Goal: Transaction & Acquisition: Purchase product/service

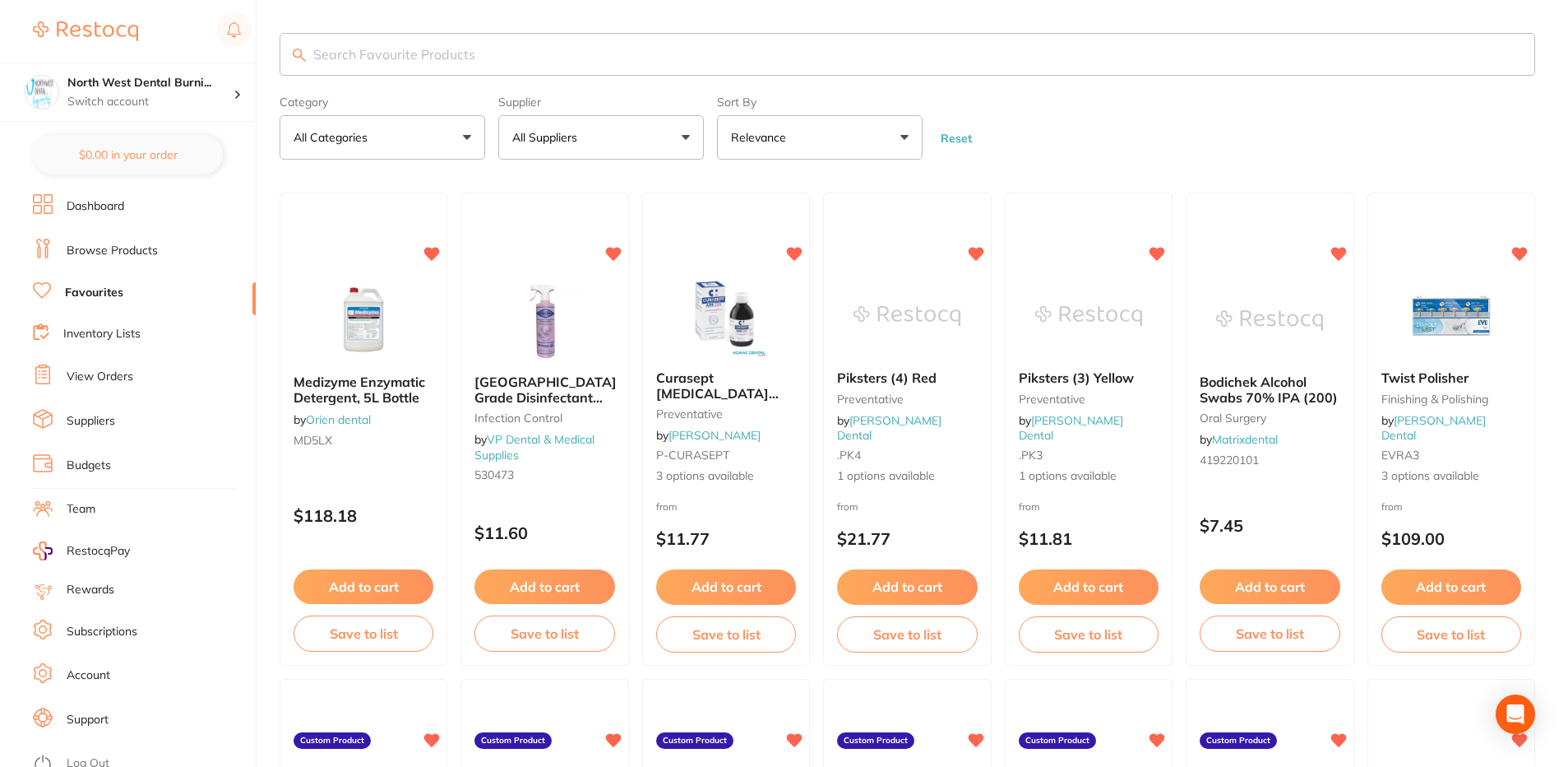
click at [663, 152] on button "All Suppliers" at bounding box center [601, 137] width 206 height 44
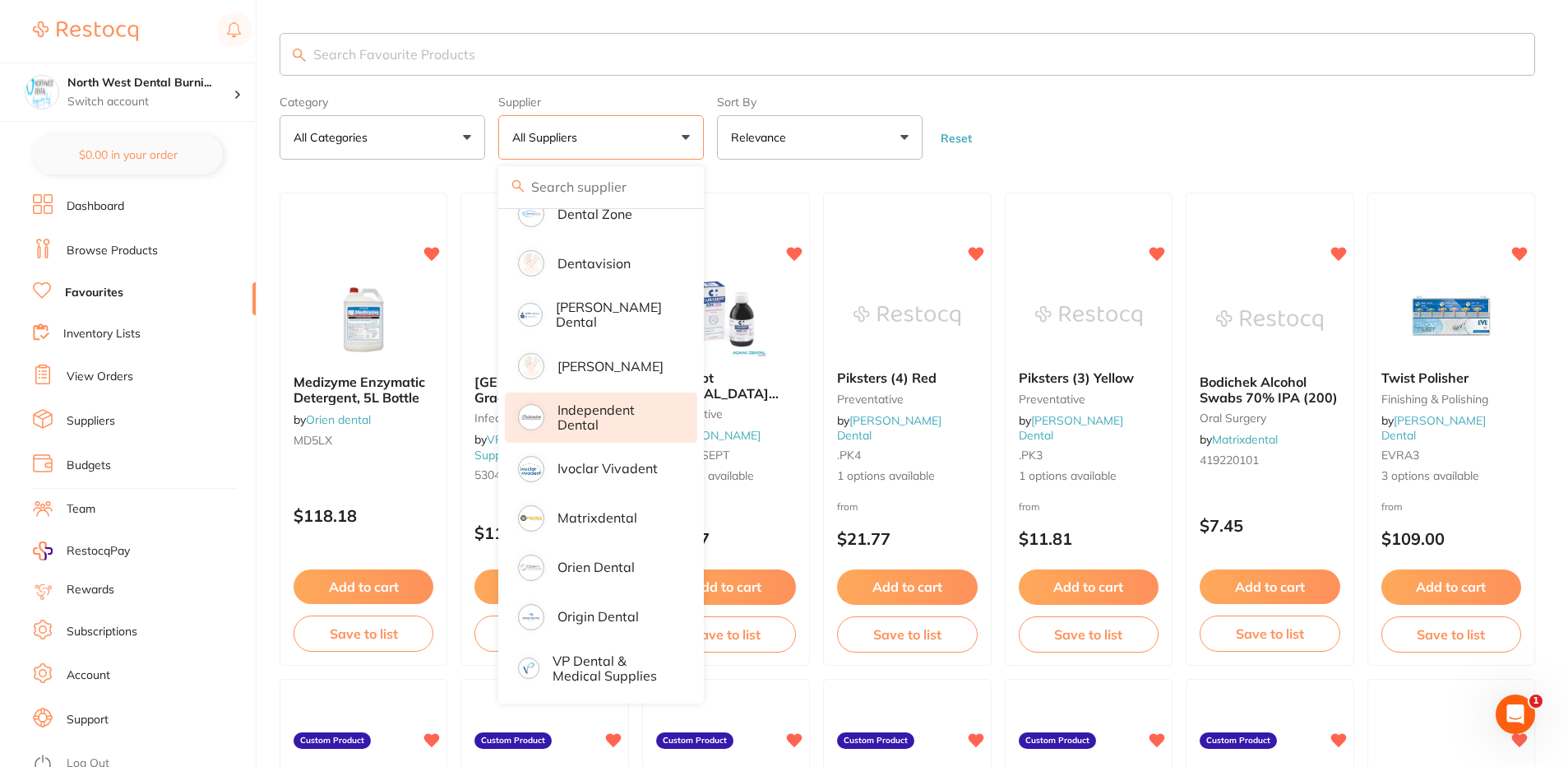
scroll to position [329, 0]
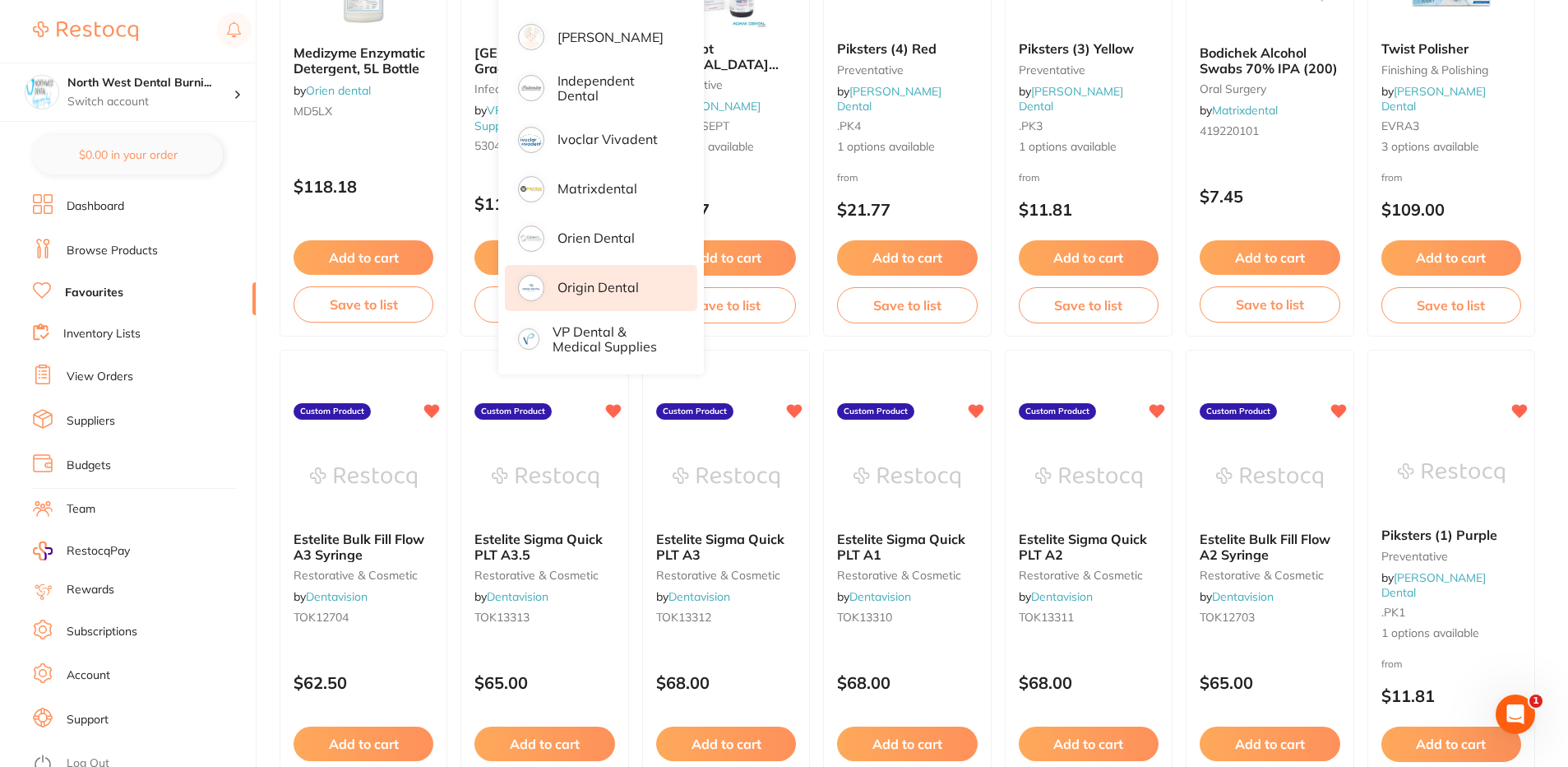
click at [589, 280] on p "Origin Dental" at bounding box center [598, 287] width 81 height 15
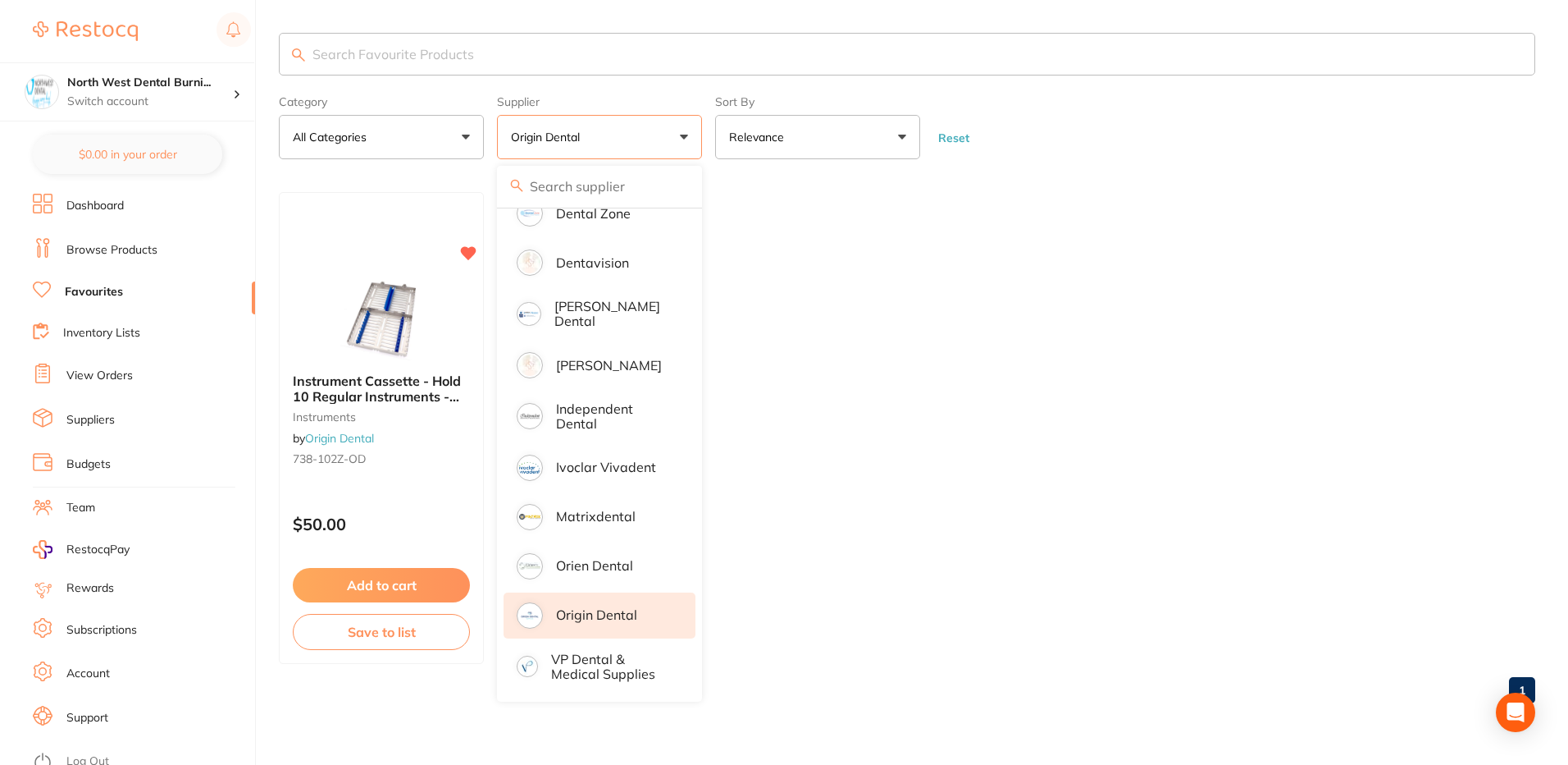
click at [1170, 238] on ul "Instrument Cassette - Hold 10 Regular Instruments - Medium instruments by Origi…" at bounding box center [907, 428] width 1257 height 472
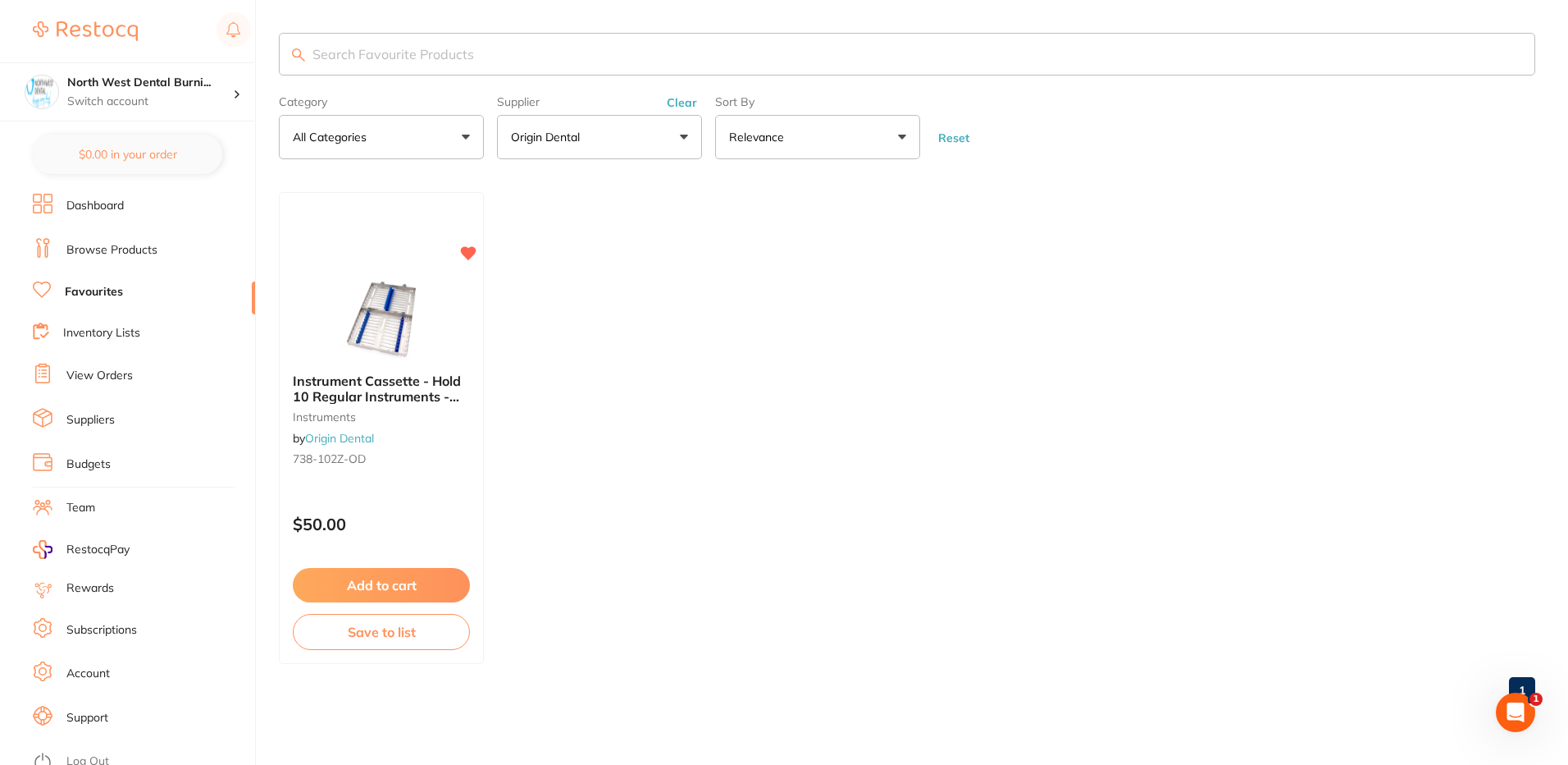
click at [692, 99] on button "Clear" at bounding box center [682, 102] width 40 height 15
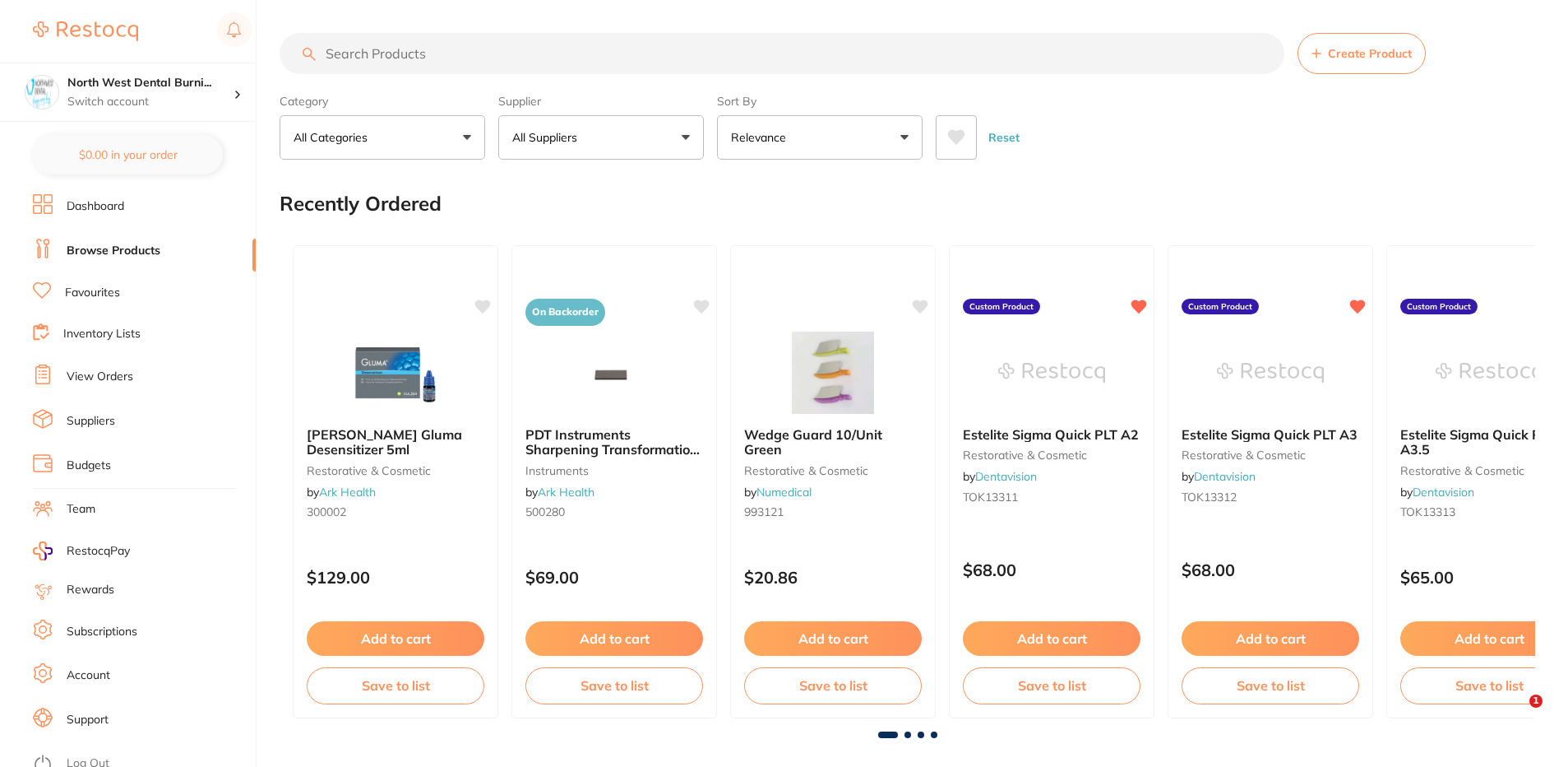
click at [491, 49] on input "search" at bounding box center [782, 53] width 1005 height 41
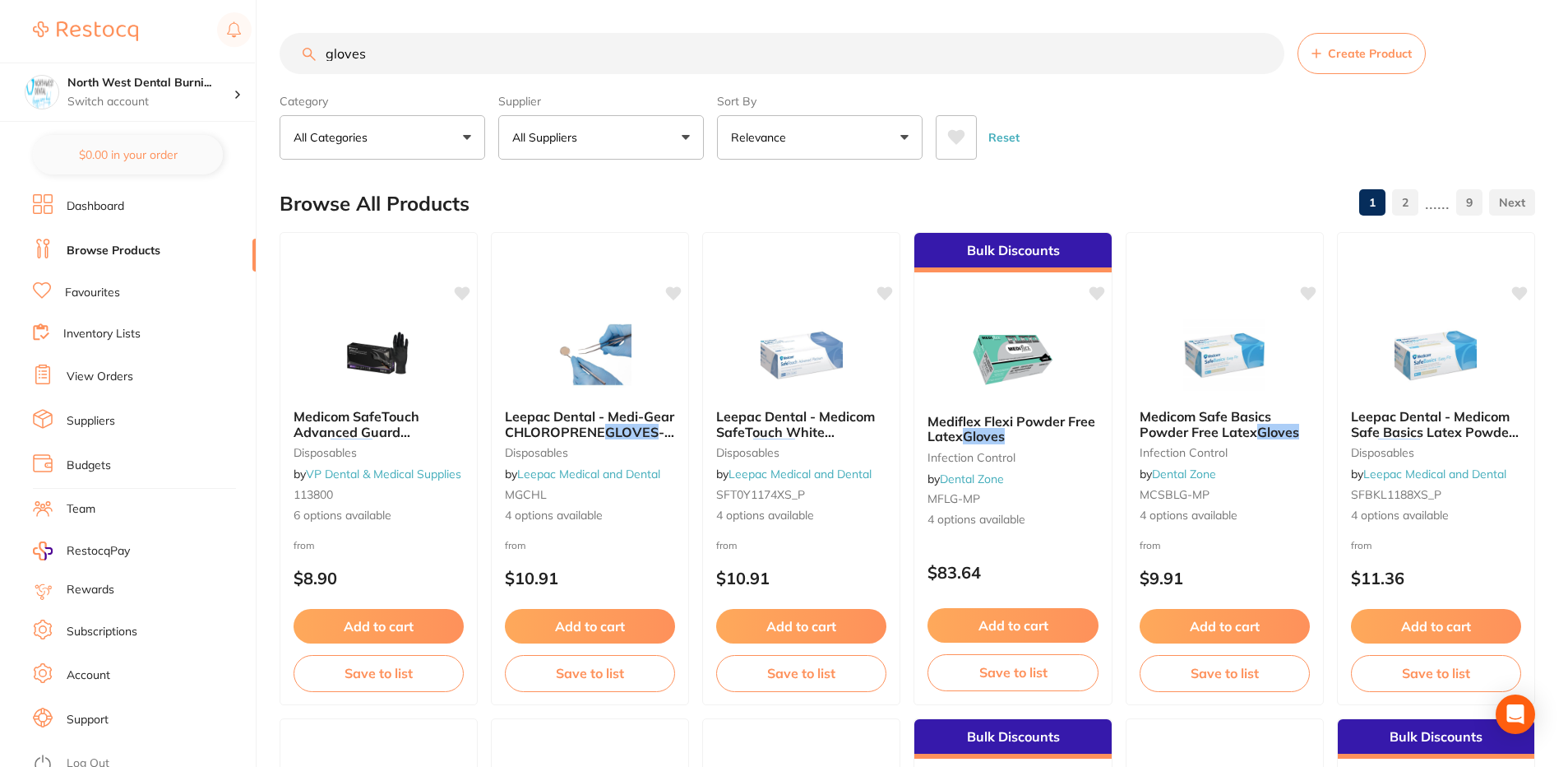
type input "gloves"
click at [616, 119] on button "All Suppliers" at bounding box center [601, 137] width 206 height 44
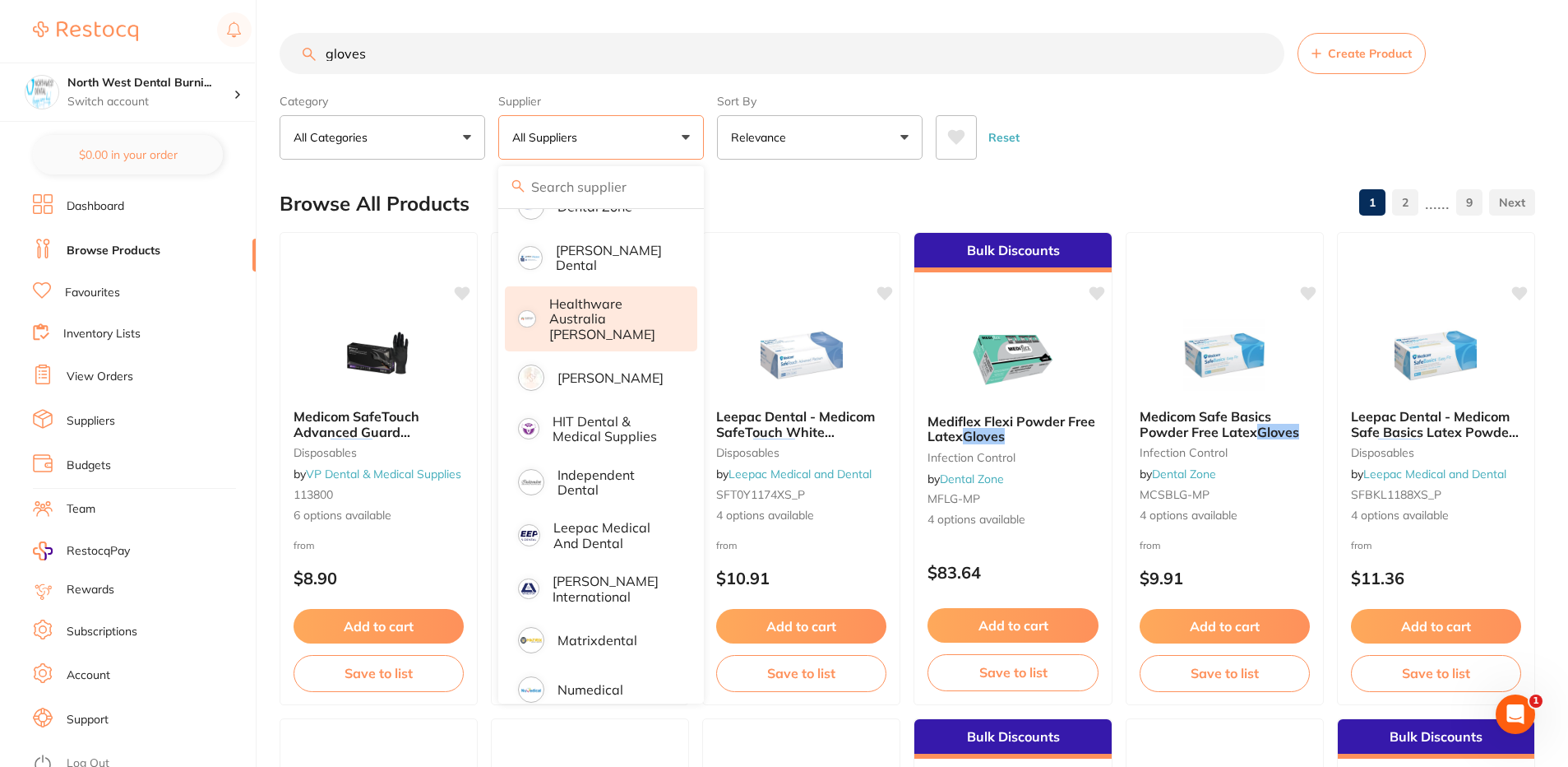
scroll to position [493, 0]
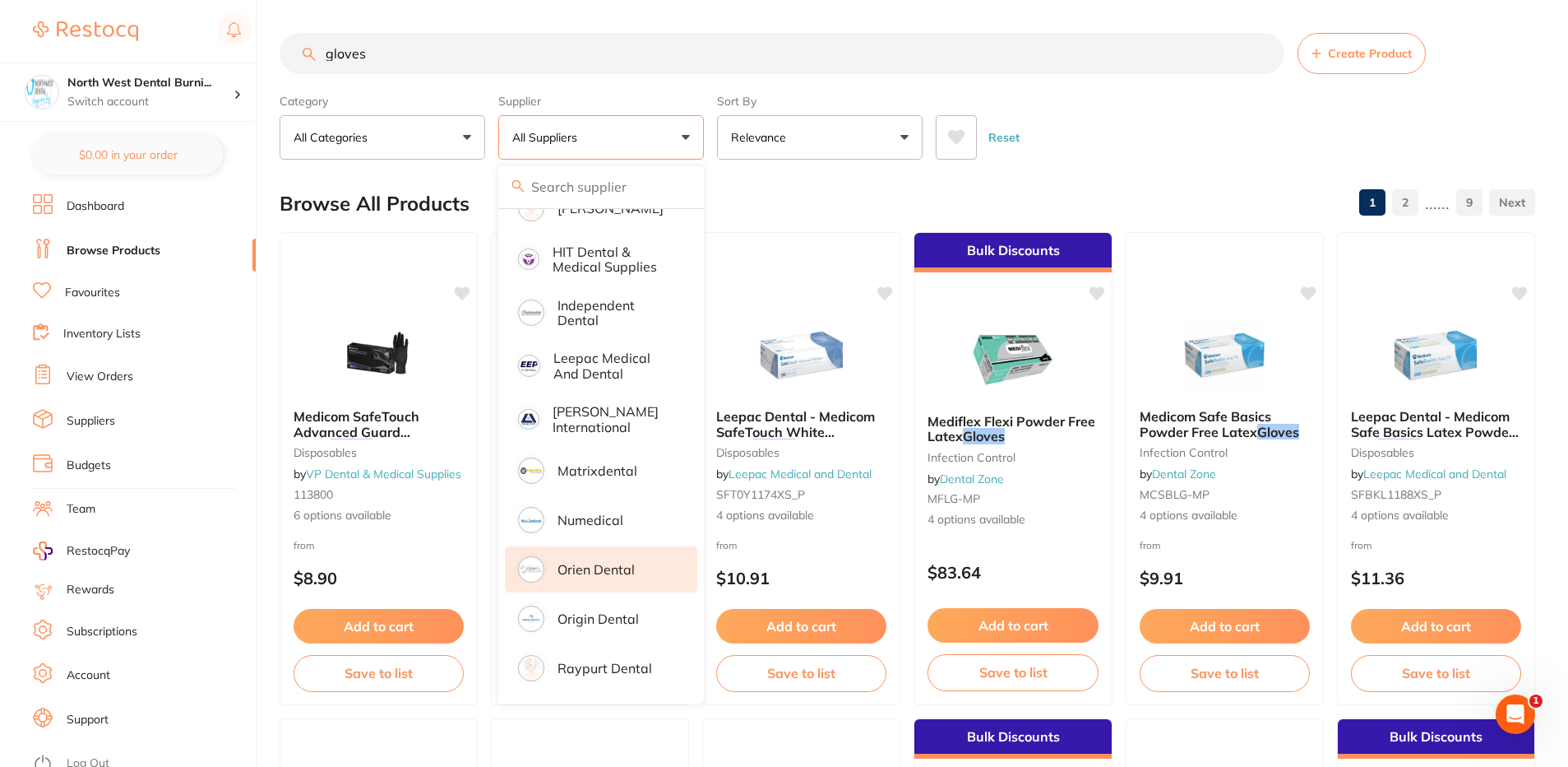
click at [622, 611] on p "Origin Dental" at bounding box center [598, 618] width 81 height 15
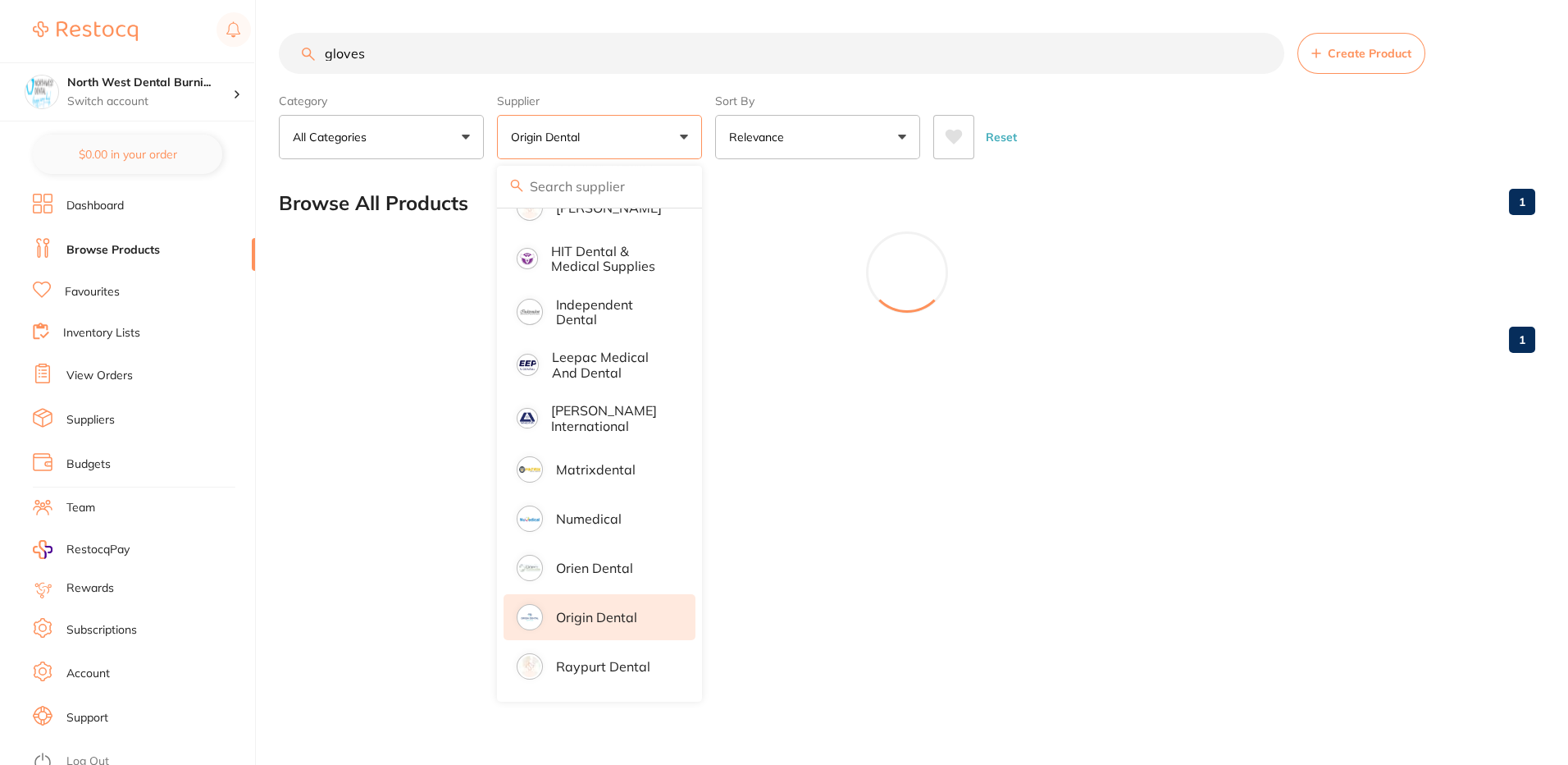
click at [1186, 127] on div "Reset" at bounding box center [1227, 130] width 589 height 57
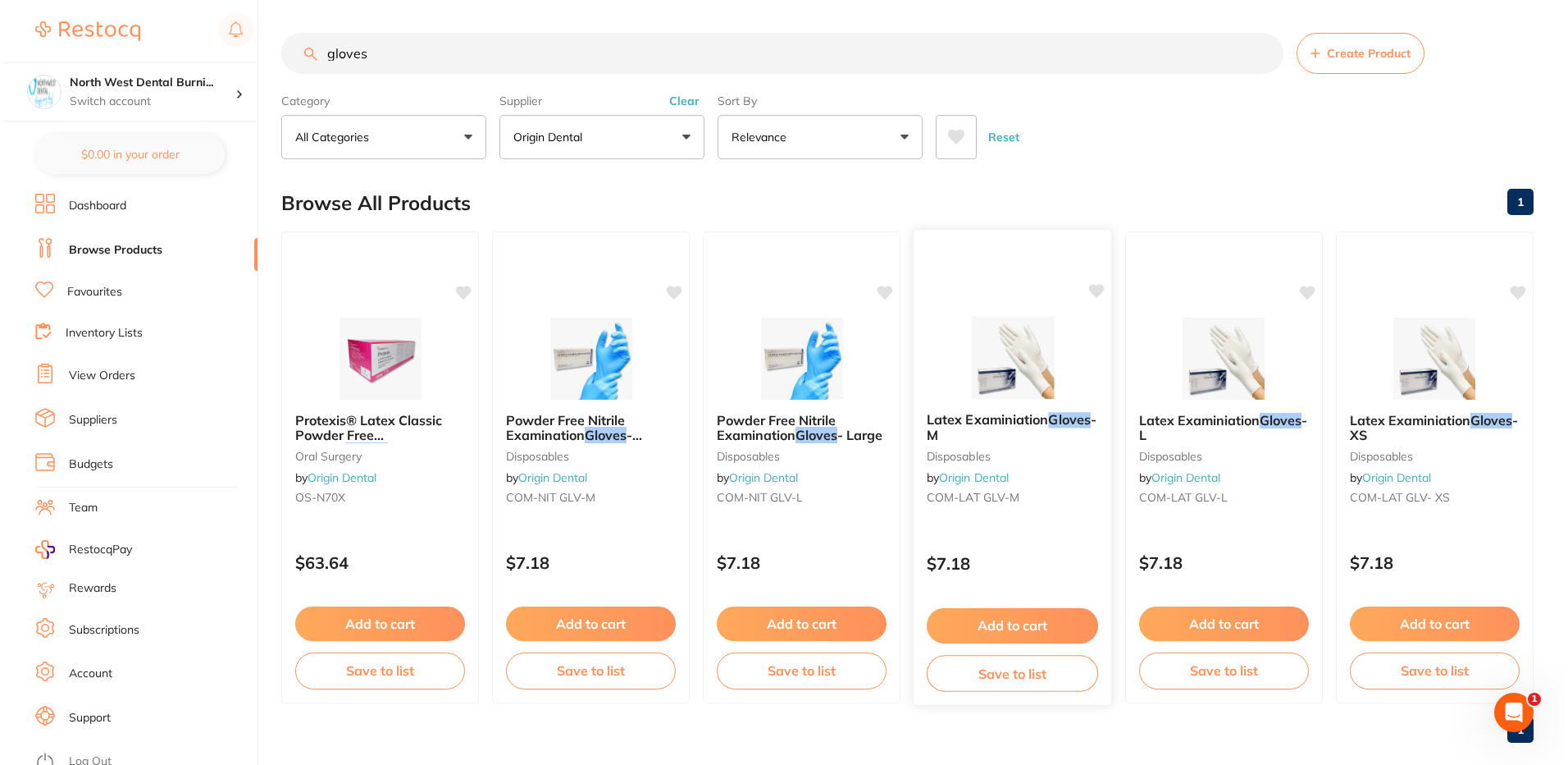
scroll to position [0, 0]
click at [621, 515] on div "Powder Free Nitrile Examination Gloves - Medium disposables by Origin Dental CO…" at bounding box center [589, 461] width 199 height 126
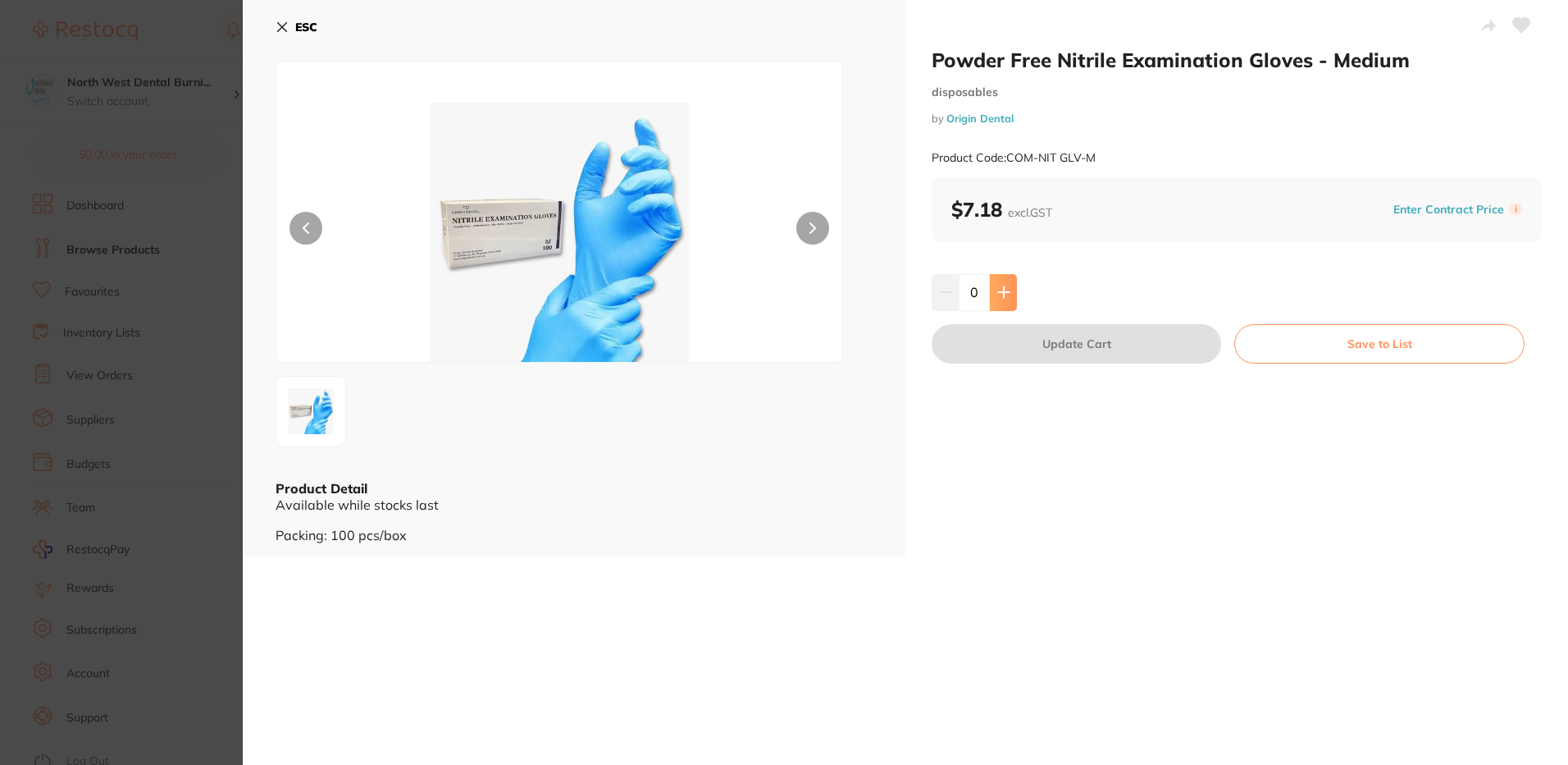
click at [1002, 297] on icon at bounding box center [1003, 292] width 11 height 11
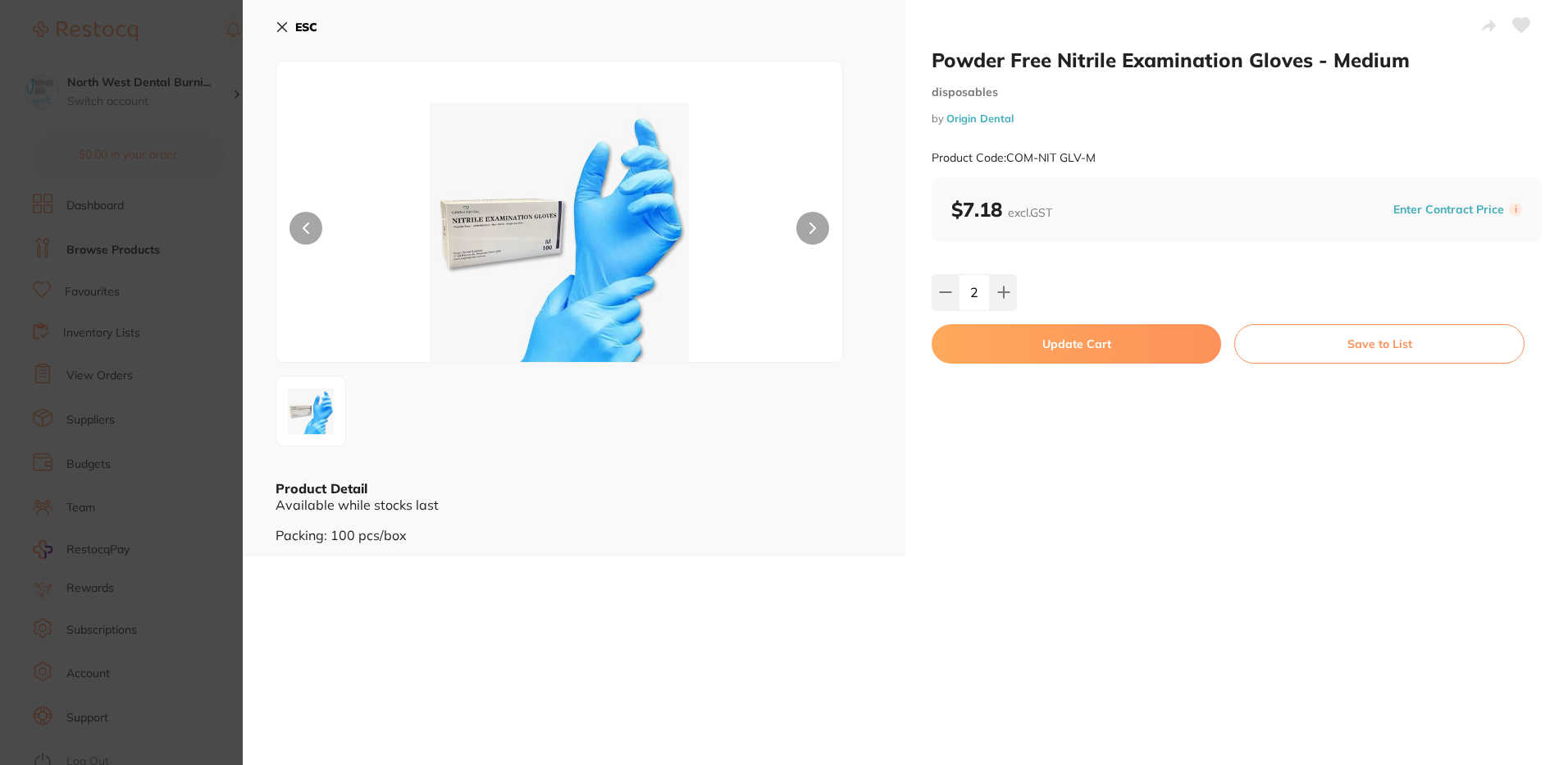
click at [965, 291] on input "2" at bounding box center [973, 291] width 31 height 36
type input "50"
click at [1097, 357] on button "Update Cart" at bounding box center [1076, 343] width 289 height 40
checkbox input "false"
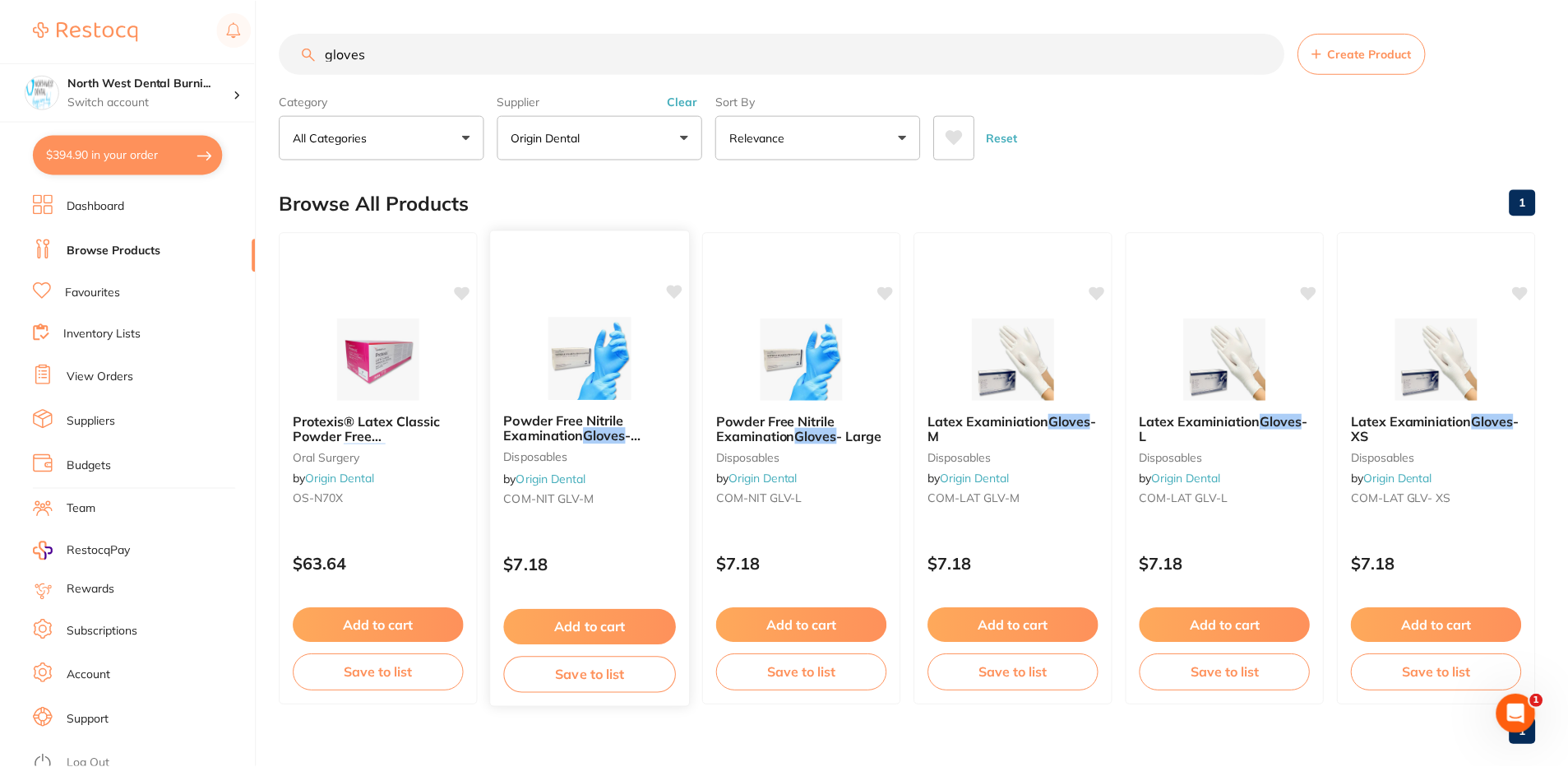
scroll to position [24, 0]
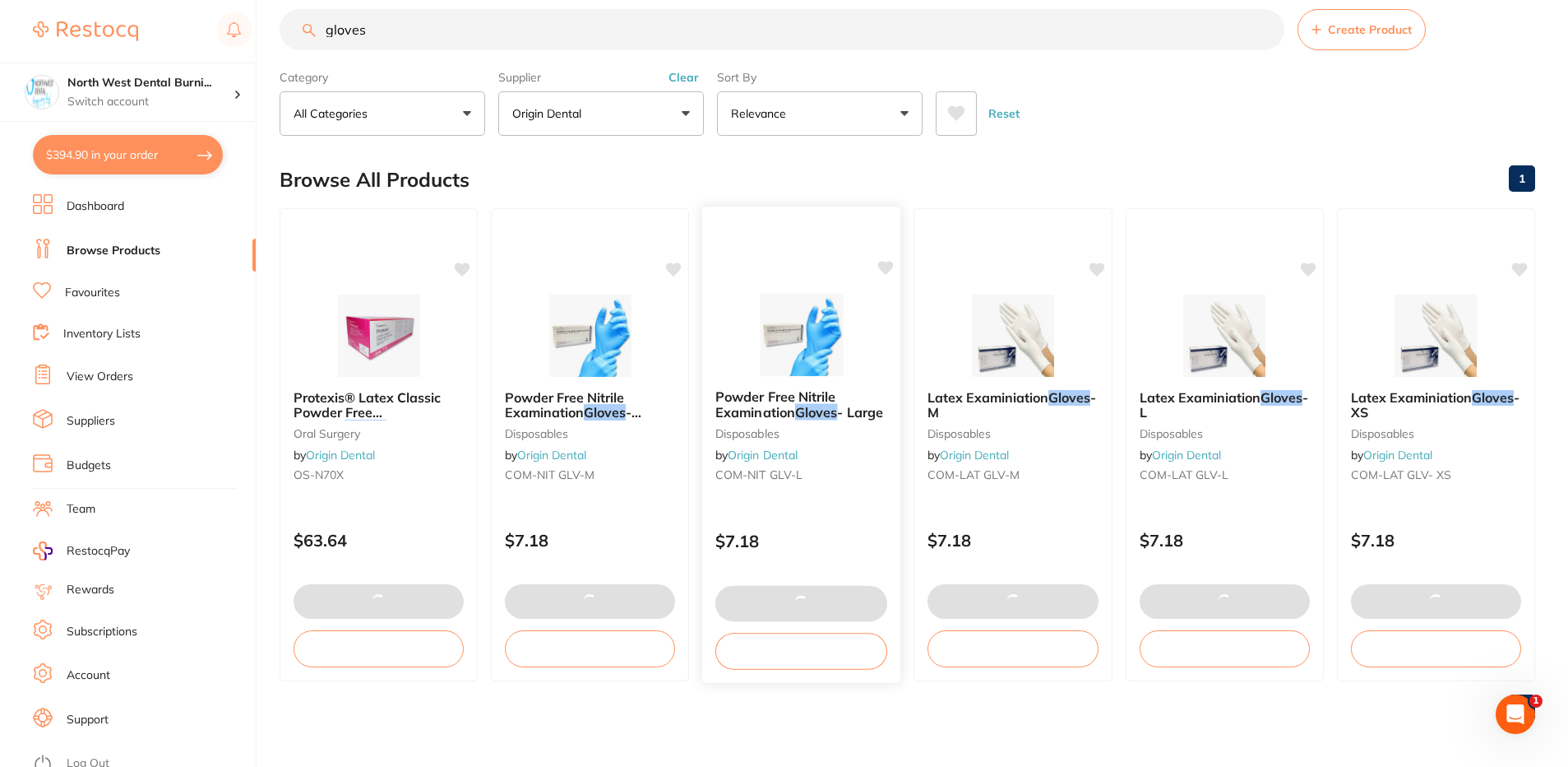
type textarea "BR-46F - 1 FREE BR-46EF -2 FREE"
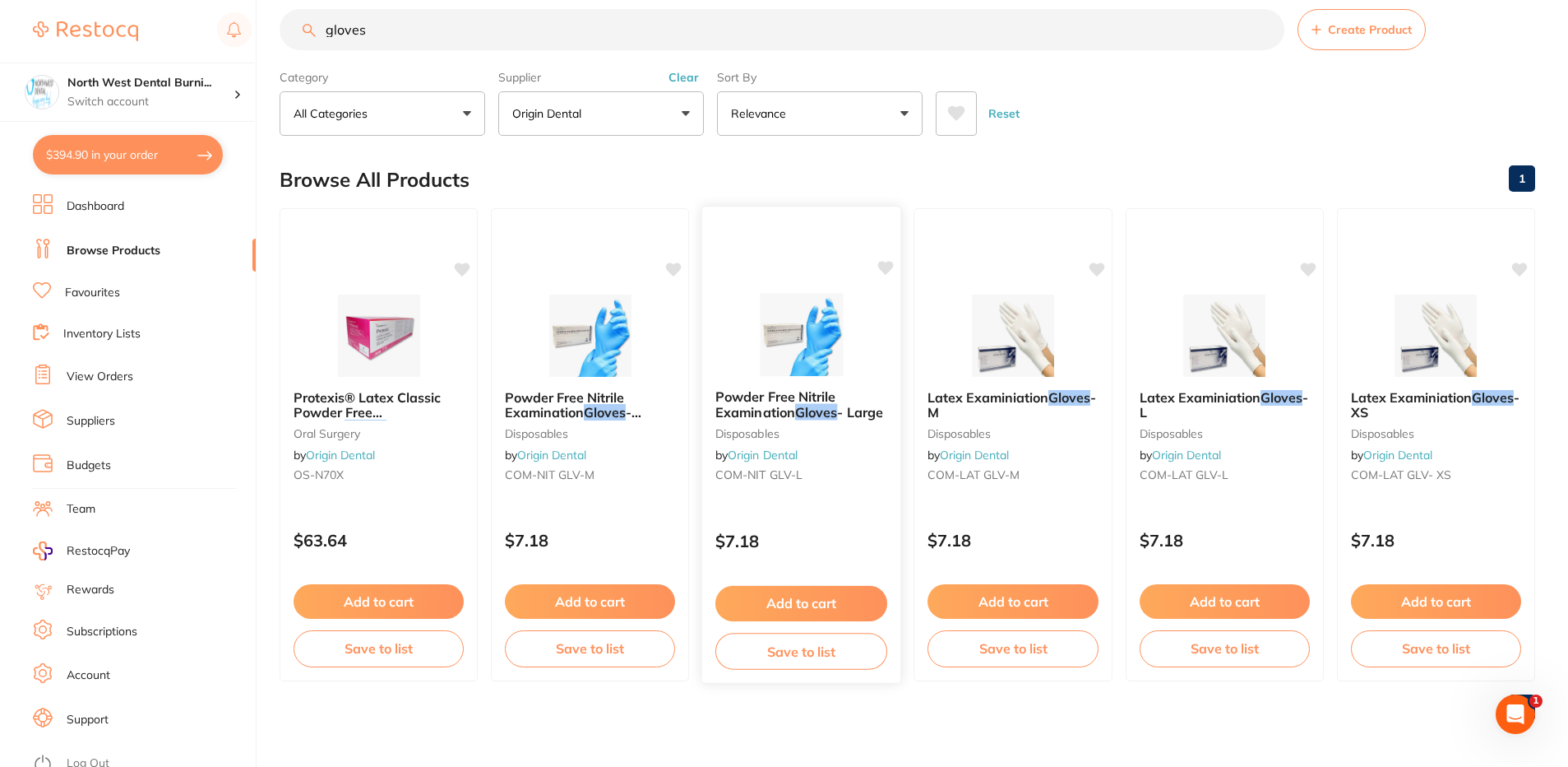
click at [835, 506] on div "Powder Free Nitrile Examination Gloves - Large disposables by Origin Dental COM…" at bounding box center [801, 444] width 200 height 477
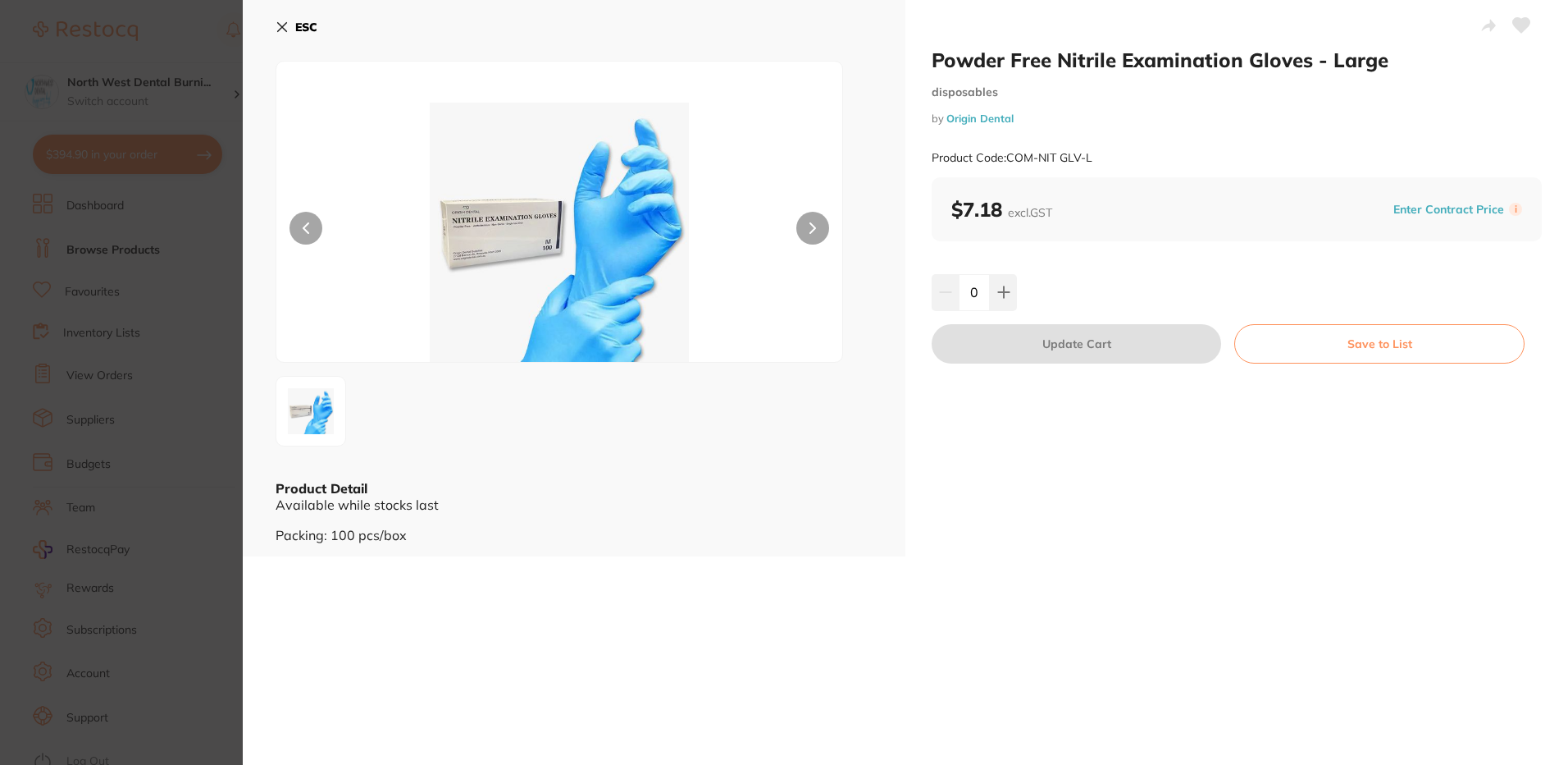
click at [85, 212] on section "Powder Free Nitrile Examination Gloves - Large disposables by Origin Dental Pro…" at bounding box center [784, 382] width 1568 height 765
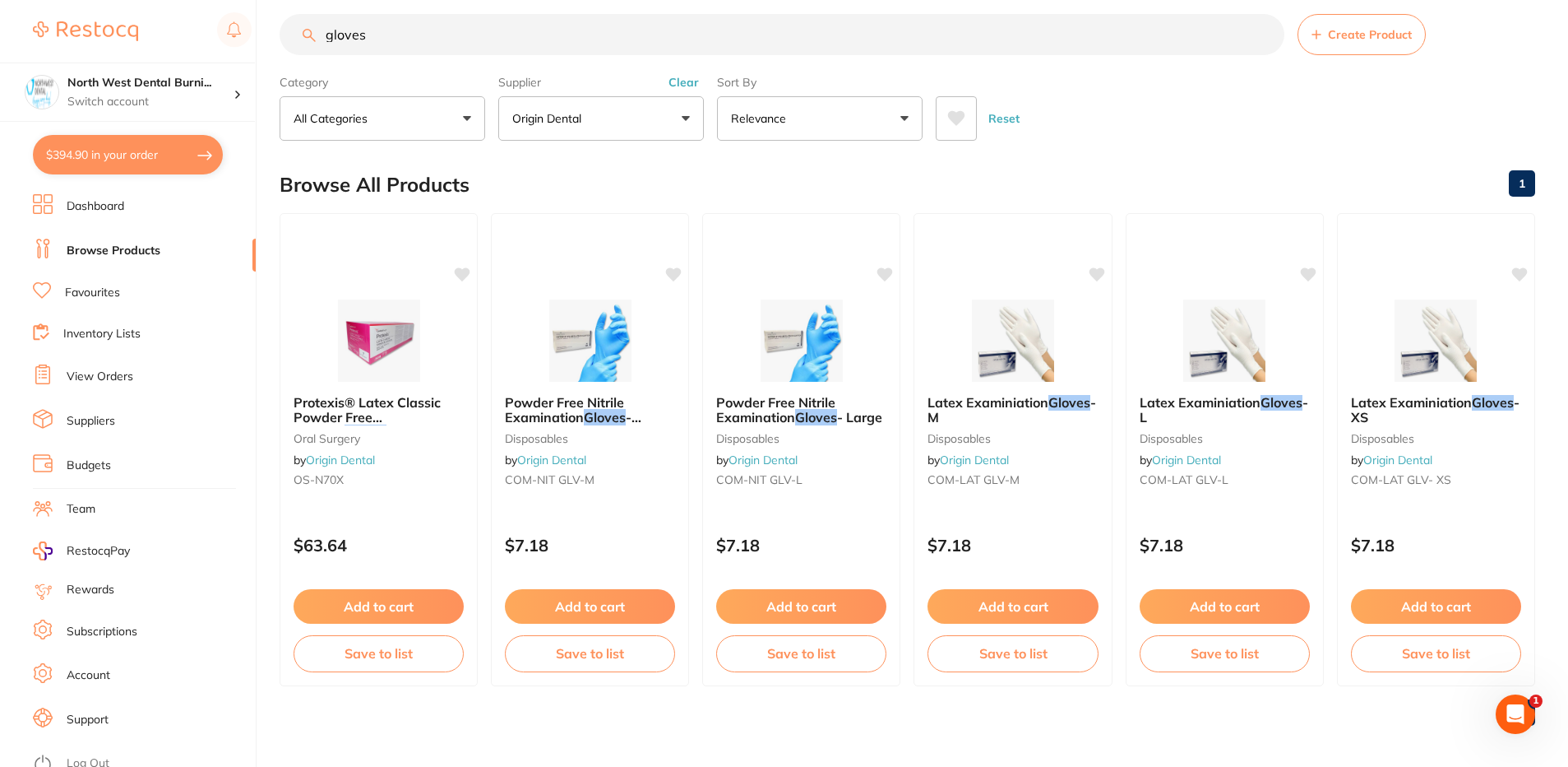
scroll to position [24, 0]
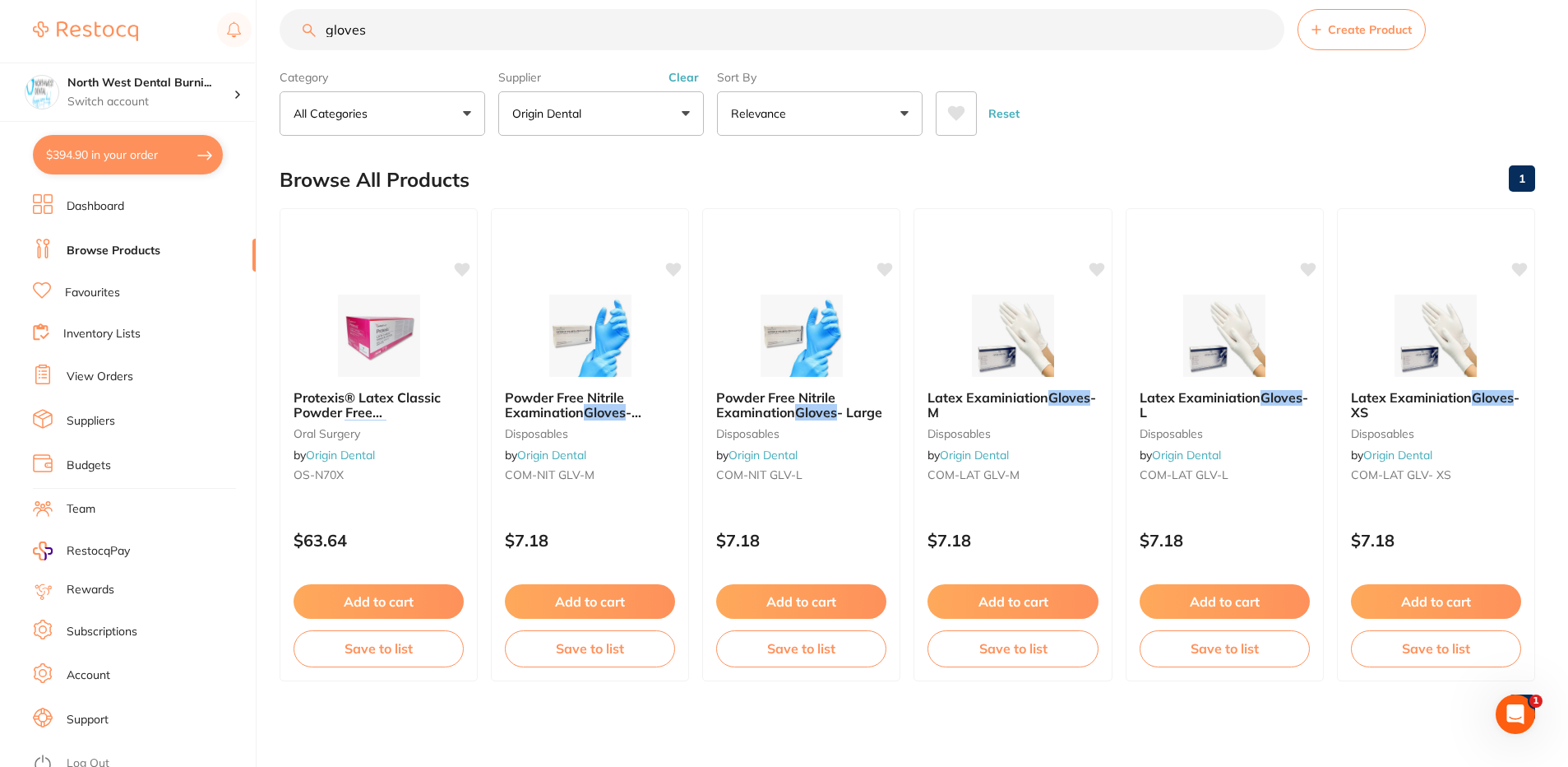
click at [674, 77] on button "Clear" at bounding box center [684, 77] width 41 height 15
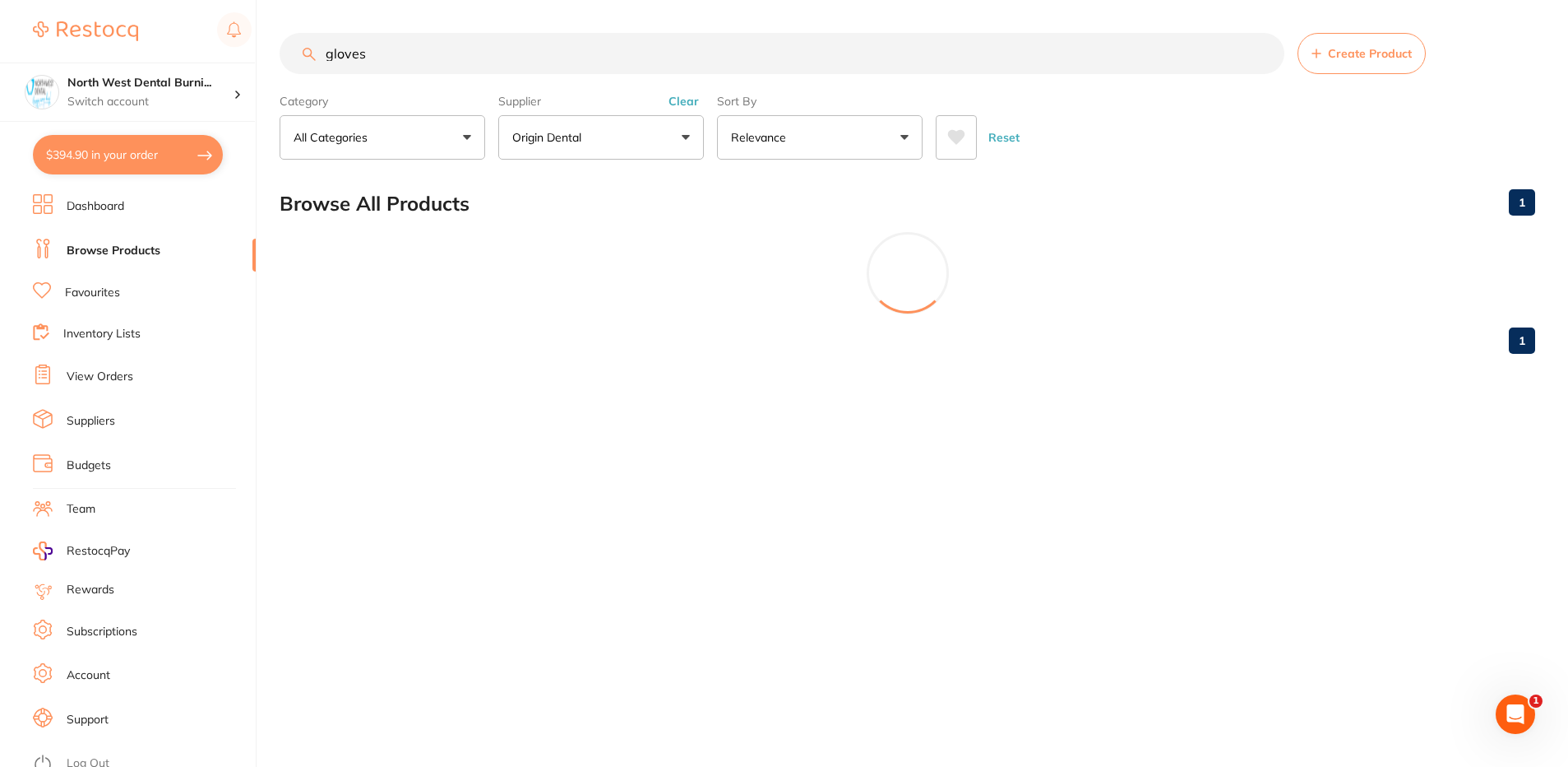
scroll to position [0, 0]
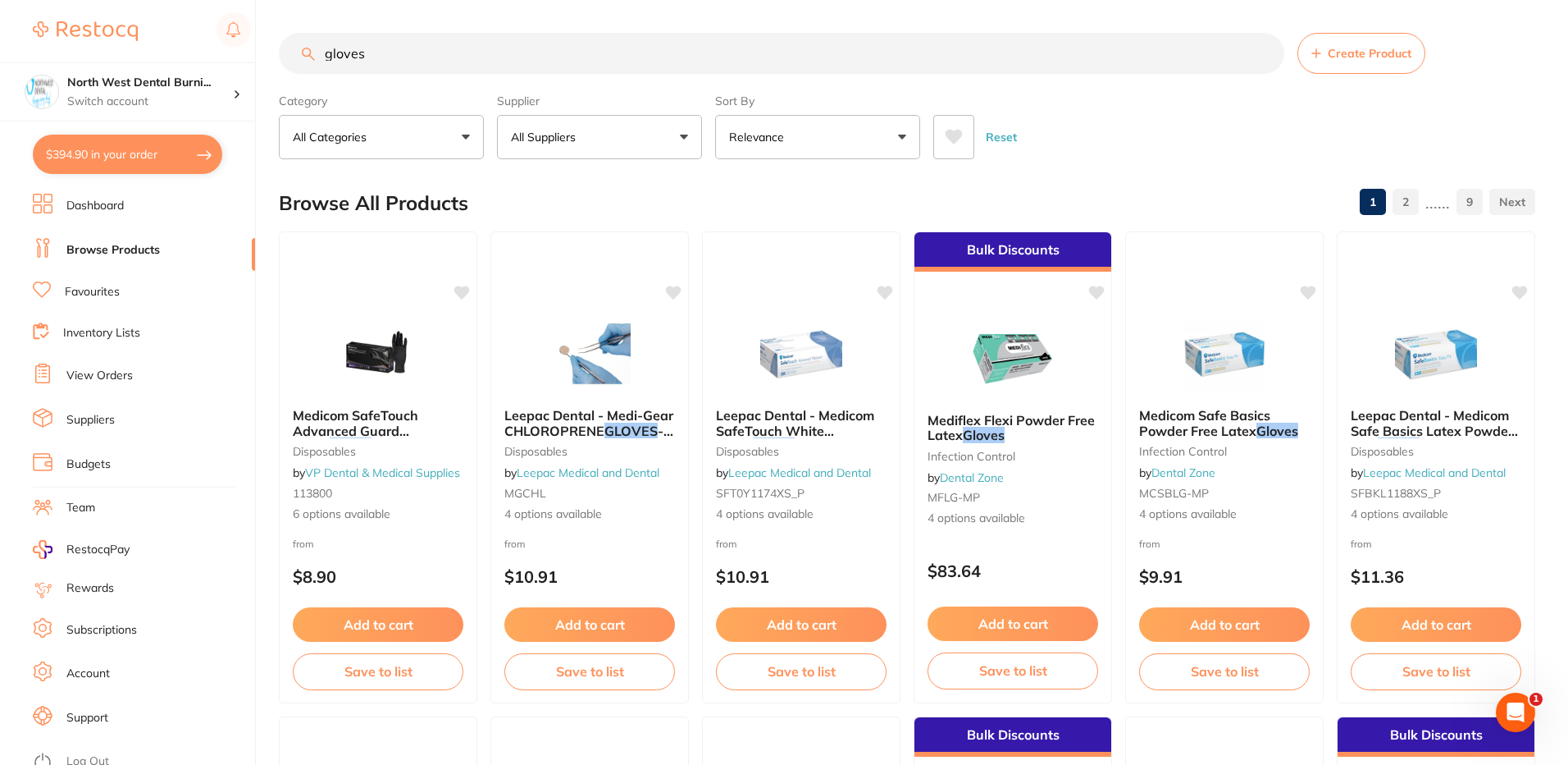
click at [563, 150] on button "All Suppliers" at bounding box center [599, 136] width 205 height 44
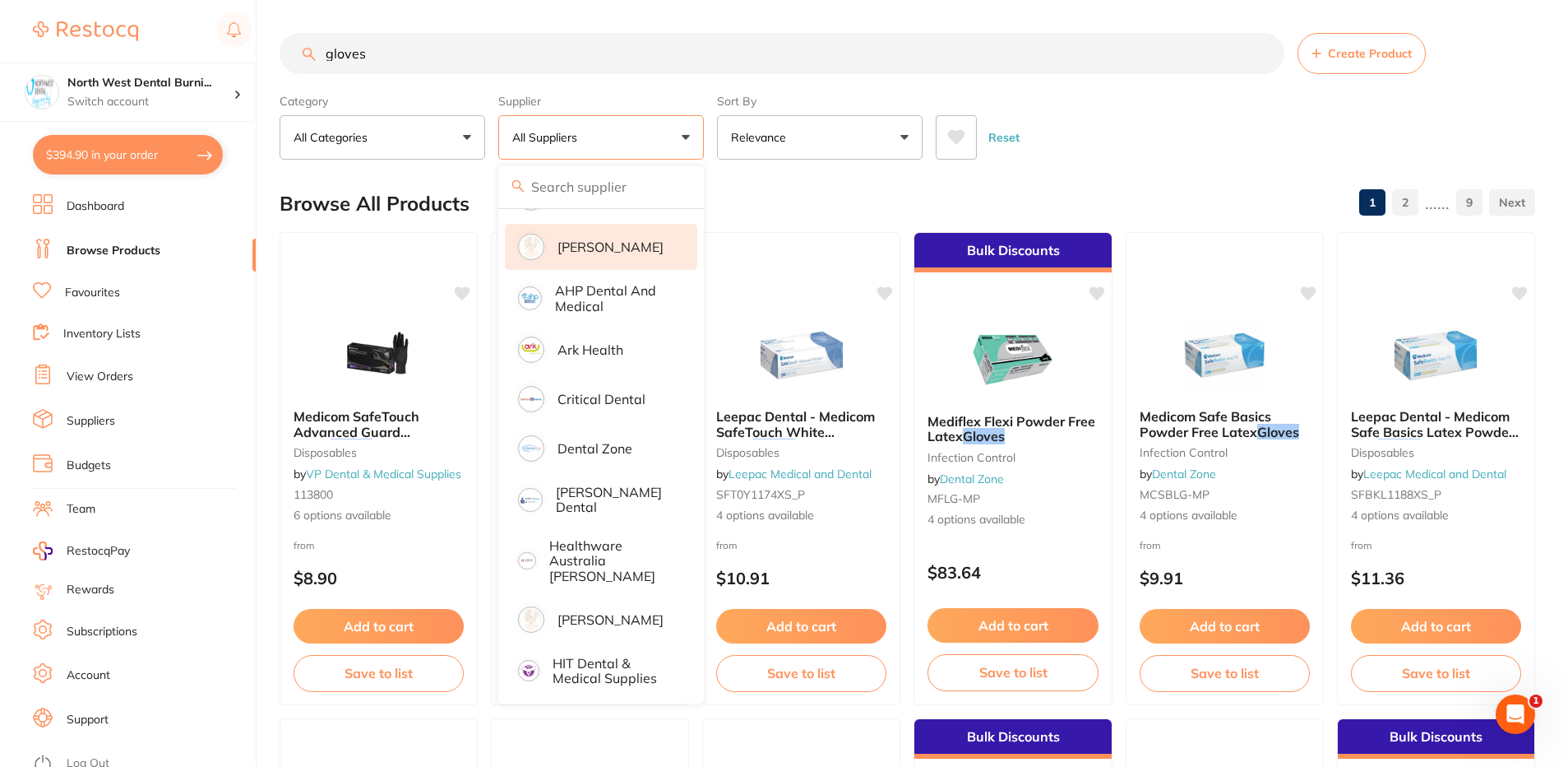
click at [596, 237] on li "[PERSON_NAME]" at bounding box center [601, 246] width 192 height 46
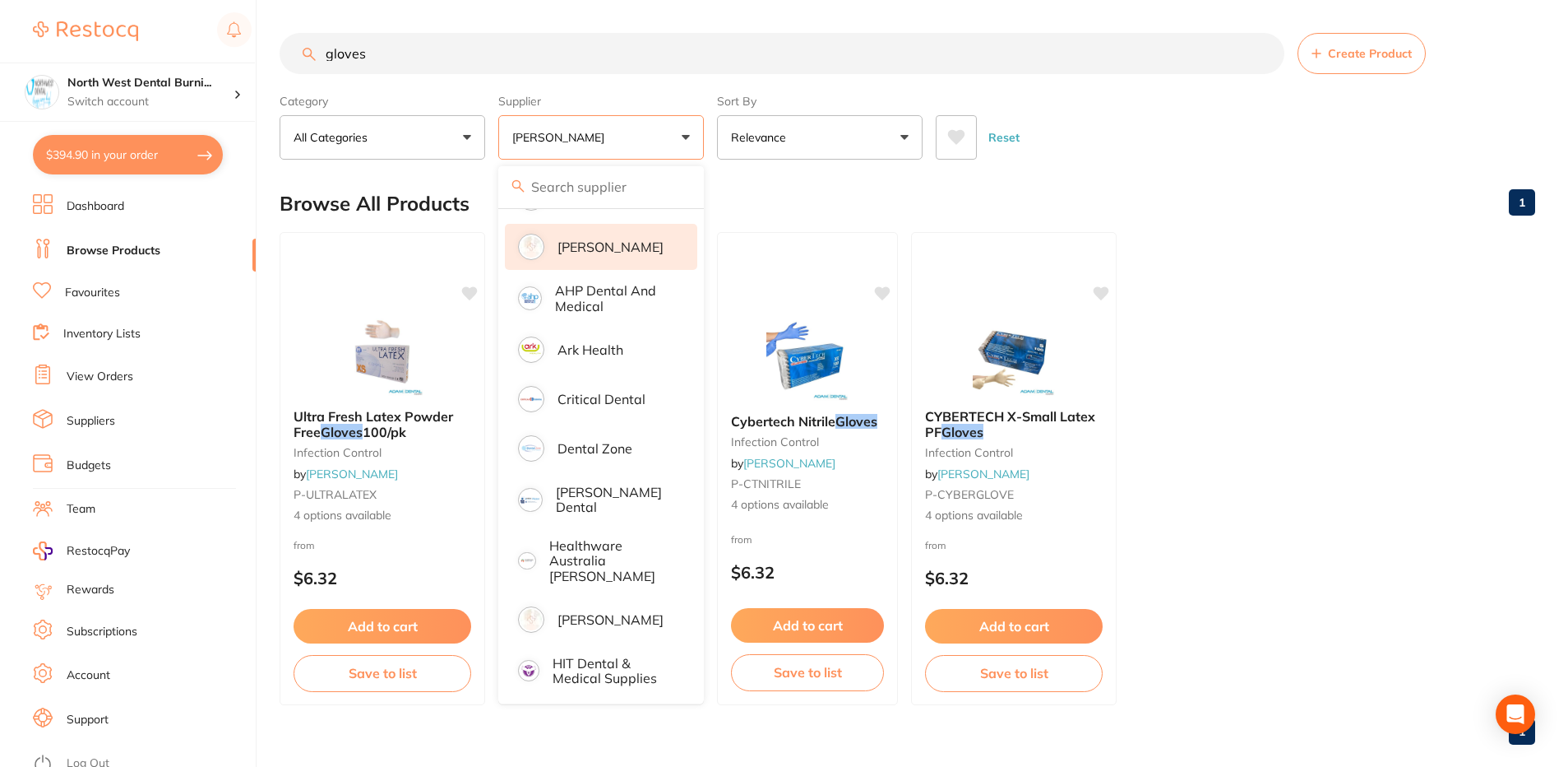
click at [1180, 250] on ul "Ultra Fresh Latex Powder Free Gloves 100/pk infection control by [PERSON_NAME] …" at bounding box center [907, 469] width 1256 height 473
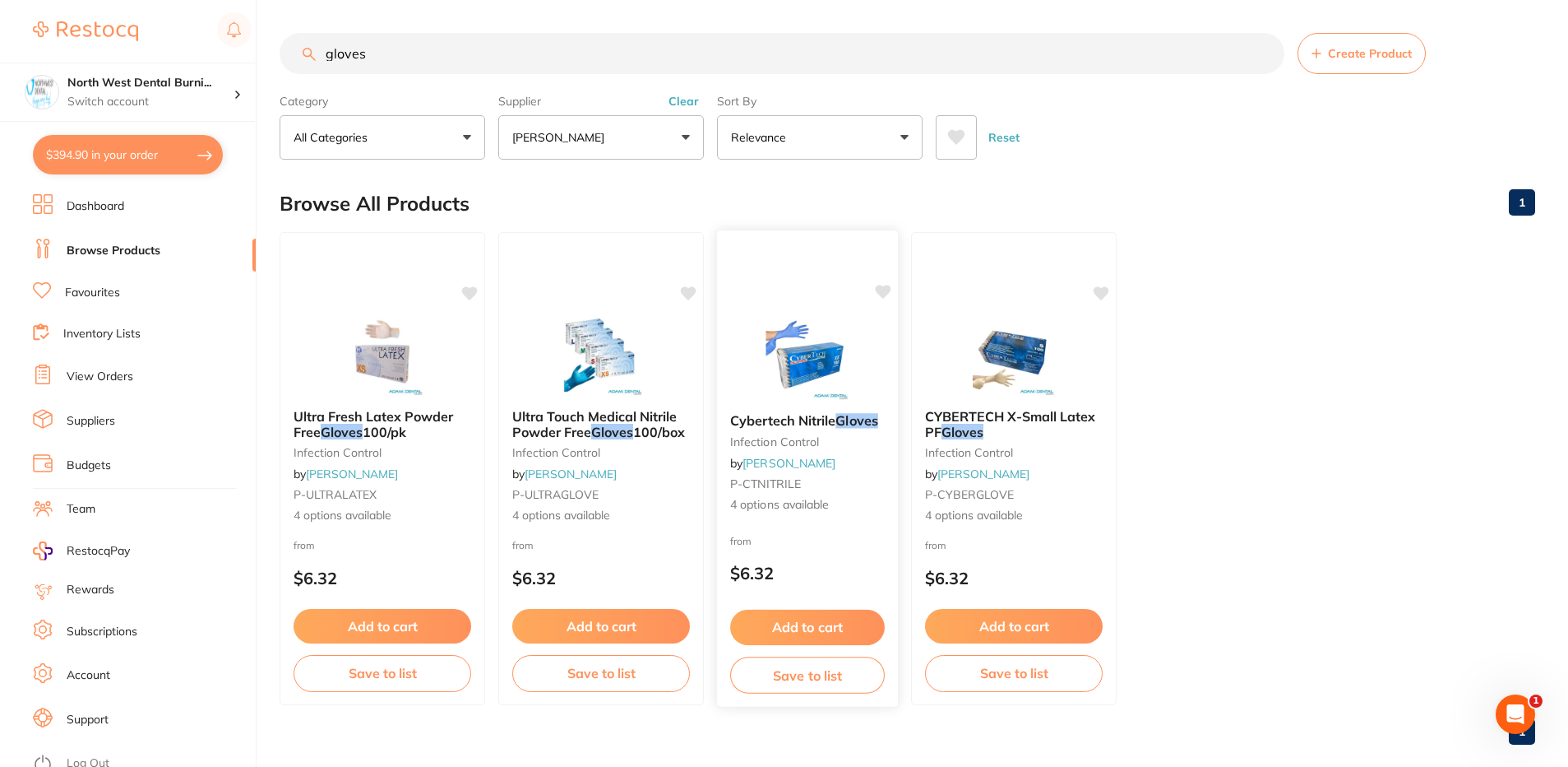
click at [801, 521] on div "Cybertech Nitrile Gloves infection control by [PERSON_NAME] P-CTNITRILE 4 optio…" at bounding box center [807, 463] width 181 height 127
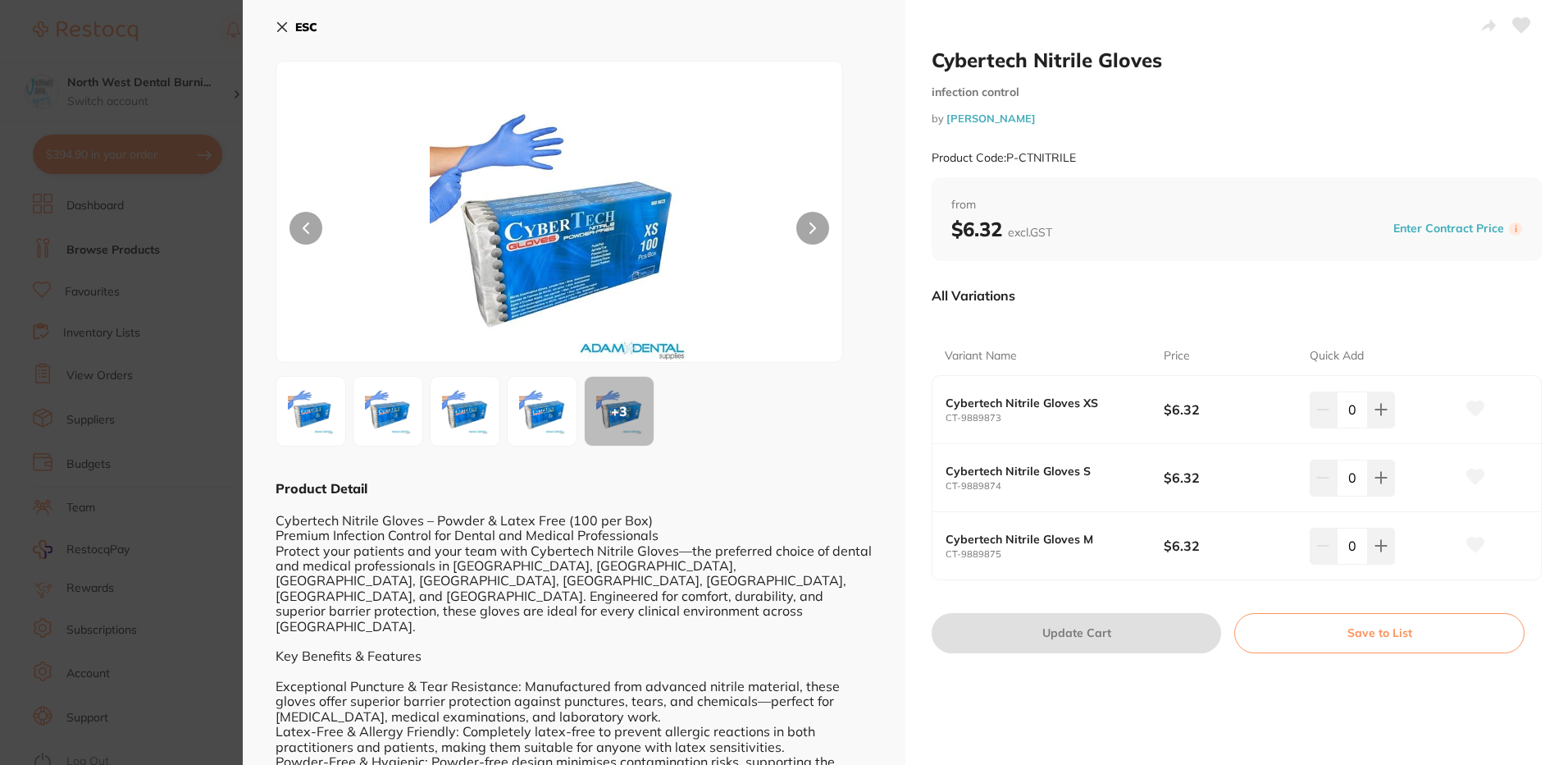
click at [1328, 415] on div "0" at bounding box center [1352, 409] width 85 height 36
type input "50"
click at [1351, 477] on input "0" at bounding box center [1352, 477] width 31 height 36
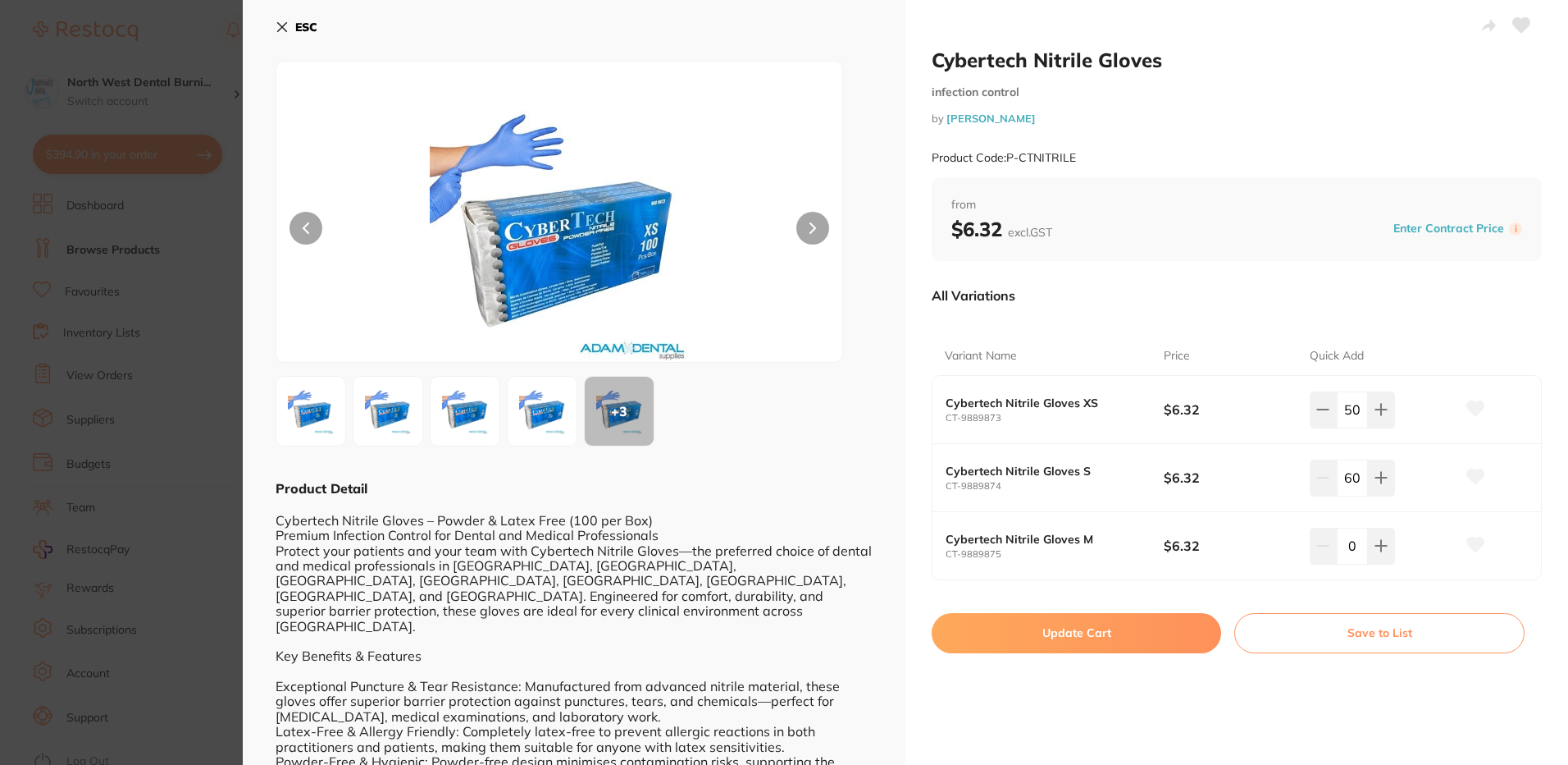
type input "60"
click at [1115, 636] on button "Update Cart" at bounding box center [1076, 632] width 289 height 40
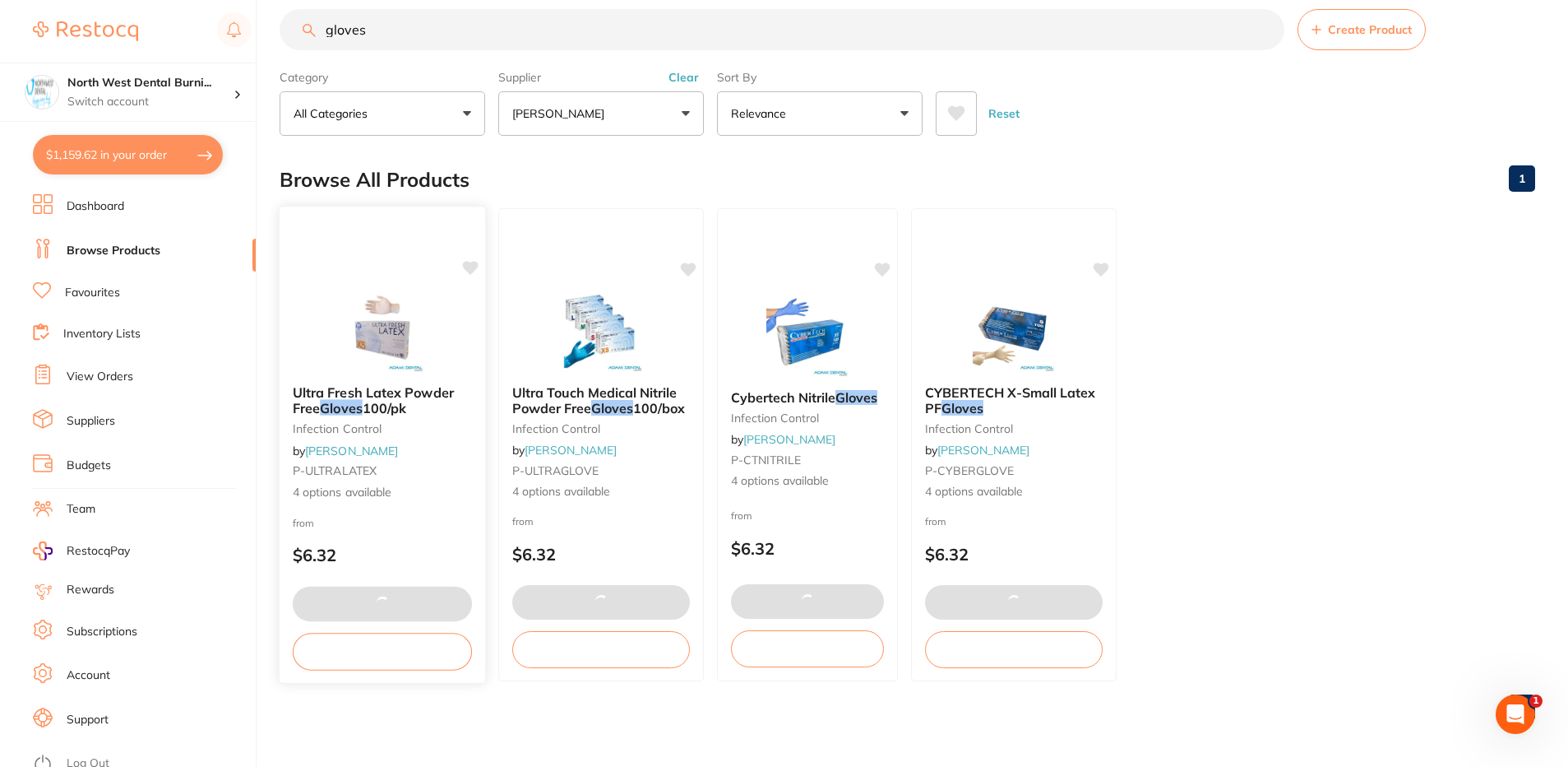
type input "1"
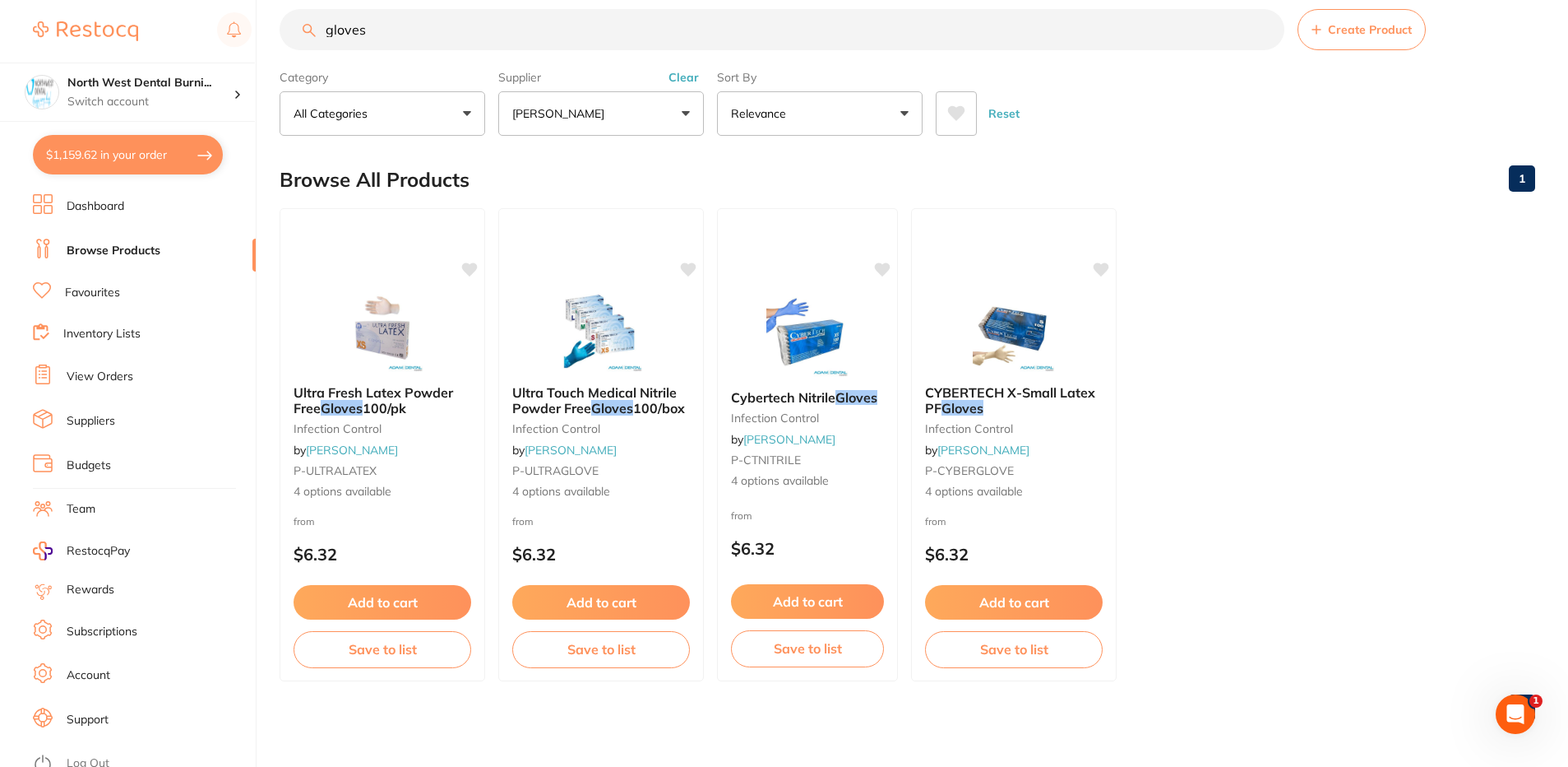
type input "50"
type input "60"
drag, startPoint x: 418, startPoint y: 39, endPoint x: 299, endPoint y: 40, distance: 119.0
click at [293, 40] on input "gloves" at bounding box center [782, 29] width 1005 height 41
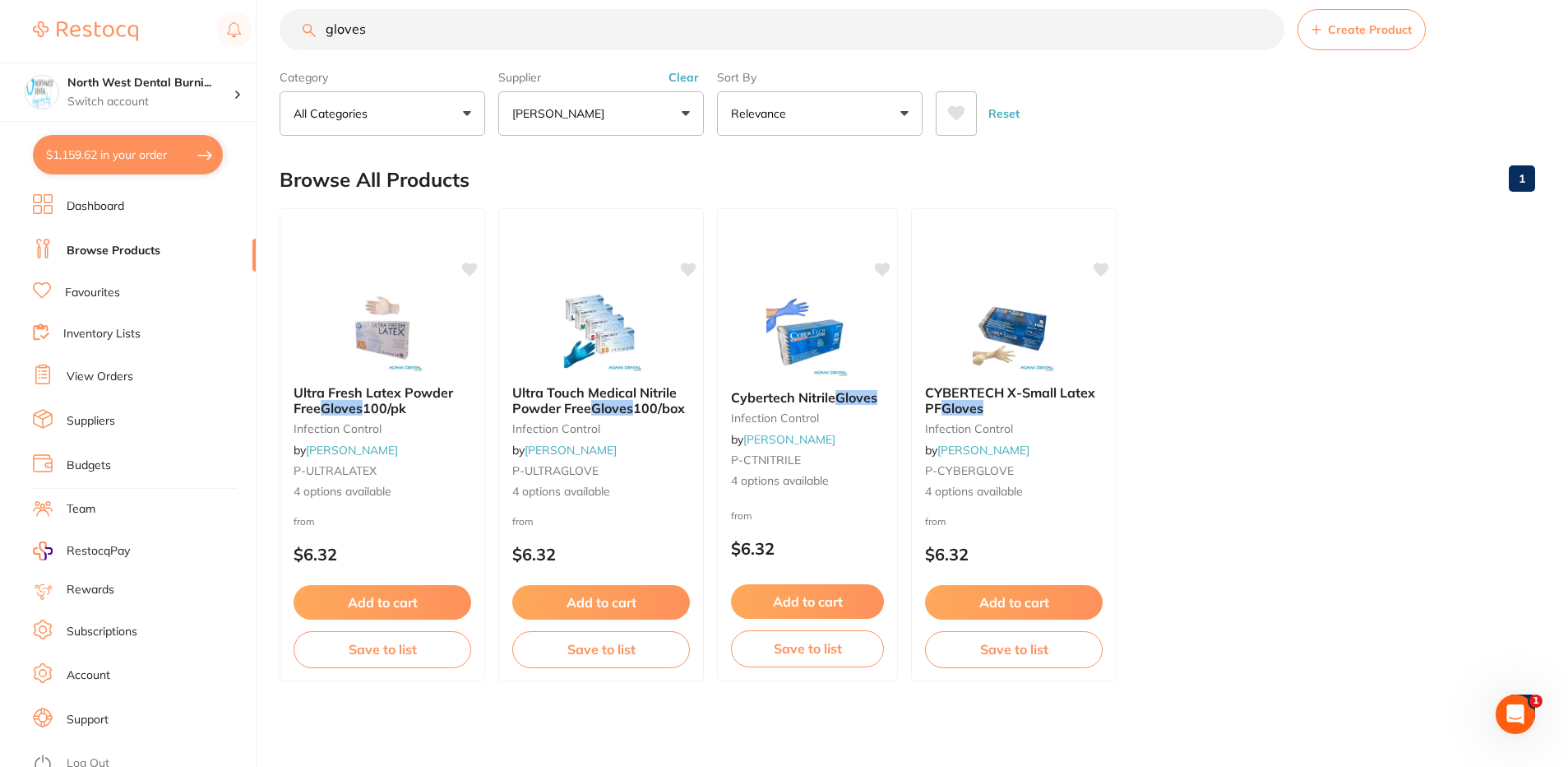
click at [679, 79] on button "Clear" at bounding box center [684, 77] width 41 height 15
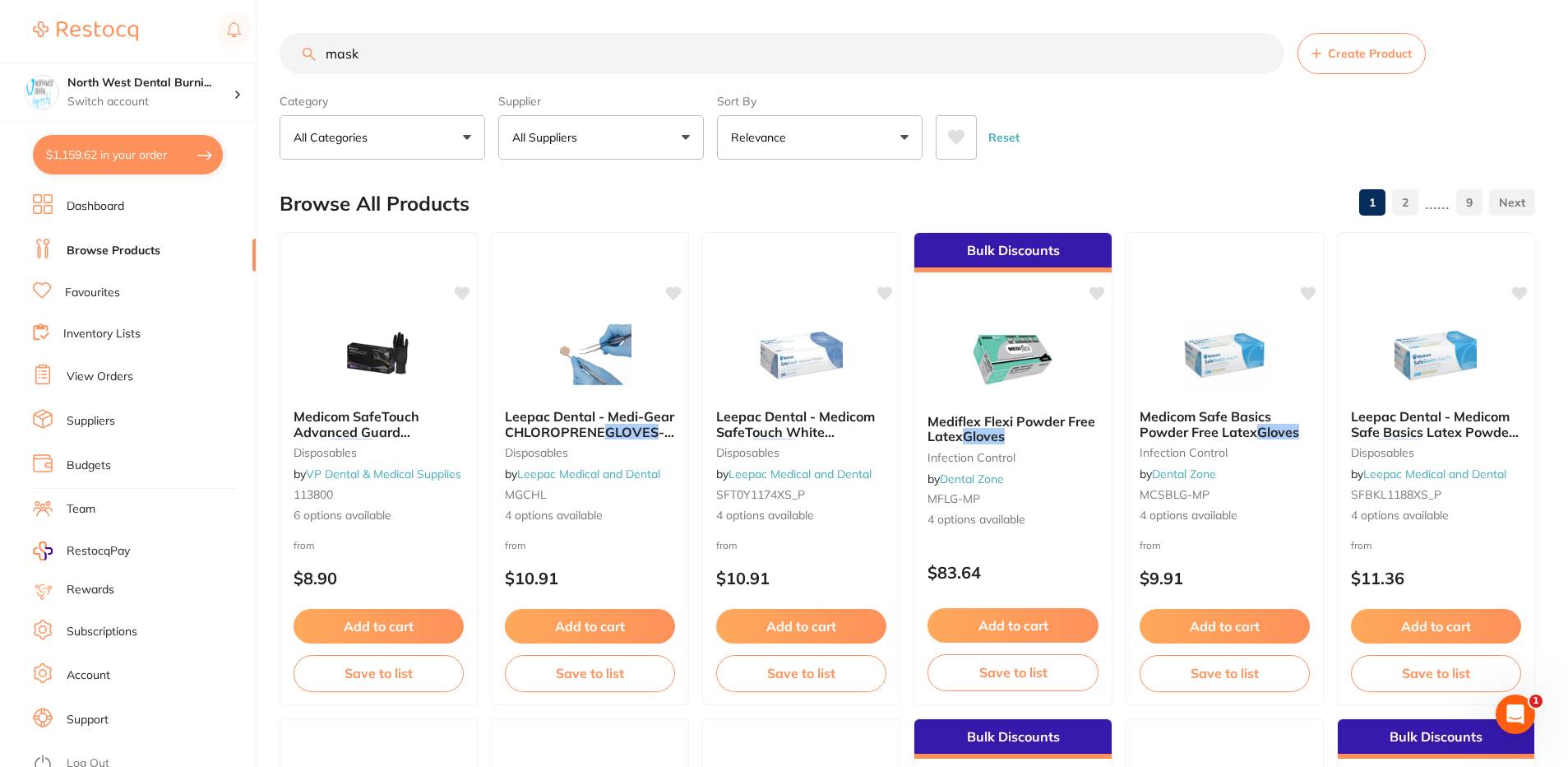
scroll to position [0, 0]
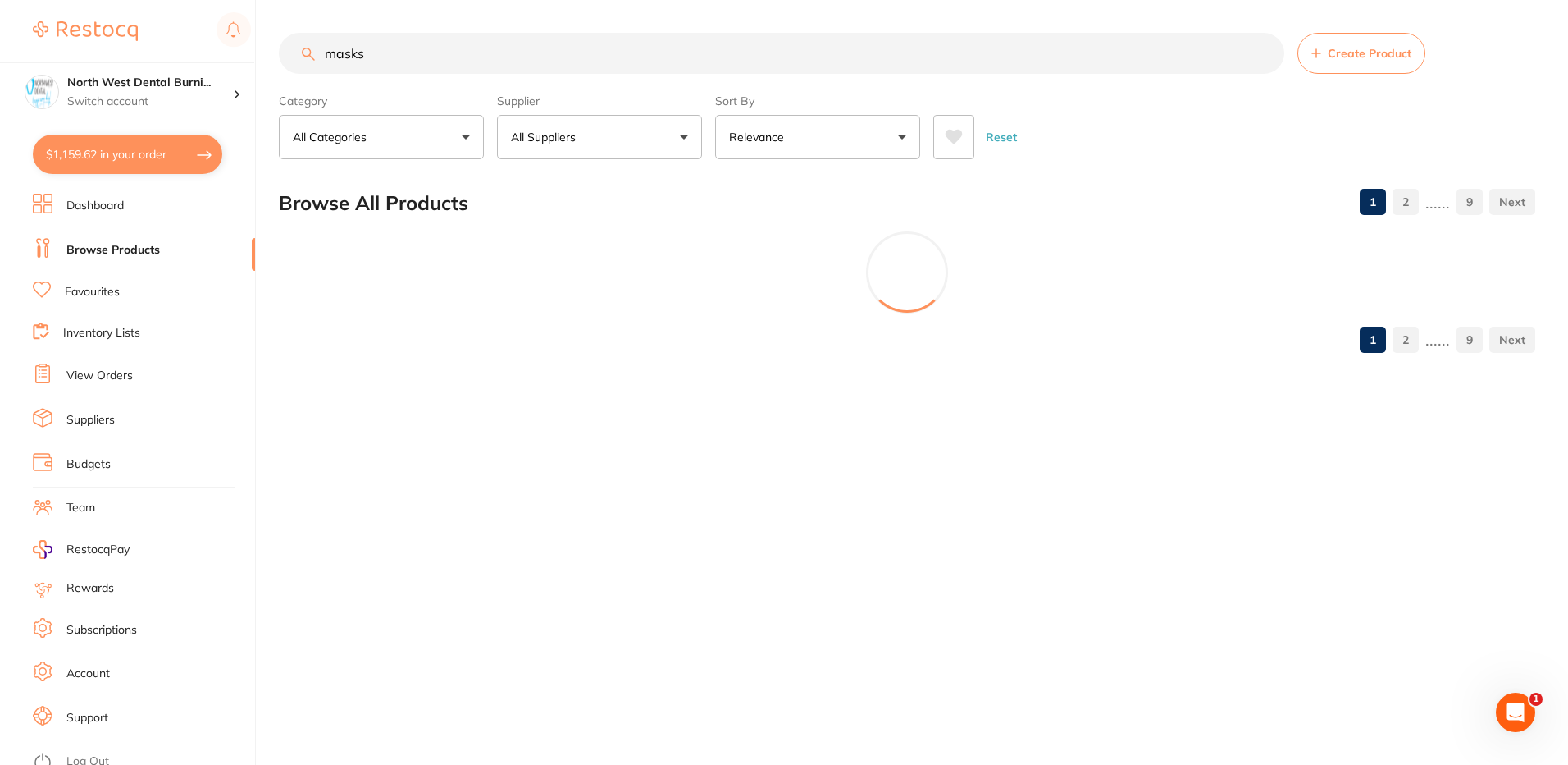
type input "masks"
click at [564, 137] on p "All Suppliers" at bounding box center [546, 136] width 71 height 17
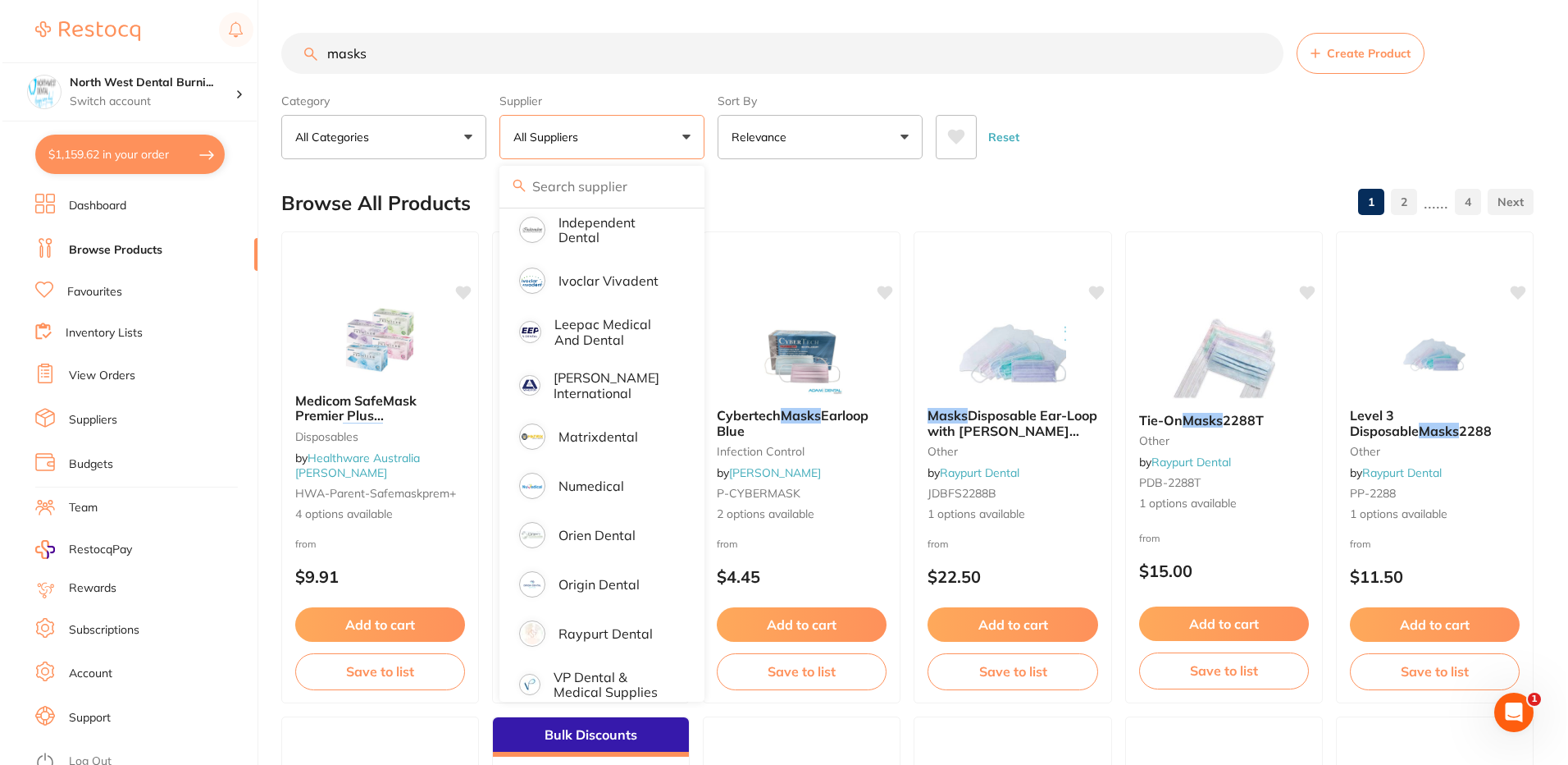
scroll to position [729, 0]
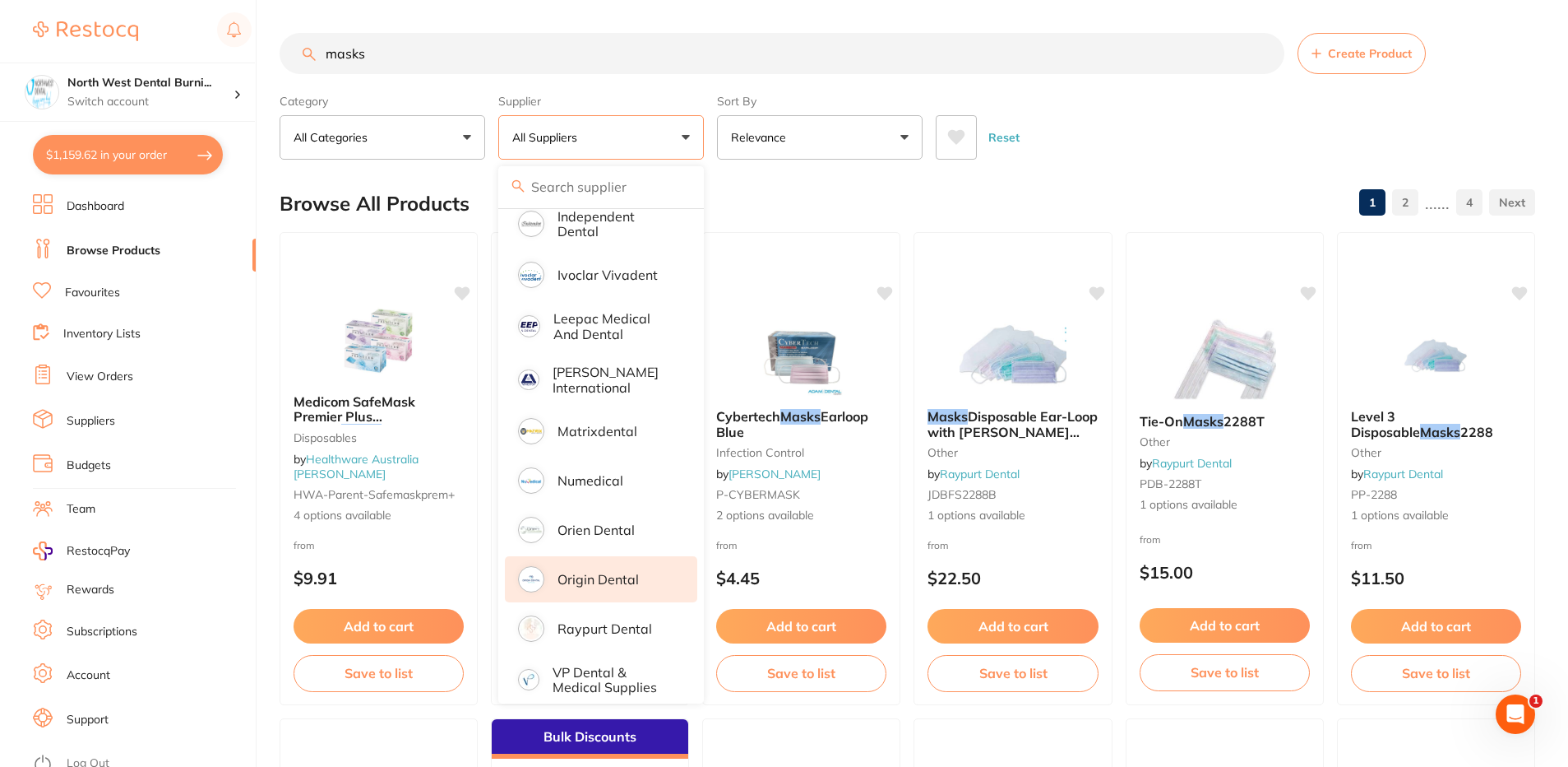
click at [613, 572] on p "Origin Dental" at bounding box center [598, 579] width 81 height 15
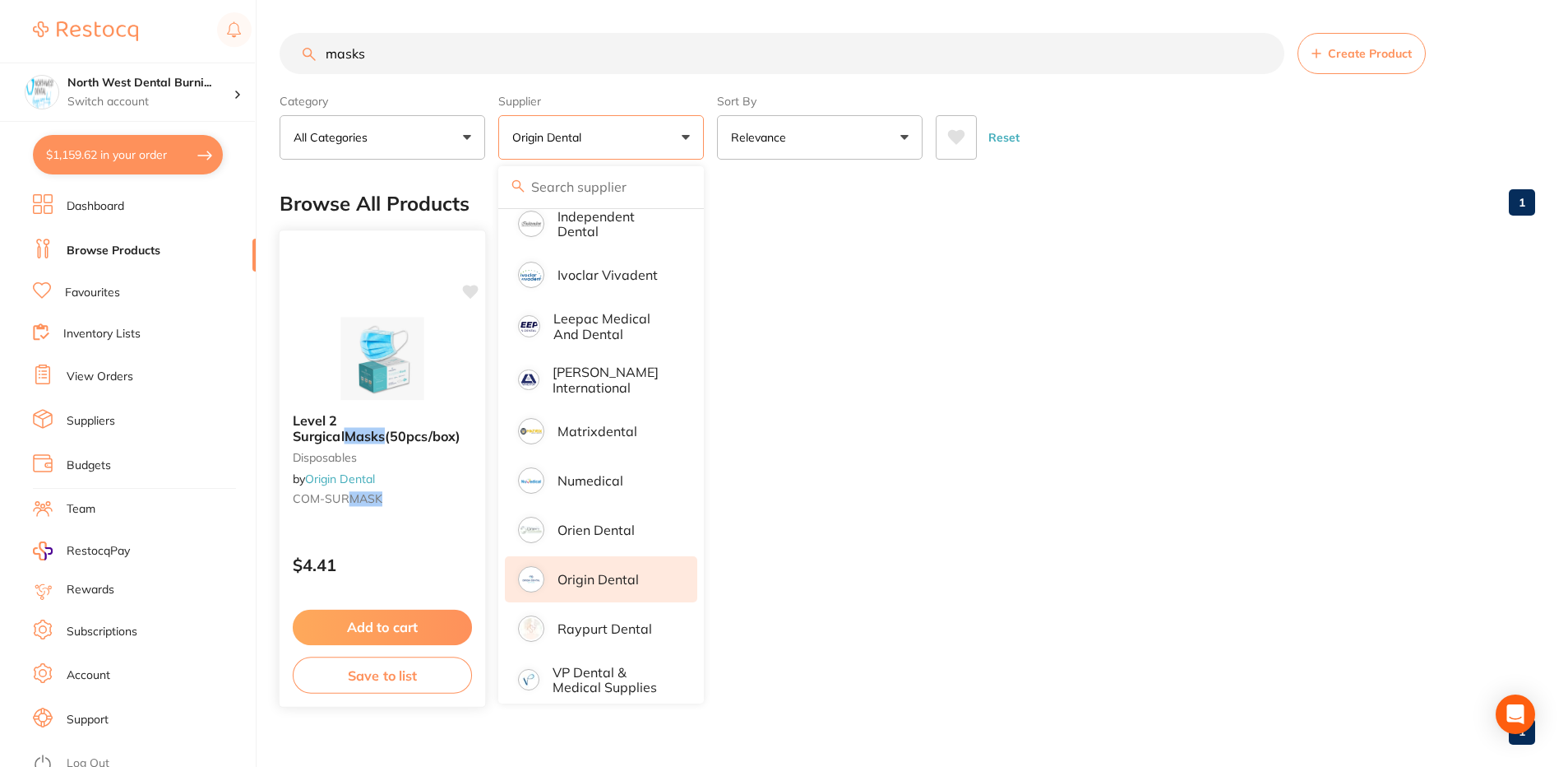
click at [396, 430] on b "Level 2 Surgical Masks (50pcs/box)" at bounding box center [382, 428] width 179 height 30
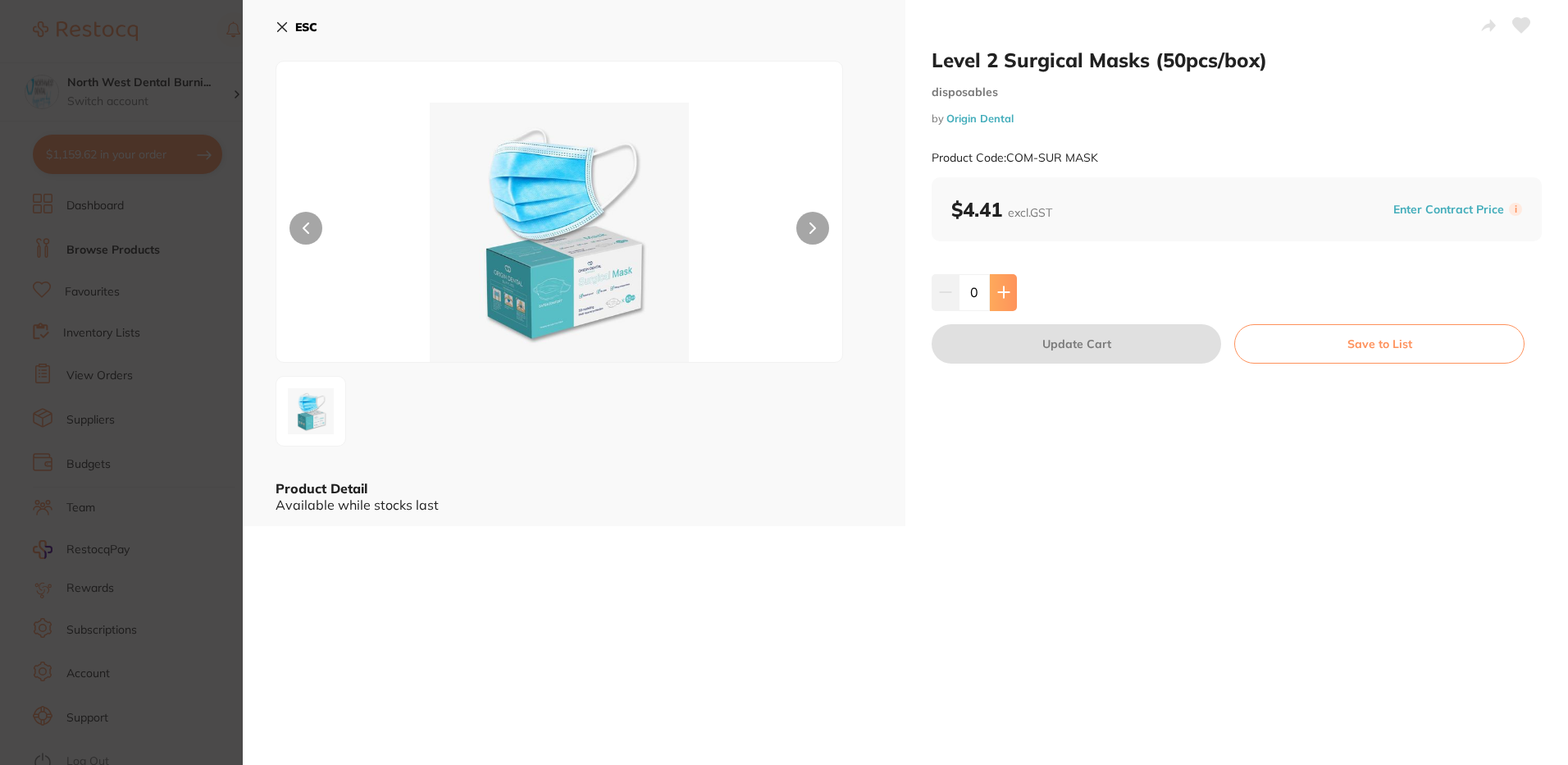
click at [990, 297] on button at bounding box center [1003, 291] width 27 height 36
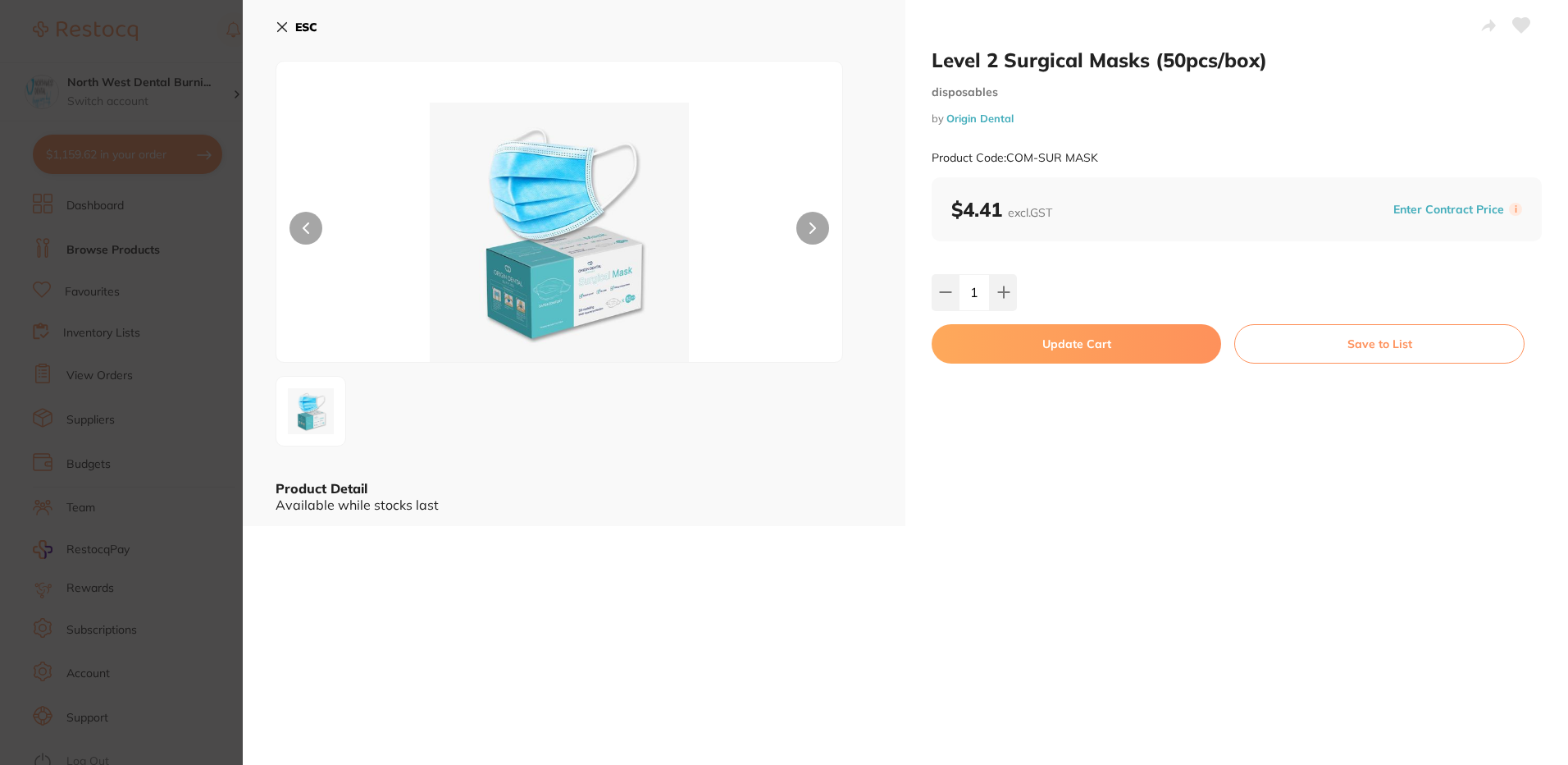
click at [978, 297] on input "1" at bounding box center [973, 291] width 31 height 36
type input "30"
click at [1030, 342] on button "Update Cart" at bounding box center [1076, 343] width 289 height 40
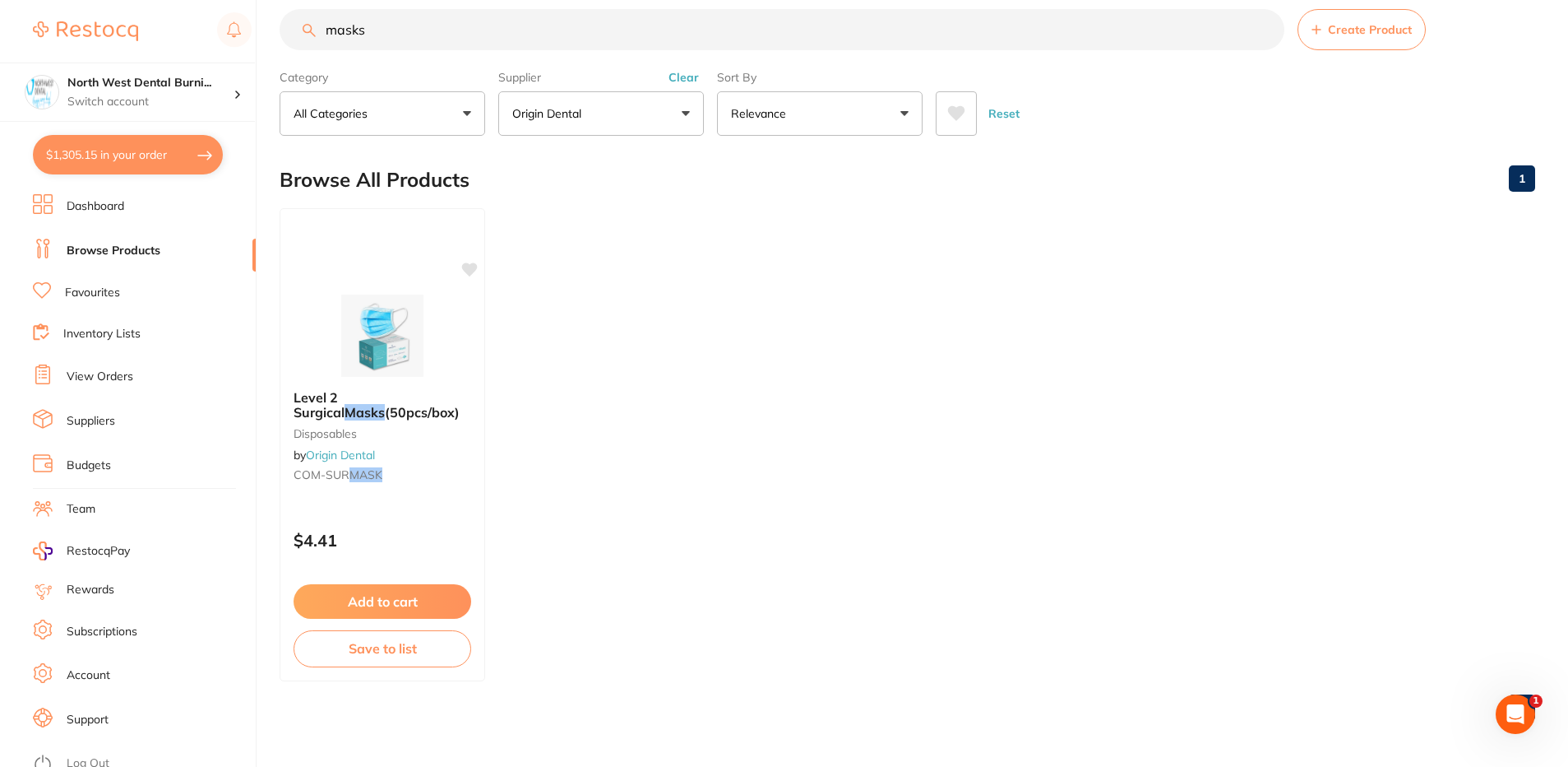
scroll to position [1, 0]
drag, startPoint x: 383, startPoint y: 23, endPoint x: 206, endPoint y: 45, distance: 178.4
click at [206, 45] on div "$1,305.15 North West Dental Burni... Switch account North West Dental Burnie Bu…" at bounding box center [784, 359] width 1568 height 767
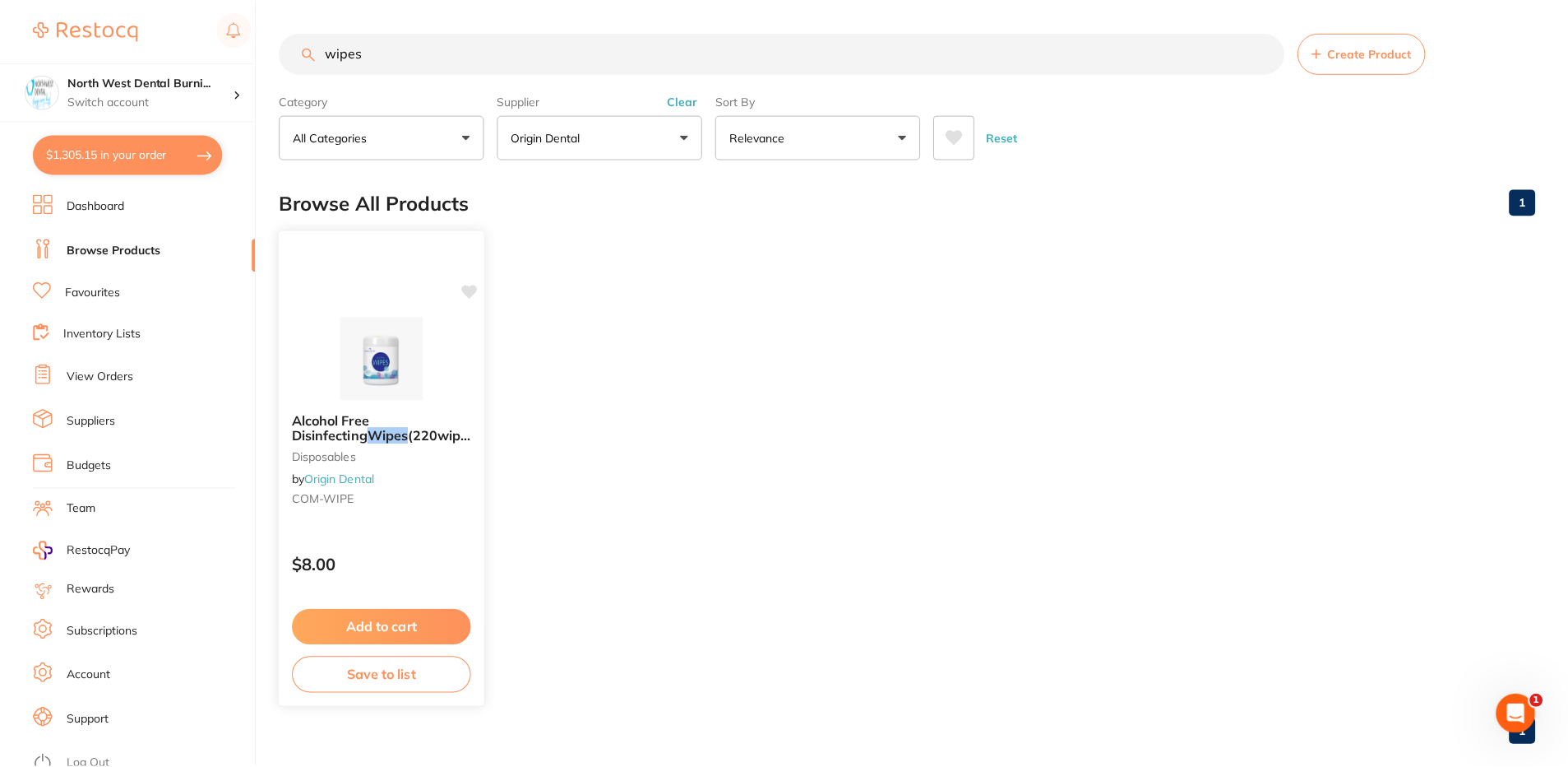
scroll to position [632, 0]
type input "wipes"
click at [370, 420] on span "Alcohol Free Disinfecting" at bounding box center [332, 428] width 78 height 32
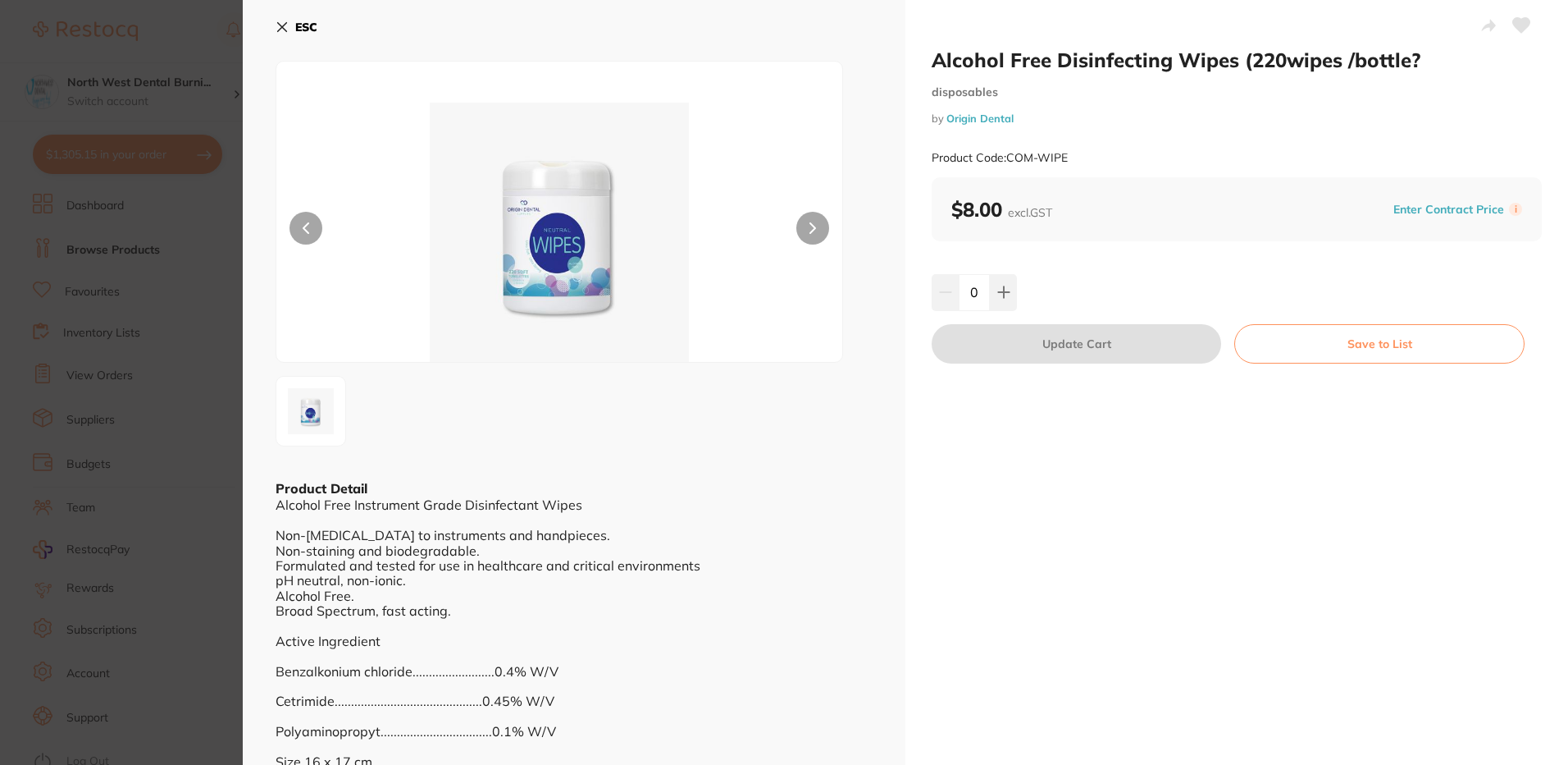
click at [932, 298] on div "0" at bounding box center [974, 291] width 85 height 36
type input "30"
click at [1110, 468] on div "Alcohol Free Disinfecting Wipes (220wipes /bottle? disposables by Origin Dental…" at bounding box center [1236, 406] width 663 height 813
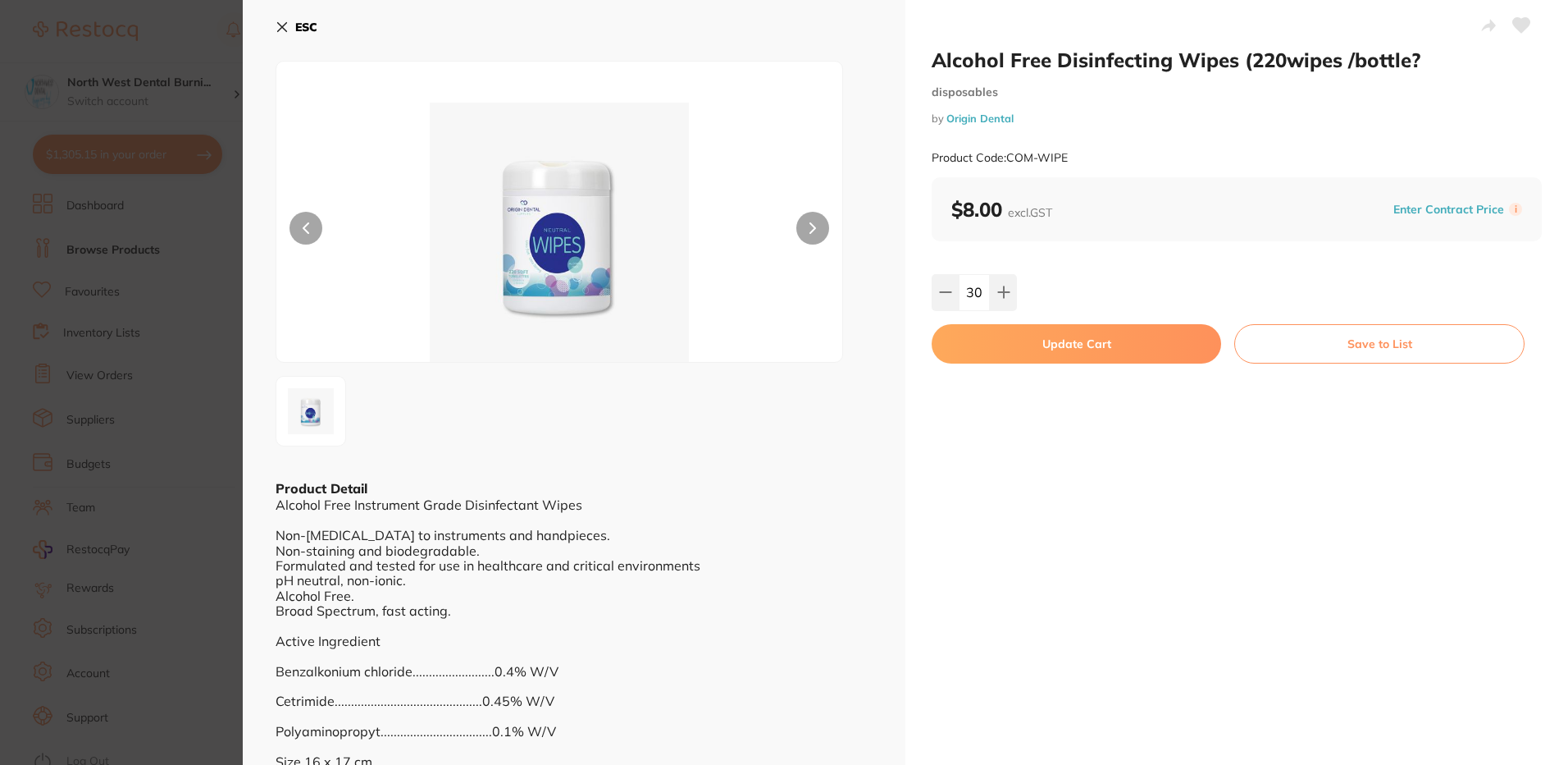
click at [1066, 343] on button "Update Cart" at bounding box center [1076, 343] width 289 height 40
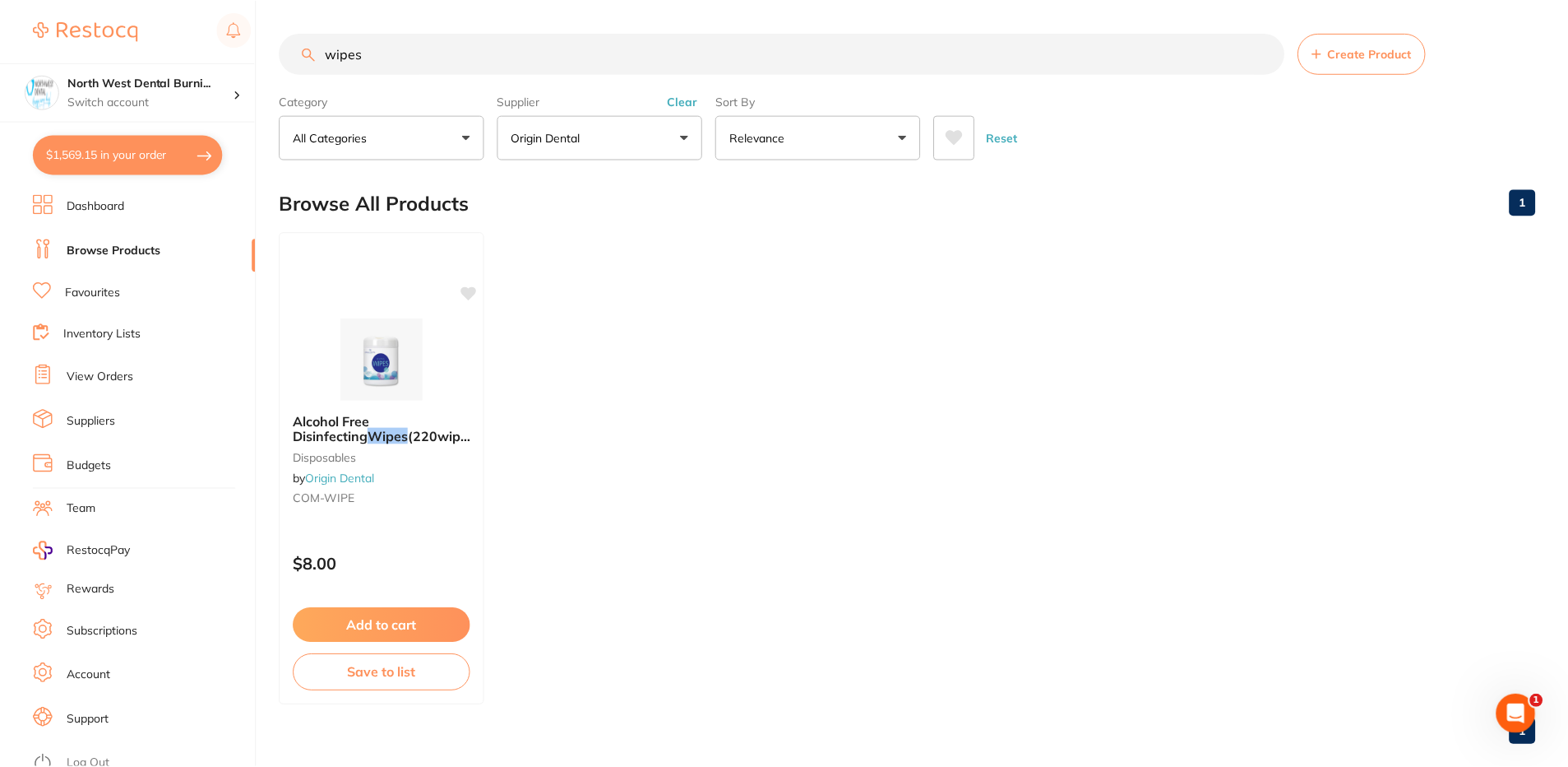
scroll to position [24, 0]
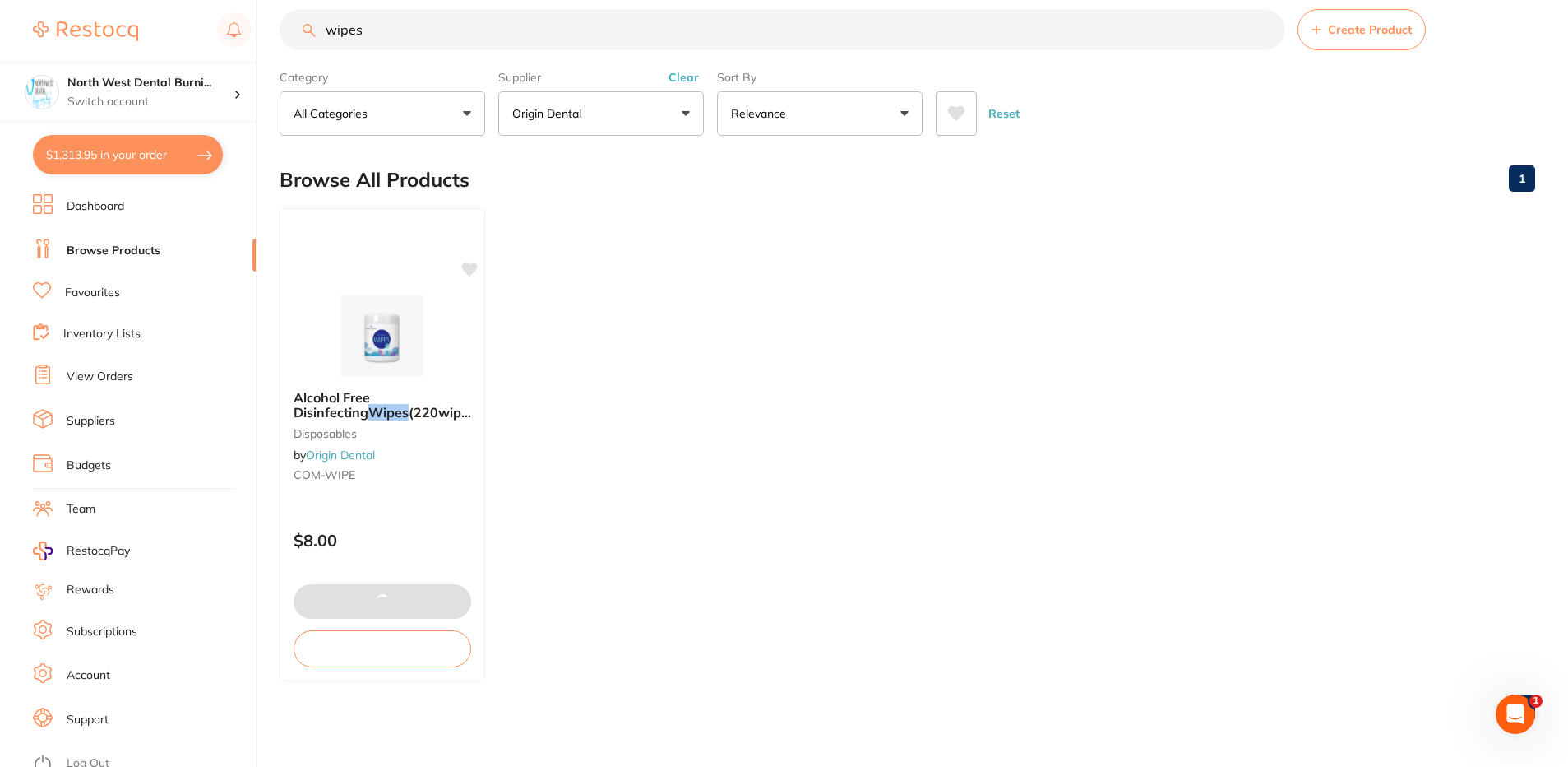
type input "30"
drag, startPoint x: 426, startPoint y: 26, endPoint x: 232, endPoint y: 43, distance: 194.7
click at [235, 43] on div "$1,569.15 North West Dental Burni... Switch account North West Dental Burnie Bu…" at bounding box center [784, 359] width 1568 height 767
click at [686, 76] on button "Clear" at bounding box center [684, 77] width 41 height 15
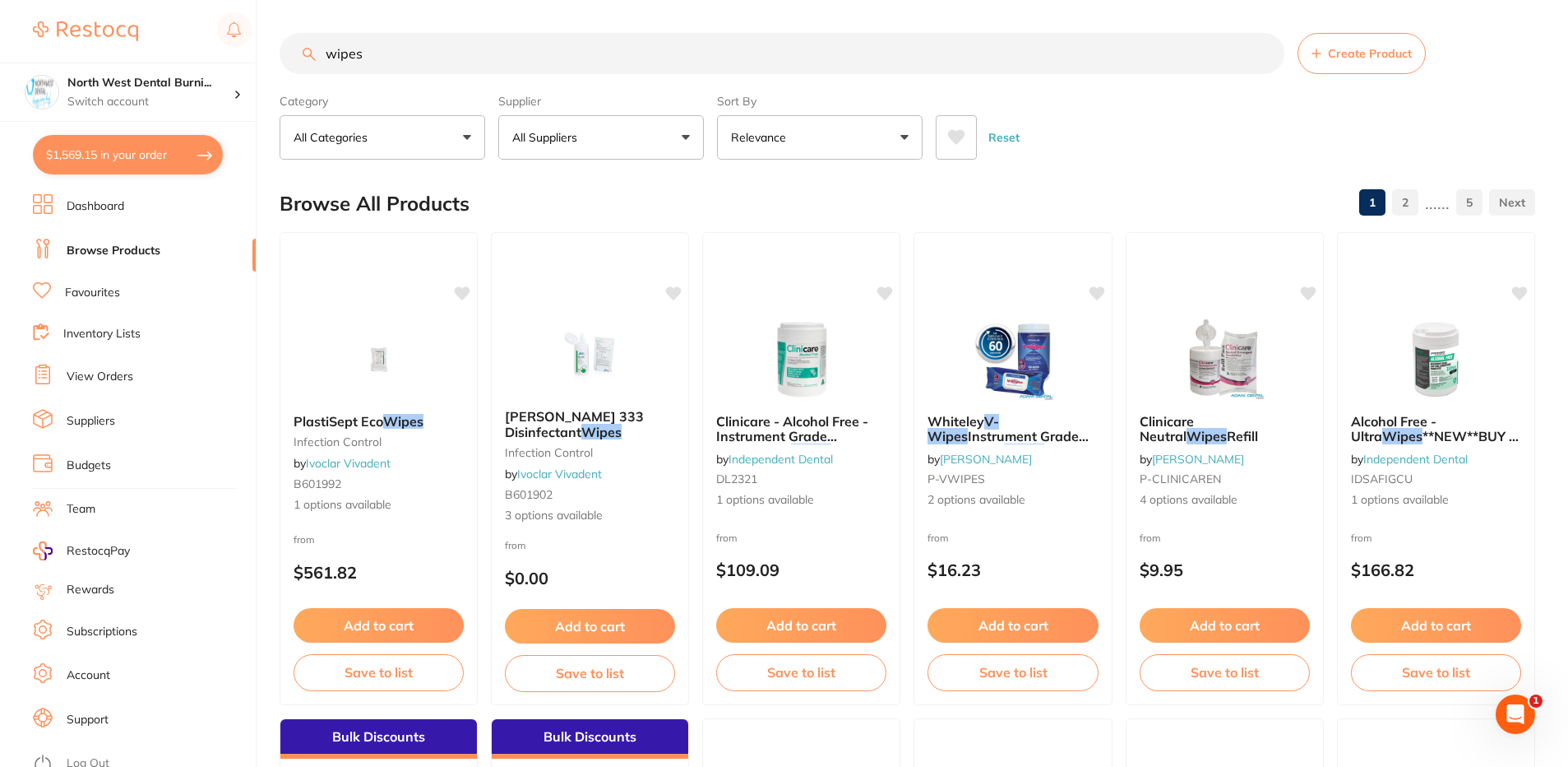
click at [370, 57] on input "wipes" at bounding box center [782, 53] width 1005 height 41
drag, startPoint x: 386, startPoint y: 61, endPoint x: 315, endPoint y: 49, distance: 72.0
click at [315, 49] on div "wipes Create Product" at bounding box center [907, 53] width 1256 height 41
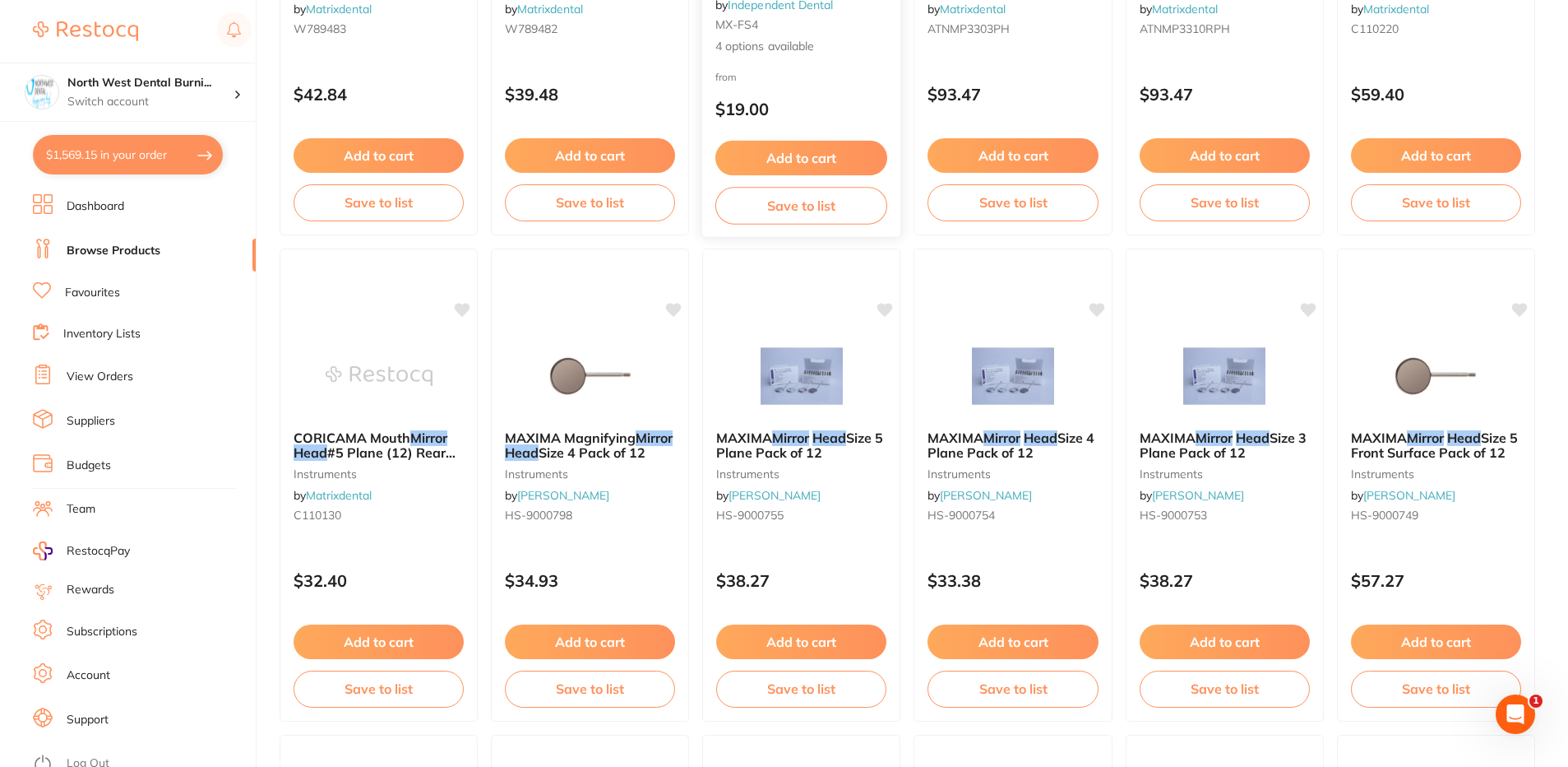
scroll to position [2057, 0]
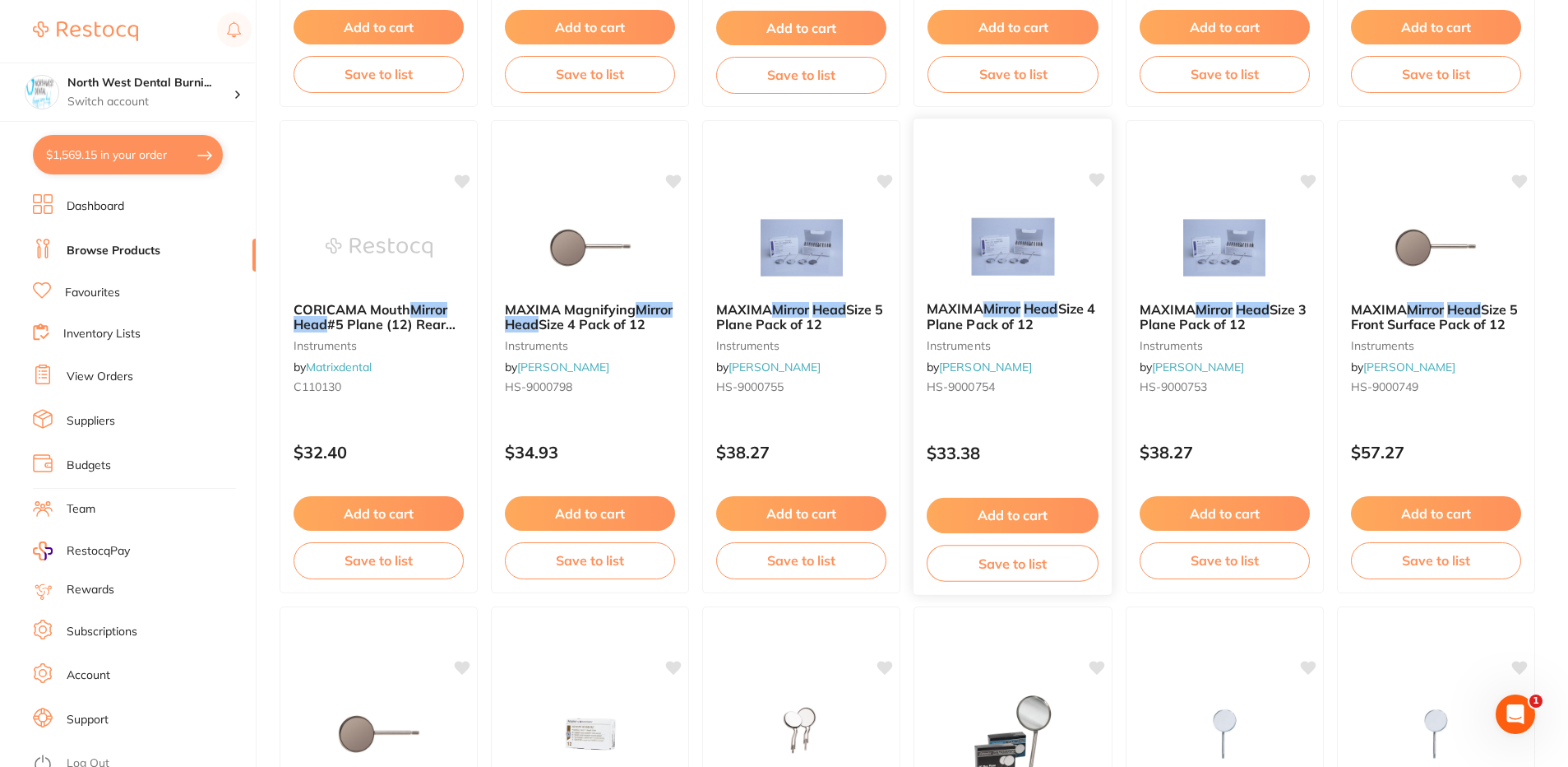
type input "mirror heads"
drag, startPoint x: 1032, startPoint y: 433, endPoint x: 989, endPoint y: 426, distance: 43.6
click at [1032, 433] on div "$33.38" at bounding box center [1012, 447] width 197 height 43
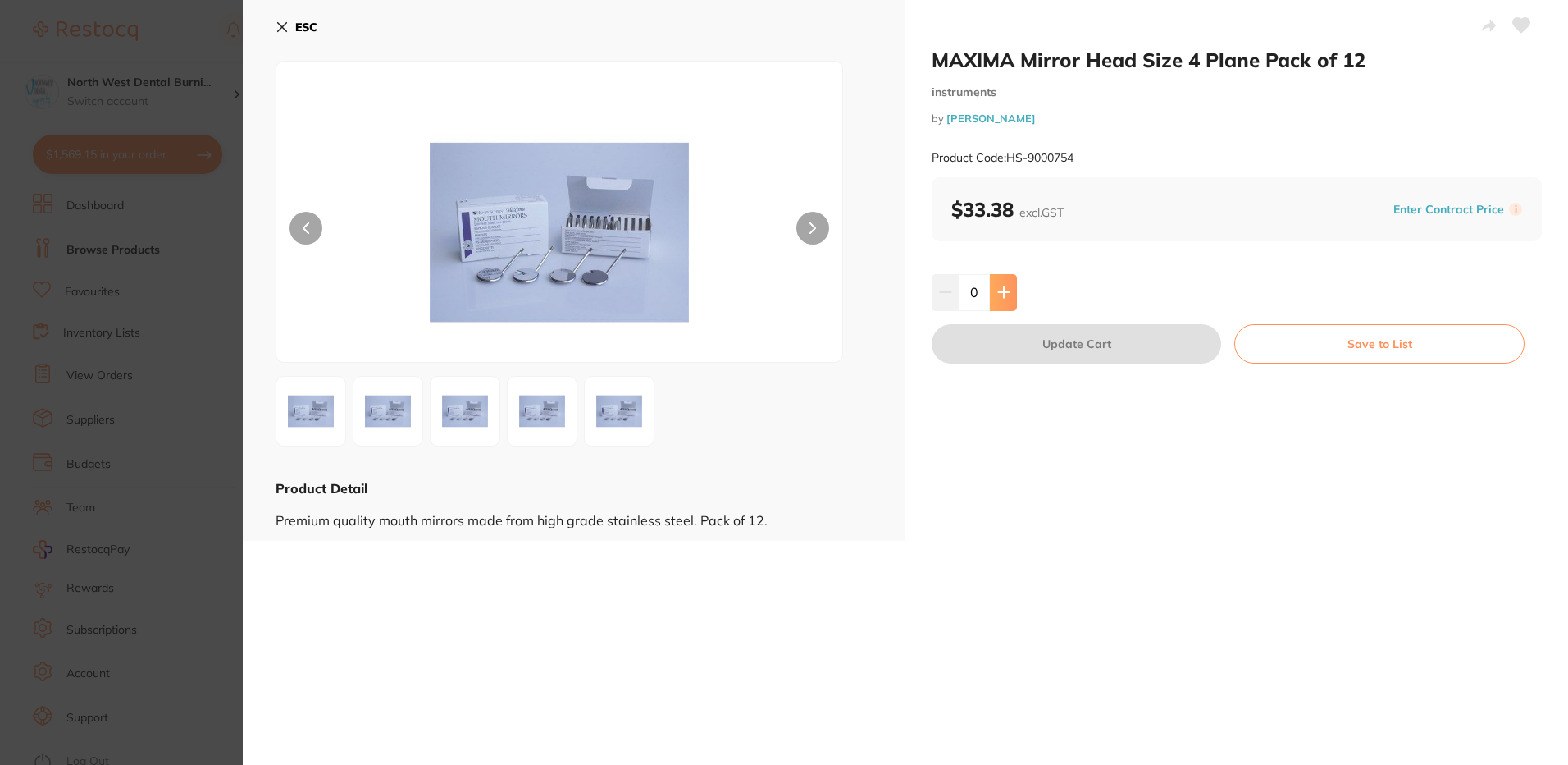
click at [1008, 300] on button at bounding box center [1003, 291] width 27 height 36
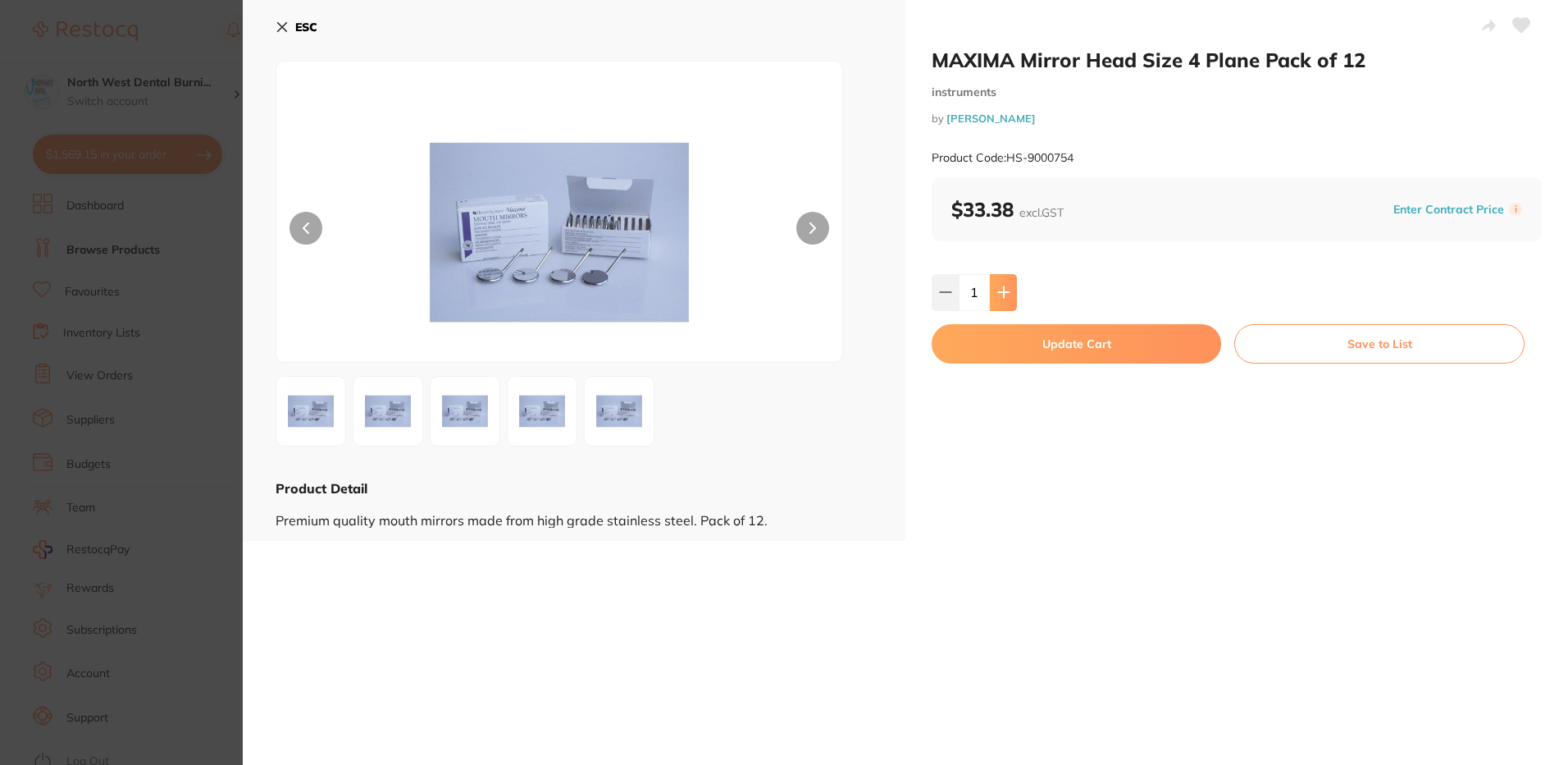
click at [1008, 300] on button at bounding box center [1003, 291] width 27 height 36
type input "2"
click at [1018, 359] on button "Update Cart" at bounding box center [1076, 343] width 289 height 40
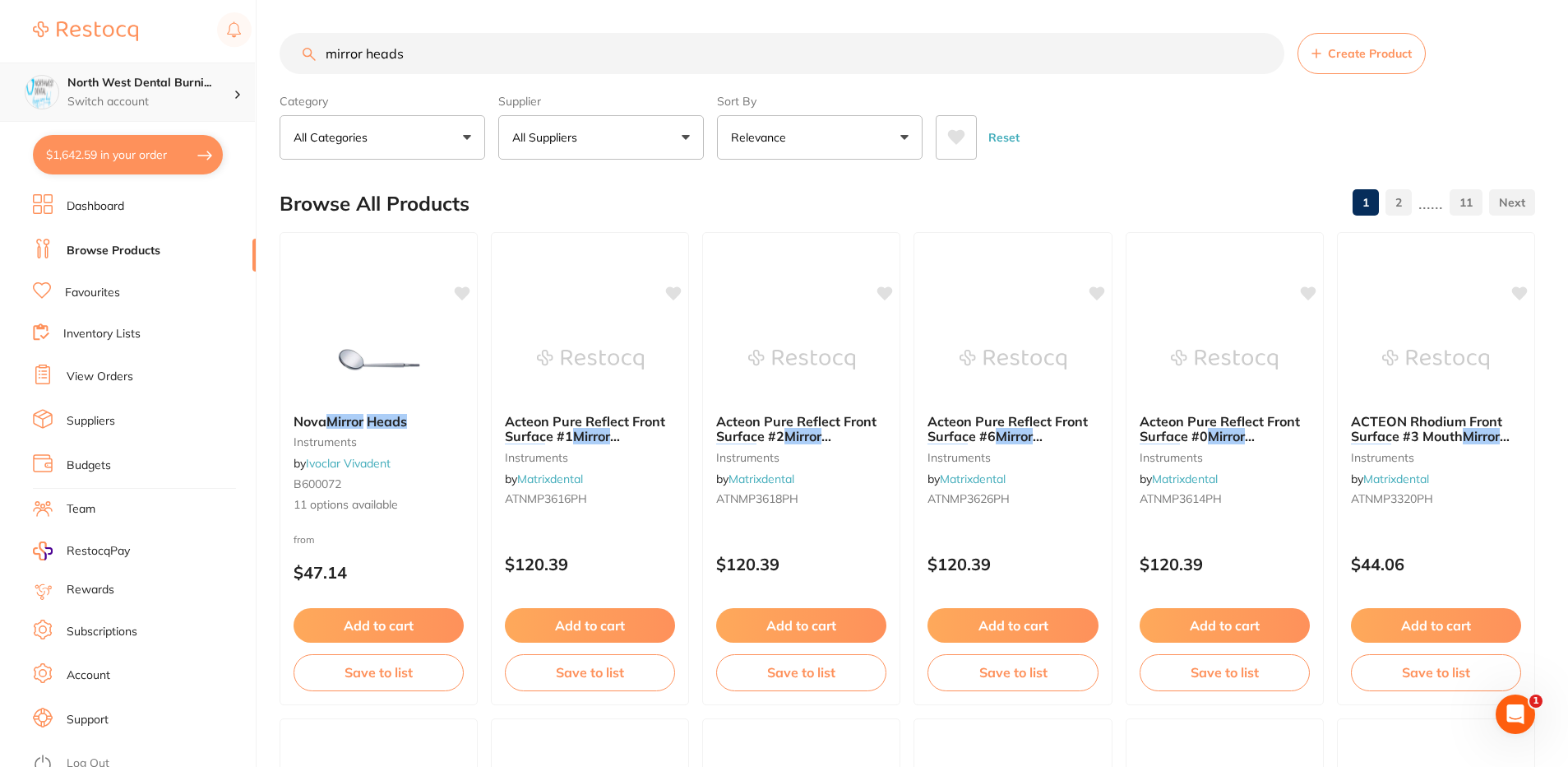
scroll to position [1, 0]
drag, startPoint x: 362, startPoint y: 67, endPoint x: 159, endPoint y: 65, distance: 203.0
click at [158, 66] on div "$1,642.59 North West Dental Burni... Switch account North West Dental Burnie Bu…" at bounding box center [784, 383] width 1568 height 767
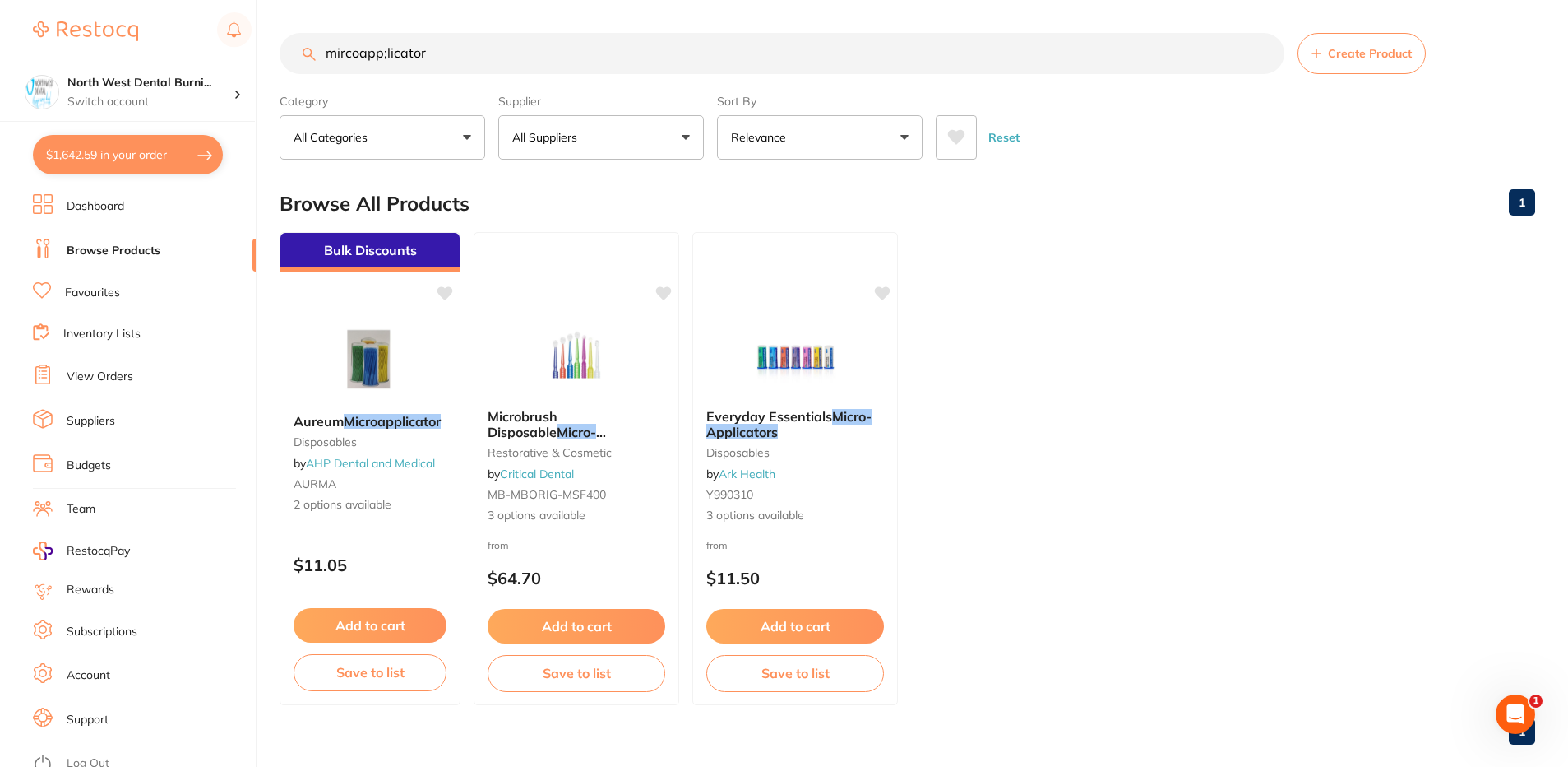
scroll to position [0, 0]
drag, startPoint x: 491, startPoint y: 53, endPoint x: 174, endPoint y: 56, distance: 317.0
click at [174, 56] on div "$1,642.59 North West Dental Burni... Switch account North West Dental Burnie Bu…" at bounding box center [784, 383] width 1568 height 767
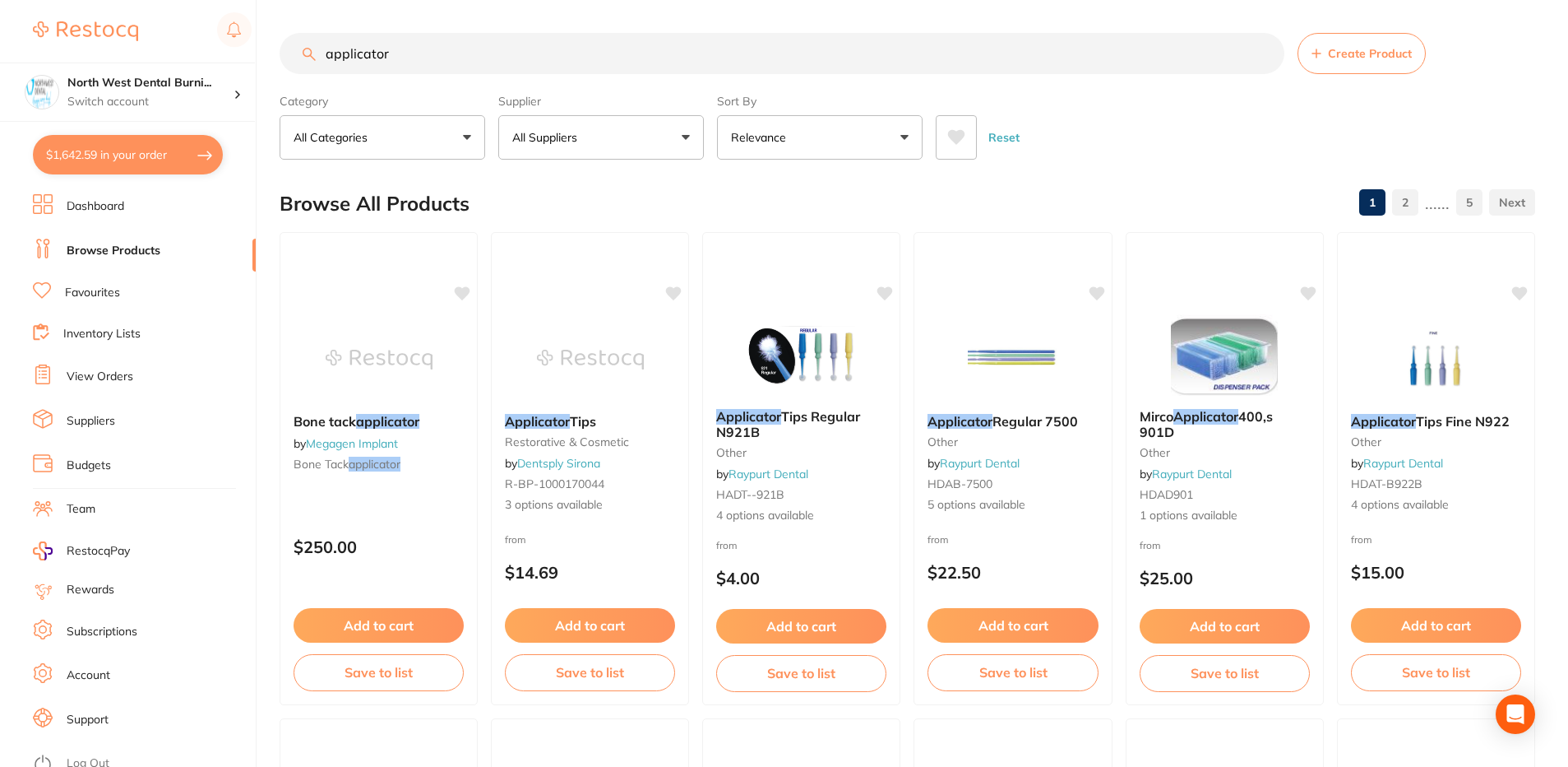
type input "applicator"
click at [608, 148] on button "All Suppliers" at bounding box center [601, 137] width 206 height 44
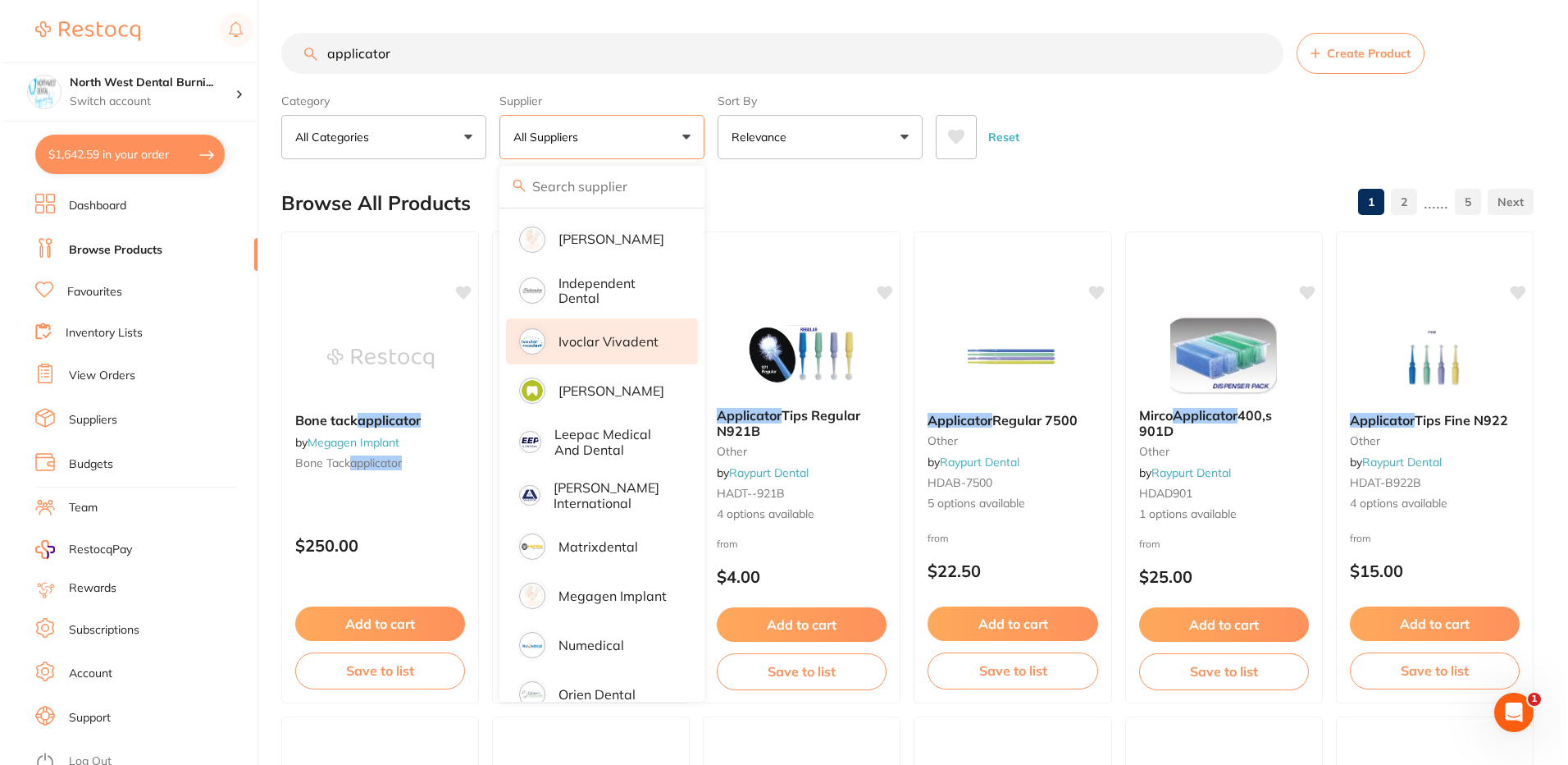
scroll to position [876, 0]
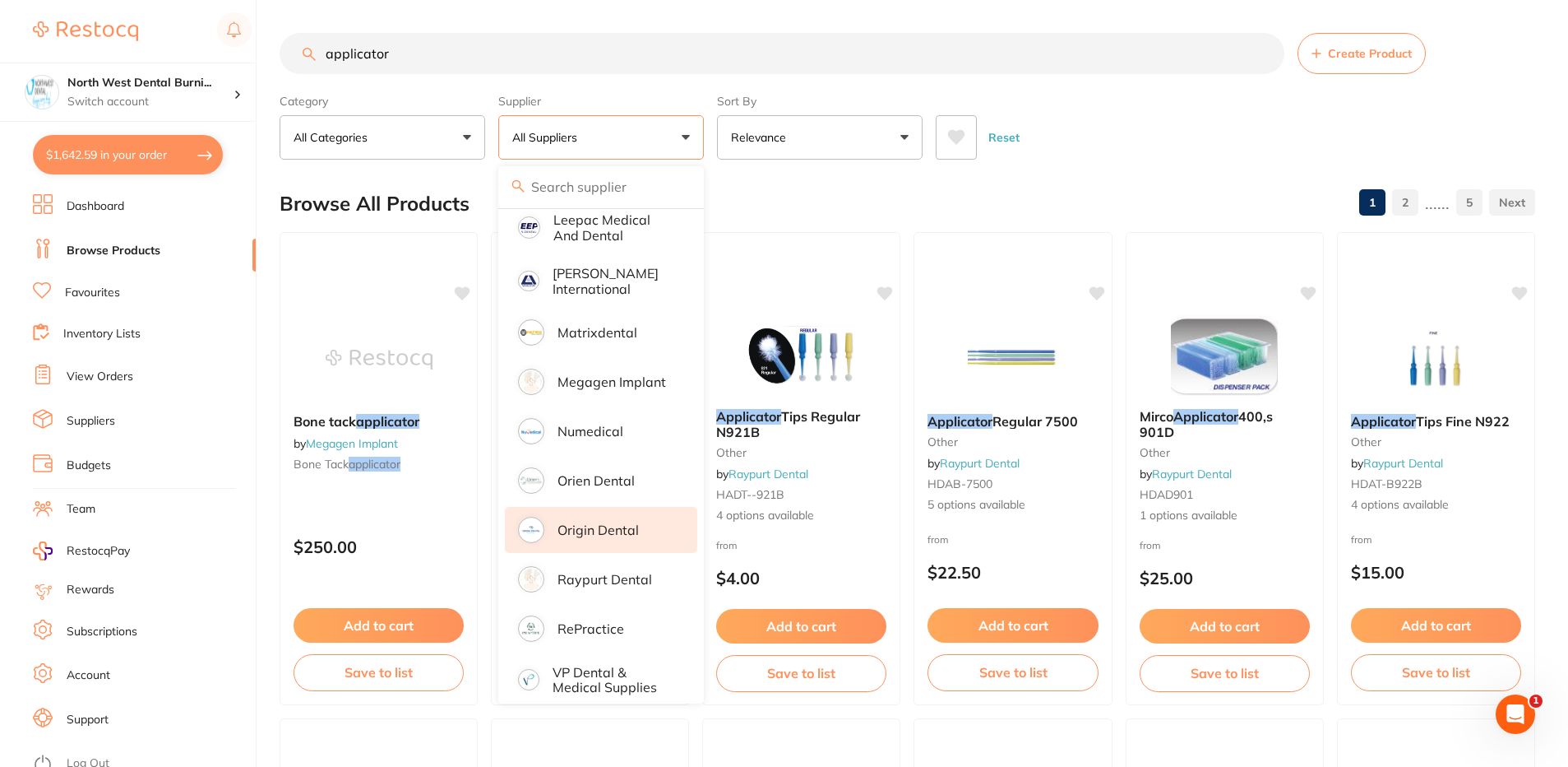
click at [614, 523] on p "Origin Dental" at bounding box center [598, 530] width 81 height 15
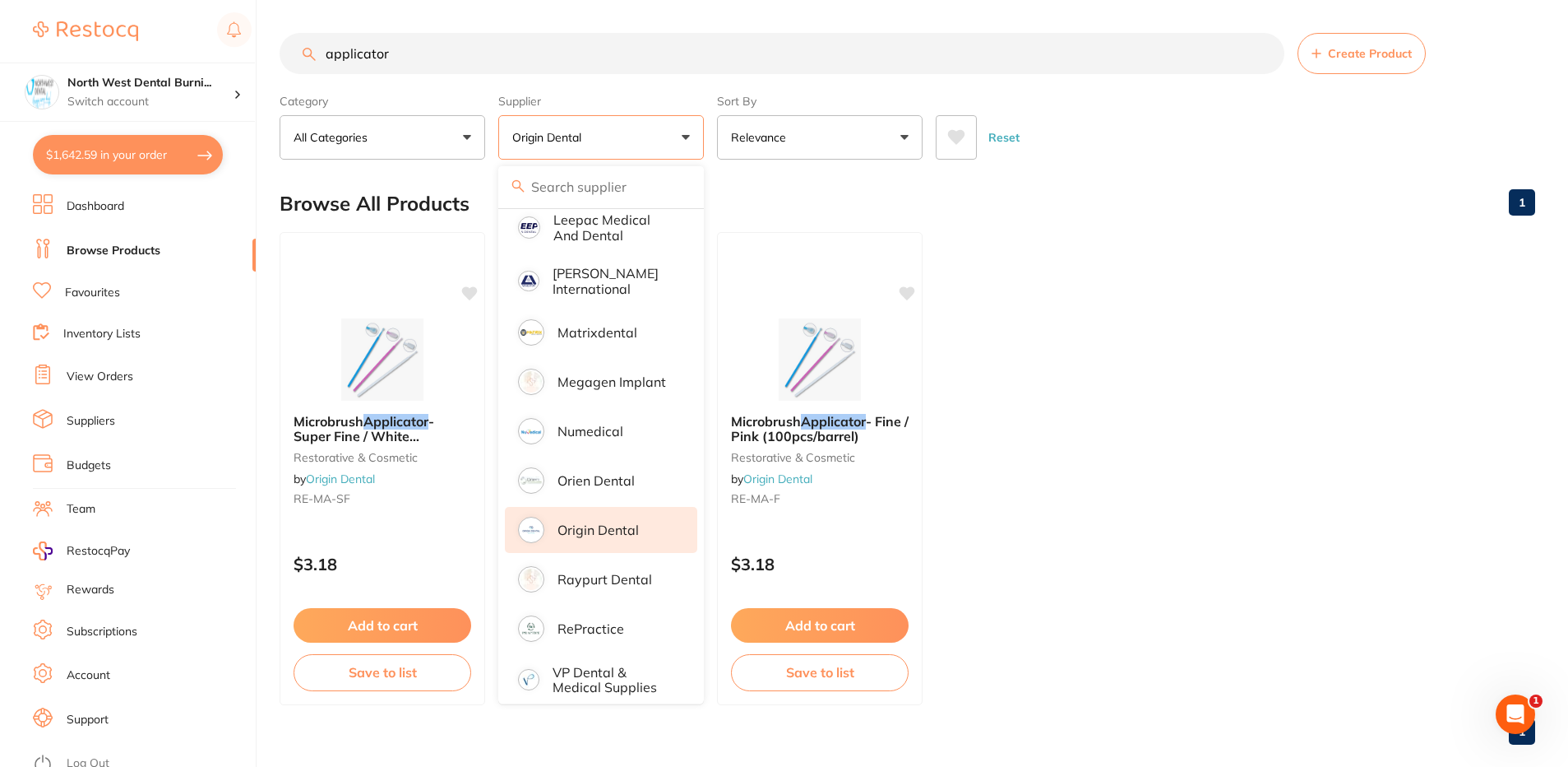
click at [1158, 148] on div "Reset" at bounding box center [1229, 131] width 586 height 57
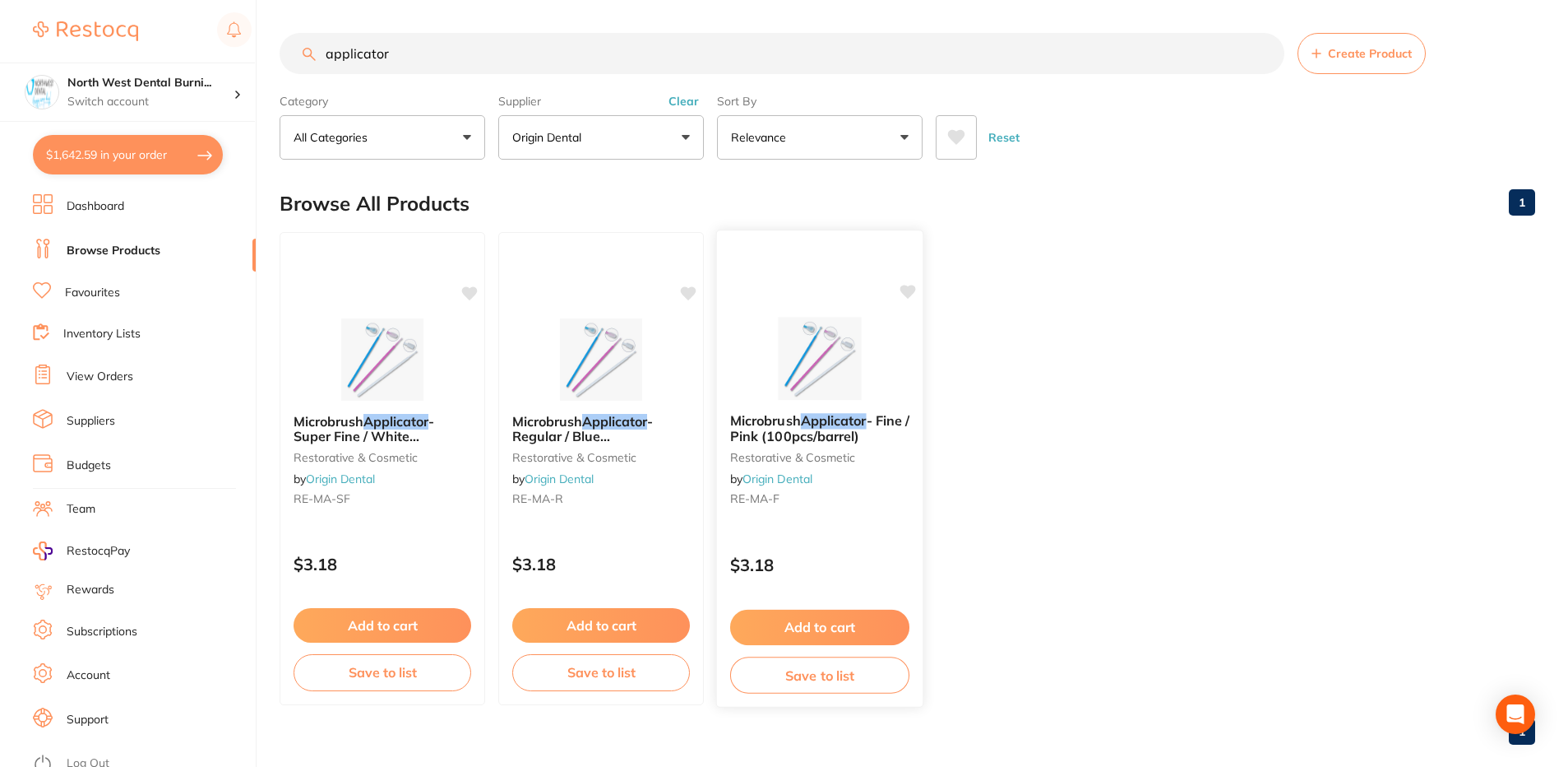
click at [852, 480] on div "Microbrush Applicator - Fine / Pink (100pcs/barrel) restorative & cosmetic by O…" at bounding box center [820, 462] width 206 height 126
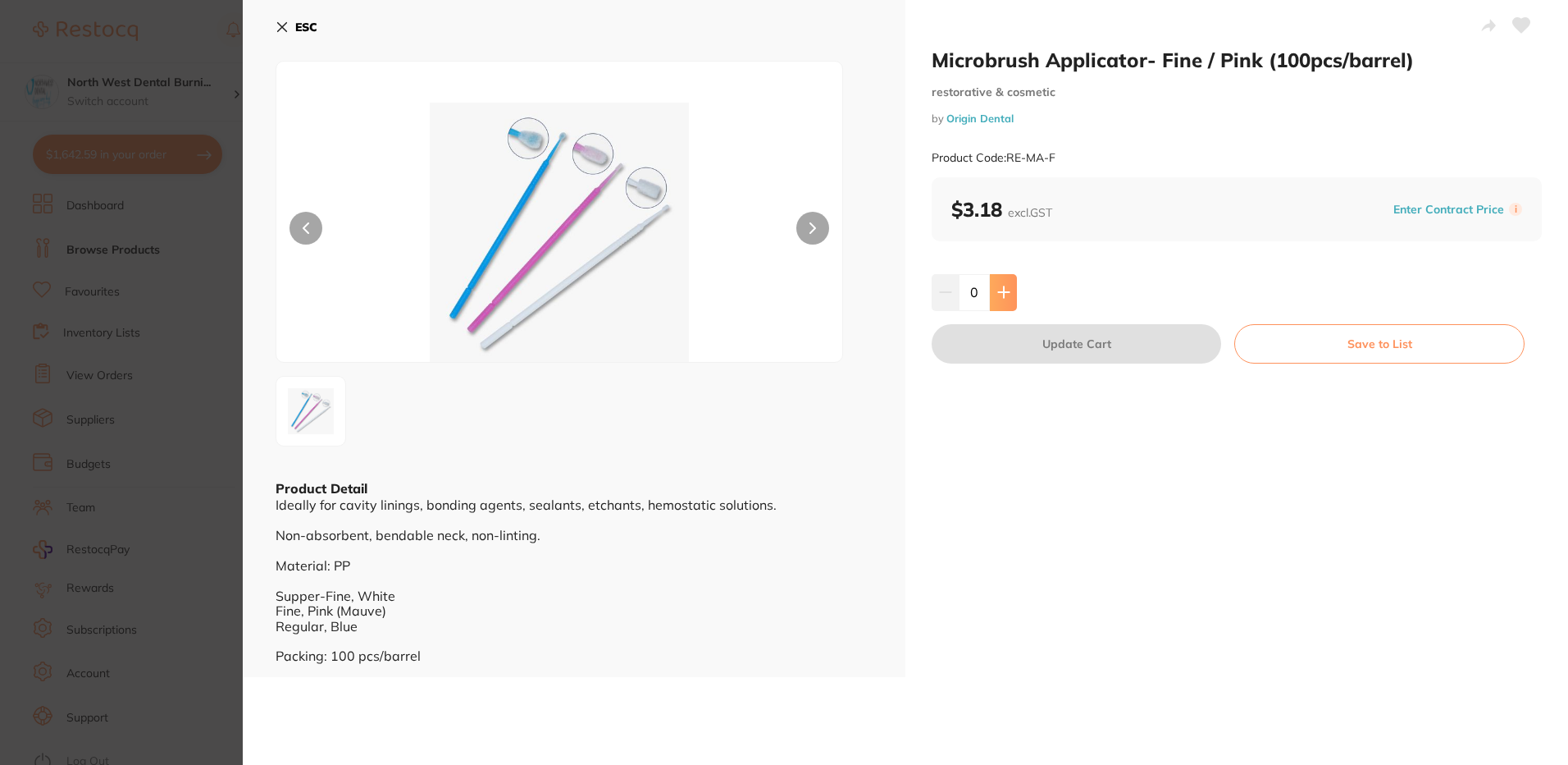
click at [1006, 304] on button at bounding box center [1003, 291] width 27 height 36
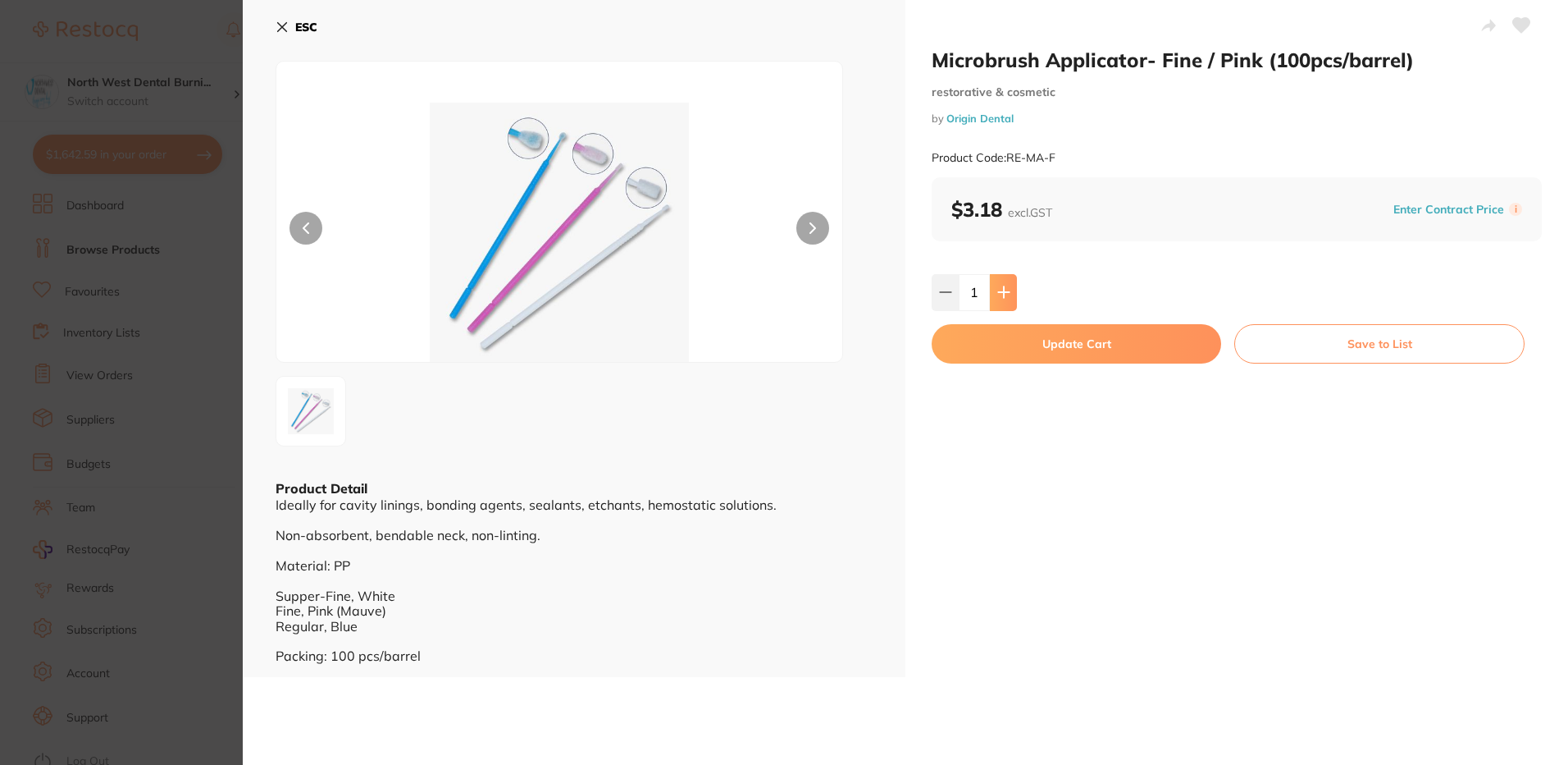
click at [1006, 304] on button at bounding box center [1003, 291] width 27 height 36
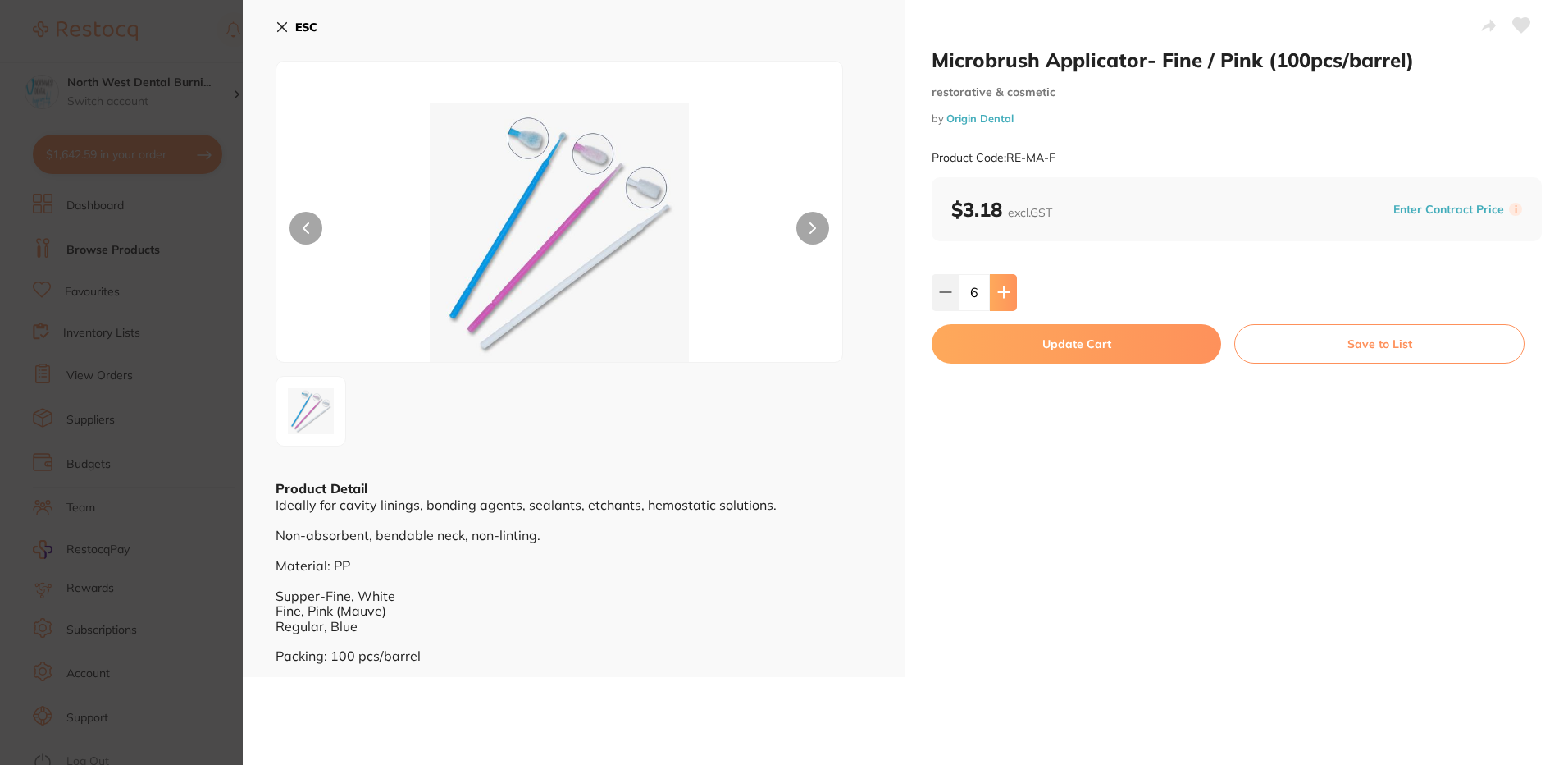
click at [1006, 304] on button at bounding box center [1003, 291] width 27 height 36
click at [949, 292] on button at bounding box center [945, 291] width 27 height 36
type input "8"
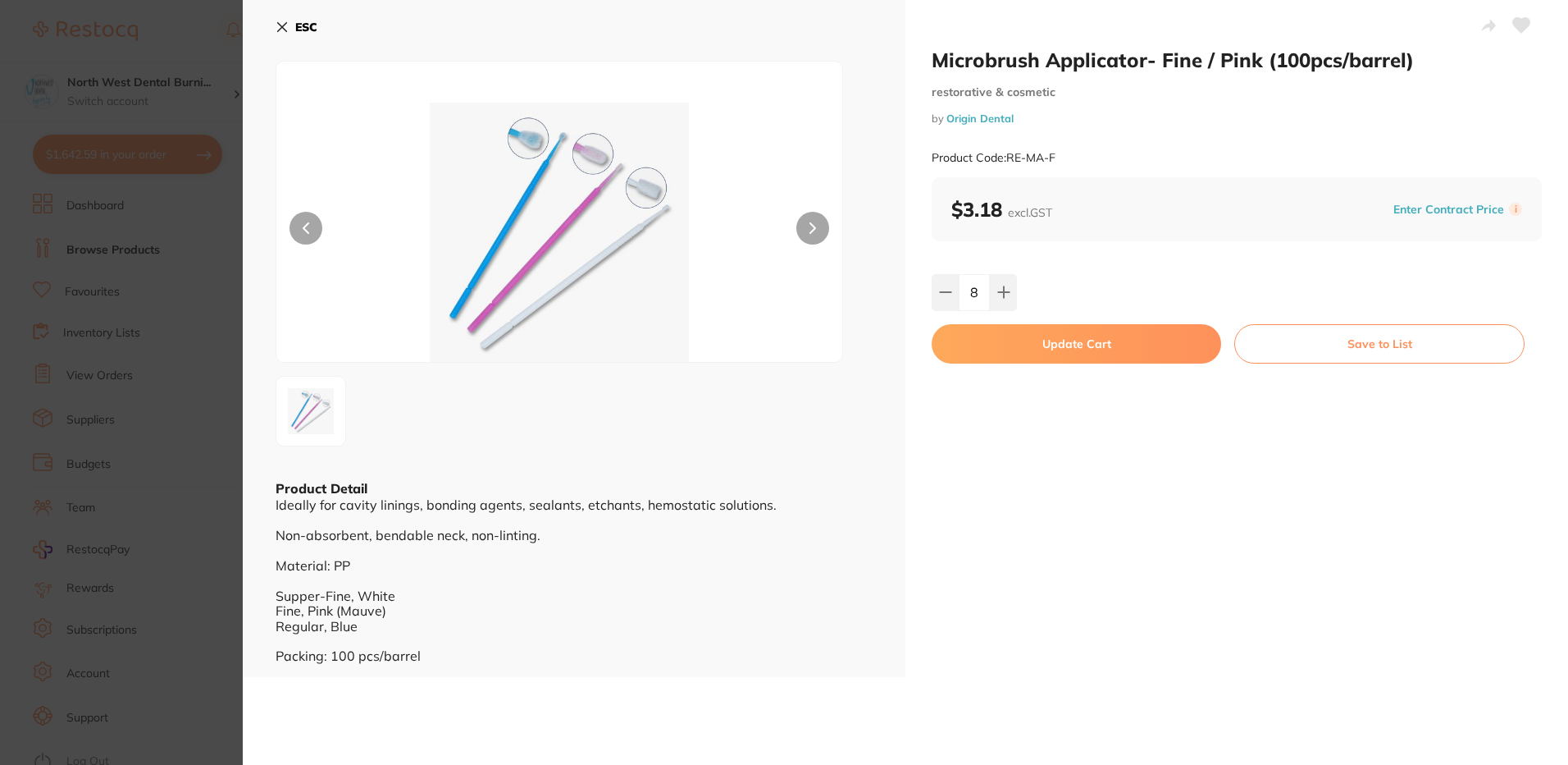
click at [997, 355] on button "Update Cart" at bounding box center [1076, 343] width 289 height 40
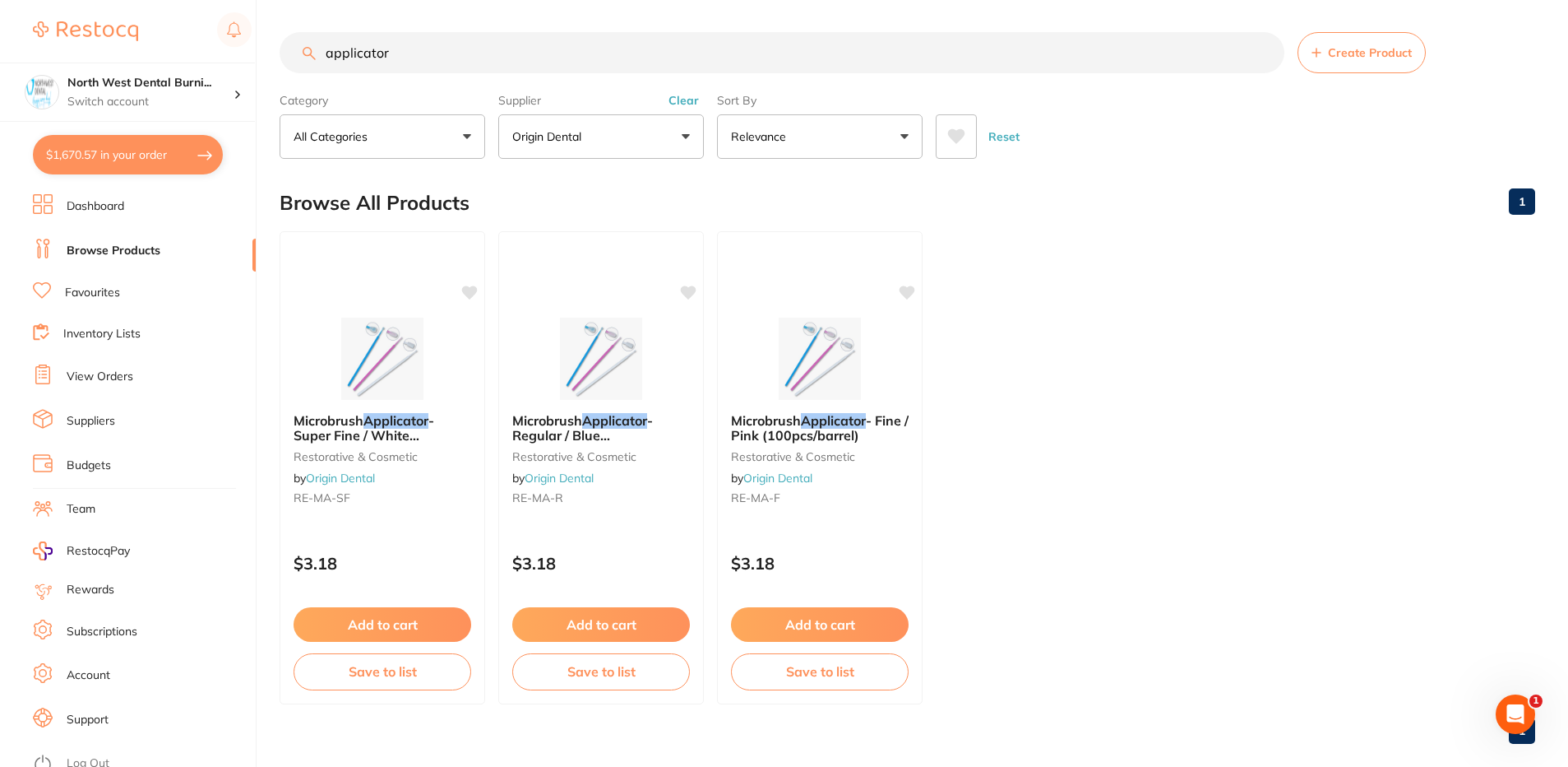
click at [682, 95] on button "Clear" at bounding box center [684, 100] width 41 height 15
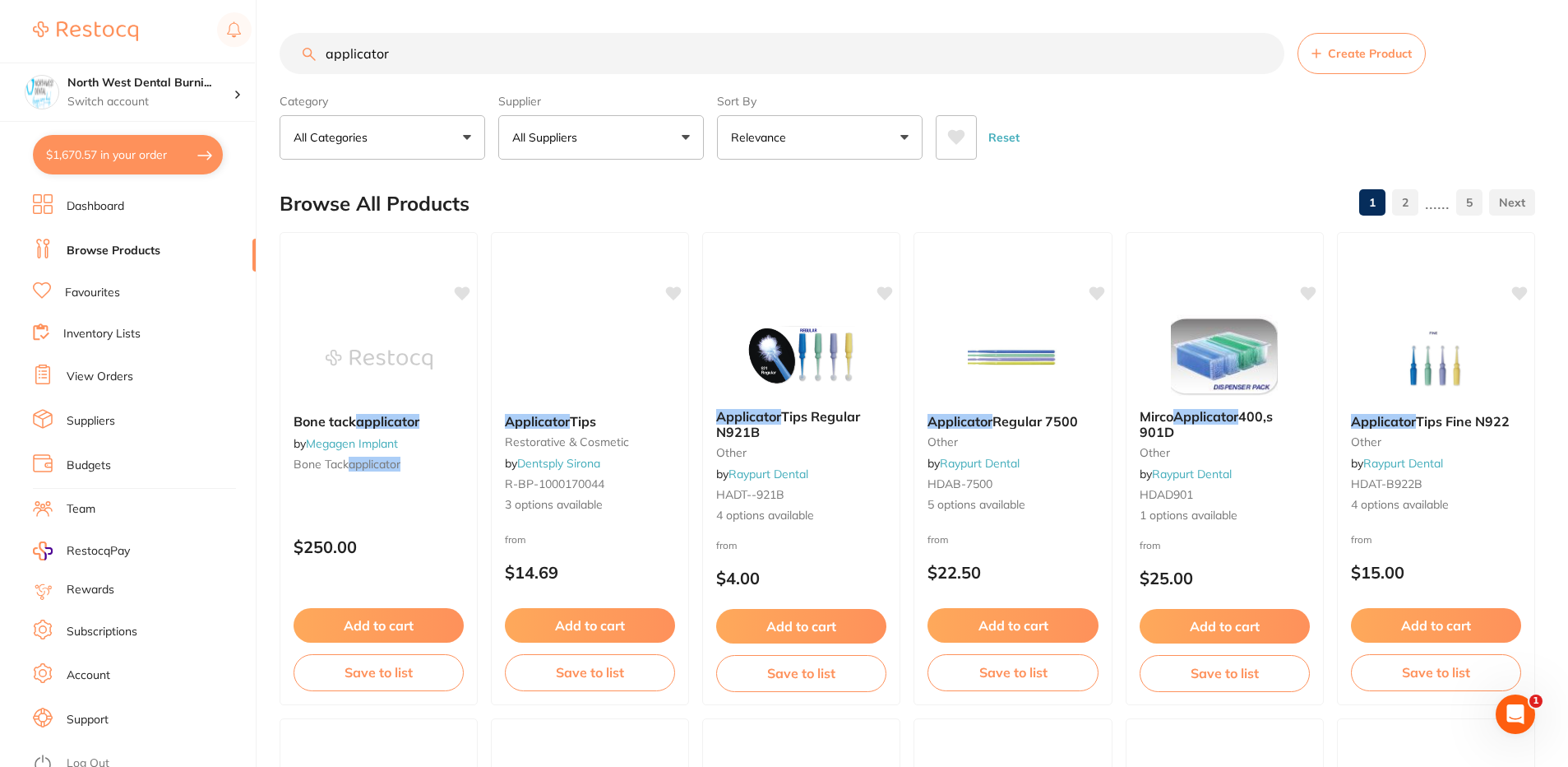
drag, startPoint x: 341, startPoint y: 59, endPoint x: 278, endPoint y: 57, distance: 63.0
click at [278, 57] on div "$1,670.57 North West Dental Burni... Switch account North West Dental Burnie Bu…" at bounding box center [784, 383] width 1568 height 767
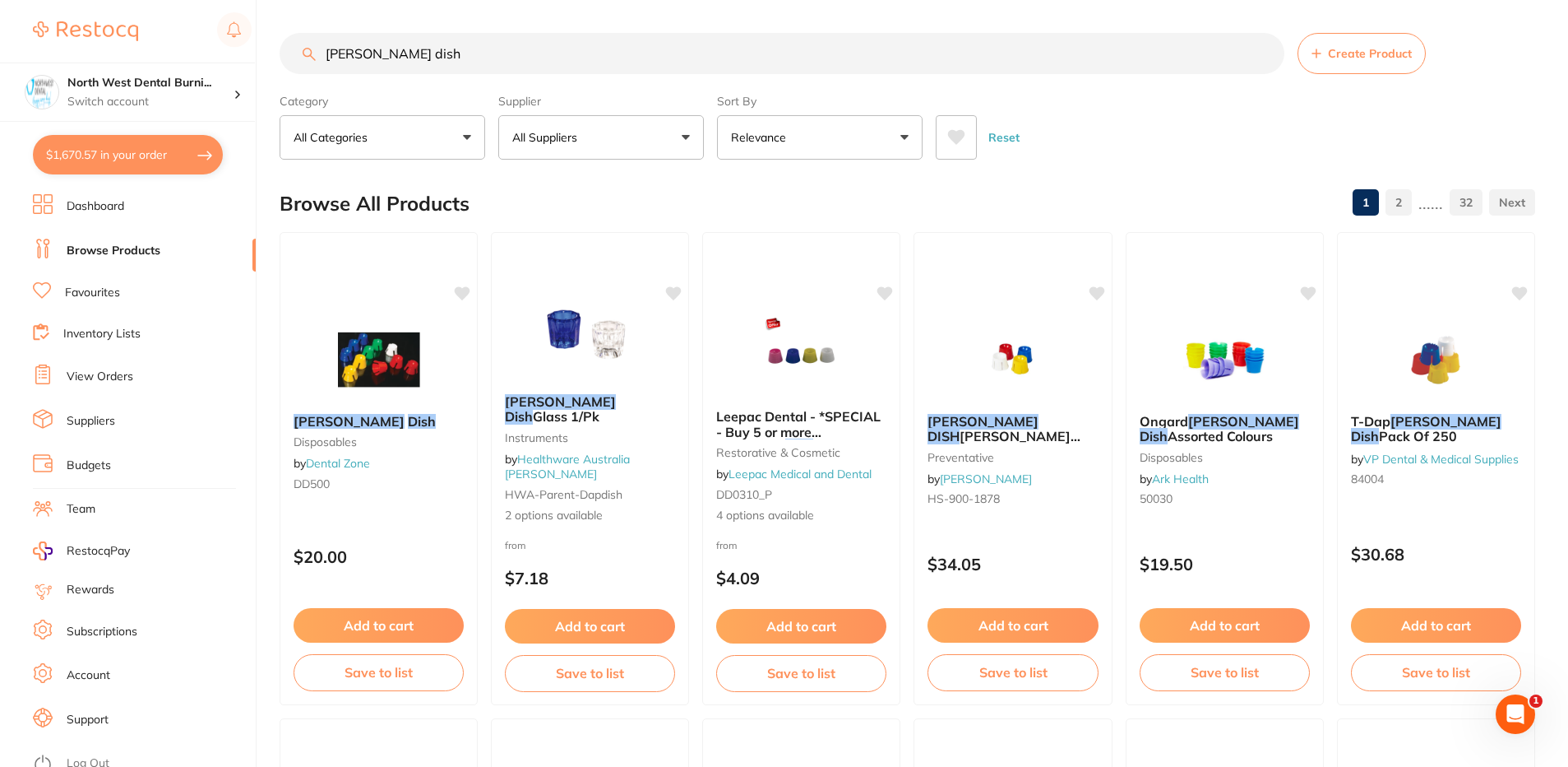
type input "[PERSON_NAME] dish"
click at [614, 147] on button "All Suppliers" at bounding box center [601, 137] width 206 height 44
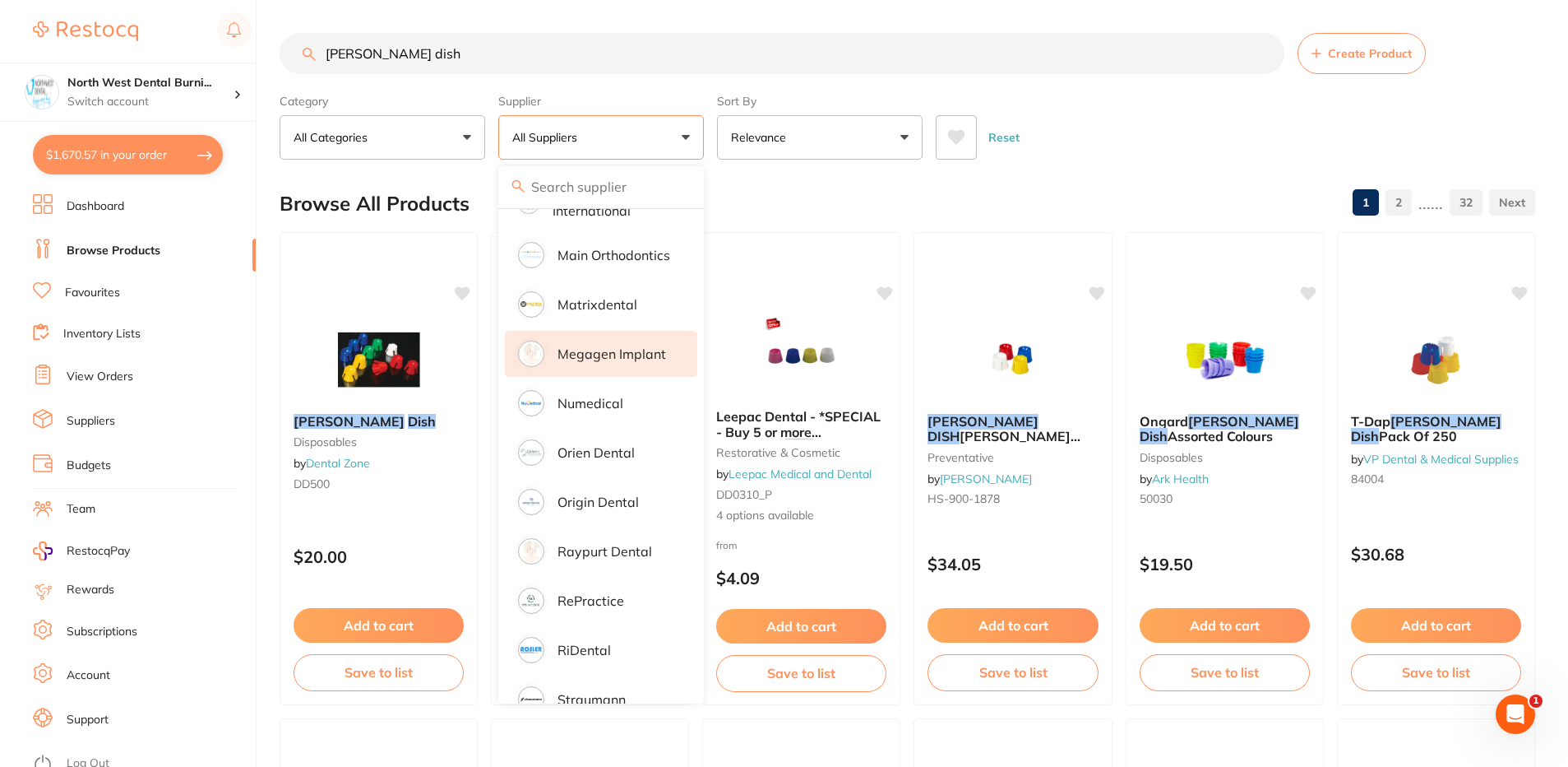
scroll to position [1130, 0]
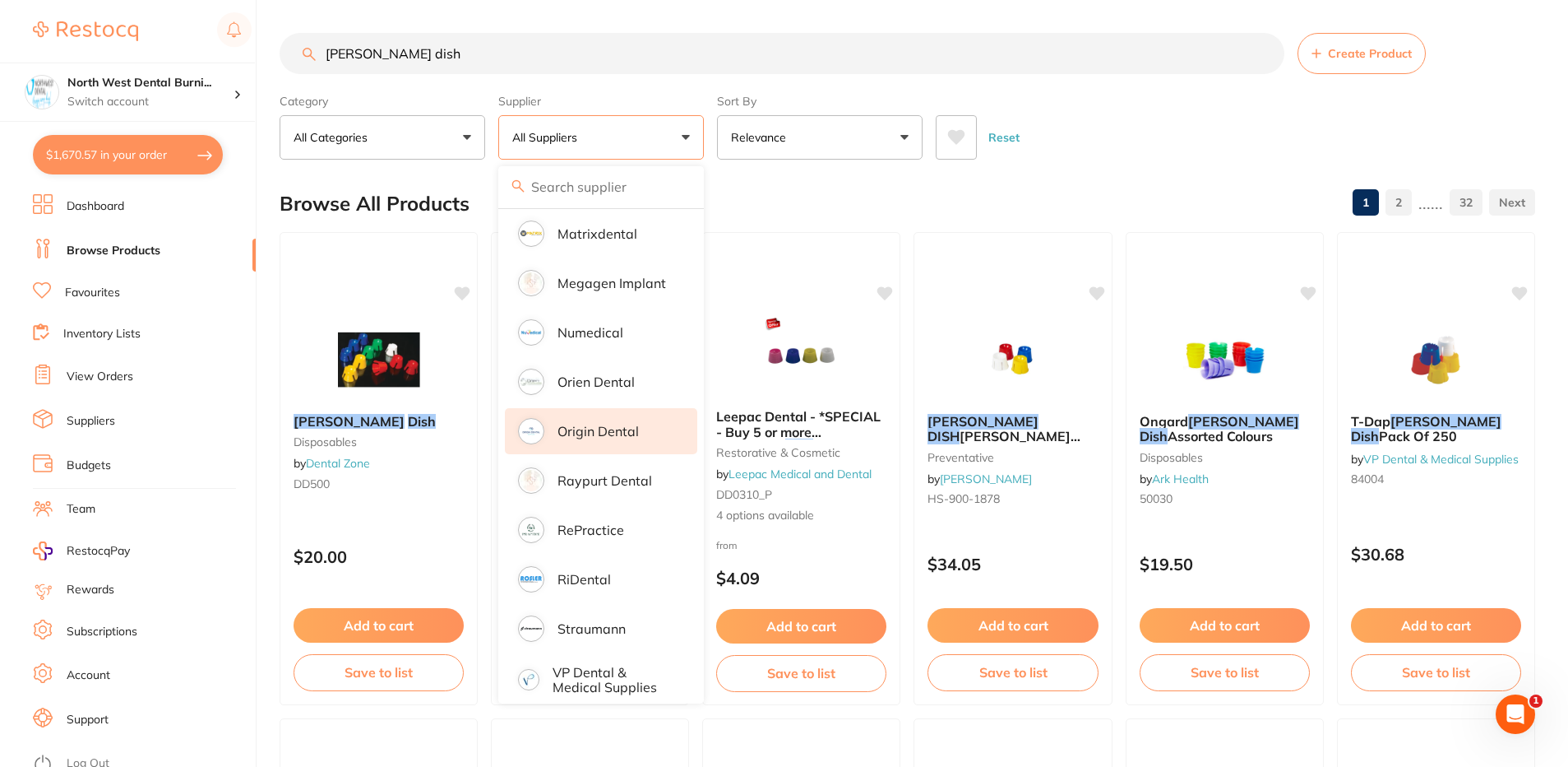
click at [619, 424] on p "Origin Dental" at bounding box center [598, 431] width 81 height 15
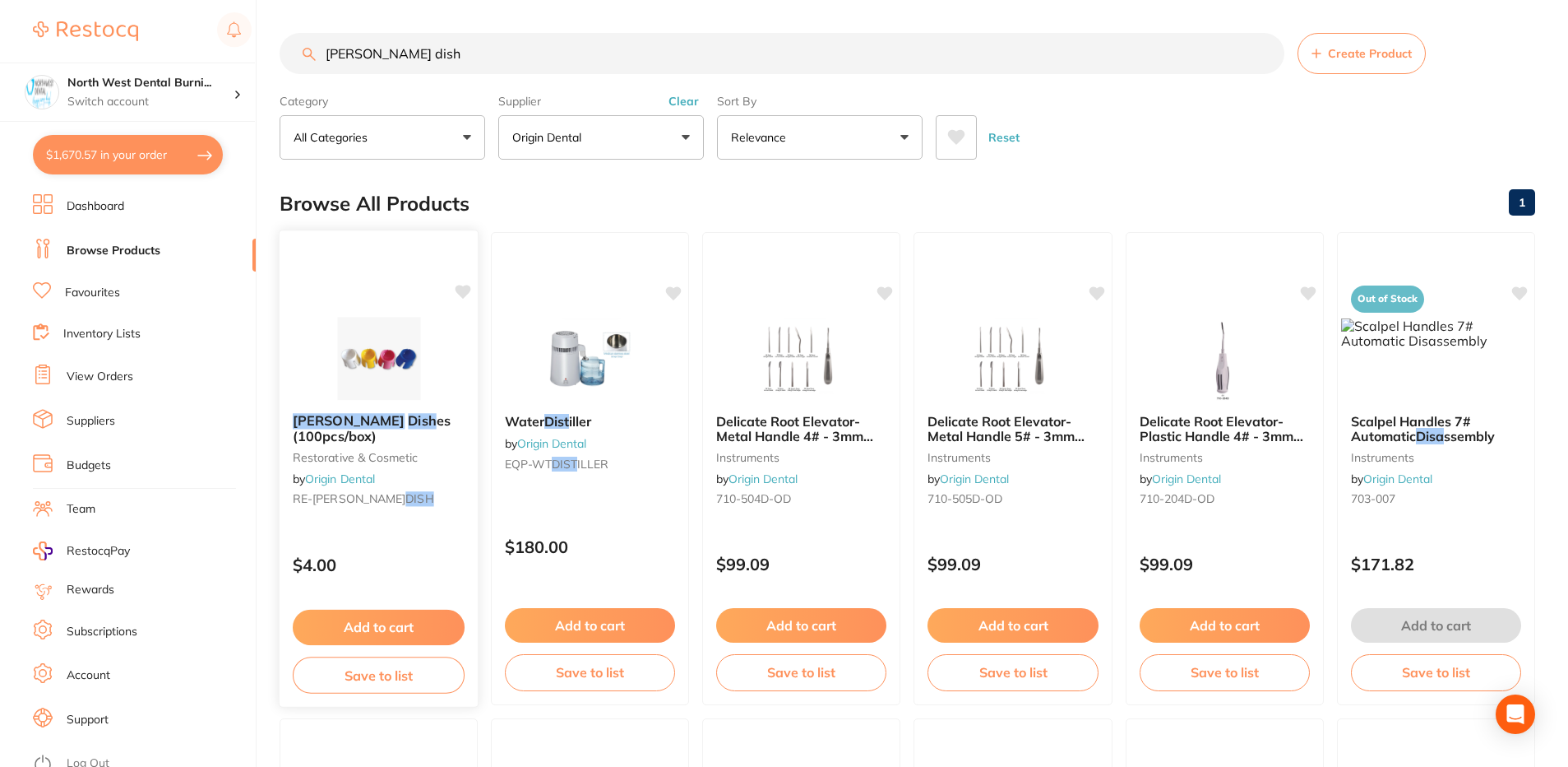
click at [362, 477] on link "Origin Dental" at bounding box center [340, 478] width 70 height 15
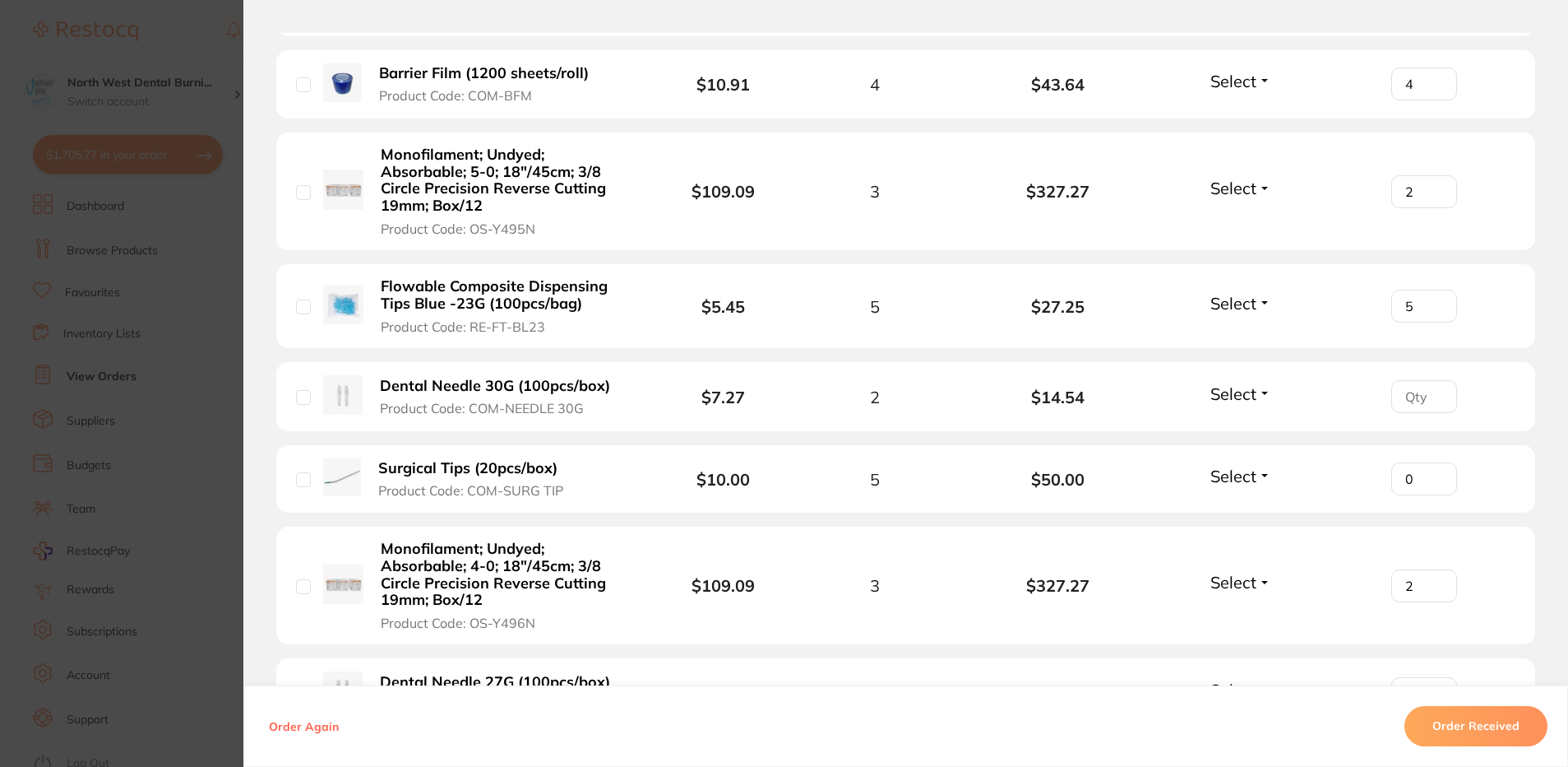
scroll to position [652, 0]
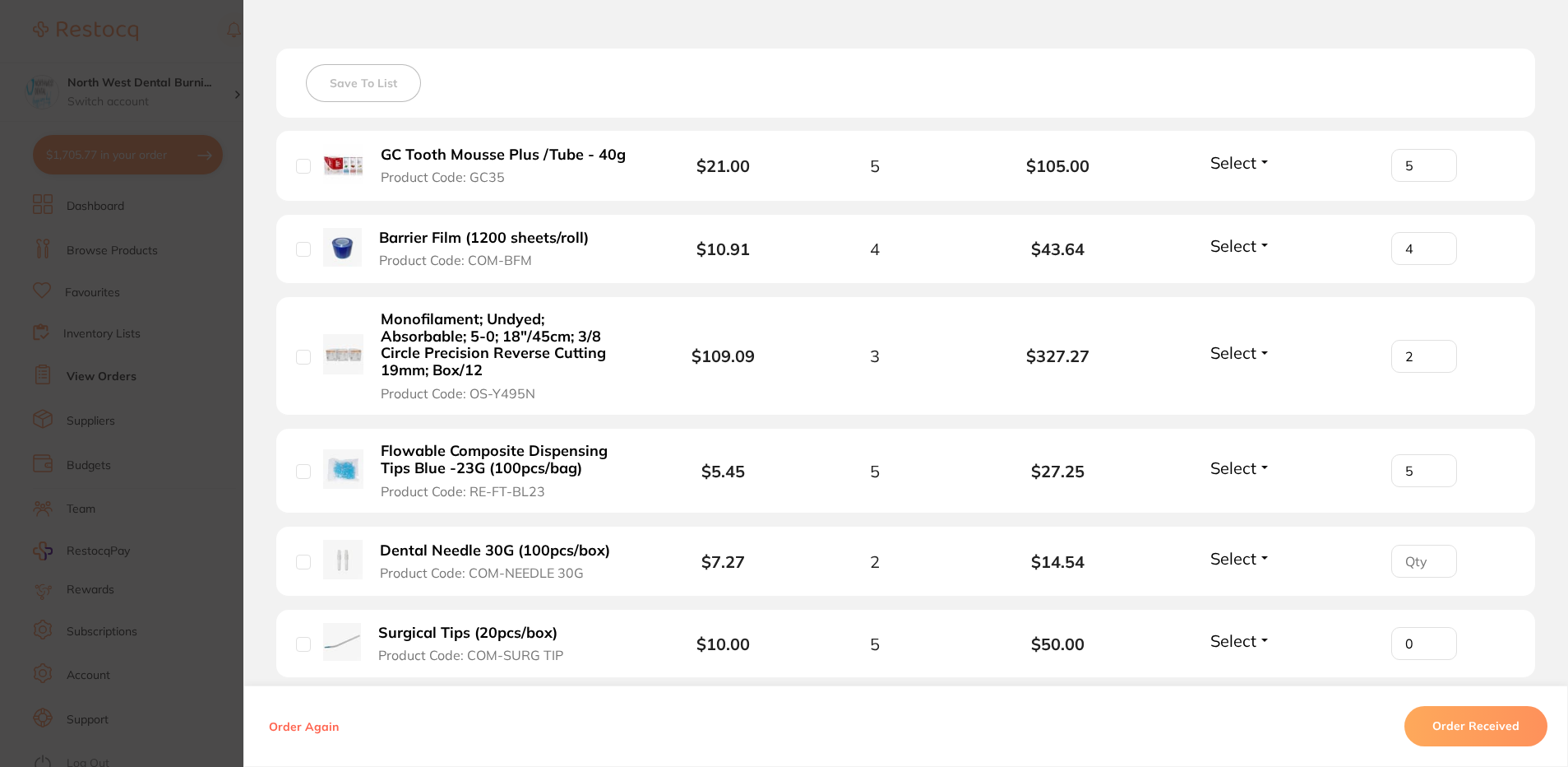
click at [176, 425] on section "Order ID: Restocq- 95570 Order Information Accepted Order Order Date Oct 2 2025…" at bounding box center [784, 383] width 1568 height 767
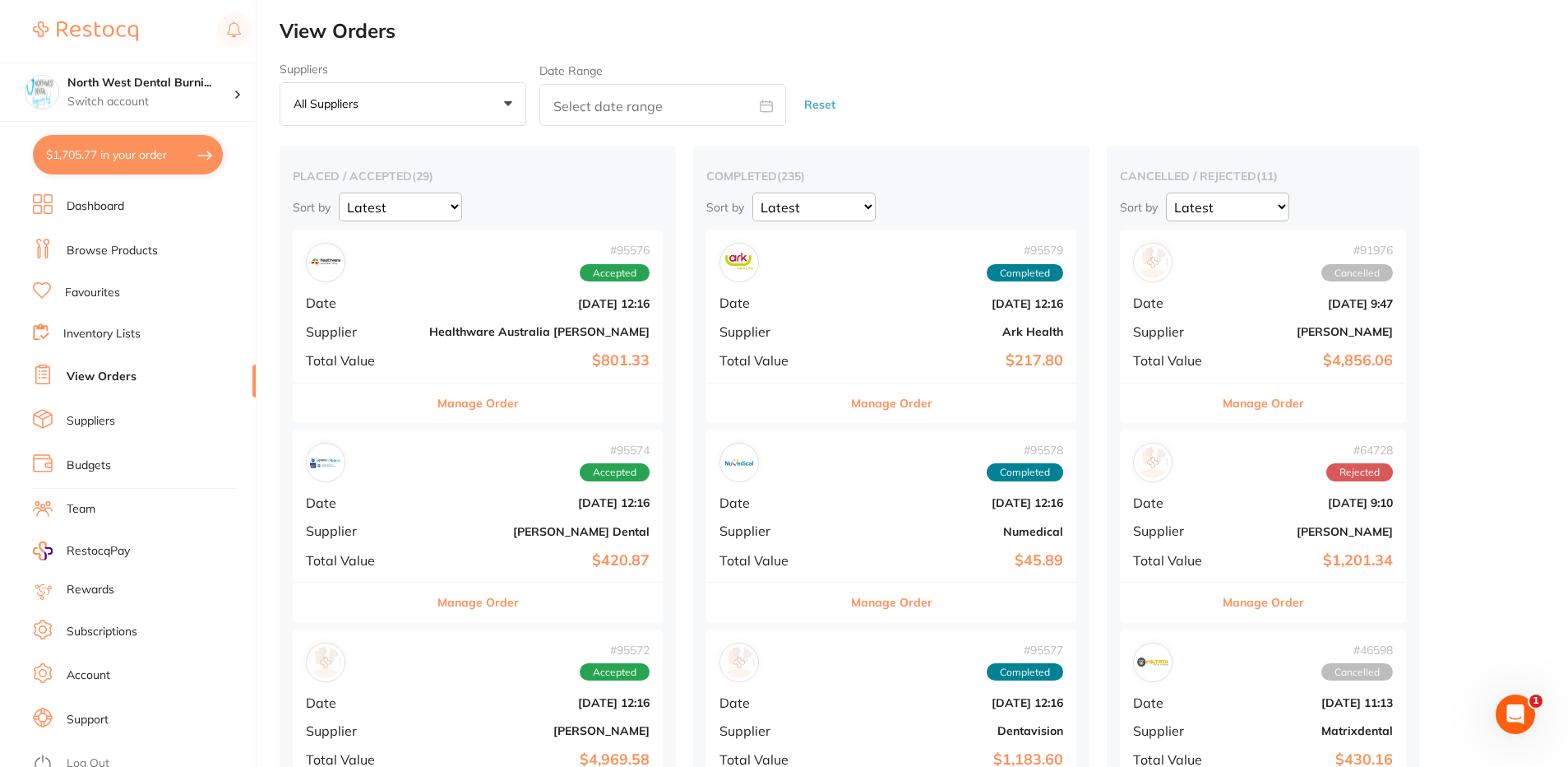
click at [111, 163] on button "$1,705.77 in your order" at bounding box center [127, 154] width 190 height 40
checkbox input "true"
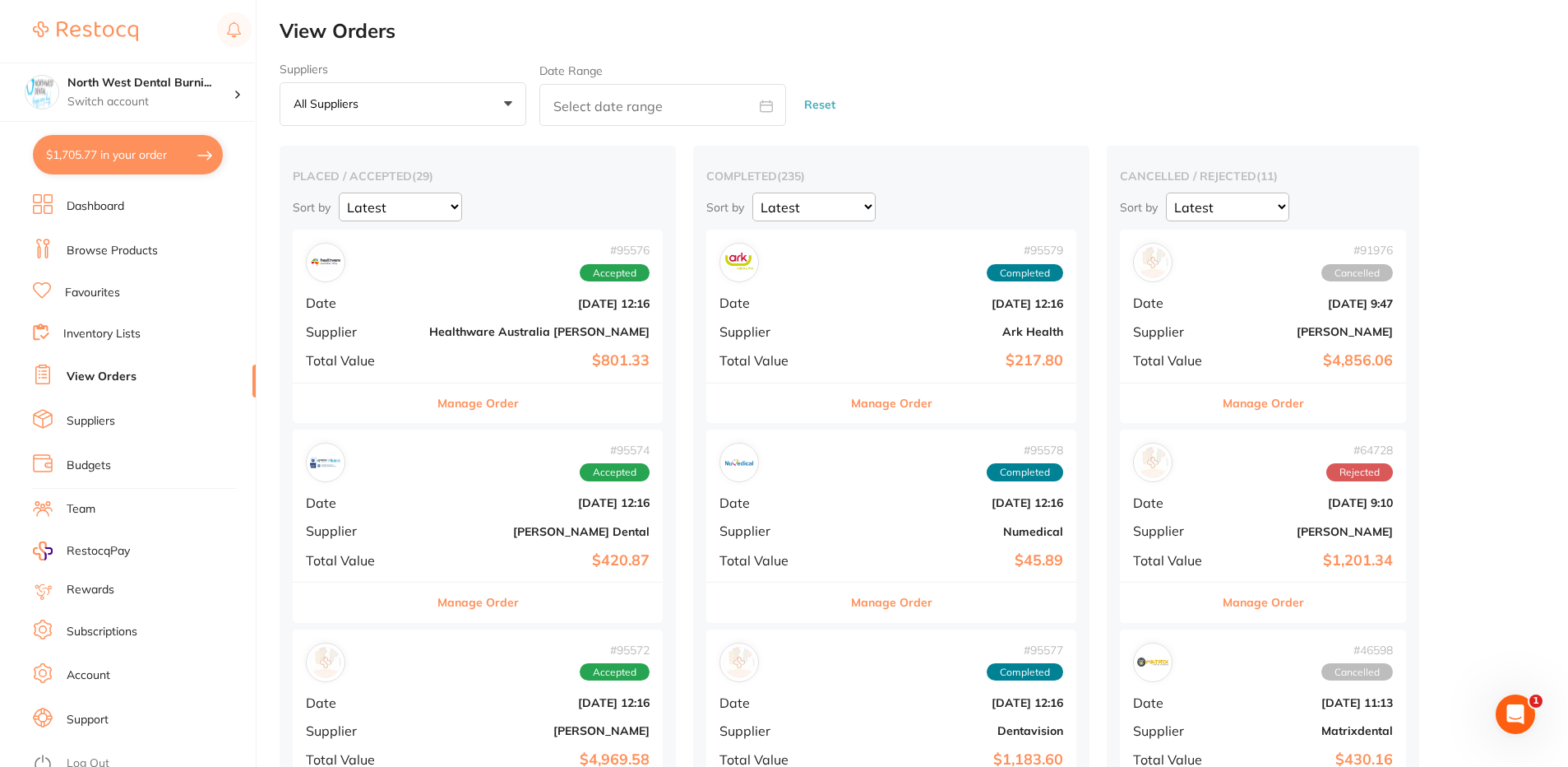
checkbox input "true"
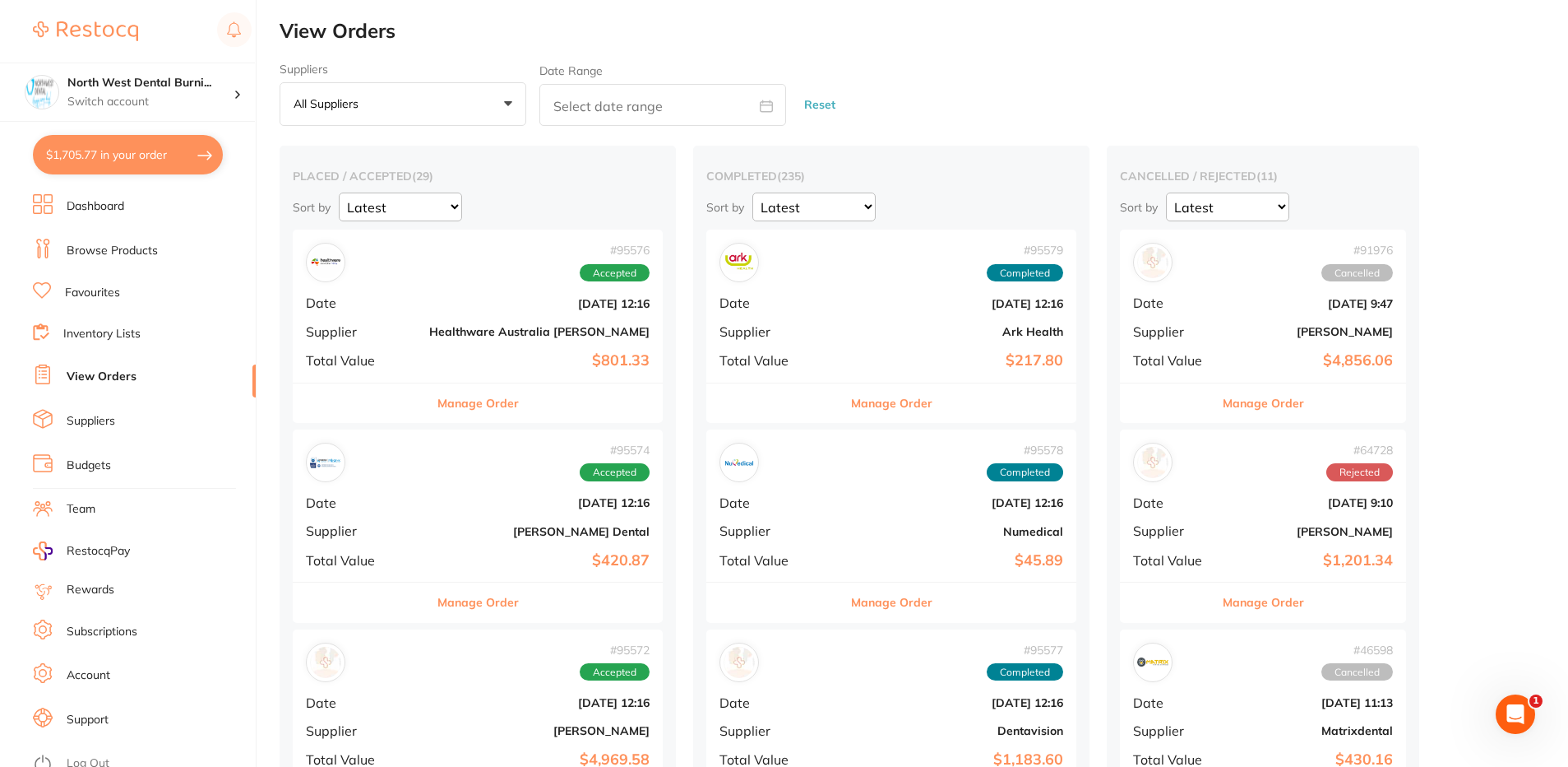
checkbox input "true"
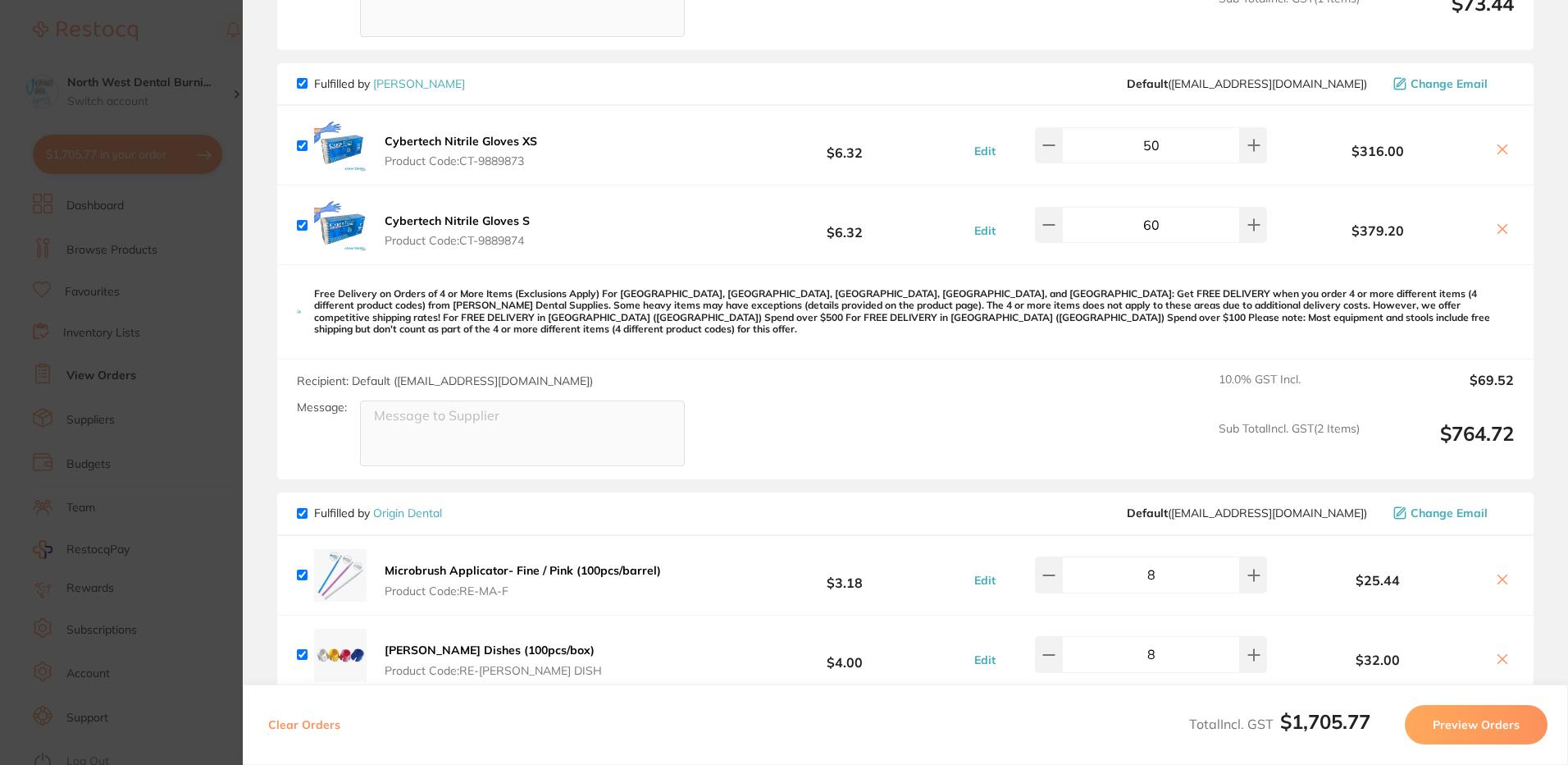
scroll to position [902, 0]
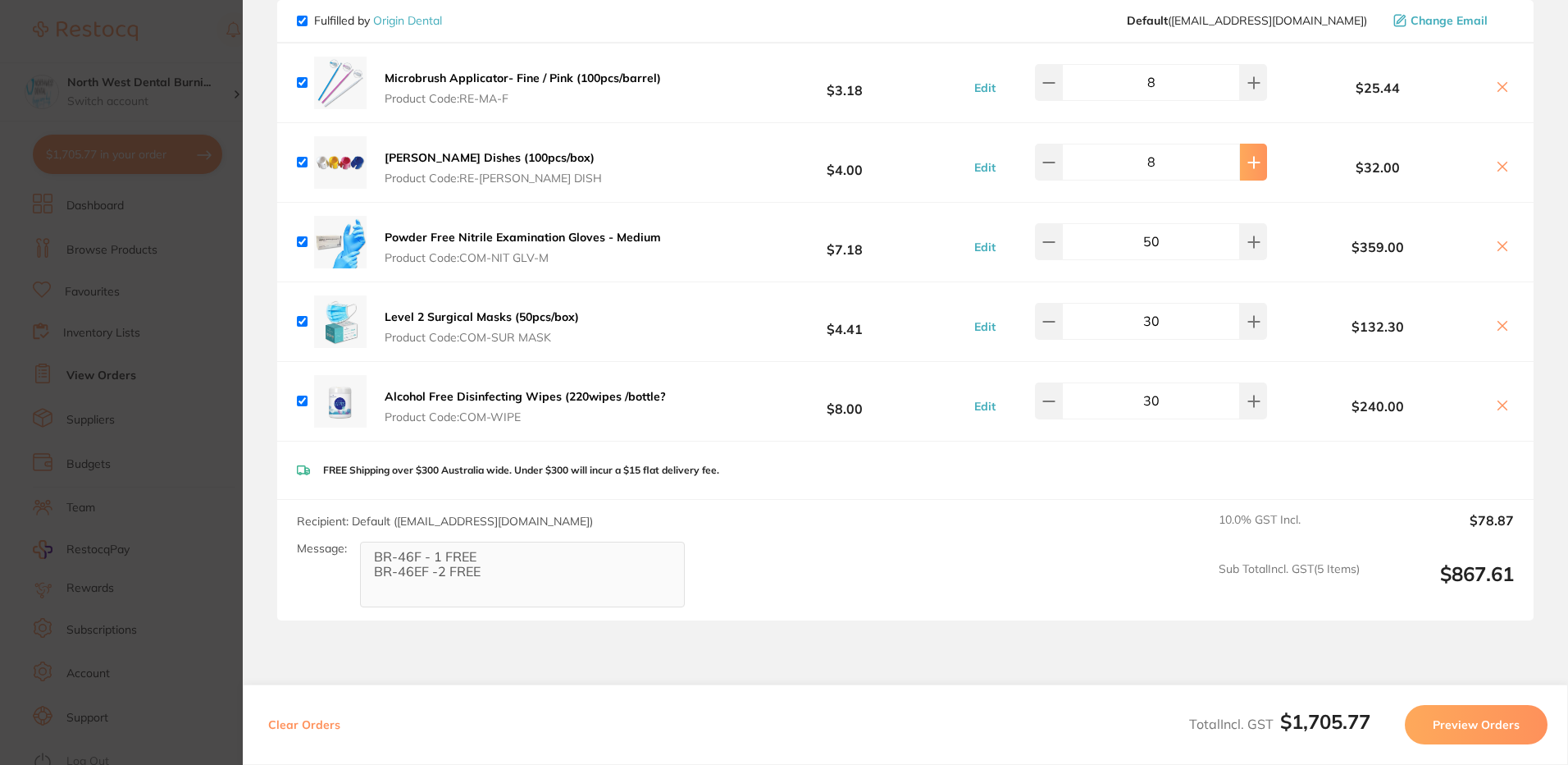
click at [1249, 158] on button at bounding box center [1253, 161] width 27 height 36
type input "10"
click at [186, 294] on section "Update RRP Set your pre negotiated price for this item. Item Agreed RRP (excl. …" at bounding box center [784, 382] width 1568 height 765
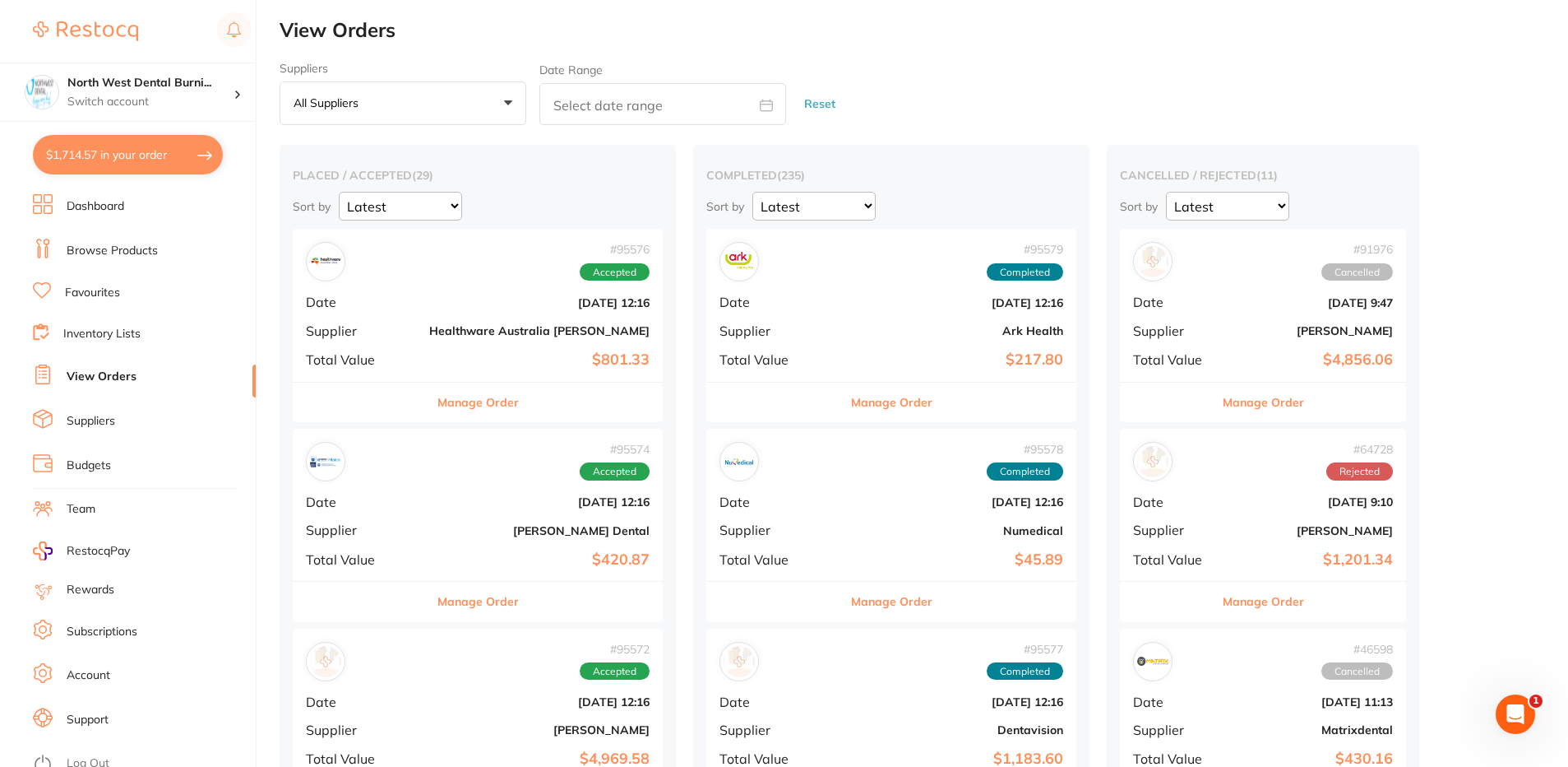
scroll to position [0, 0]
click at [111, 252] on link "Browse Products" at bounding box center [111, 251] width 91 height 17
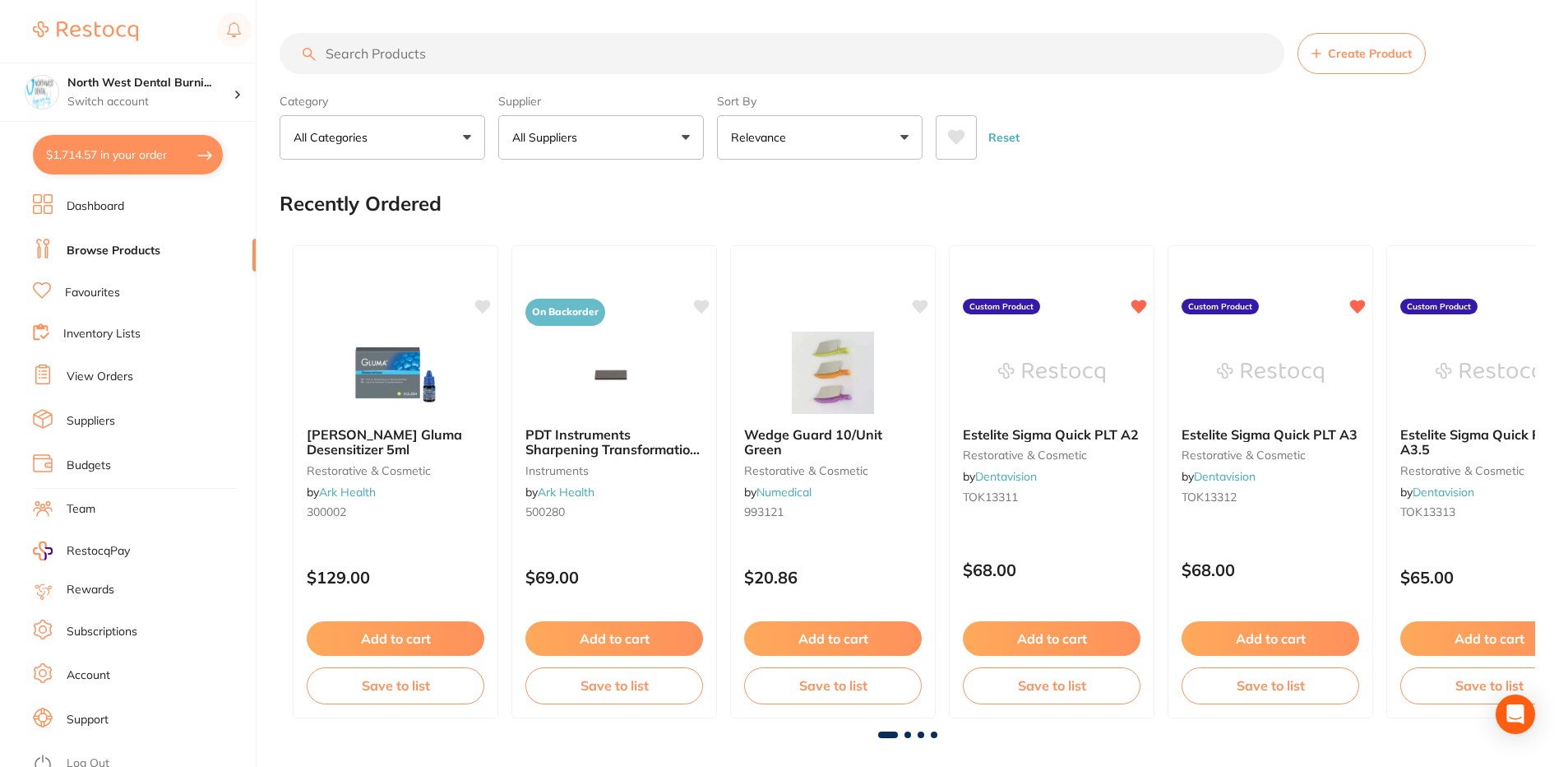
click at [416, 55] on input "search" at bounding box center [782, 53] width 1005 height 41
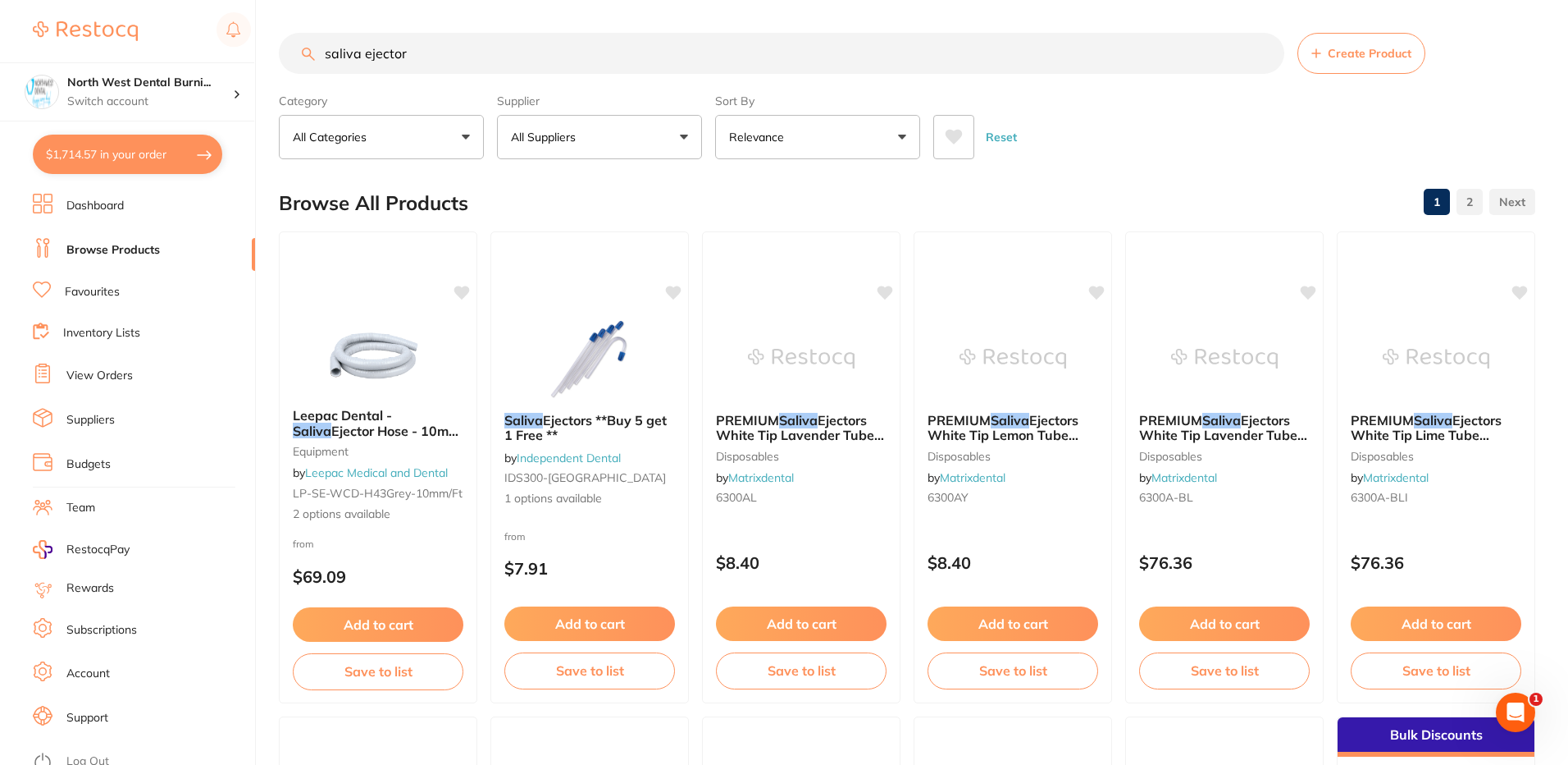
type input "saliva ejector"
click at [546, 136] on p "All Suppliers" at bounding box center [546, 136] width 71 height 17
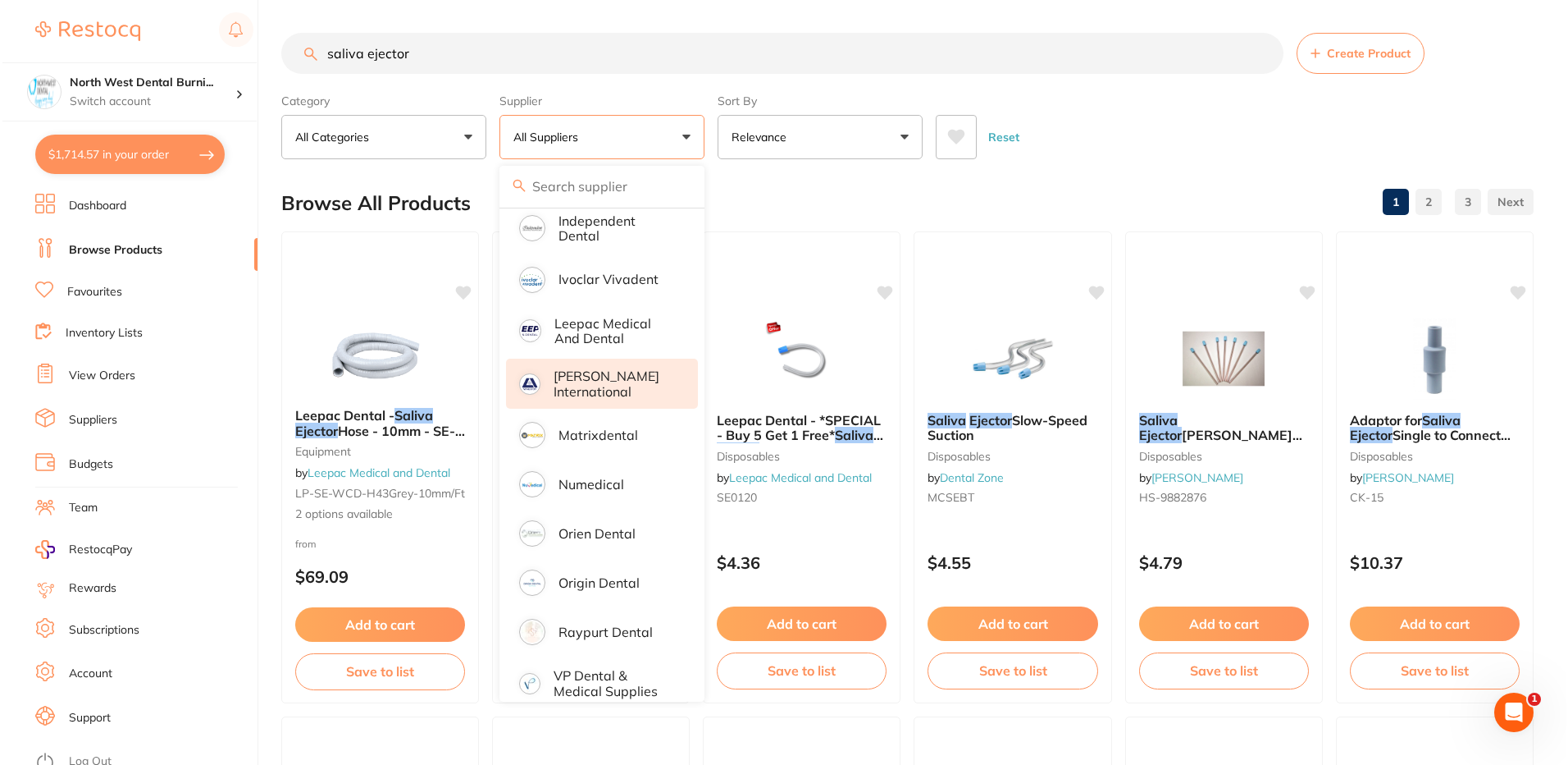
scroll to position [630, 0]
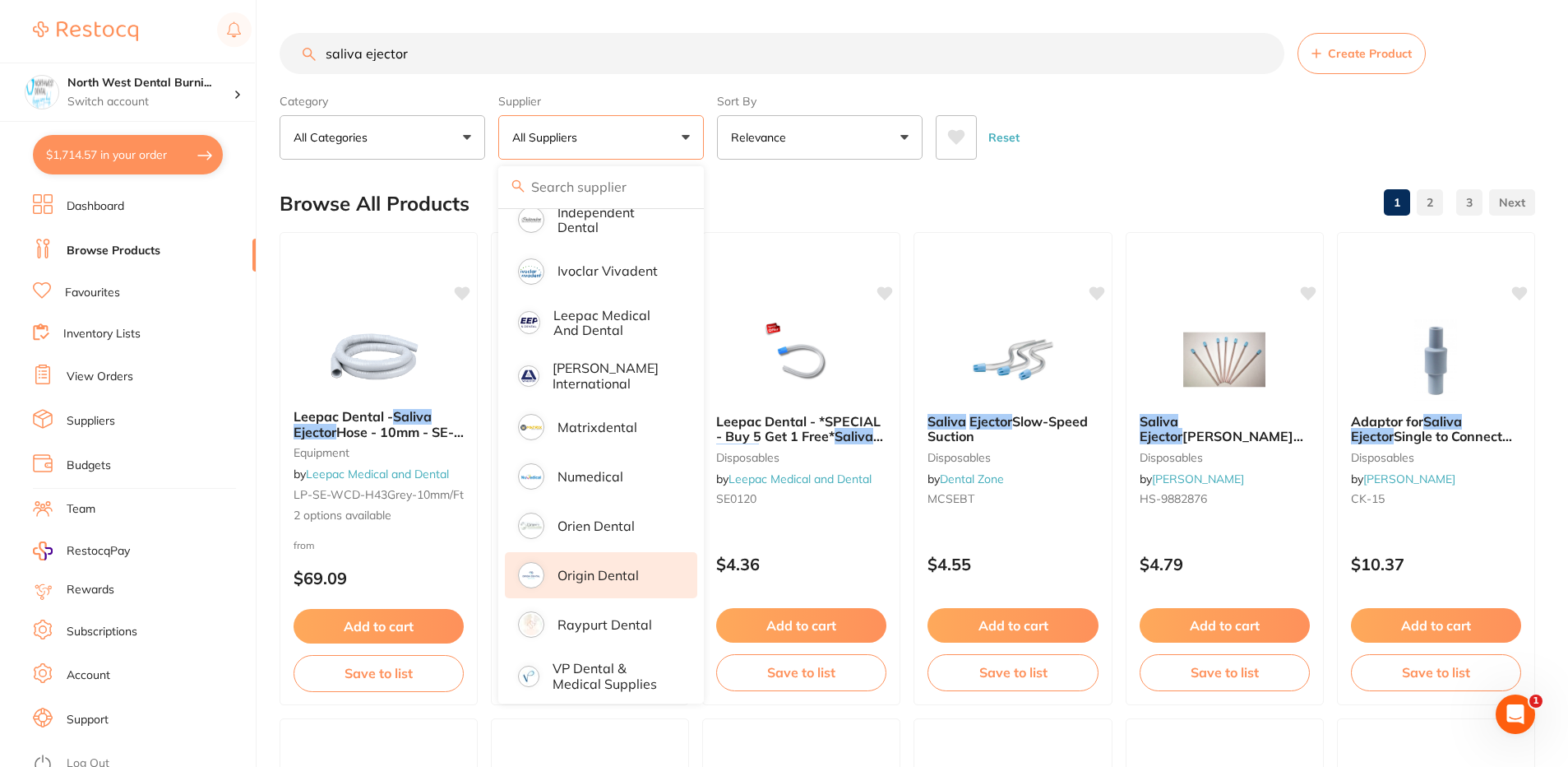
click at [611, 568] on p "Origin Dental" at bounding box center [598, 575] width 81 height 15
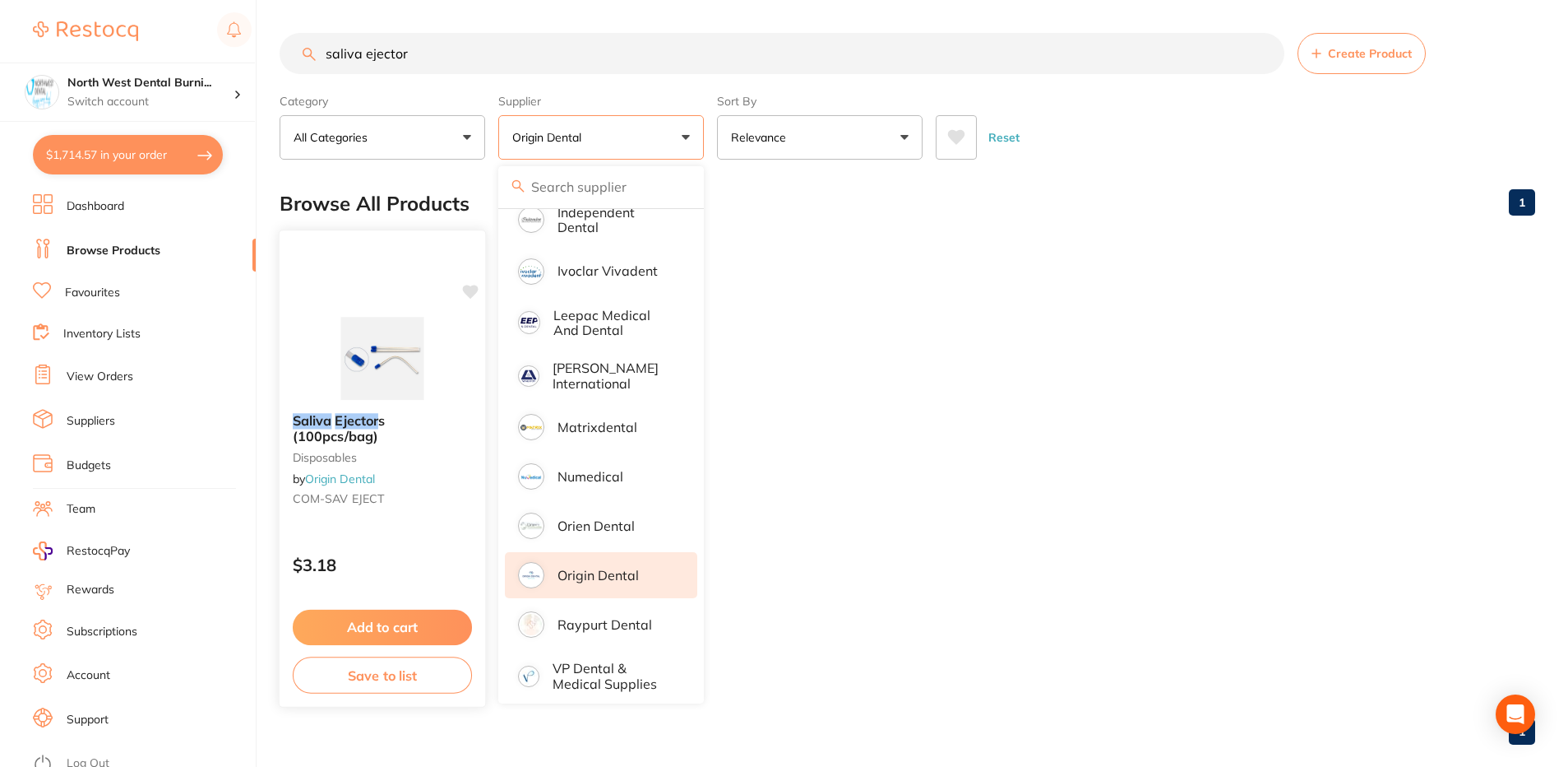
click at [354, 353] on img at bounding box center [382, 358] width 108 height 83
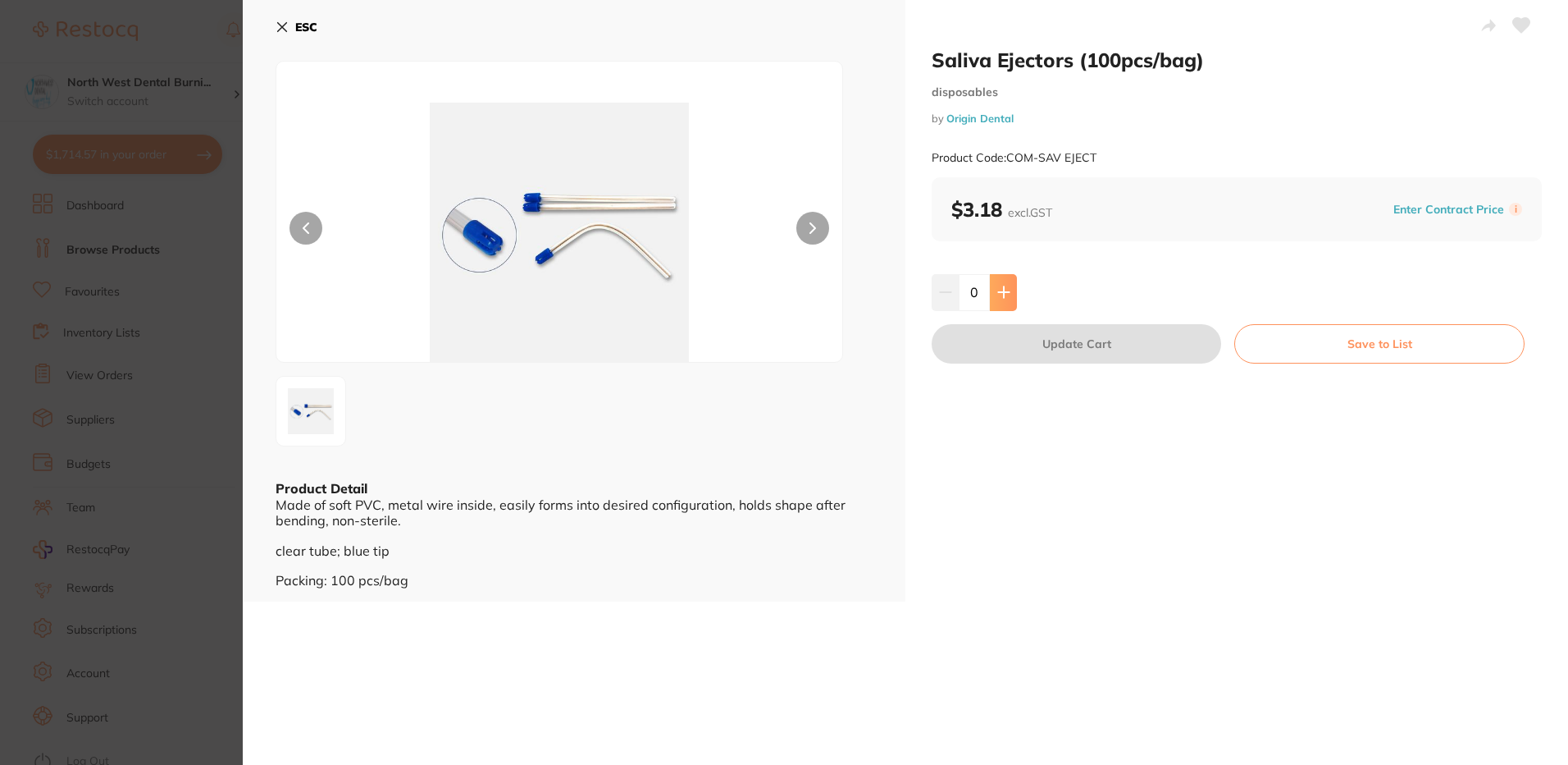
click at [1003, 296] on icon at bounding box center [1003, 291] width 13 height 13
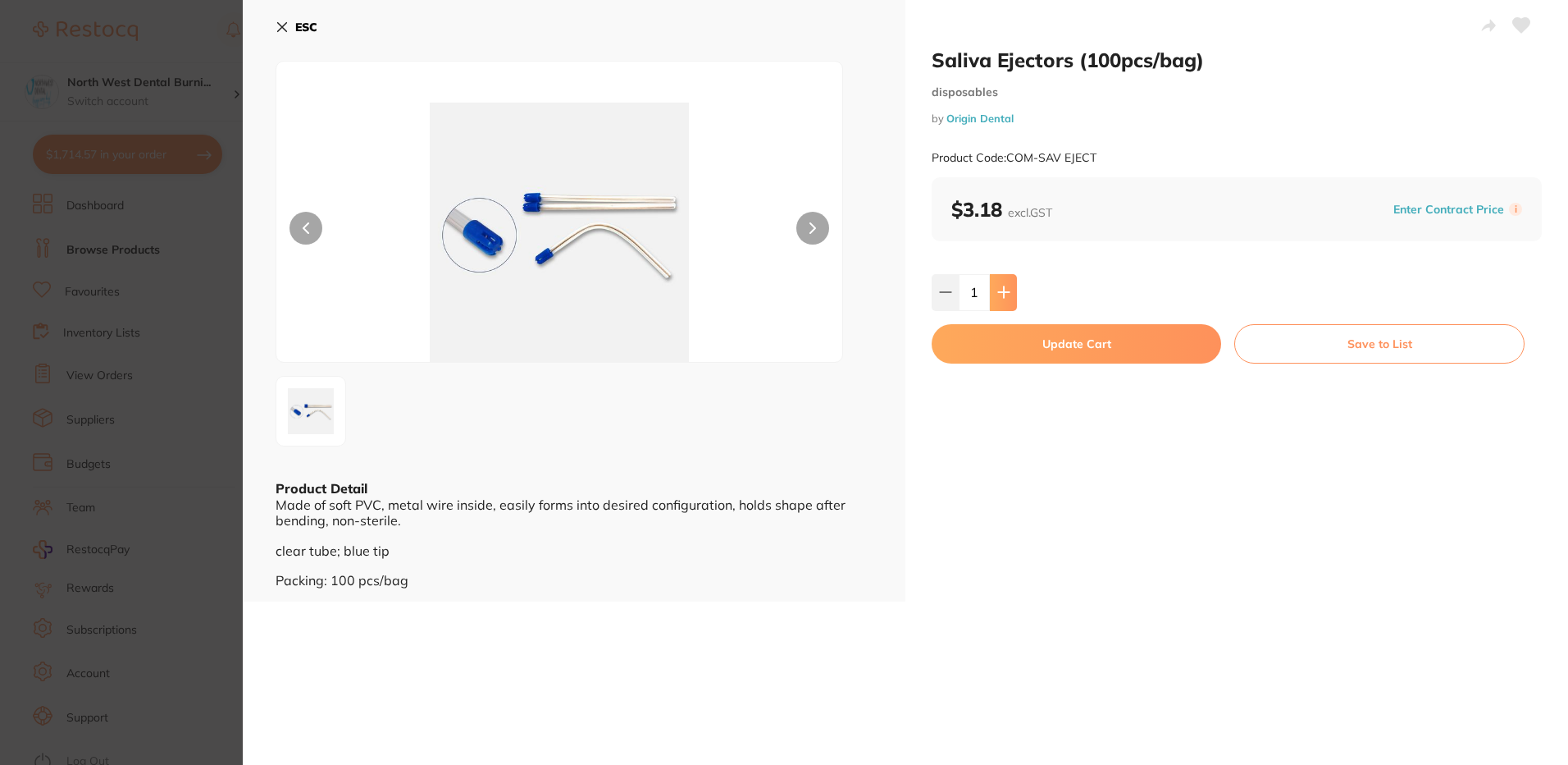
click at [1003, 296] on icon at bounding box center [1003, 291] width 13 height 13
click at [1001, 296] on icon at bounding box center [1003, 292] width 11 height 11
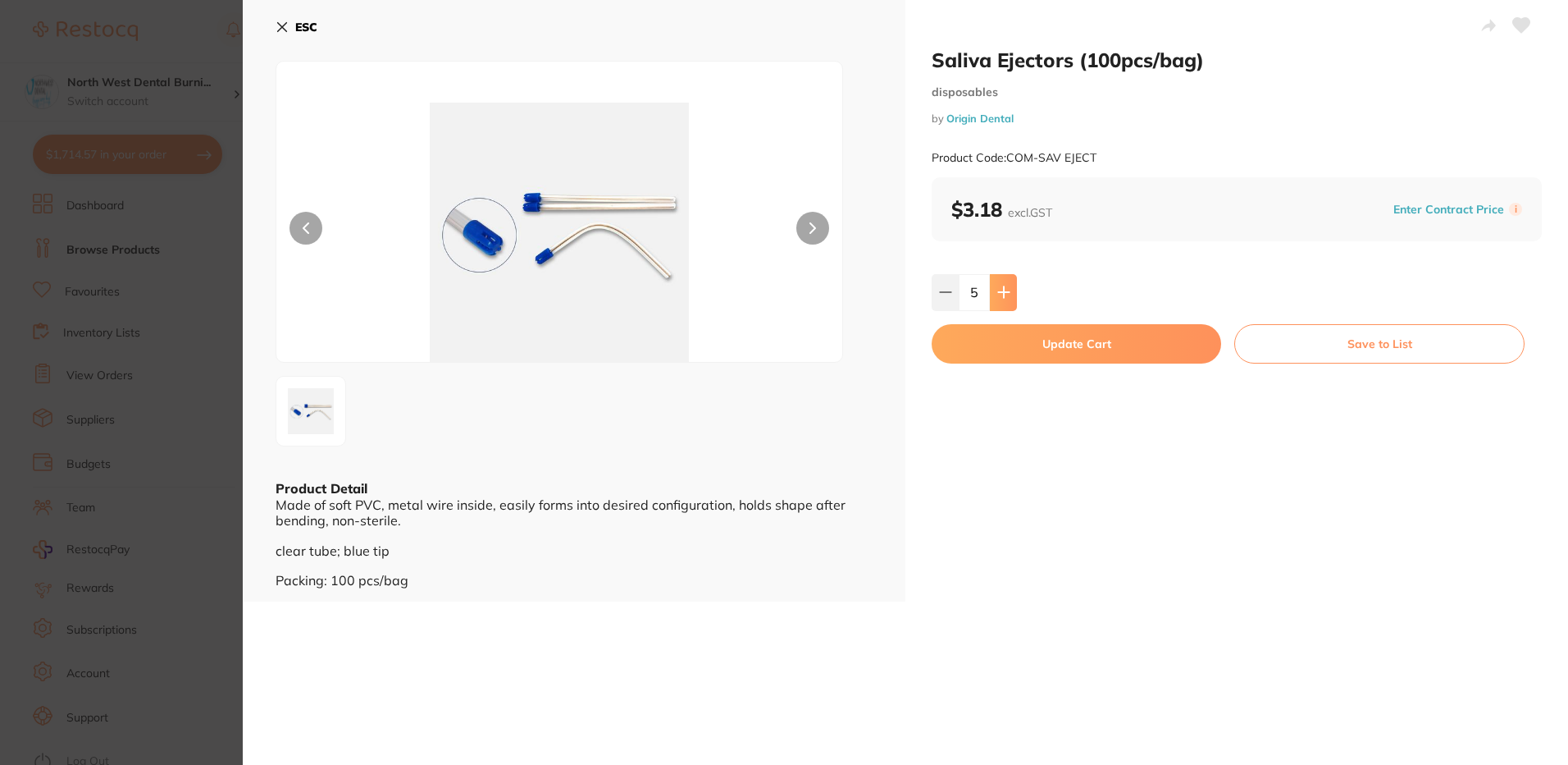
type input "6"
click at [1007, 338] on button "Update Cart" at bounding box center [1076, 343] width 289 height 40
checkbox input "false"
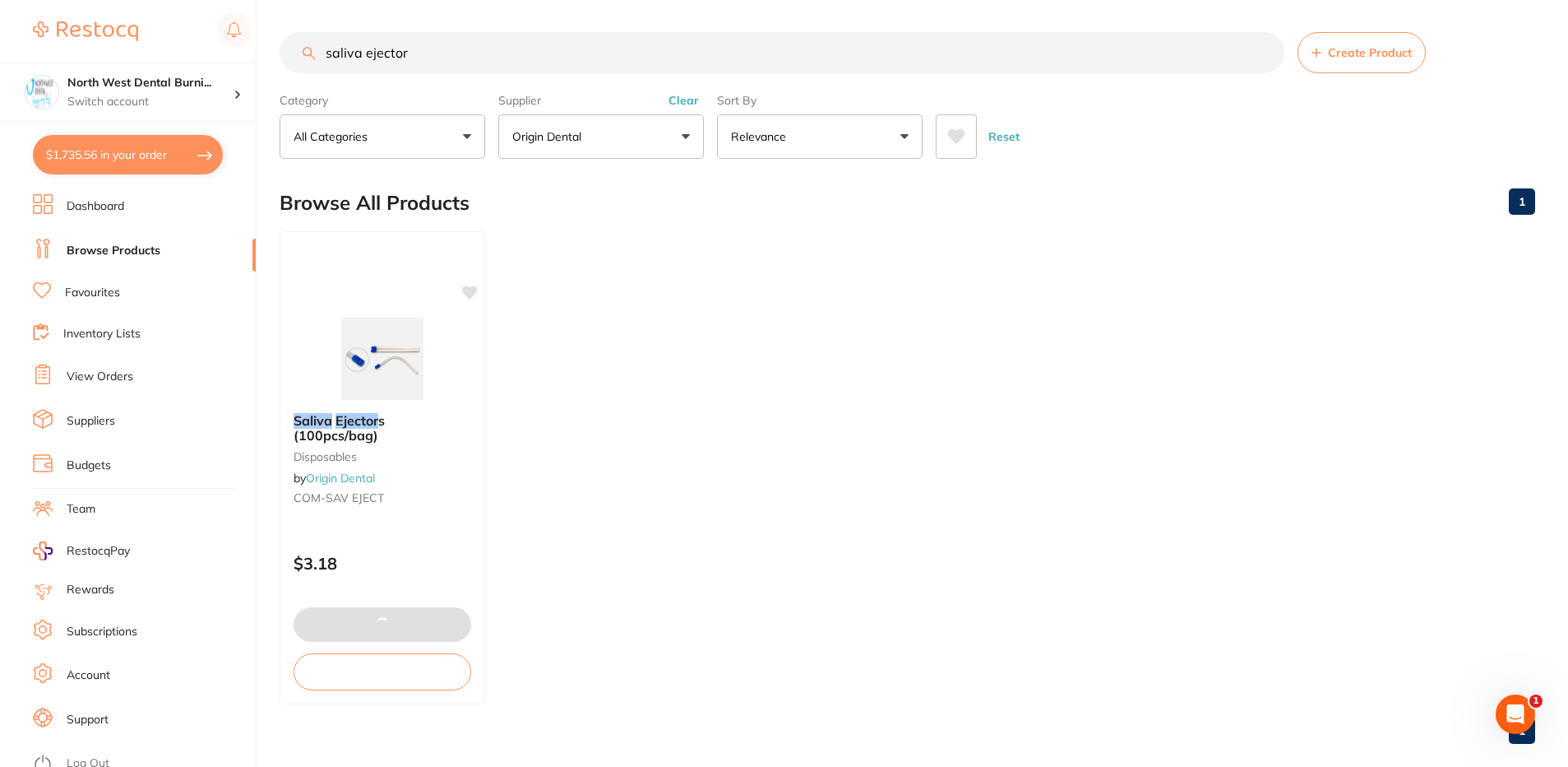
scroll to position [1, 0]
drag, startPoint x: 445, startPoint y: 42, endPoint x: 295, endPoint y: 66, distance: 151.9
click at [295, 66] on input "saliva ejector" at bounding box center [782, 52] width 1005 height 41
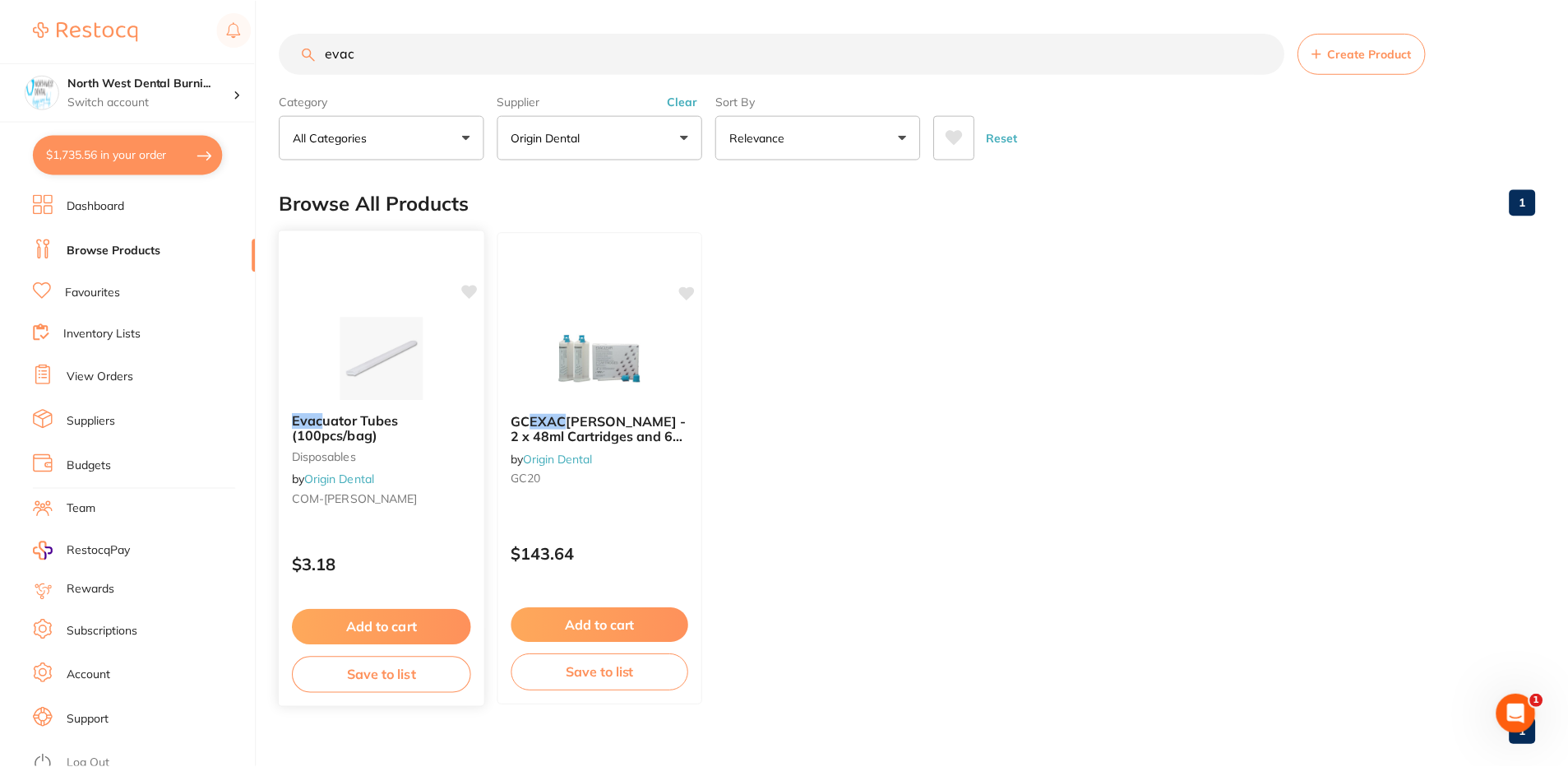
scroll to position [533, 0]
type input "evac"
click at [443, 464] on div "Evac uator Tubes (100pcs/bag) disposables by Origin Dental COM-EVACU TIP" at bounding box center [382, 462] width 206 height 126
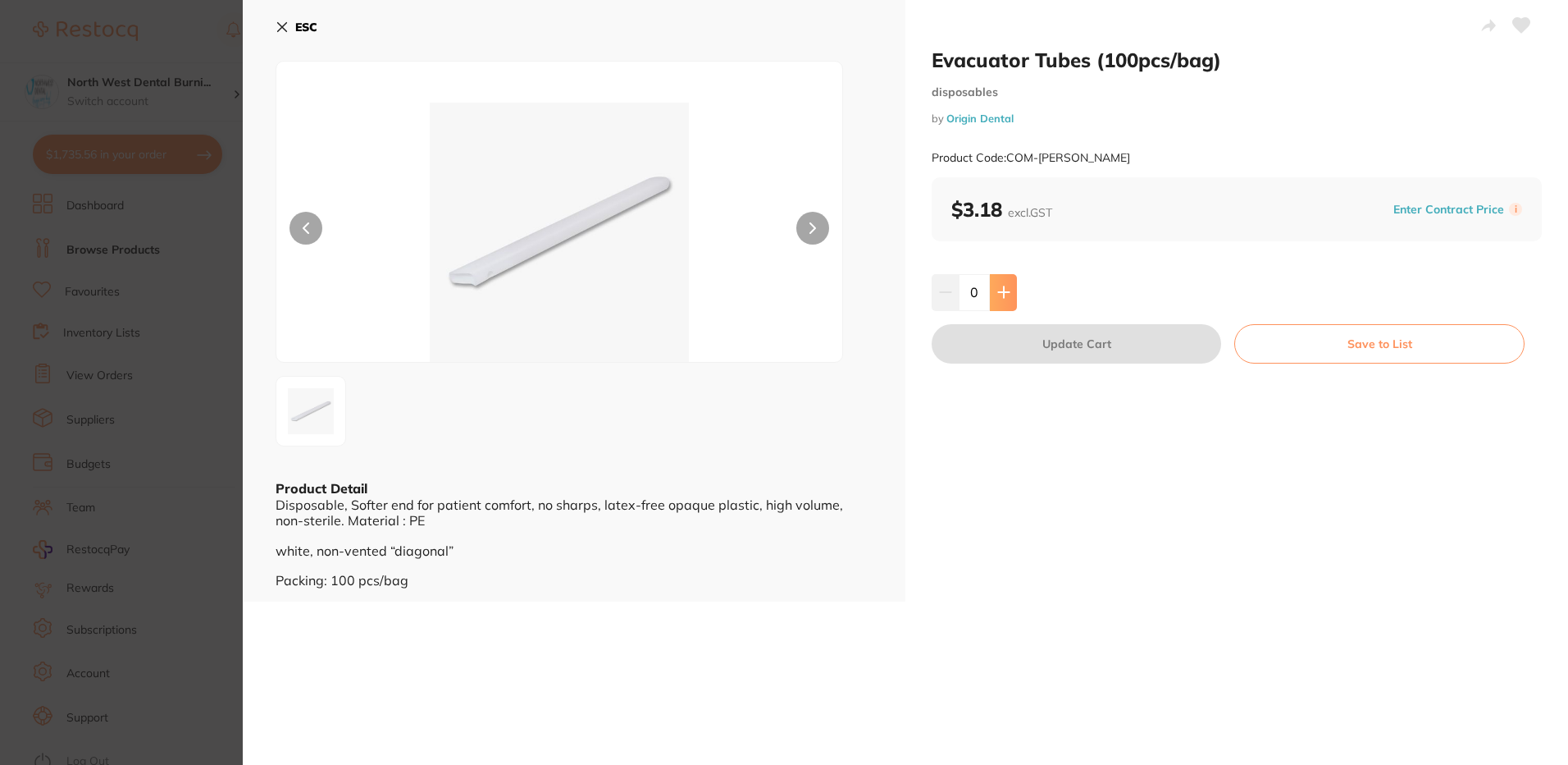
click at [997, 305] on button at bounding box center [1003, 291] width 27 height 36
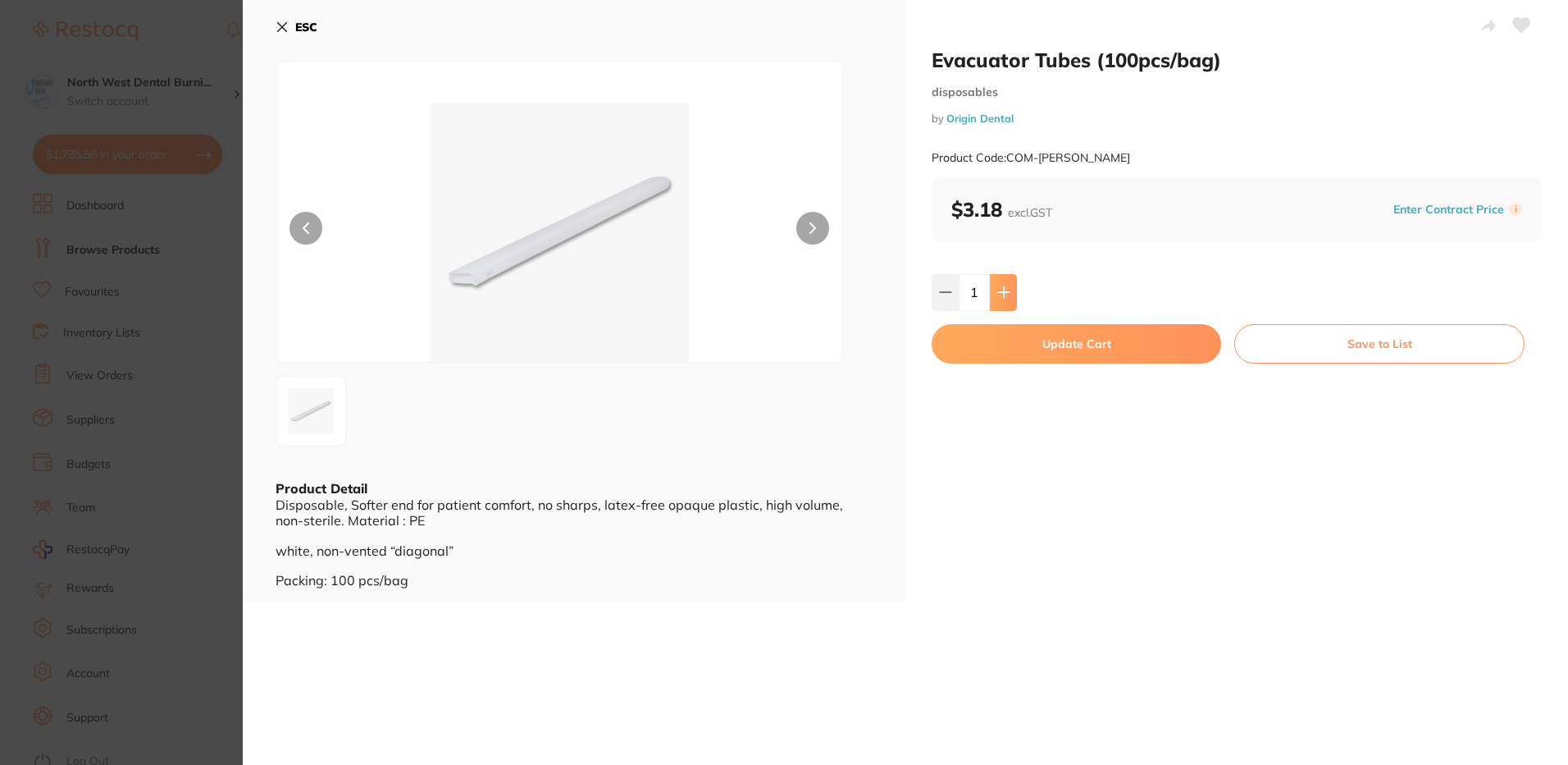
click at [997, 305] on button at bounding box center [1003, 291] width 27 height 36
click at [1003, 302] on button at bounding box center [1003, 291] width 27 height 36
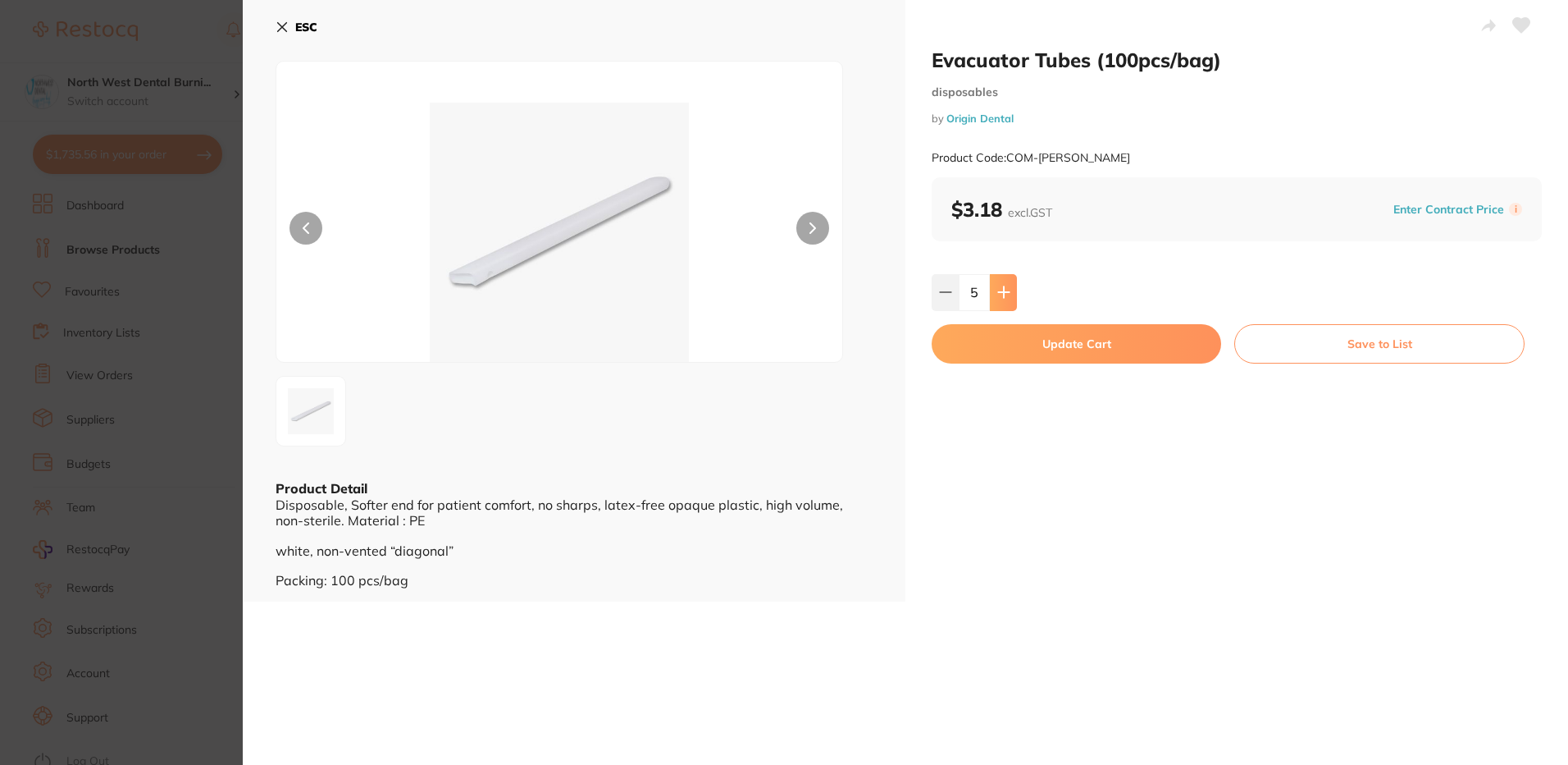
type input "6"
click at [1004, 333] on button "Update Cart" at bounding box center [1076, 343] width 289 height 40
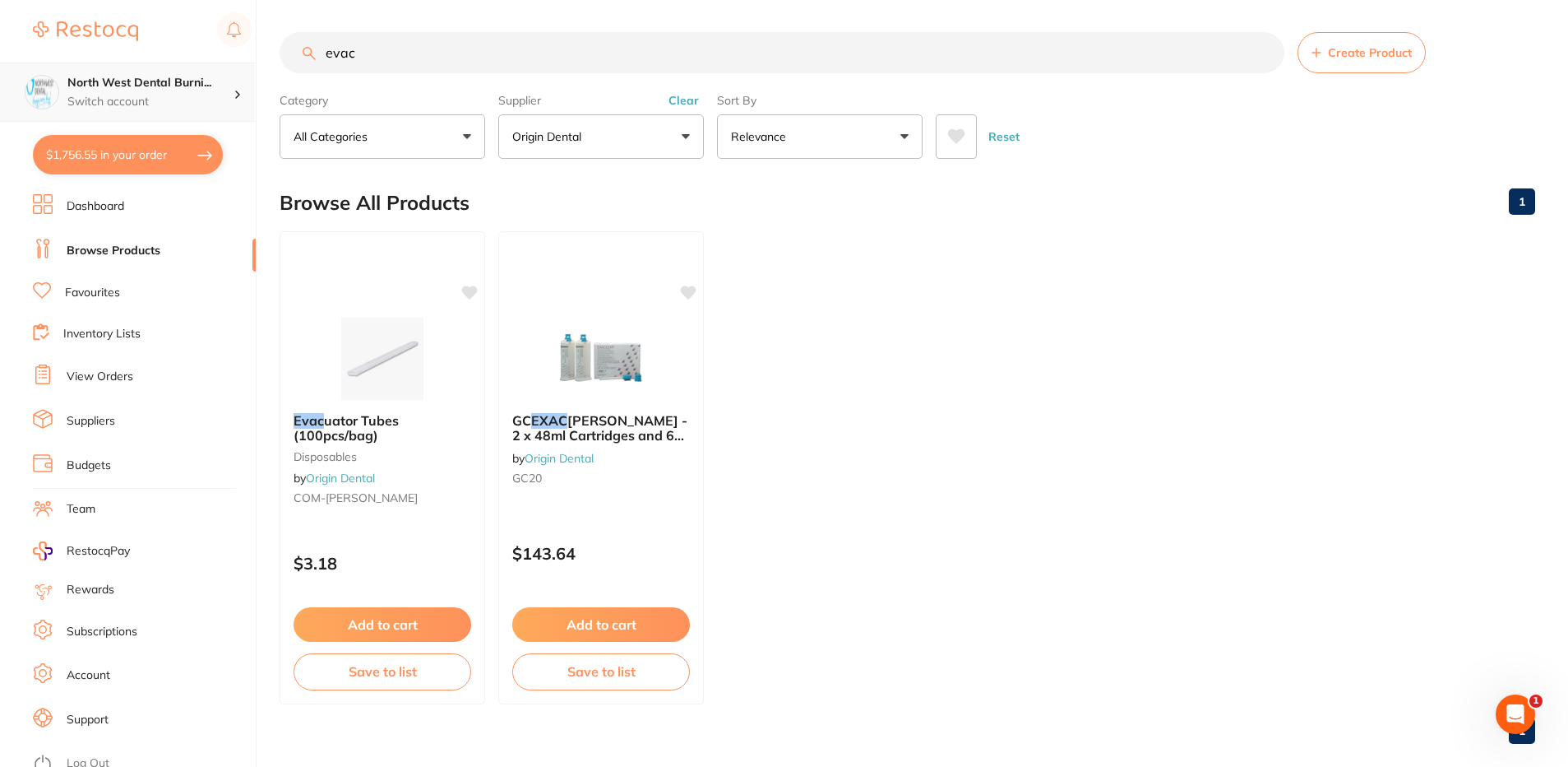
scroll to position [1, 0]
drag, startPoint x: 398, startPoint y: 47, endPoint x: 201, endPoint y: 80, distance: 199.7
click at [201, 80] on div "$1,756.55 North West Dental Burni... Switch account North West Dental Burnie Bu…" at bounding box center [784, 382] width 1568 height 767
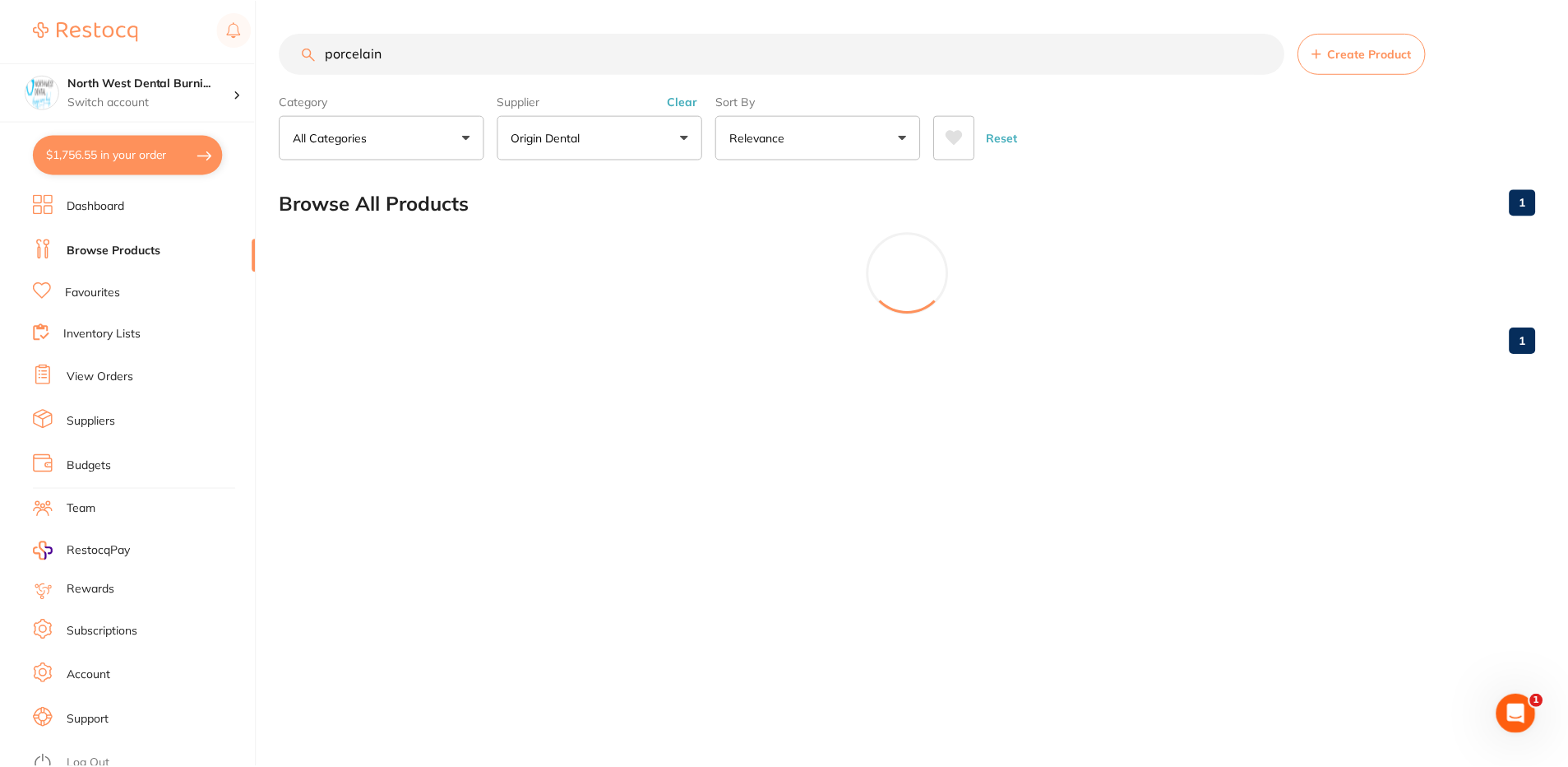
scroll to position [370, 0]
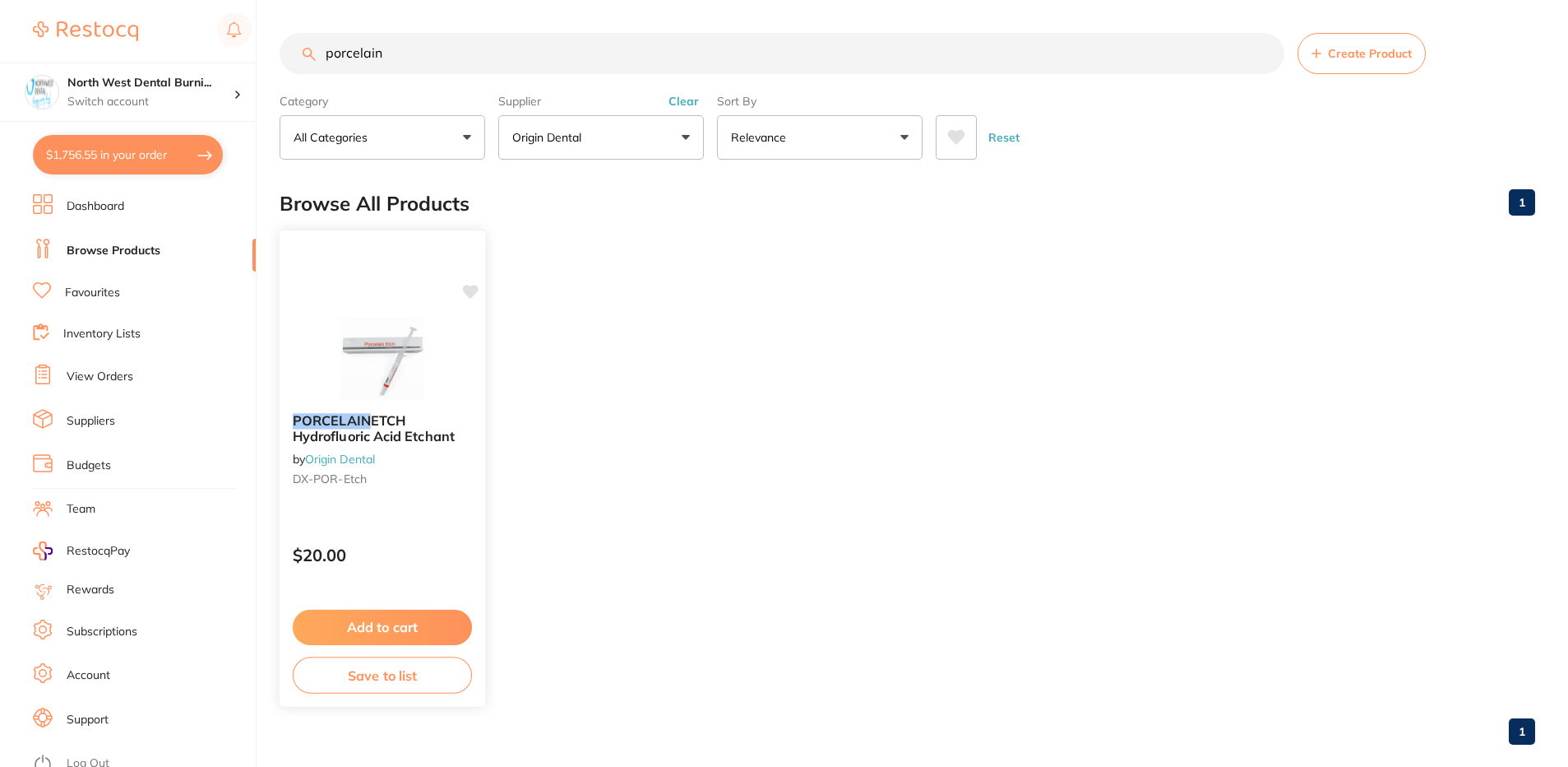
type input "porcelain"
click at [458, 395] on div at bounding box center [382, 358] width 206 height 83
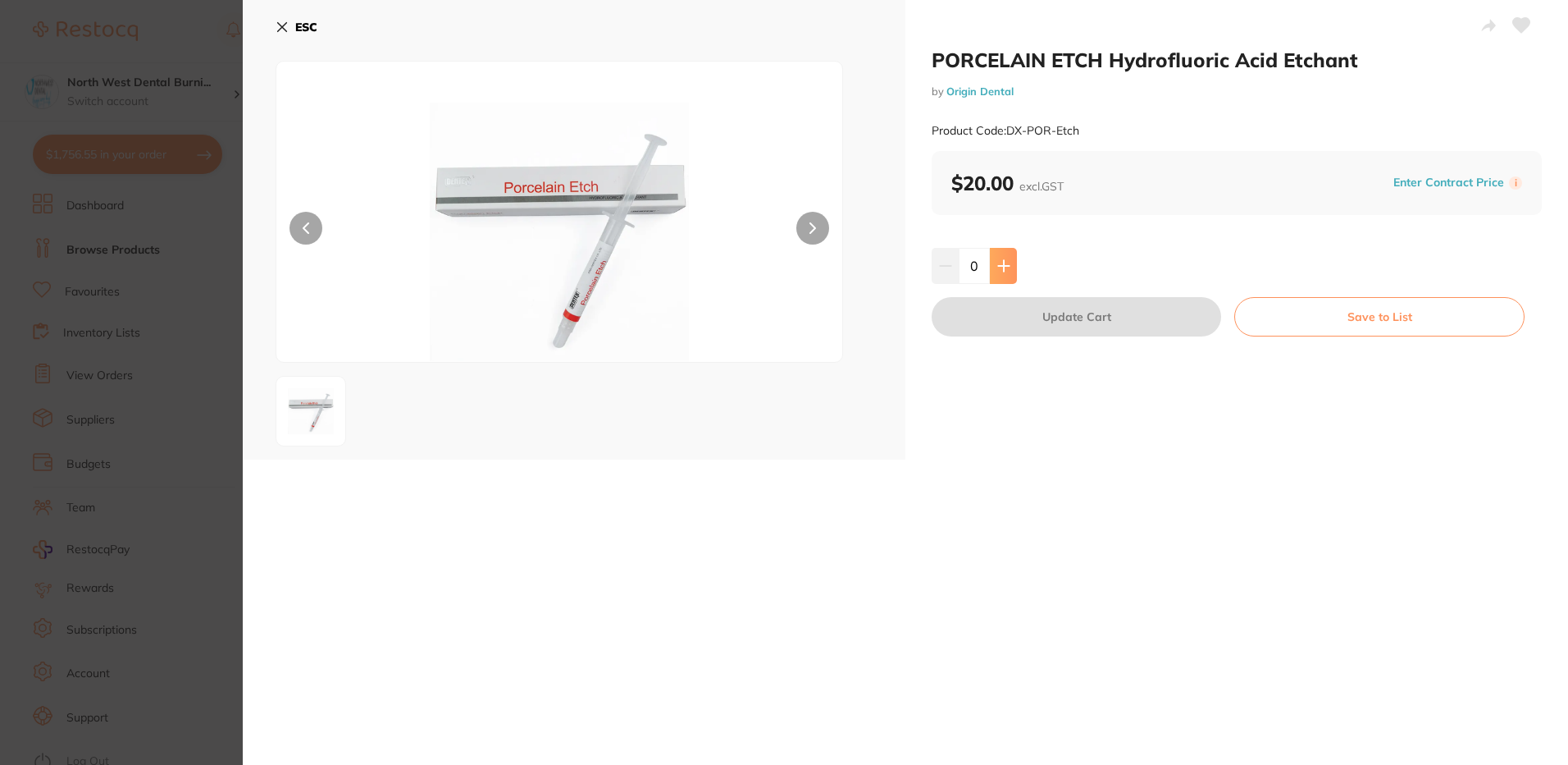
click at [1003, 275] on button at bounding box center [1003, 265] width 27 height 36
type input "3"
click at [995, 321] on button "Update Cart" at bounding box center [1076, 316] width 289 height 40
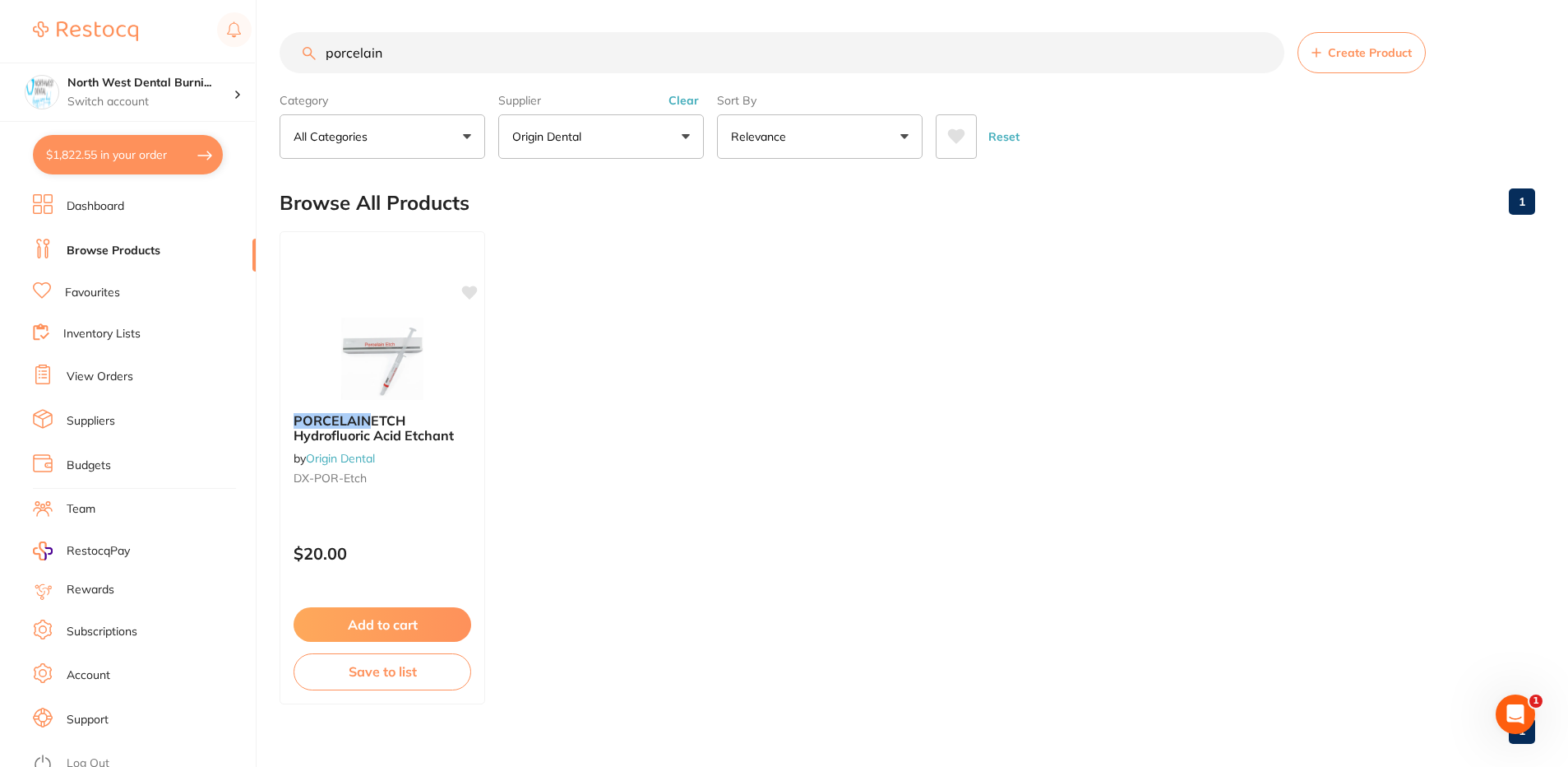
scroll to position [1, 0]
drag, startPoint x: 401, startPoint y: 64, endPoint x: 308, endPoint y: 67, distance: 93.0
click at [311, 68] on input "porcelain" at bounding box center [782, 52] width 1005 height 41
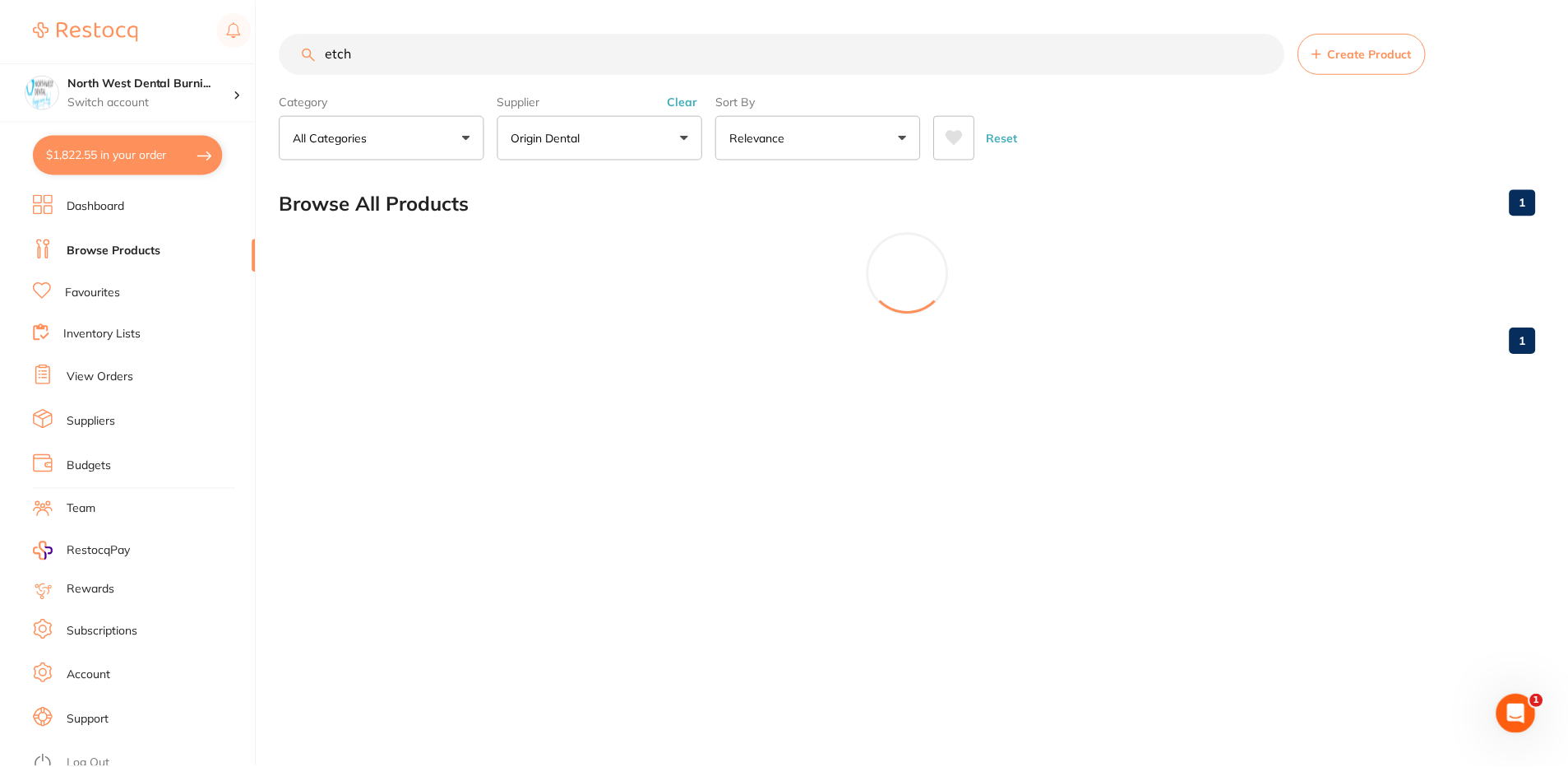
scroll to position [734, 0]
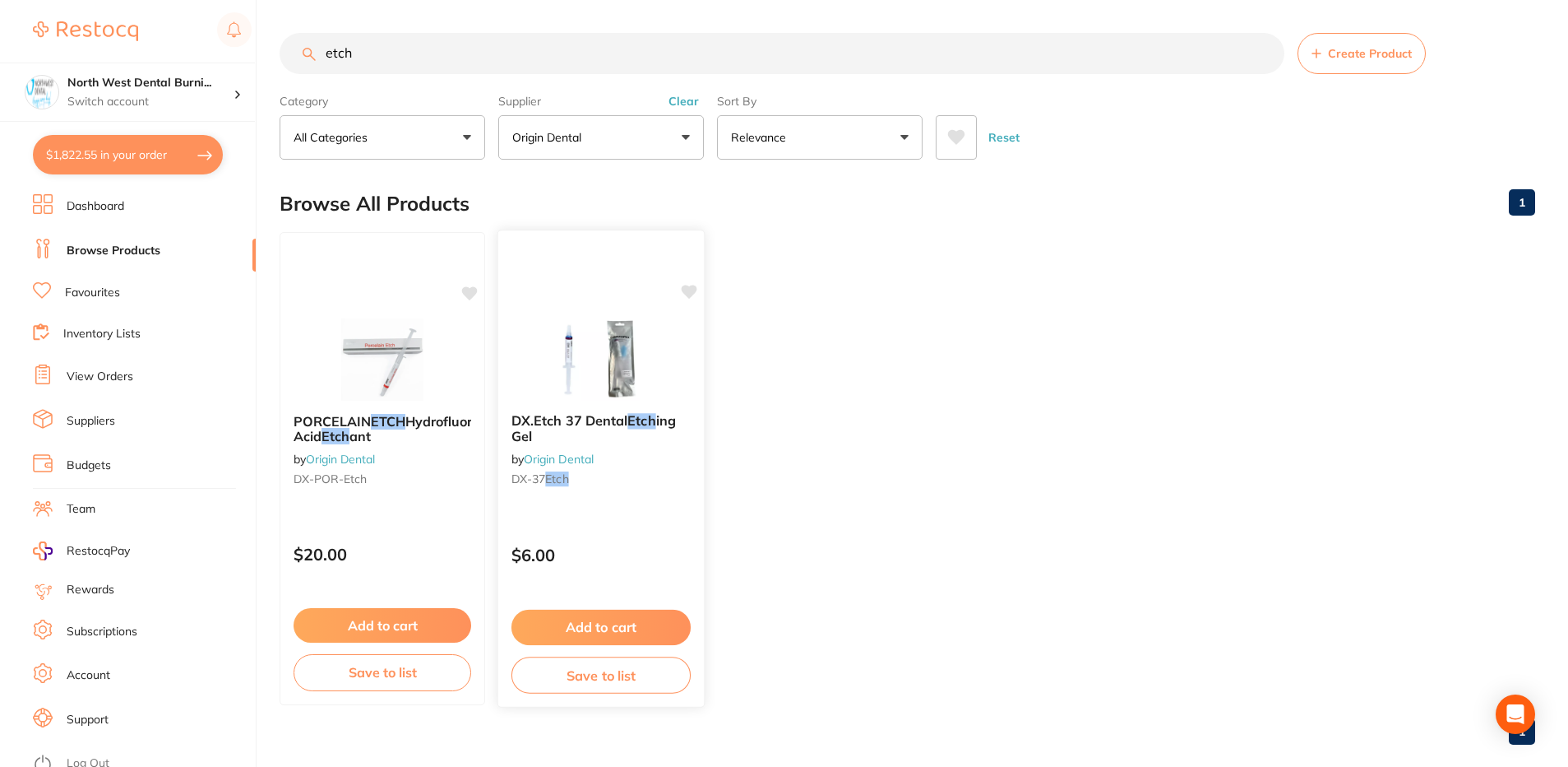
type input "etch"
click at [607, 490] on div "DX.Etch 37 Dental Etch ing Gel by Origin Dental DX-37 Etch" at bounding box center [601, 453] width 206 height 106
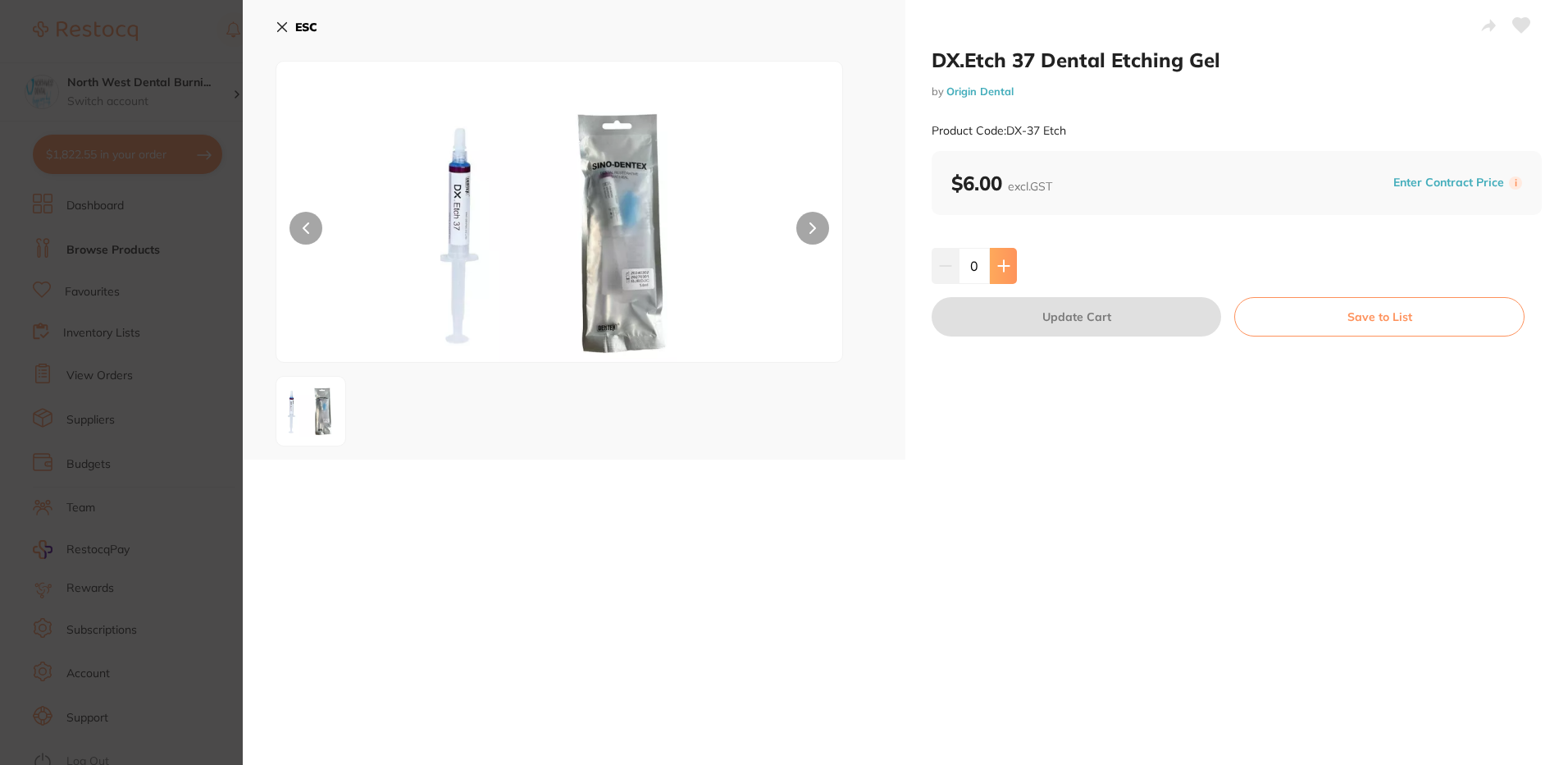
click at [1007, 265] on icon at bounding box center [1003, 265] width 11 height 11
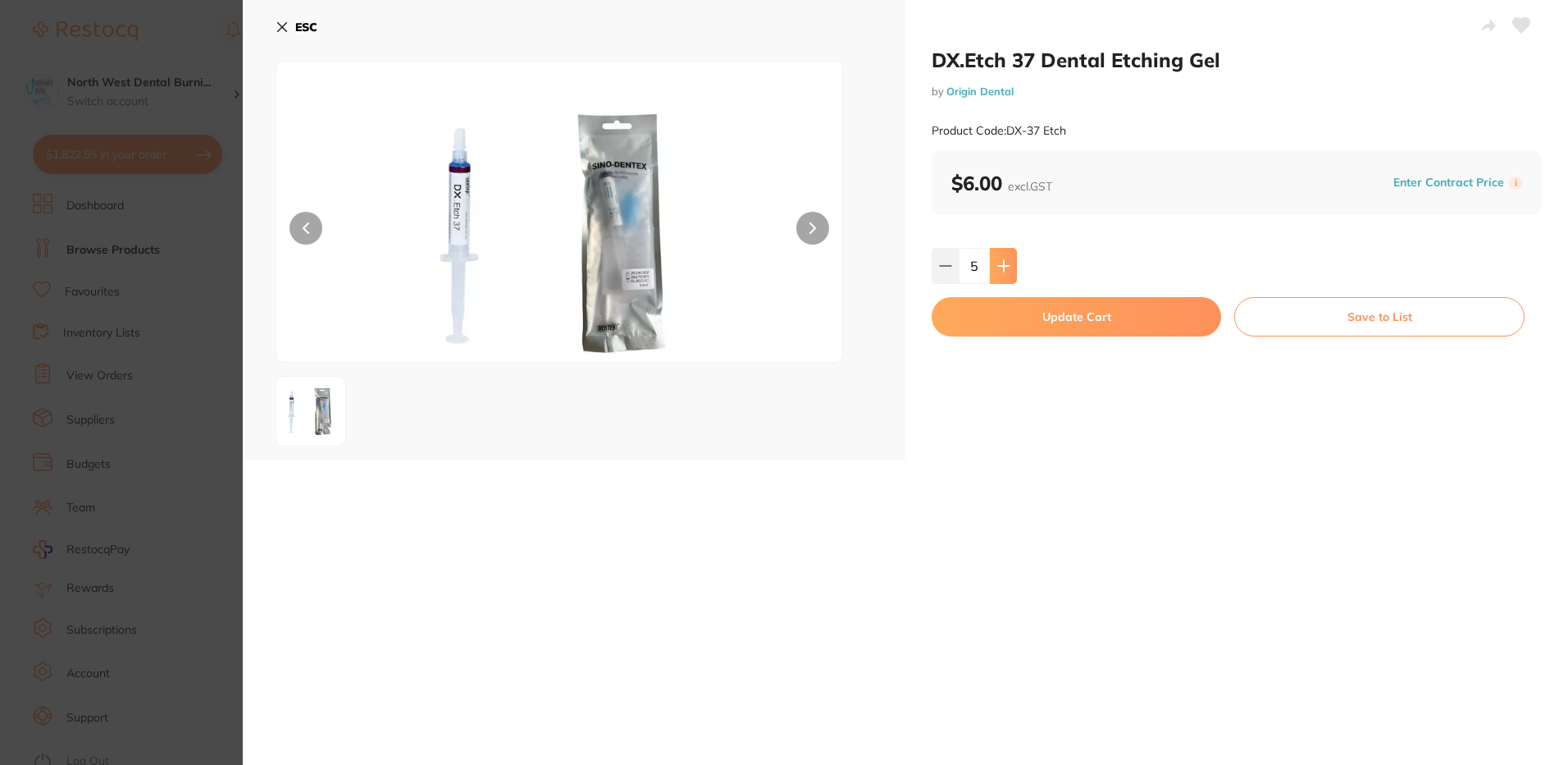
click at [1007, 265] on icon at bounding box center [1003, 265] width 11 height 11
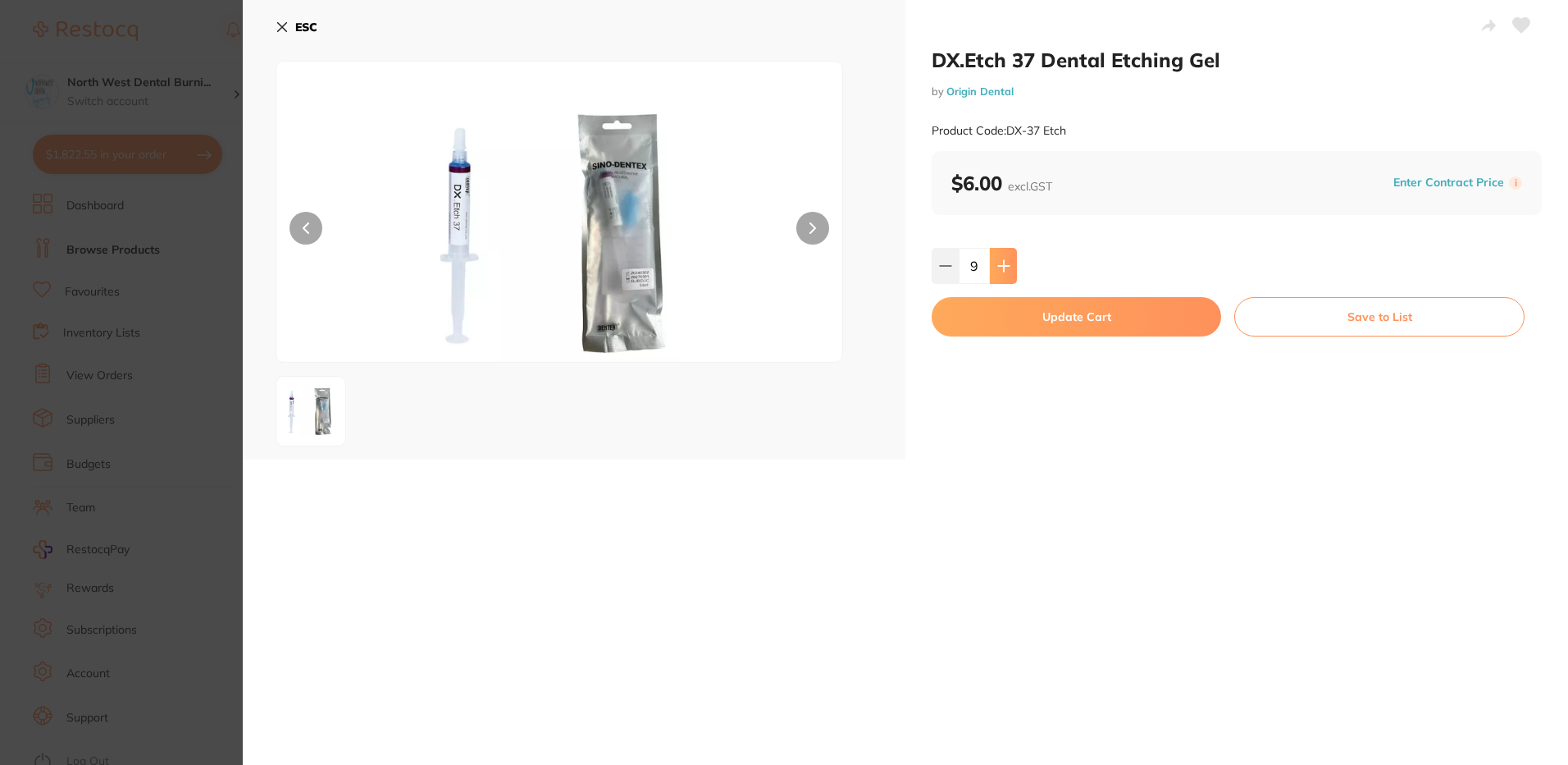
type input "10"
click at [1013, 320] on button "Update Cart" at bounding box center [1076, 316] width 289 height 40
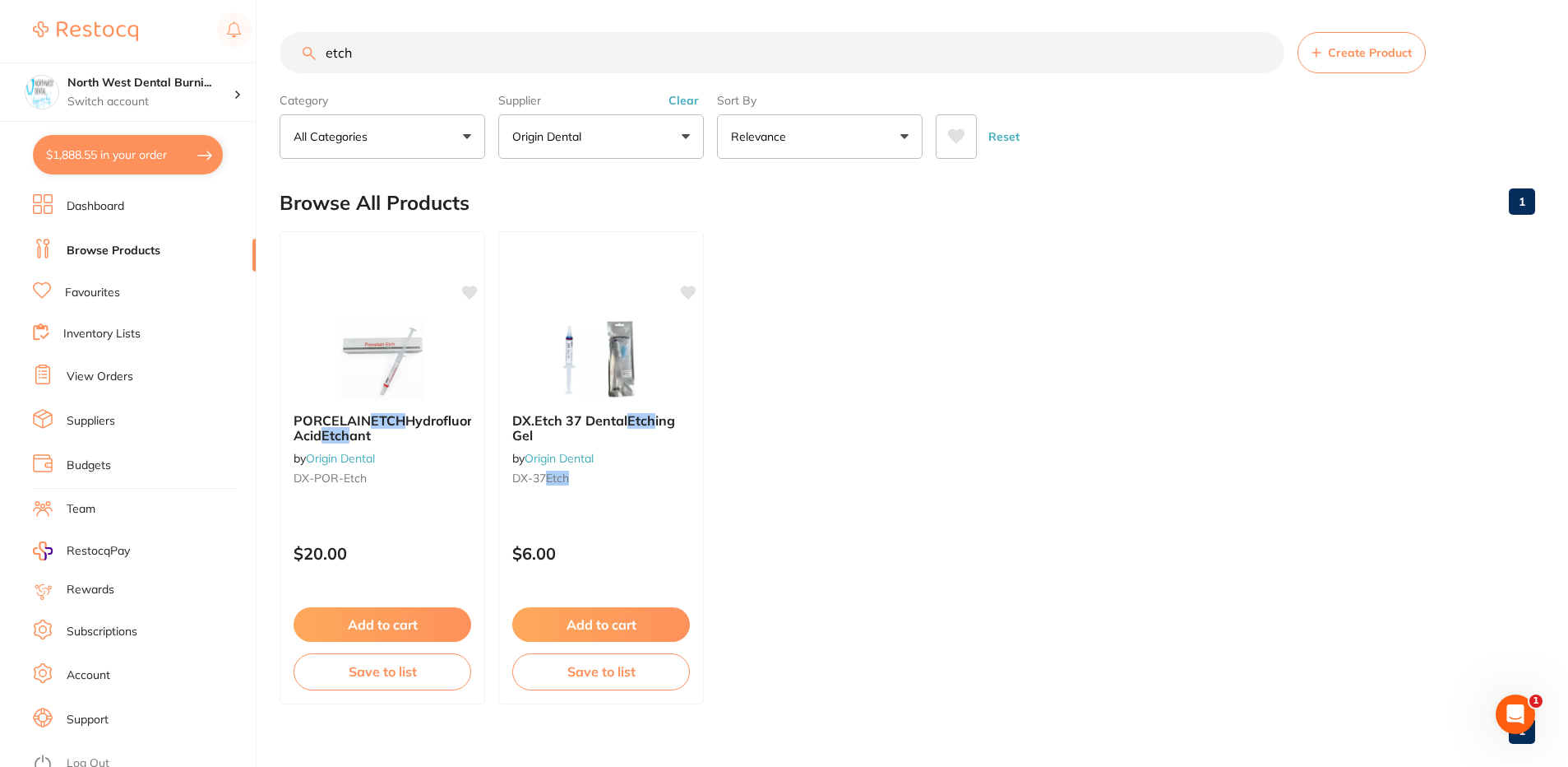
click at [687, 102] on button "Clear" at bounding box center [684, 100] width 41 height 15
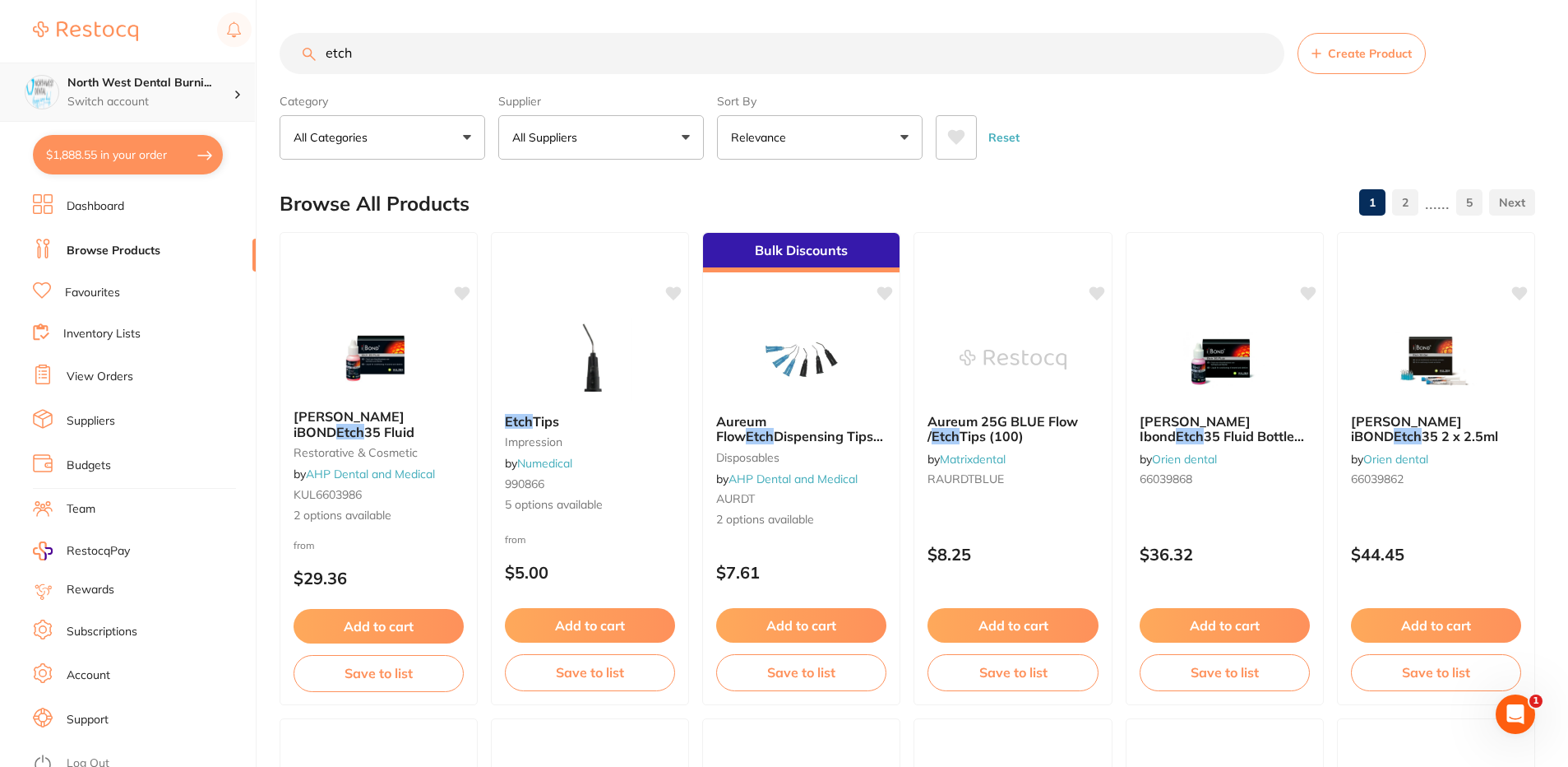
drag, startPoint x: 291, startPoint y: 66, endPoint x: 250, endPoint y: 73, distance: 41.6
click at [251, 73] on div "$1,888.55 North West Dental Burni... Switch account North West Dental Burnie Bu…" at bounding box center [784, 383] width 1568 height 767
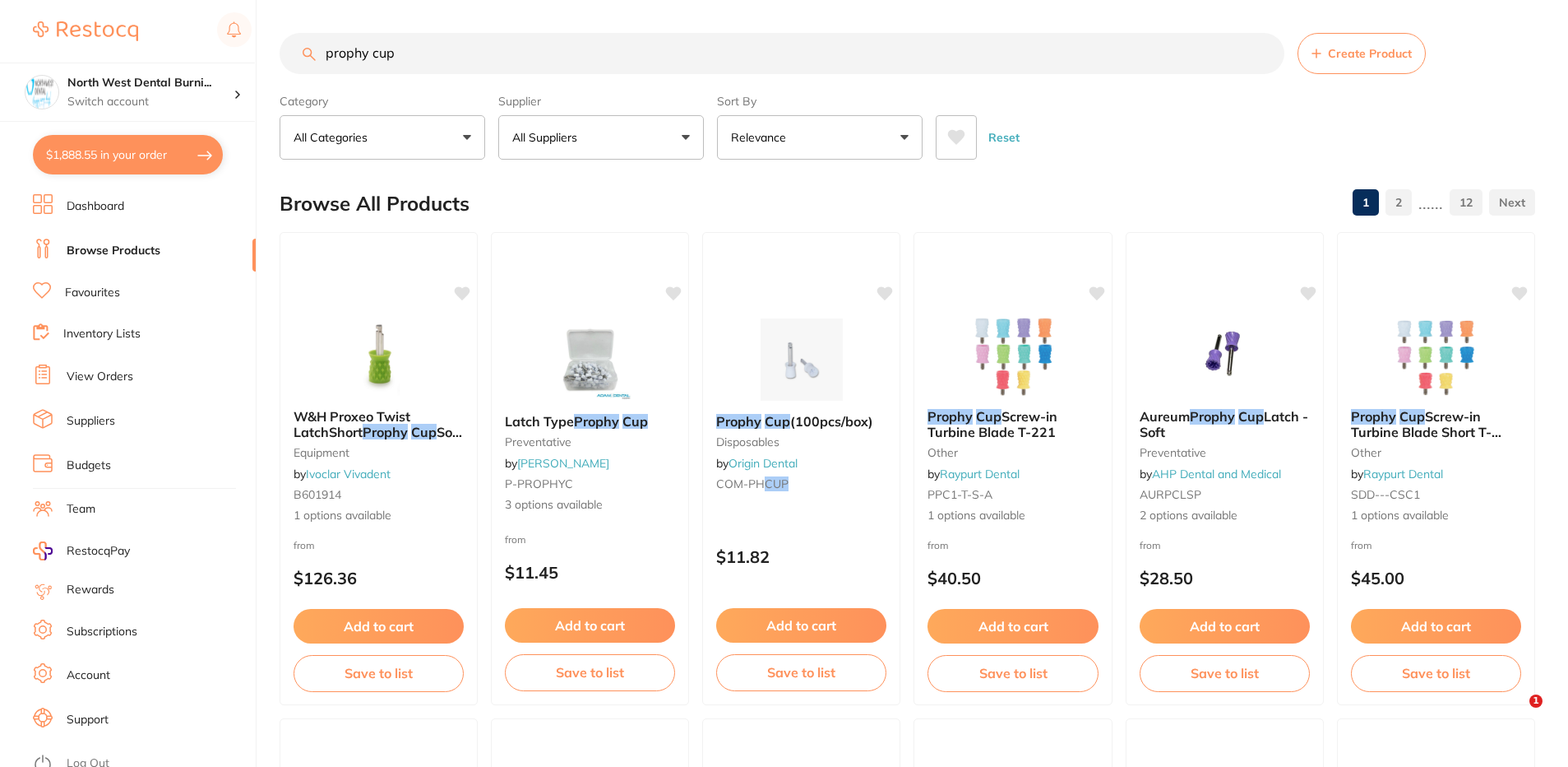
type input "prophy cup"
click at [571, 147] on button "All Suppliers" at bounding box center [601, 137] width 206 height 44
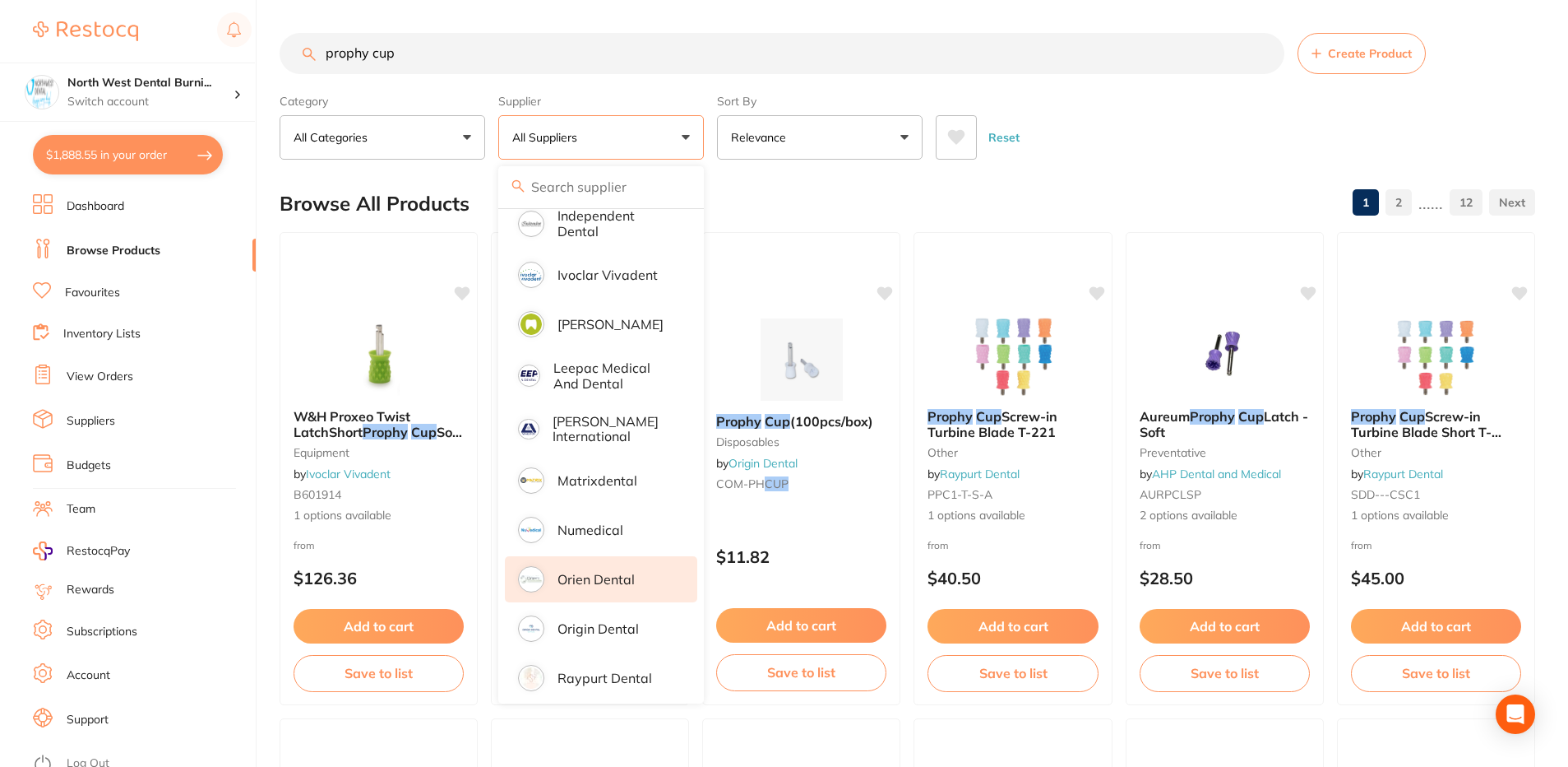
scroll to position [0, 0]
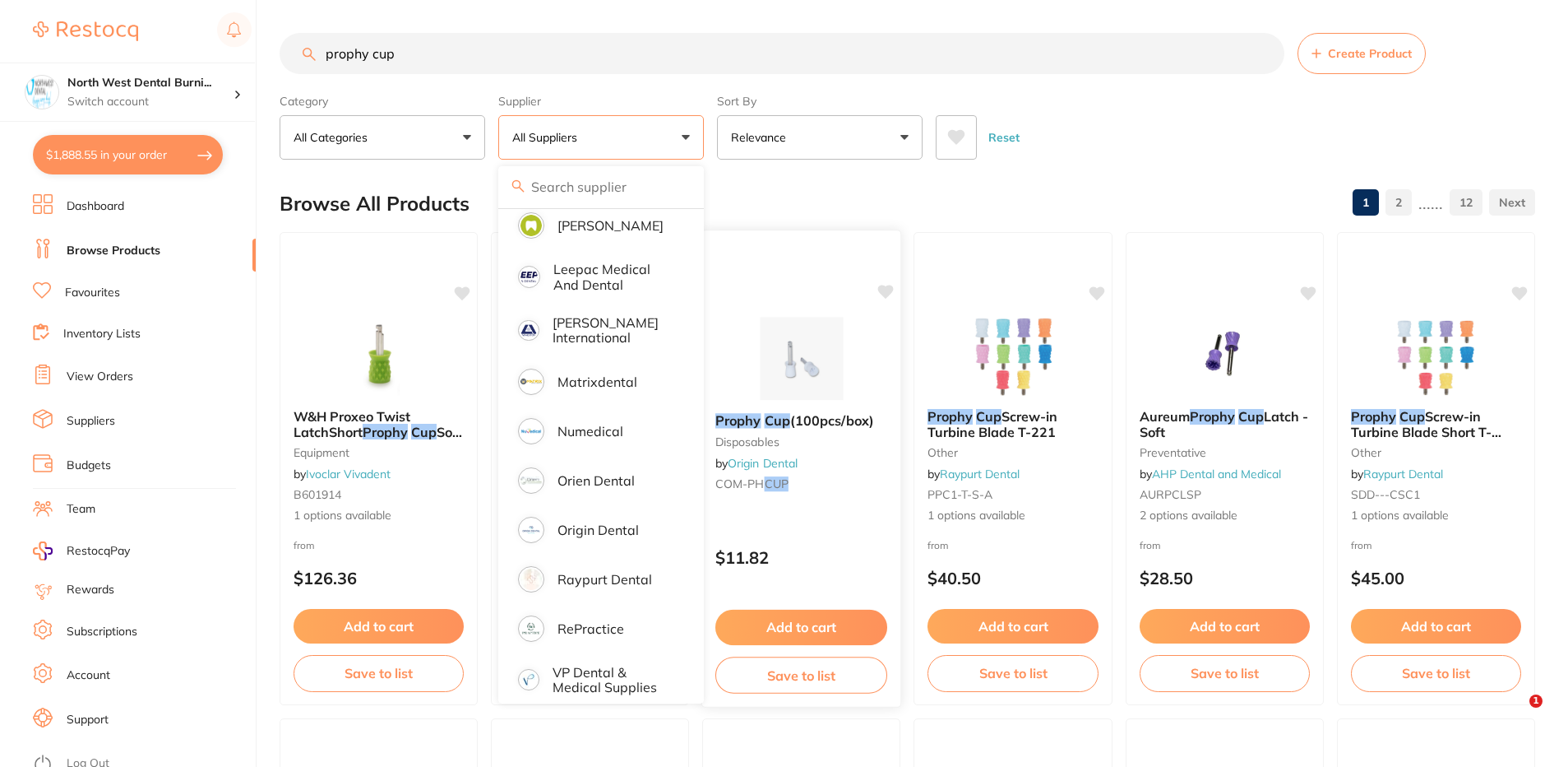
click at [808, 504] on div "Prophy Cup (100pcs/box) disposables by Origin Dental COM-PH CUP" at bounding box center [802, 455] width 199 height 110
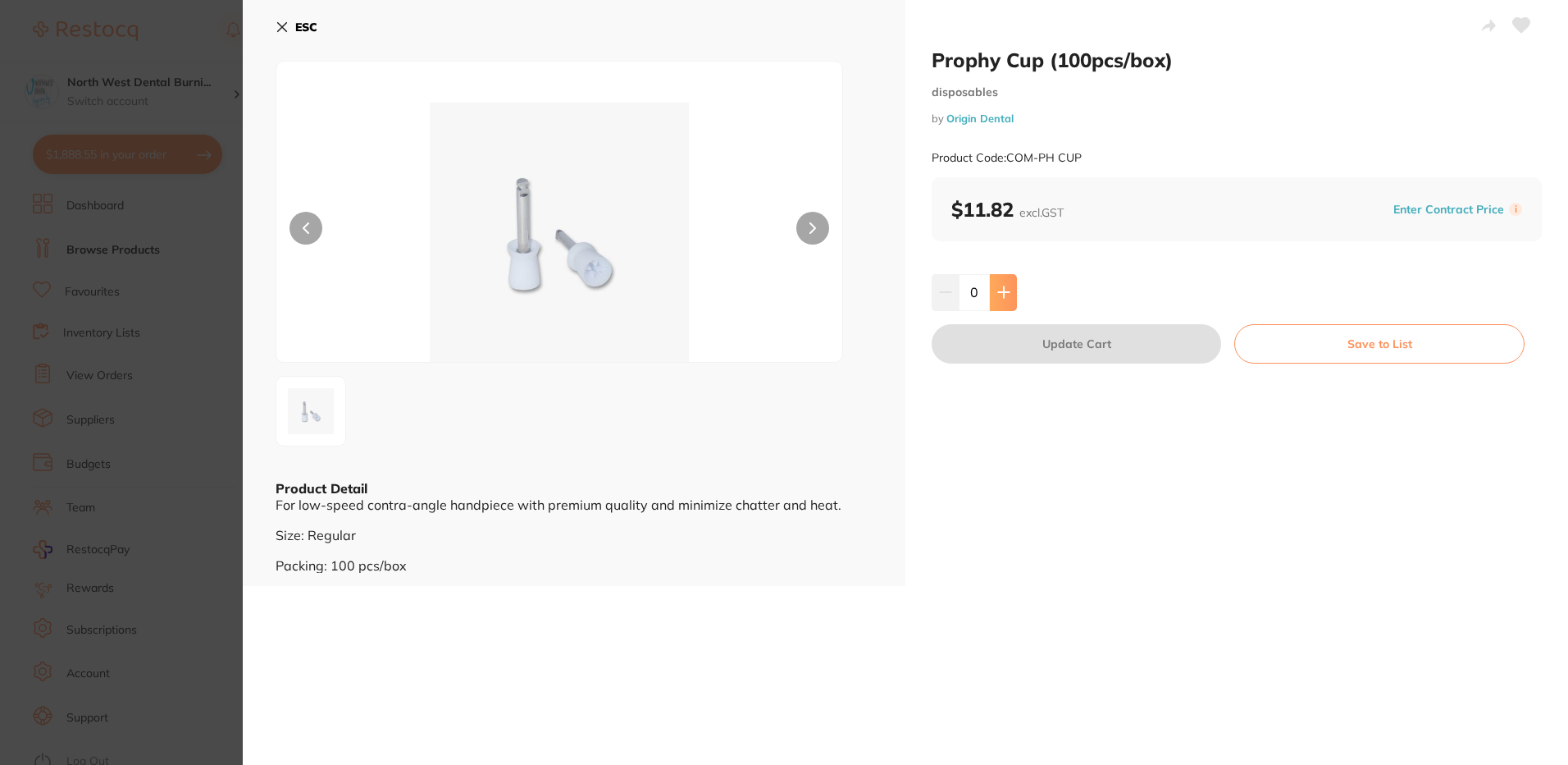
click at [1001, 289] on icon at bounding box center [1003, 292] width 11 height 11
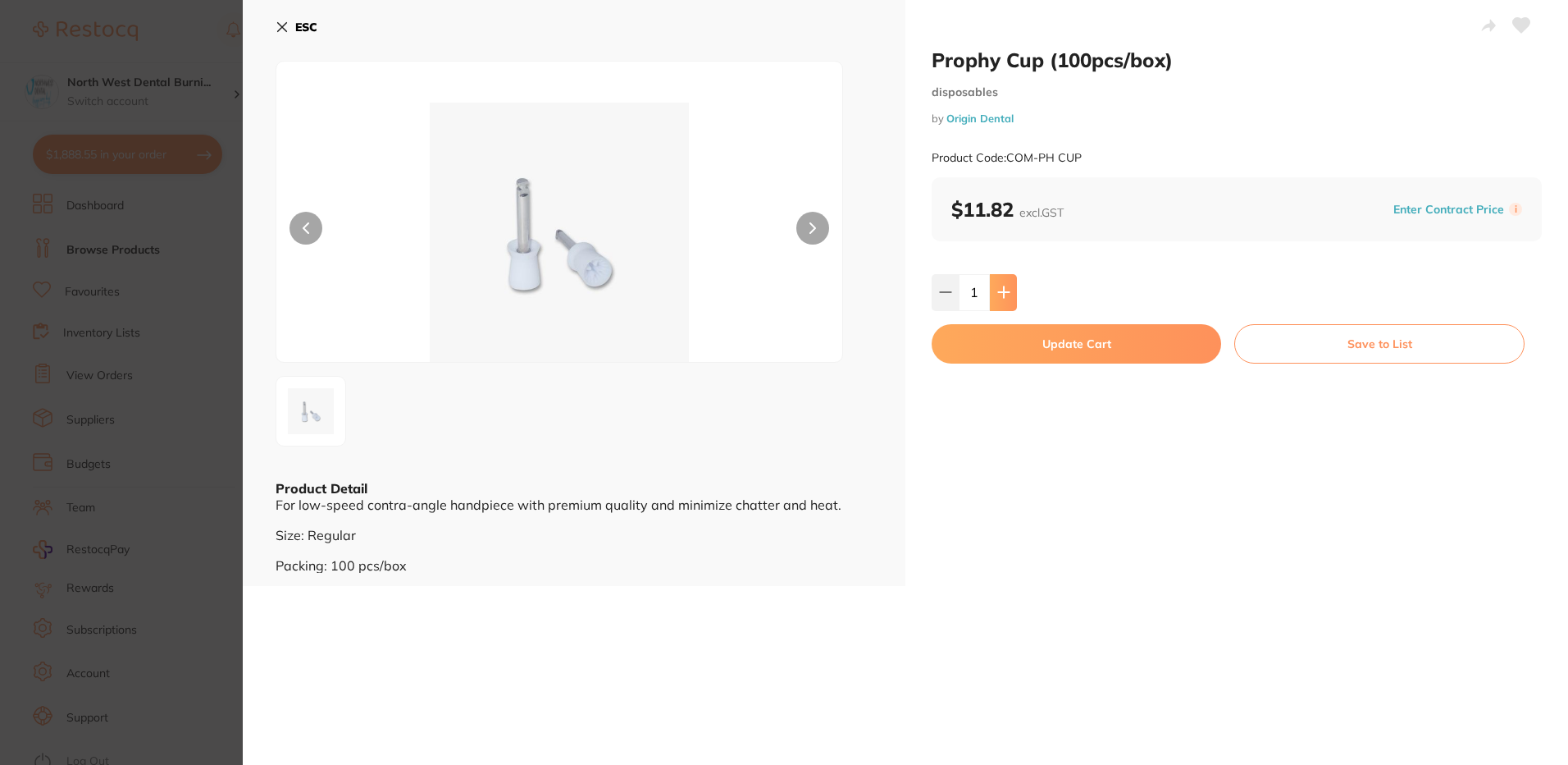
click at [1007, 296] on icon at bounding box center [1003, 291] width 13 height 13
type input "3"
click at [1010, 343] on button "Update Cart" at bounding box center [1076, 343] width 289 height 40
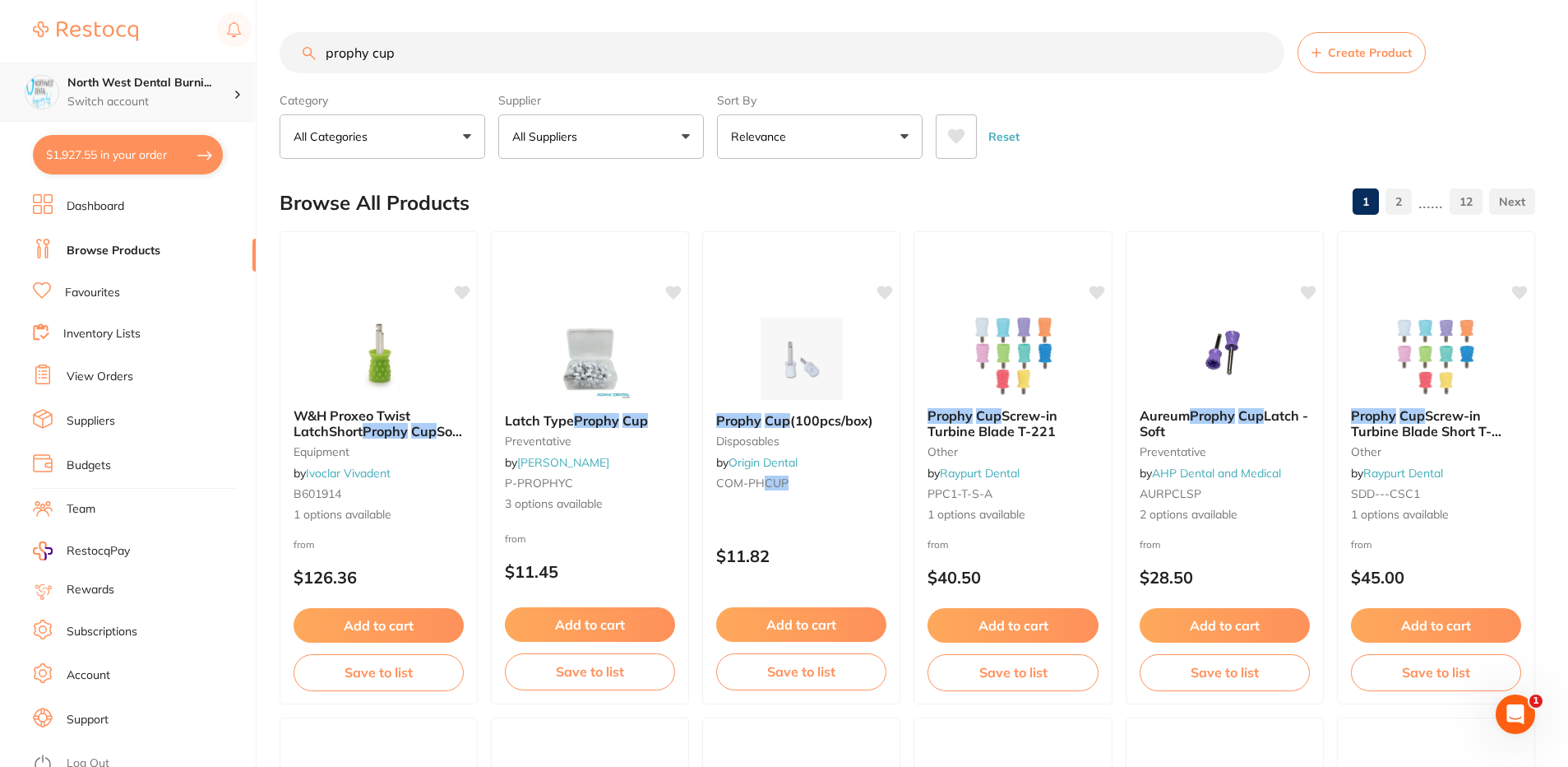
drag, startPoint x: 465, startPoint y: 60, endPoint x: 192, endPoint y: 107, distance: 277.0
click at [192, 107] on div "$1,927.55 North West Dental Burni... Switch account North West Dental Burnie Bu…" at bounding box center [784, 382] width 1568 height 767
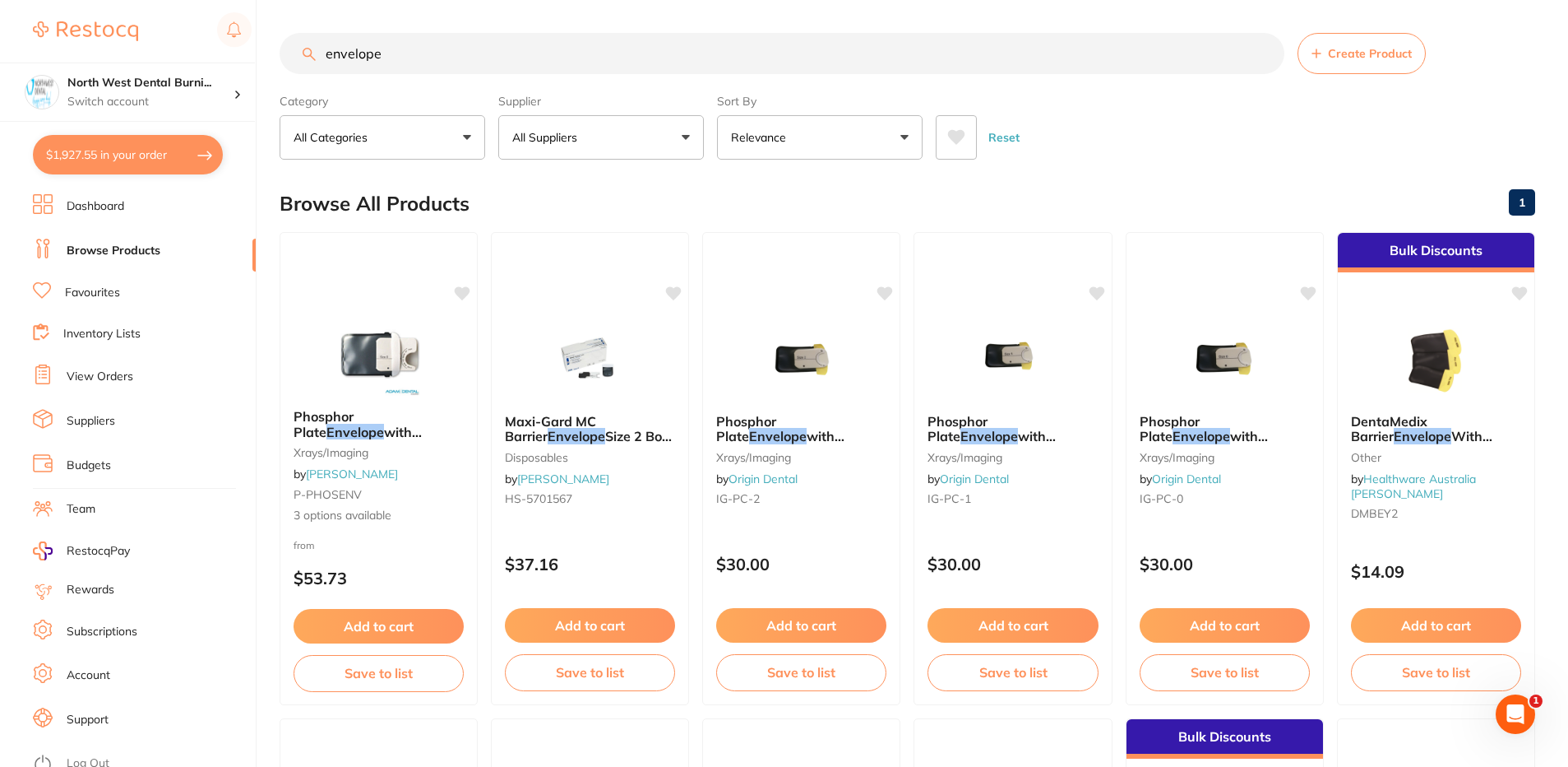
type input "envelope"
click at [642, 137] on button "All Suppliers" at bounding box center [601, 137] width 206 height 44
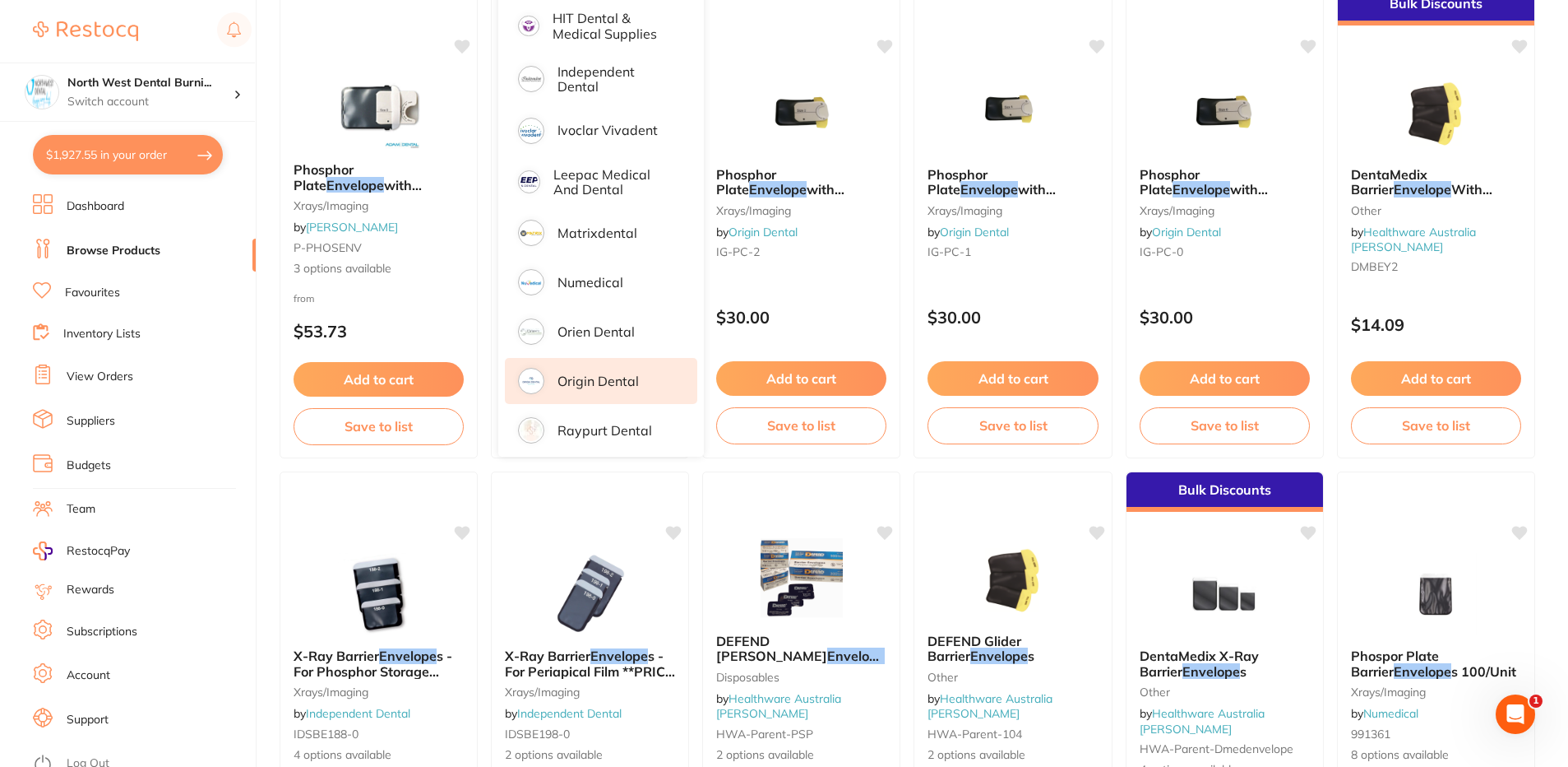
click at [607, 357] on li "Origin Dental" at bounding box center [601, 380] width 192 height 46
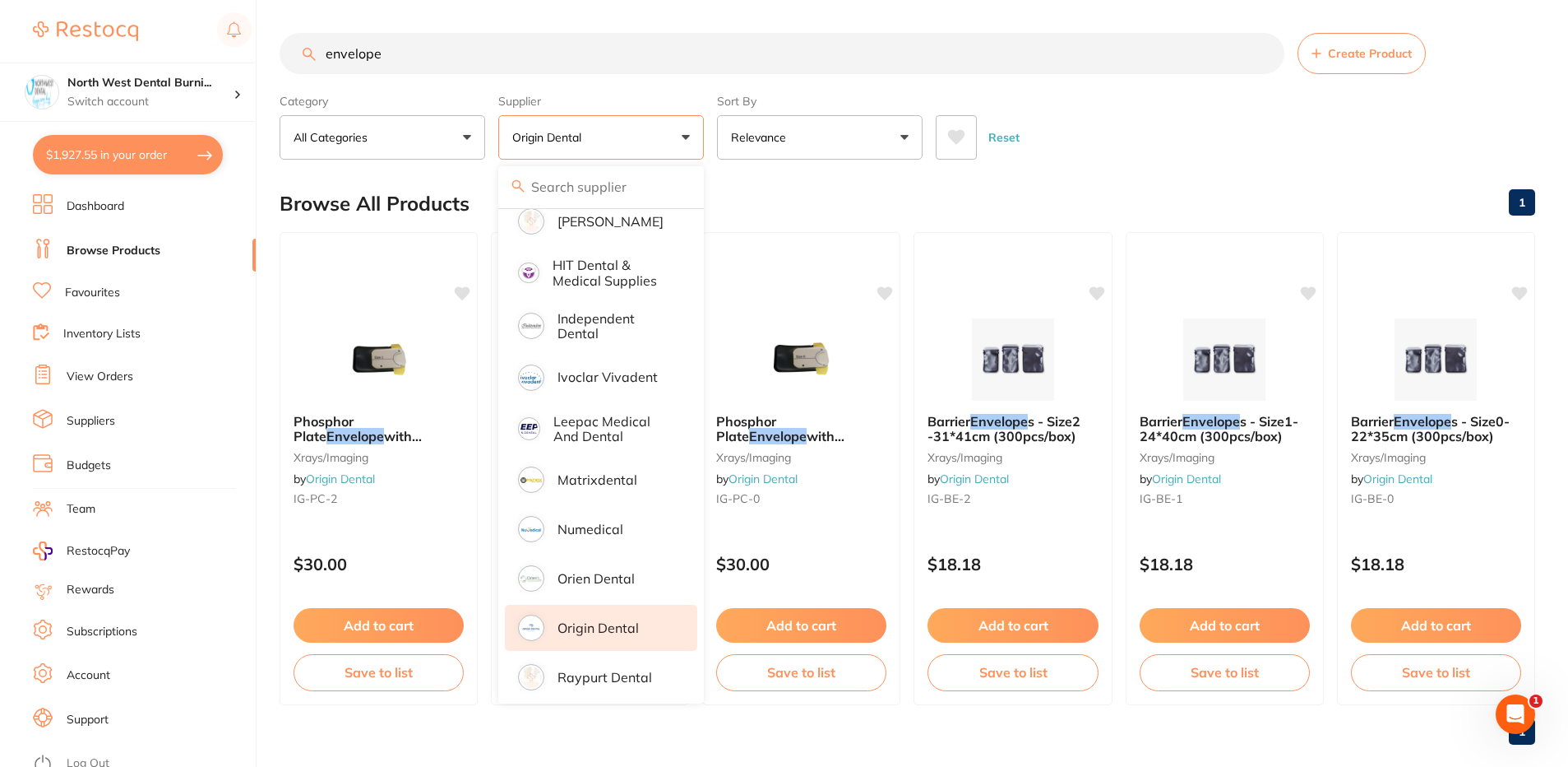
click at [1079, 166] on main "envelope Create Product Category All Categories All Categories xrays/imaging Cl…" at bounding box center [924, 395] width 1288 height 791
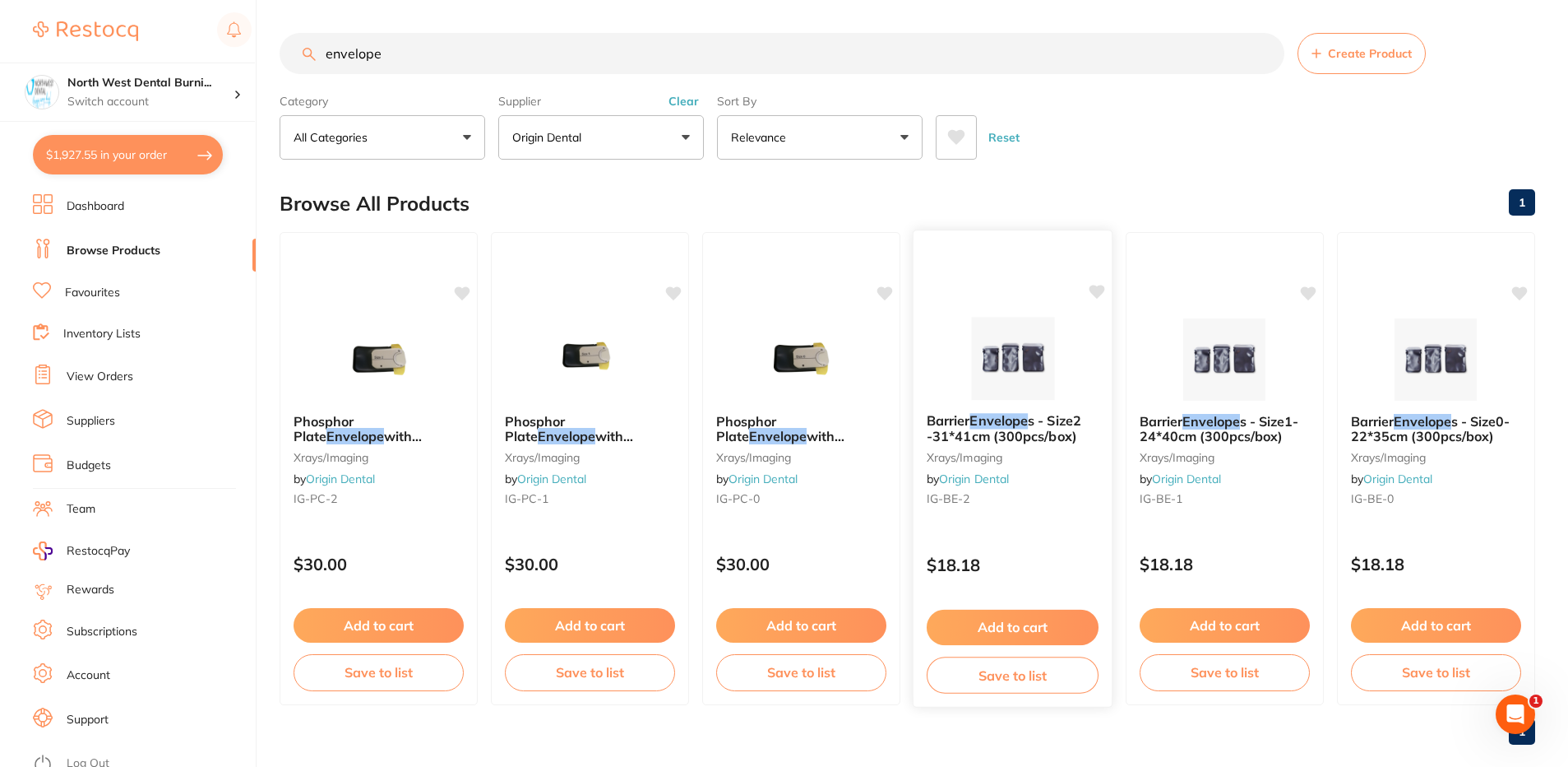
click at [1034, 530] on div "Barrier Envelope s - Size2 -31*41cm (300pcs/box) xrays/imaging by Origin Dental…" at bounding box center [1012, 468] width 200 height 477
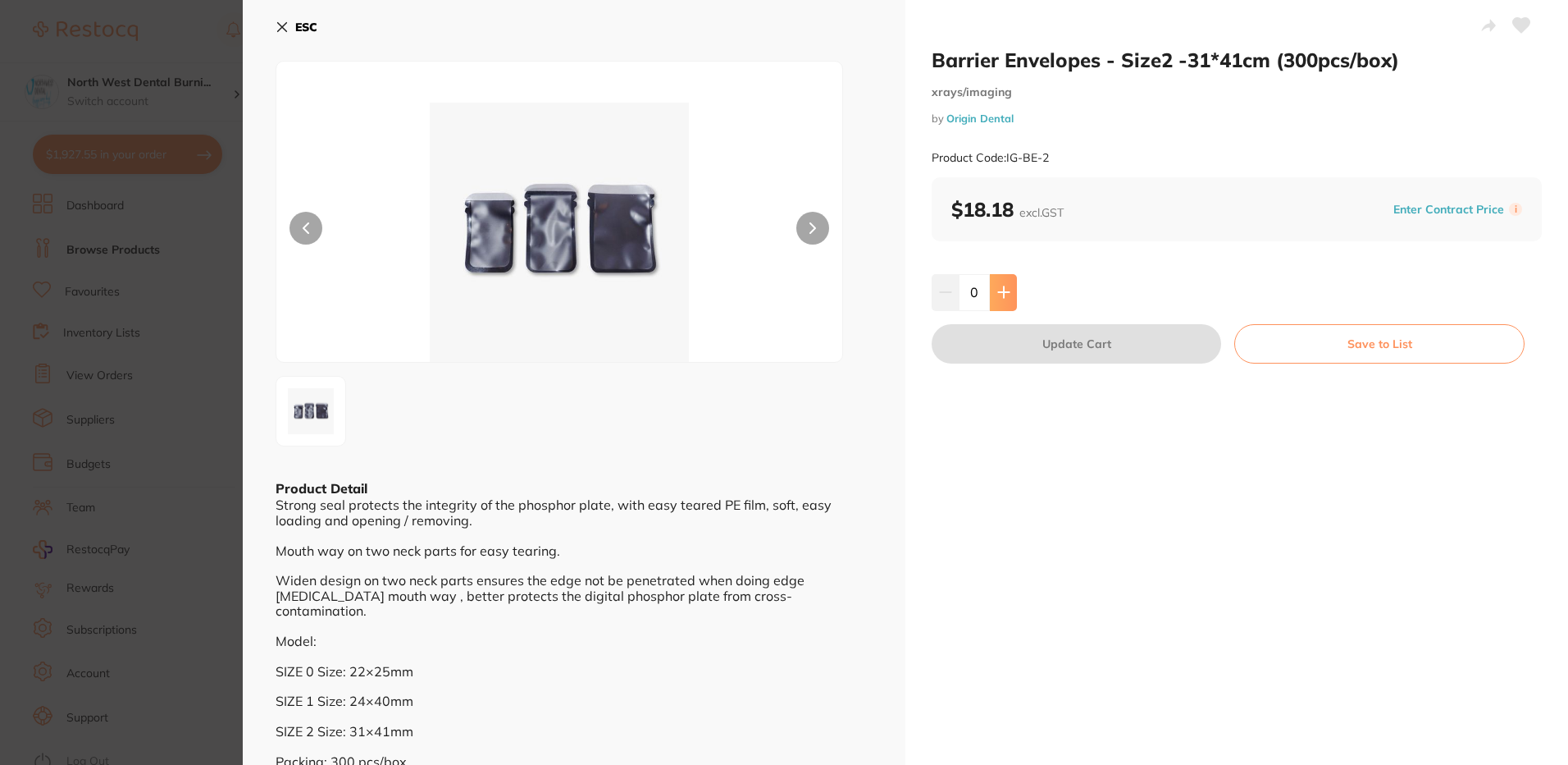
click at [997, 294] on icon at bounding box center [1003, 291] width 13 height 13
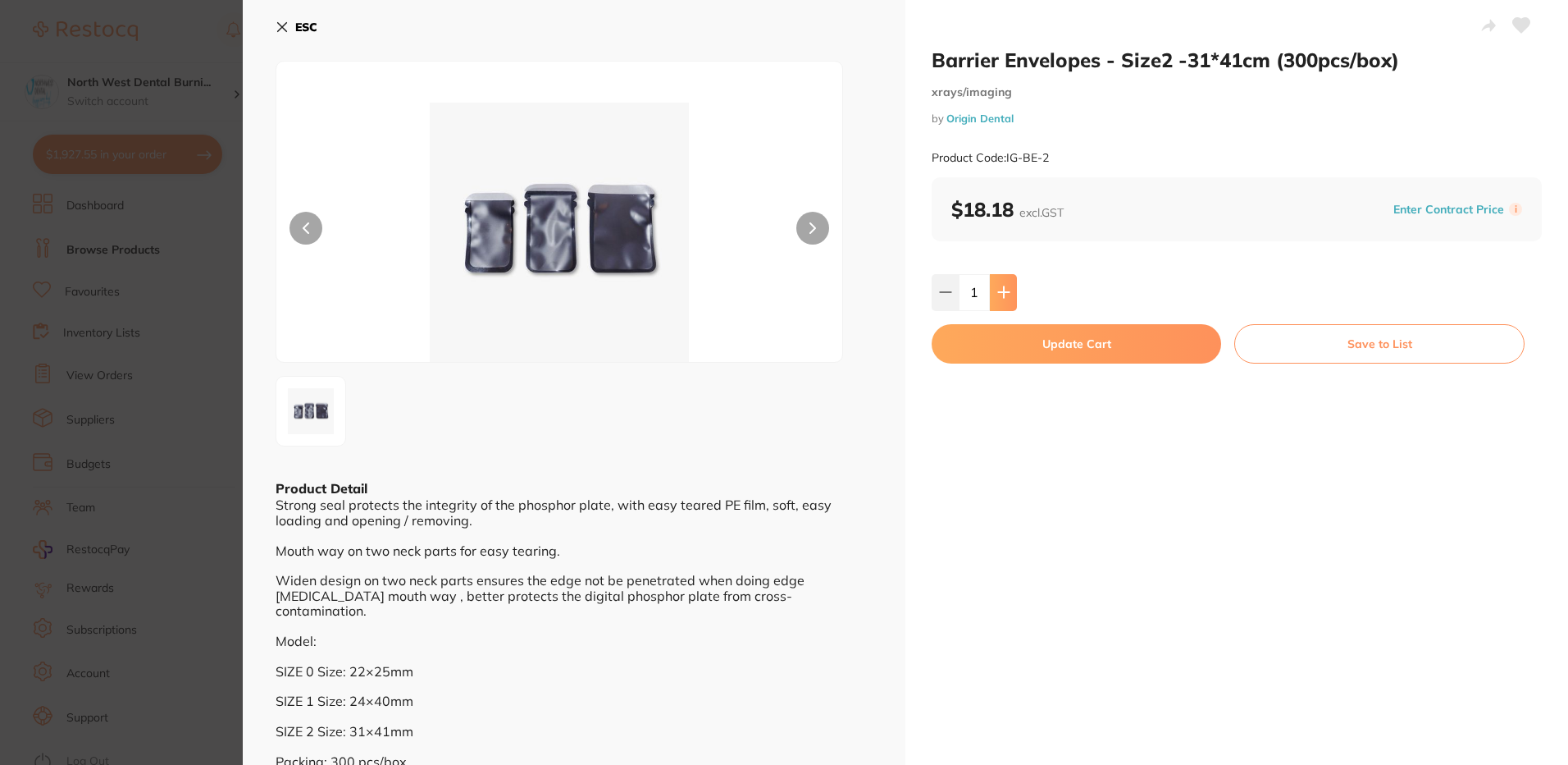
click at [997, 294] on icon at bounding box center [1003, 291] width 13 height 13
type input "2"
click at [1019, 362] on button "Update Cart" at bounding box center [1076, 343] width 289 height 40
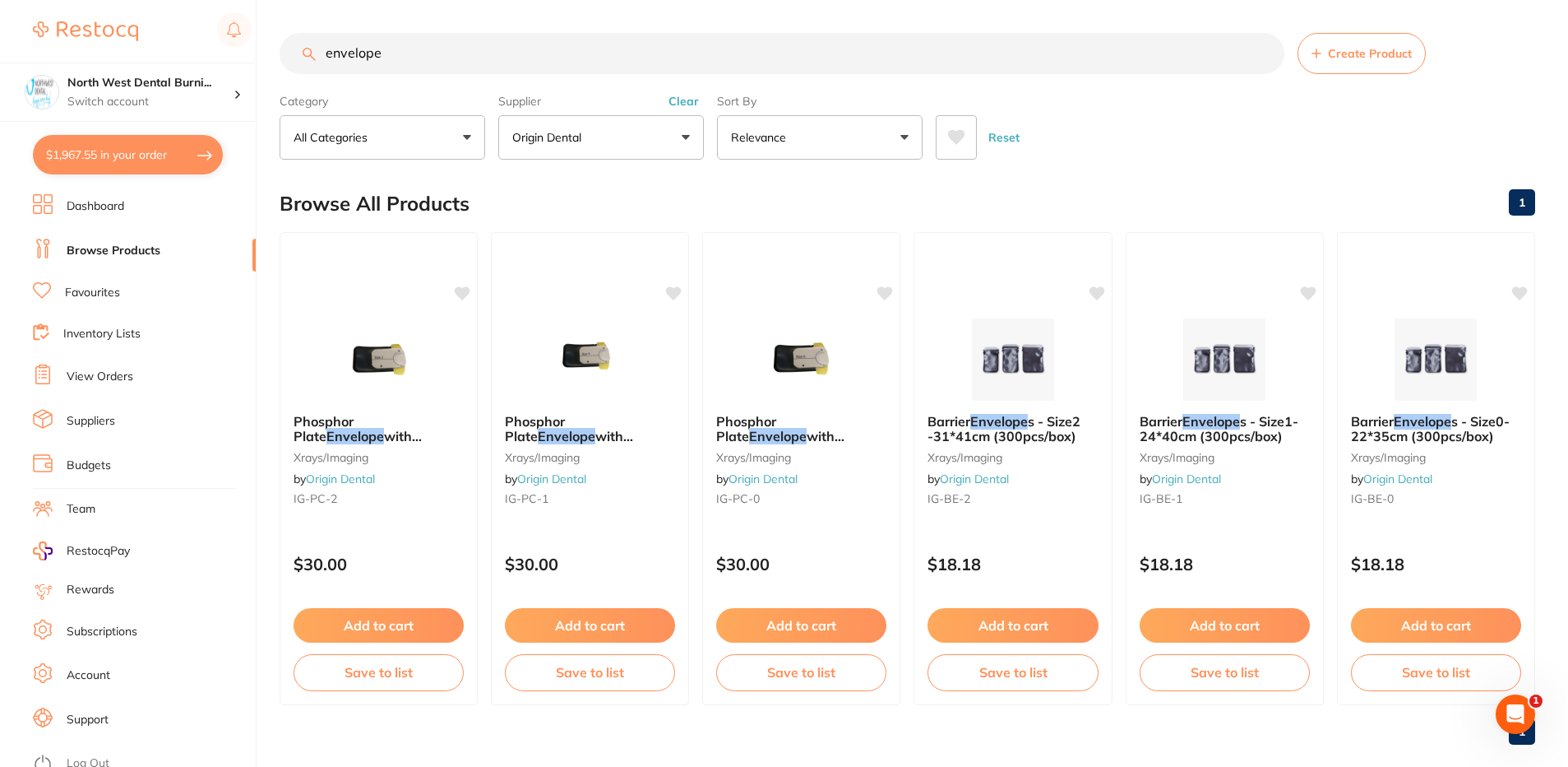
drag, startPoint x: 431, startPoint y: 63, endPoint x: 202, endPoint y: 60, distance: 229.0
click at [212, 65] on div "$1,967.55 North West Dental Burni... Switch account North West Dental Burnie Bu…" at bounding box center [784, 383] width 1568 height 767
click at [695, 102] on button "Clear" at bounding box center [684, 101] width 41 height 15
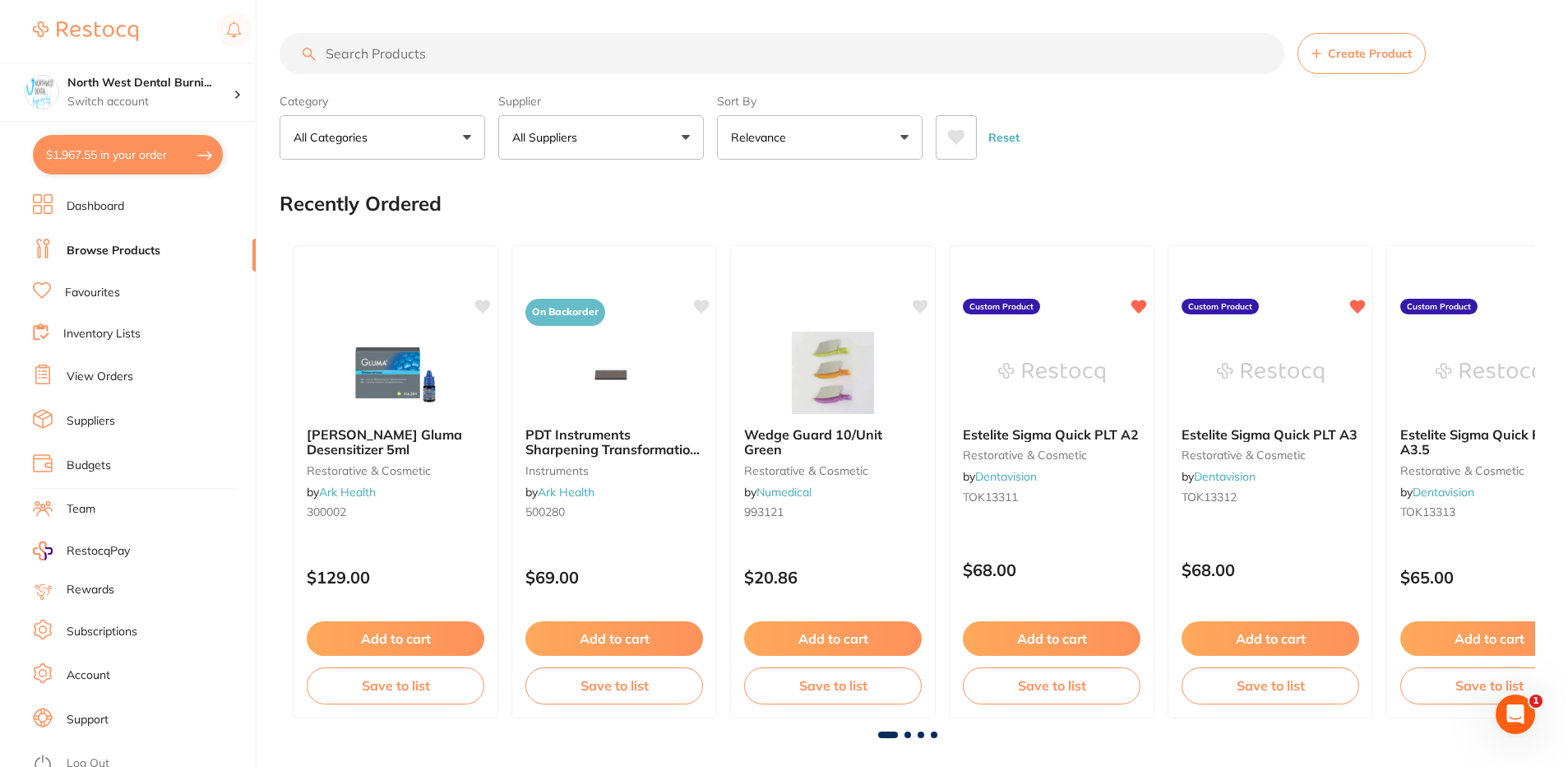
click at [477, 56] on input "search" at bounding box center [782, 53] width 1005 height 41
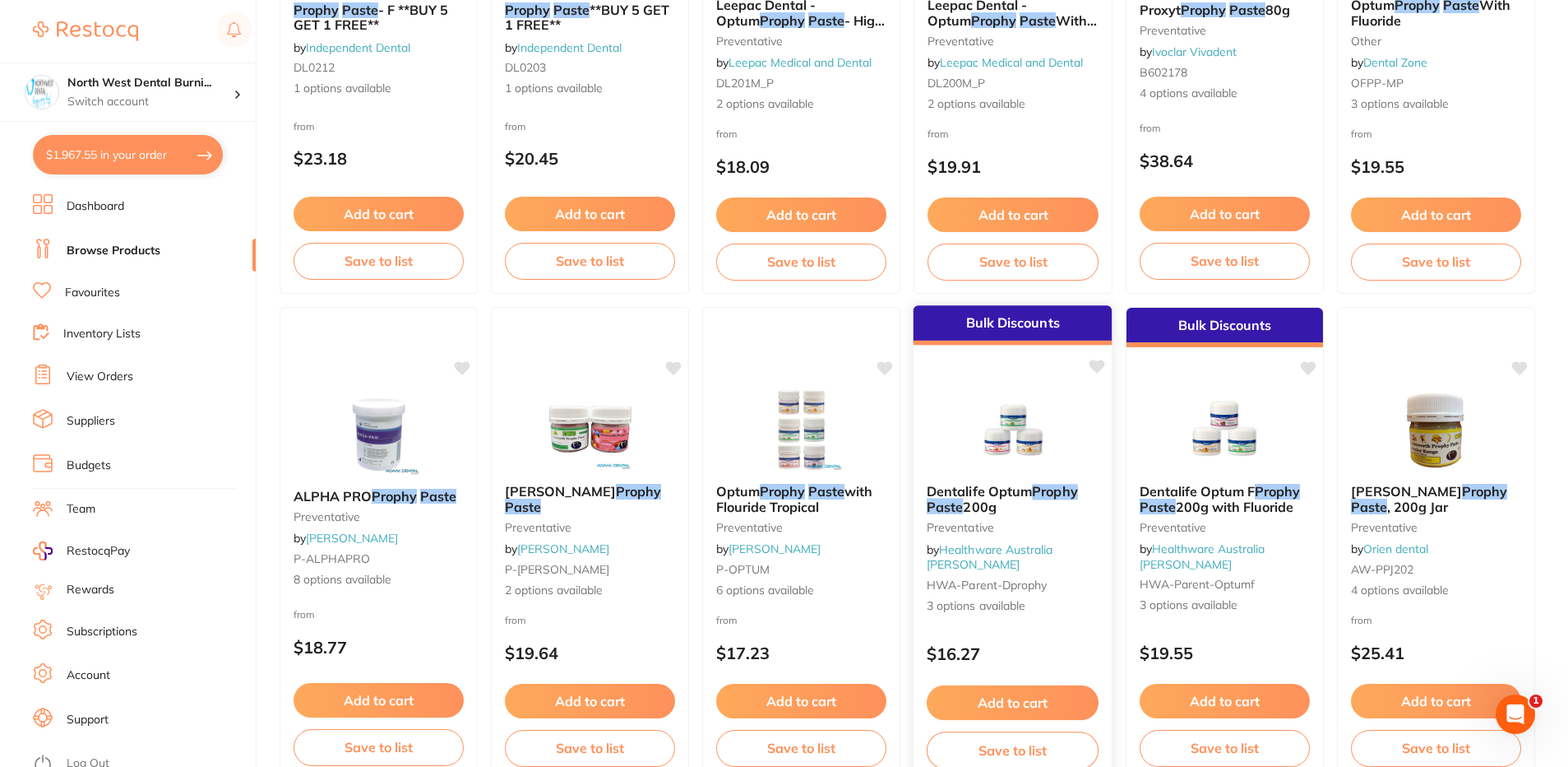
type input "prophy paste"
click at [1070, 630] on div "$16.27" at bounding box center [1013, 650] width 199 height 44
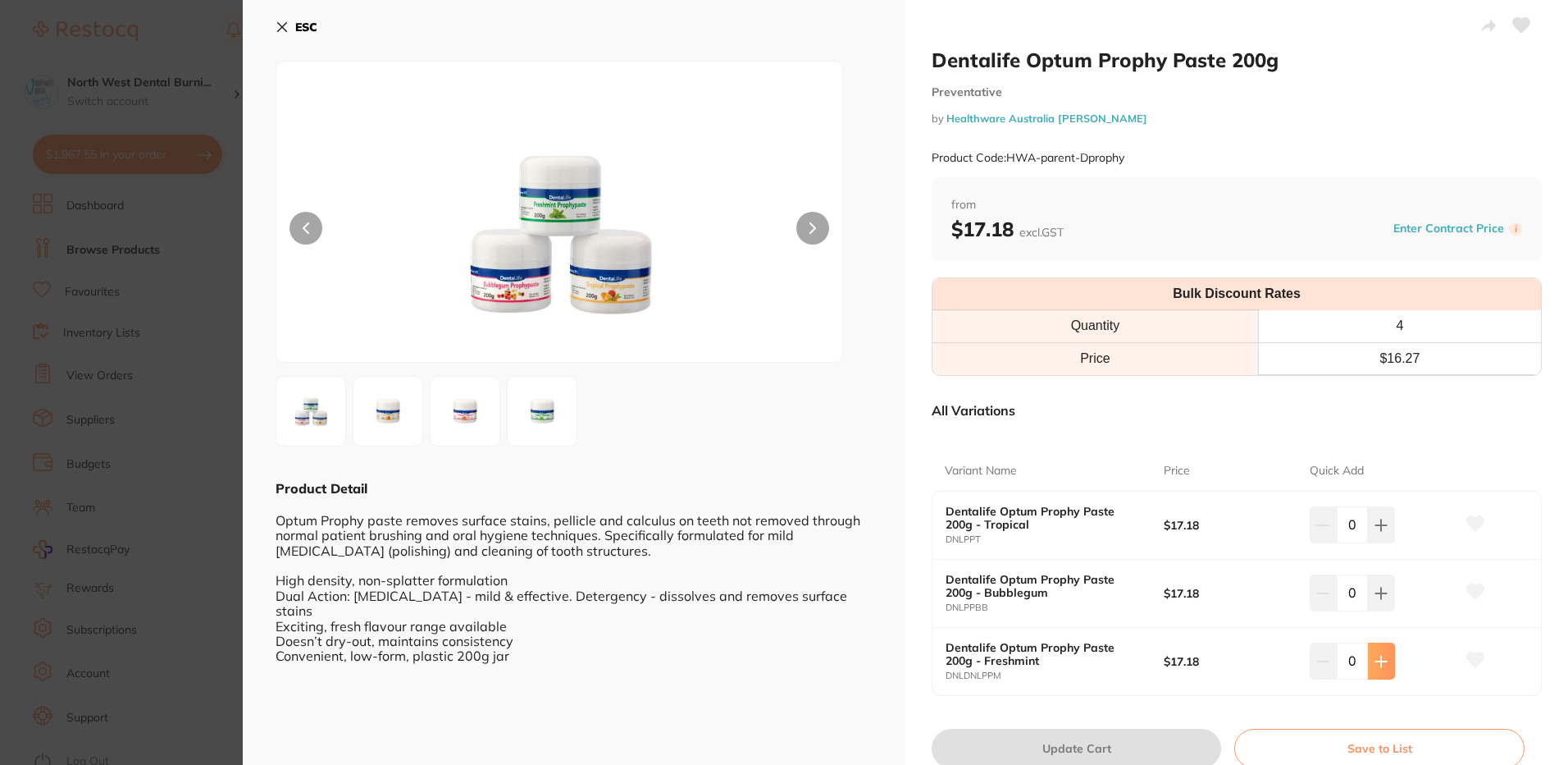
click at [1373, 668] on button at bounding box center [1381, 660] width 27 height 36
click at [1380, 662] on icon at bounding box center [1381, 661] width 13 height 13
type input "3"
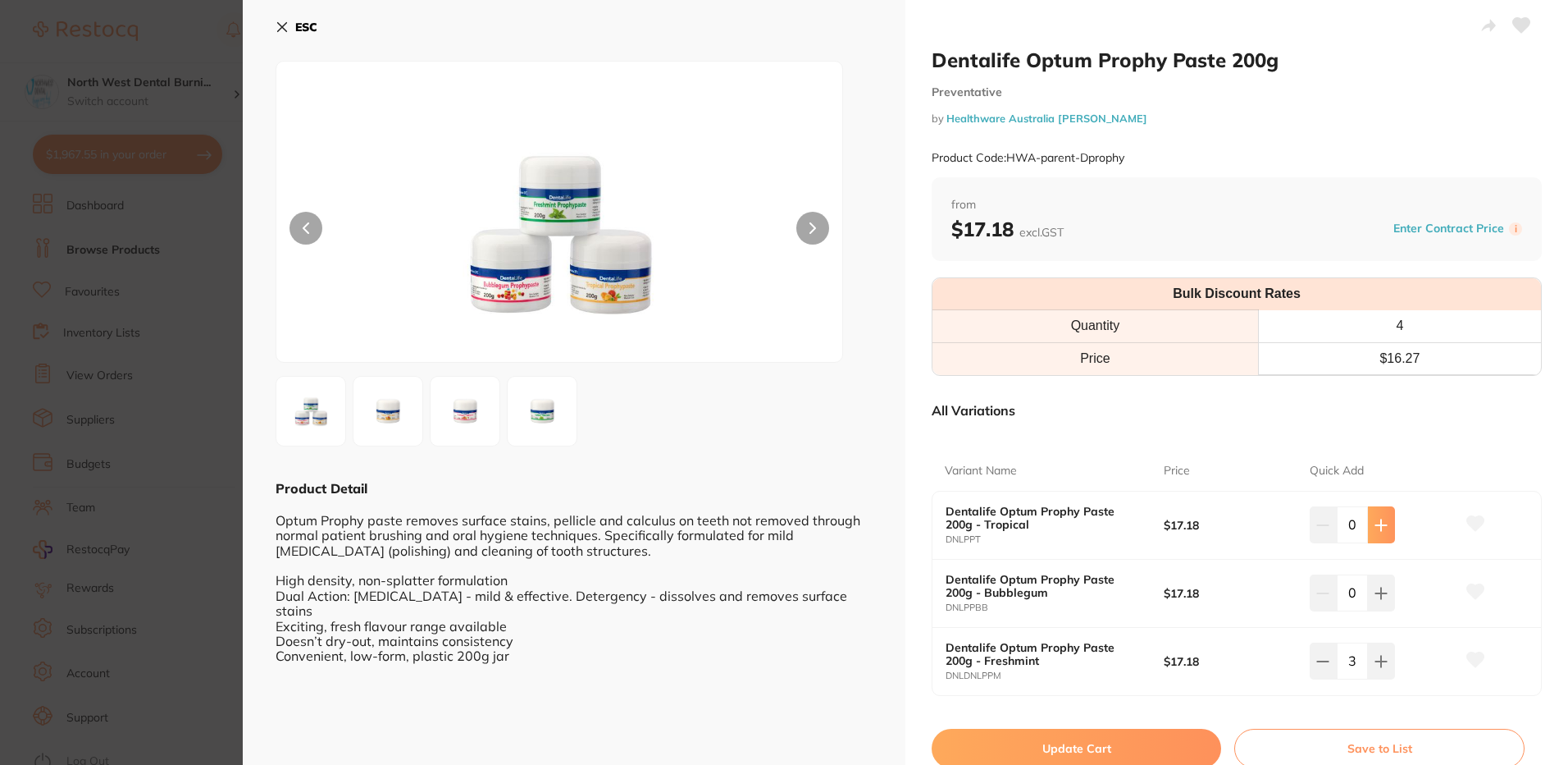
click at [1380, 520] on icon at bounding box center [1381, 525] width 13 height 13
type input "1"
click at [1158, 743] on button "Update Cart" at bounding box center [1076, 748] width 289 height 40
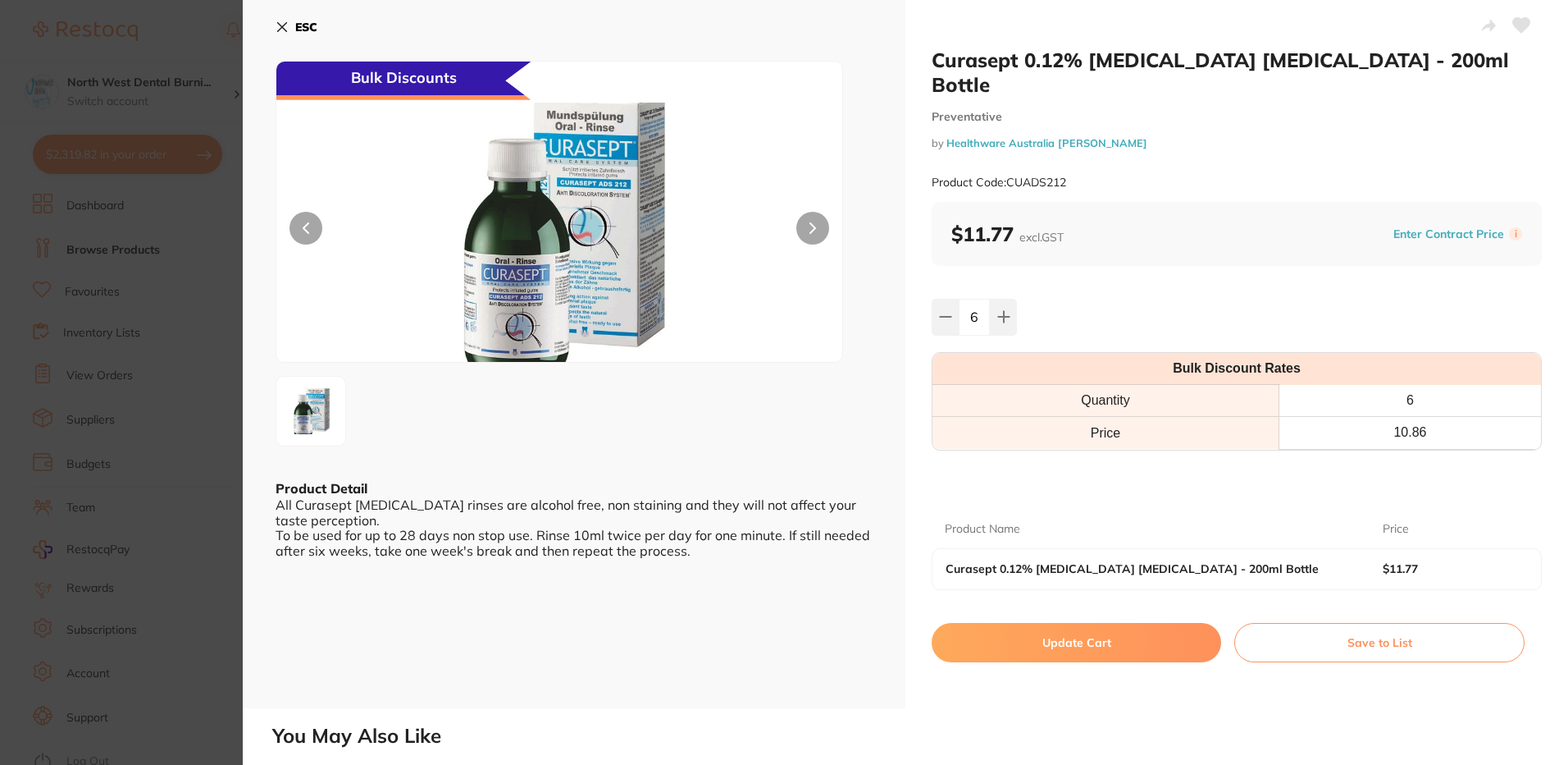
click at [1090, 622] on button "Update Cart" at bounding box center [1076, 642] width 289 height 40
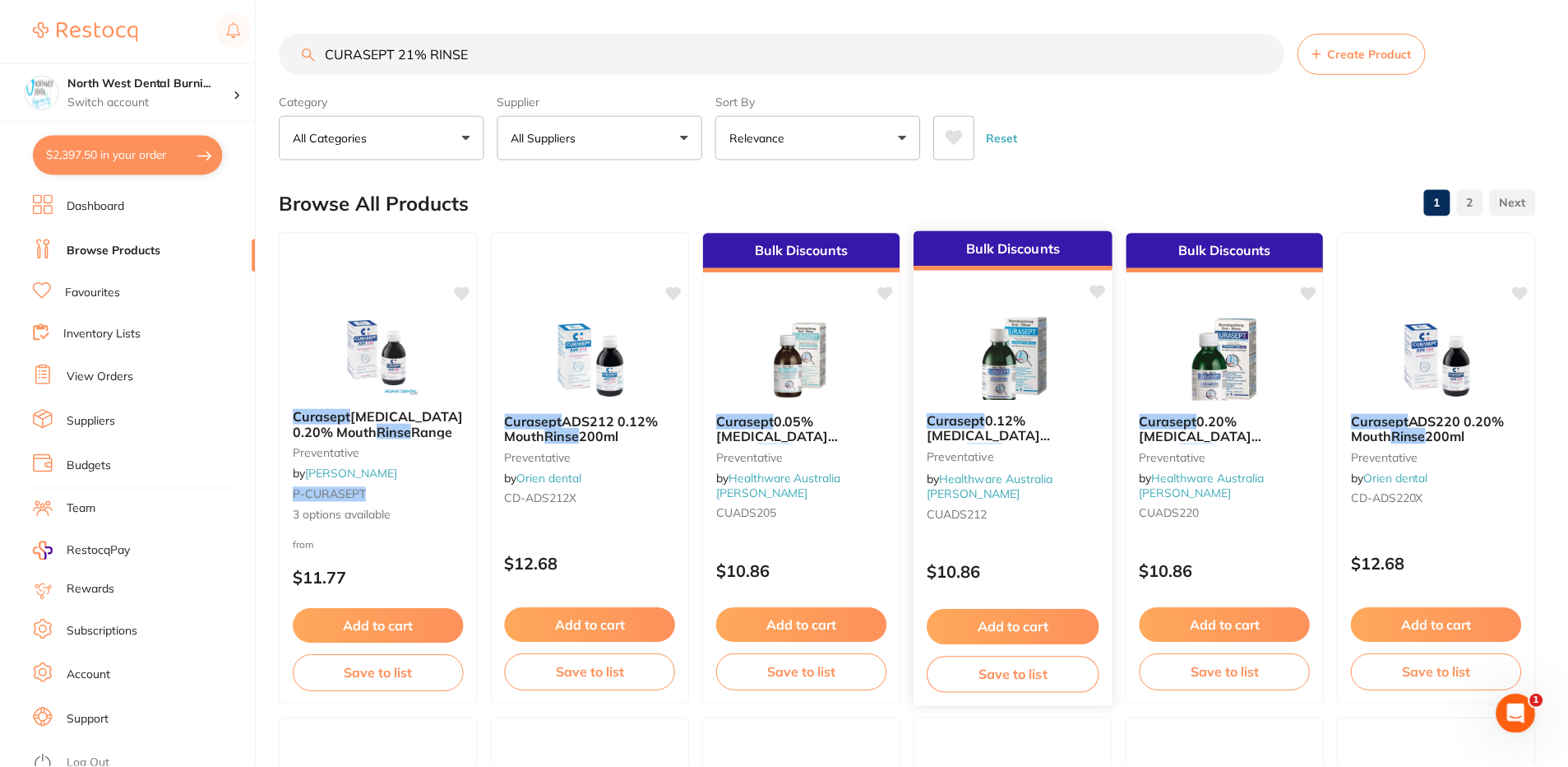
scroll to position [4, 0]
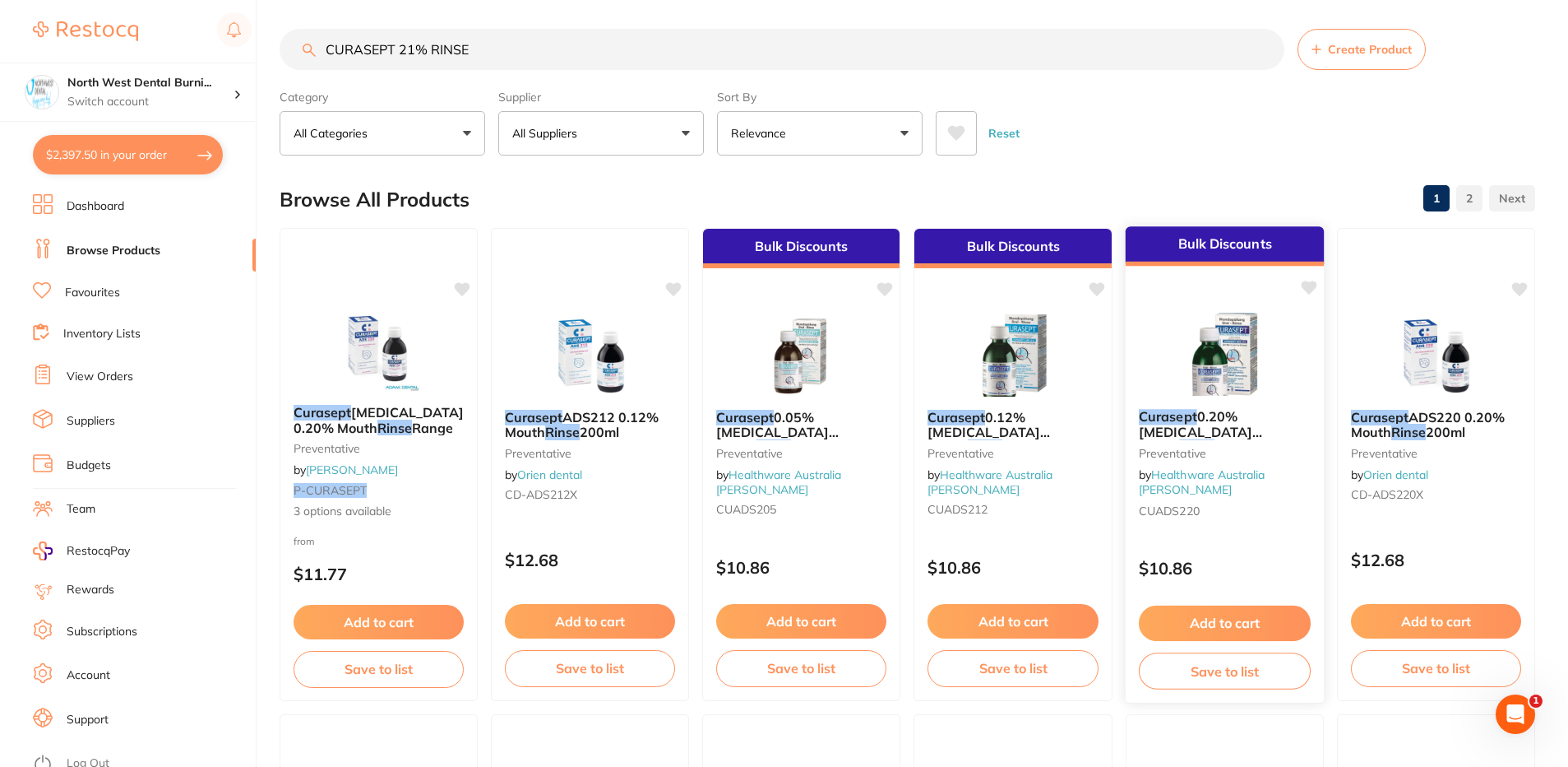
click at [1251, 530] on div "Bulk Discounts Curasept 0.20% Chlorhexidine Mouth Rinse - 200ml Bottle Preventa…" at bounding box center [1224, 463] width 200 height 477
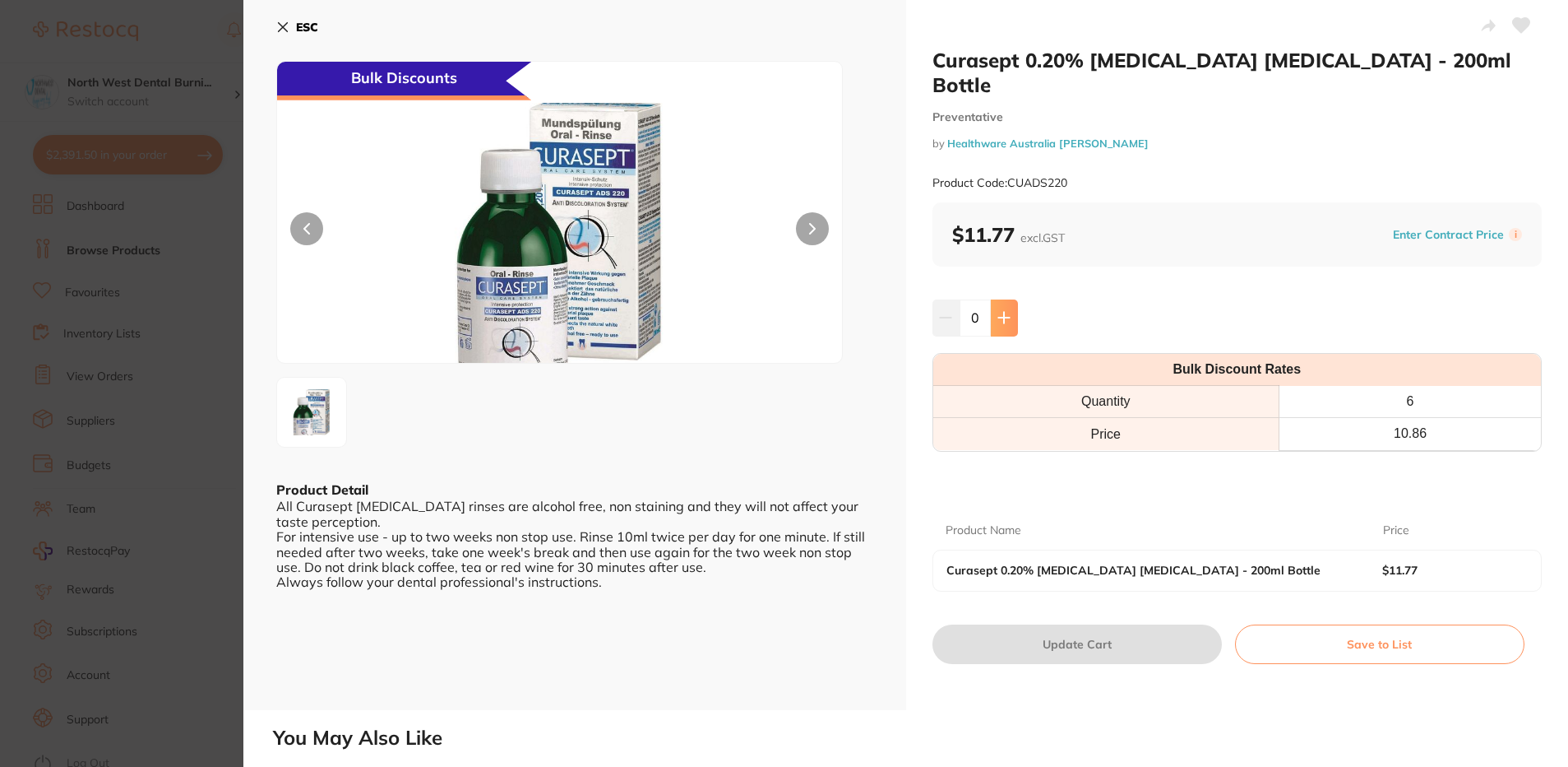
click at [1002, 312] on icon at bounding box center [1003, 318] width 11 height 11
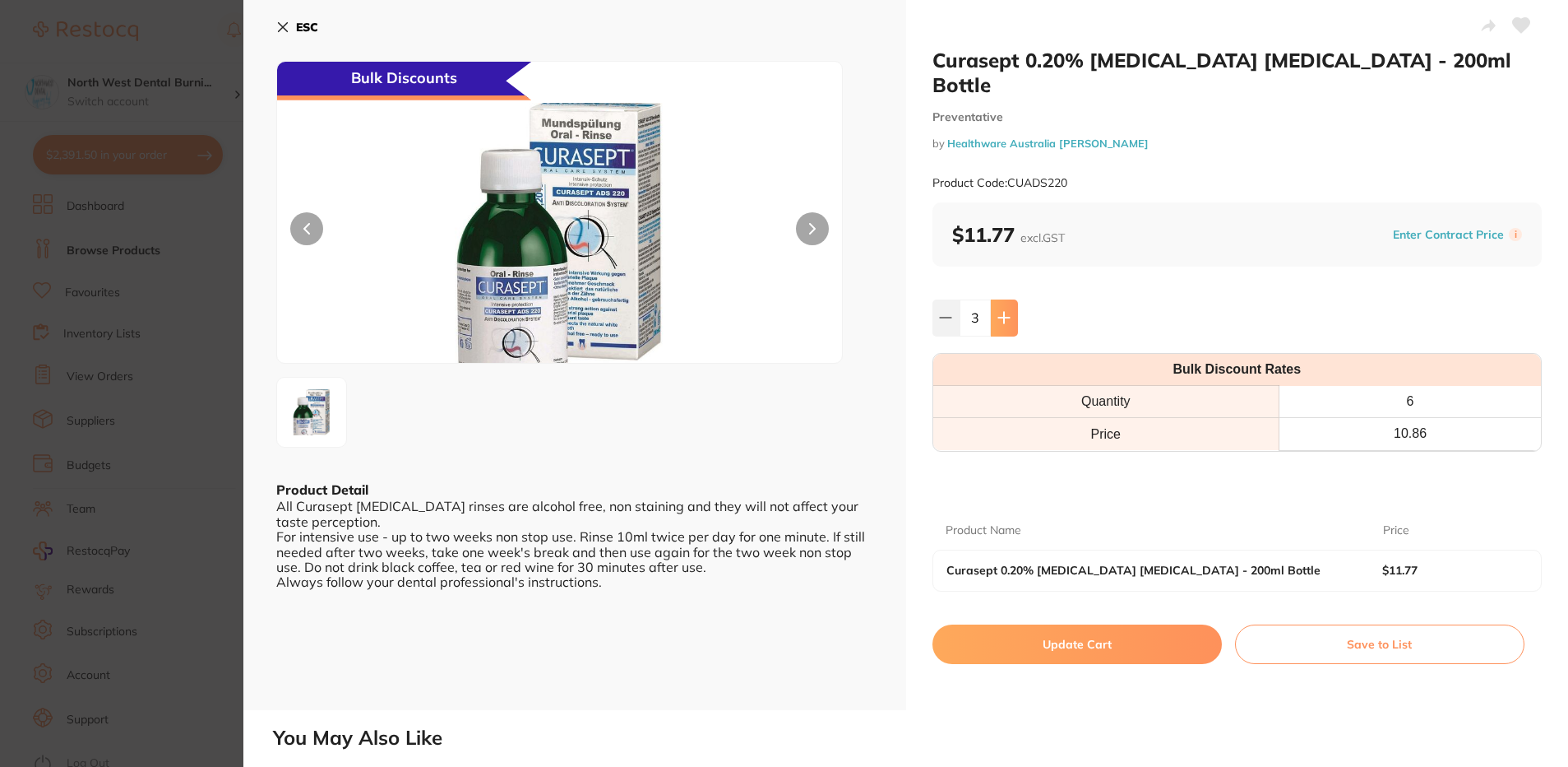
click at [1002, 312] on icon at bounding box center [1003, 318] width 11 height 11
click at [941, 311] on icon at bounding box center [945, 317] width 13 height 13
type input "6"
drag, startPoint x: 1095, startPoint y: 609, endPoint x: 646, endPoint y: 483, distance: 466.3
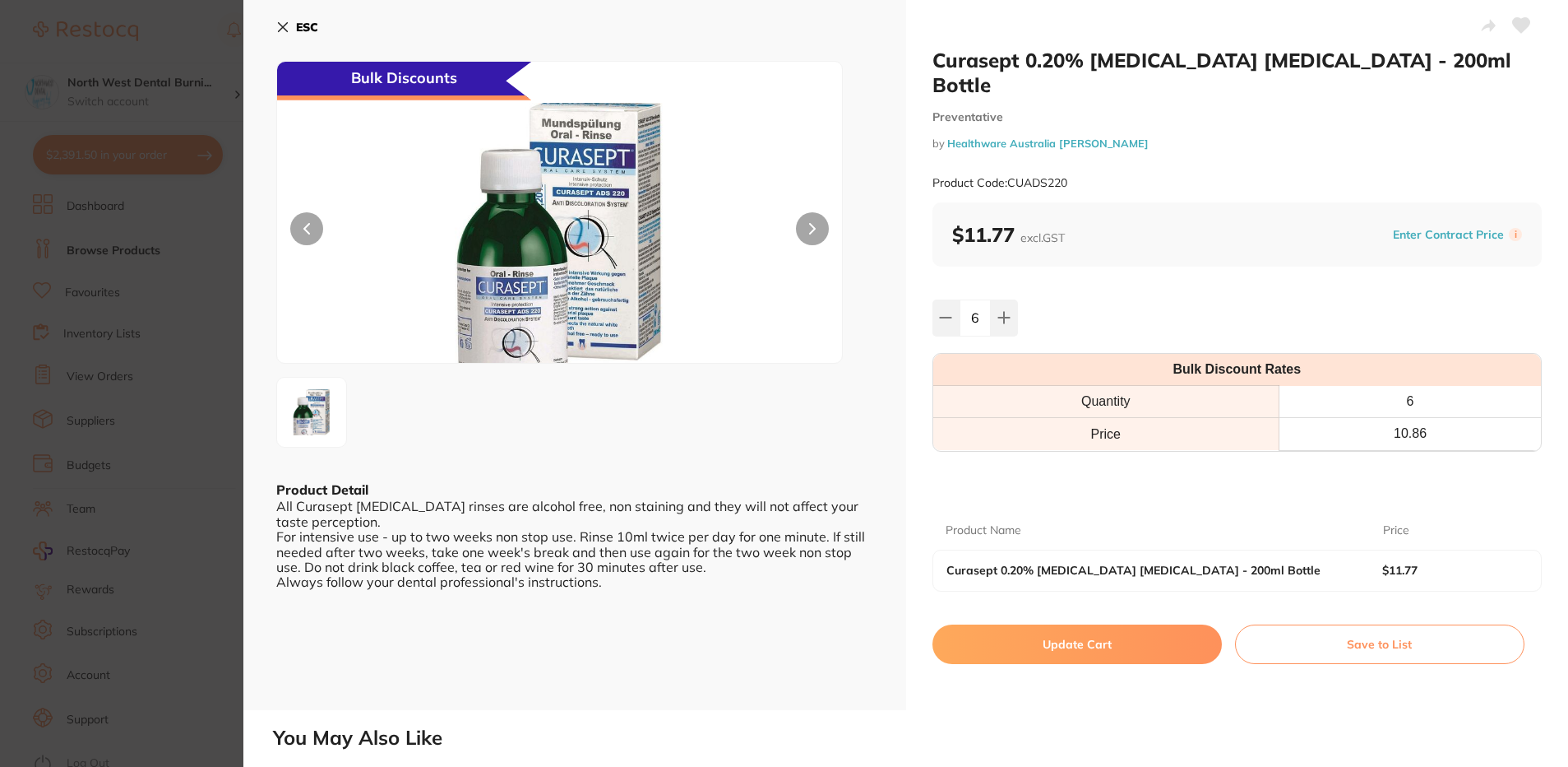
click at [1096, 624] on button "Update Cart" at bounding box center [1077, 643] width 289 height 40
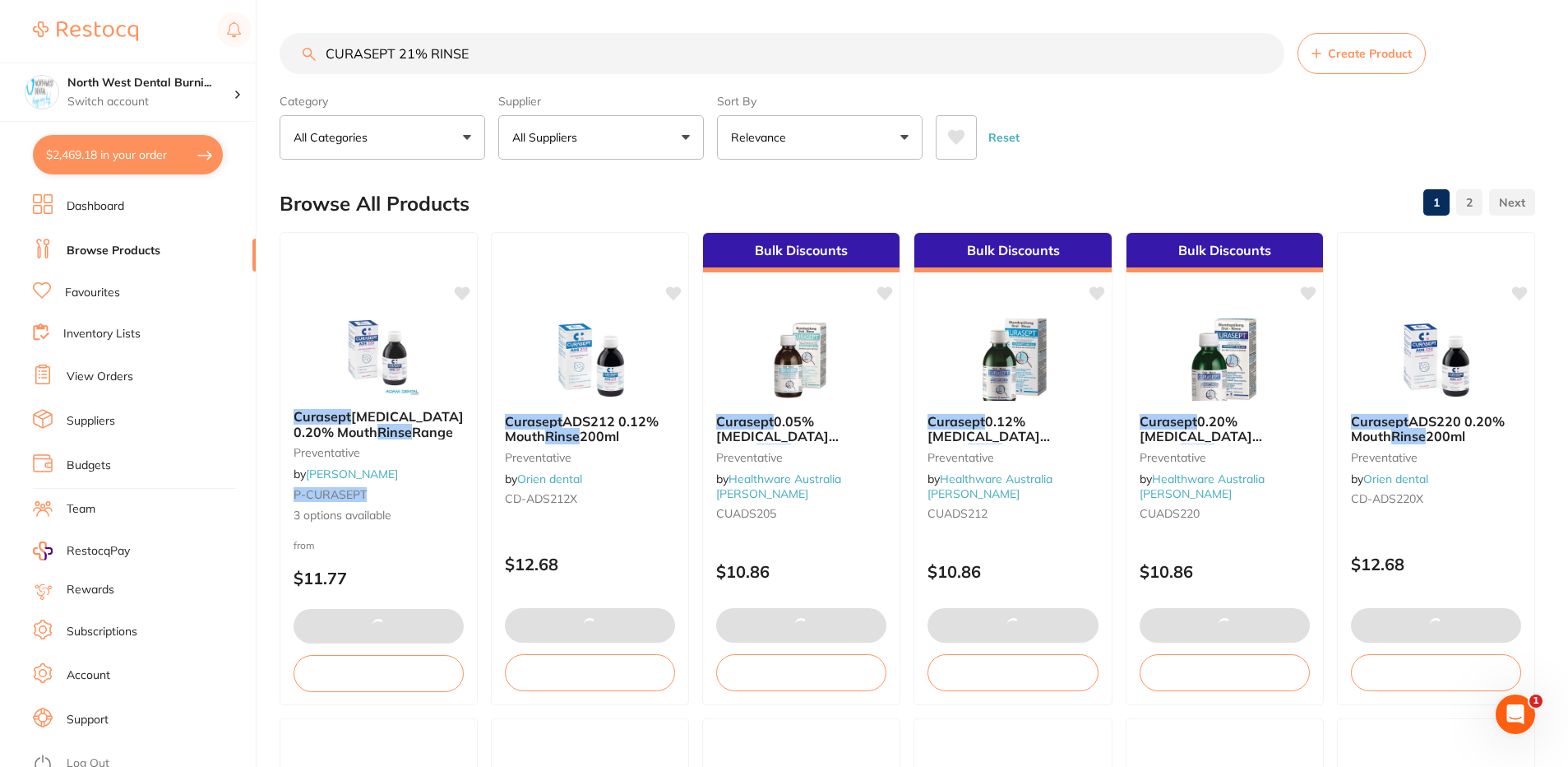
click at [137, 149] on button "$2,469.18 in your order" at bounding box center [127, 154] width 190 height 40
checkbox input "true"
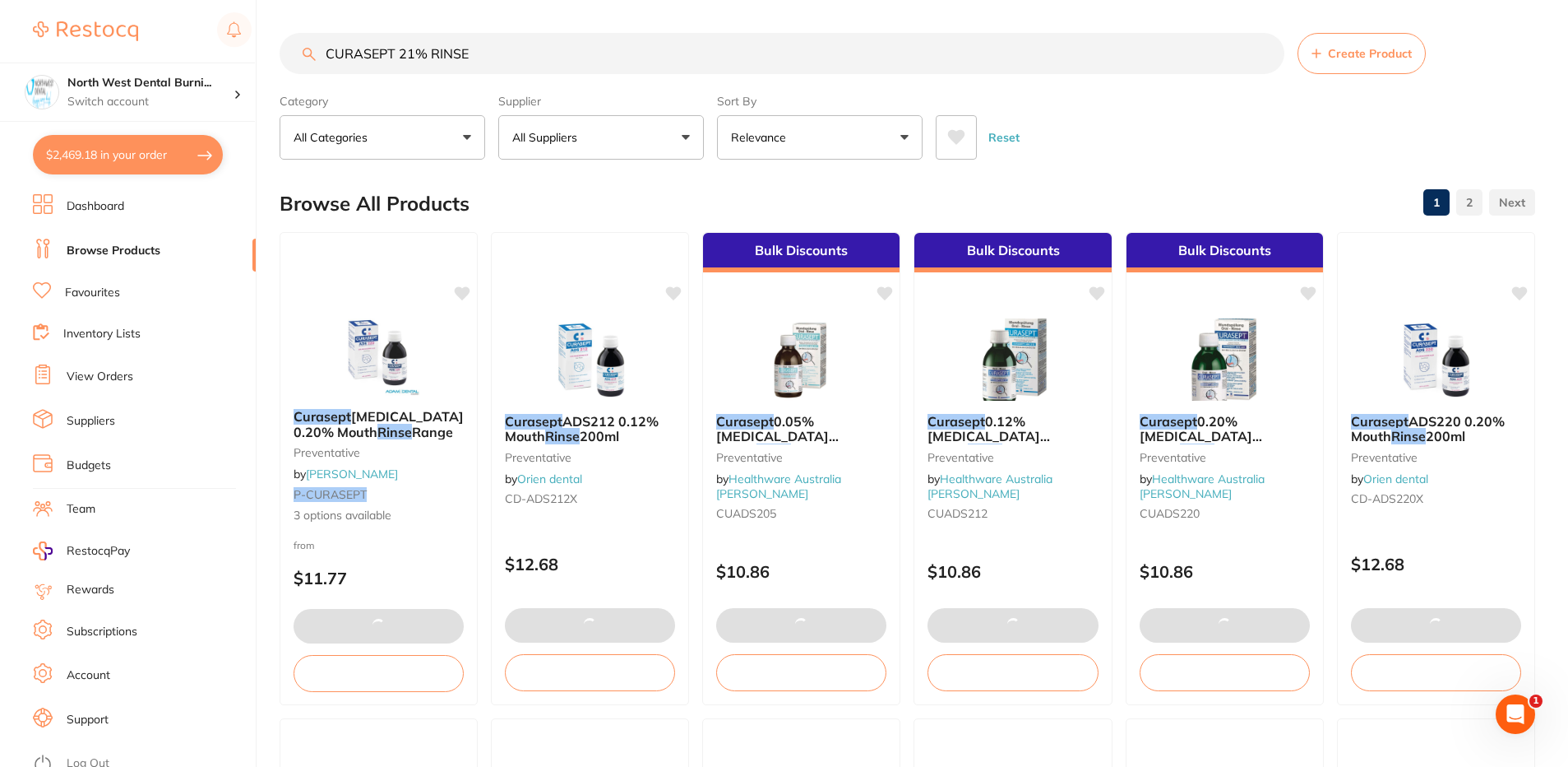
checkbox input "true"
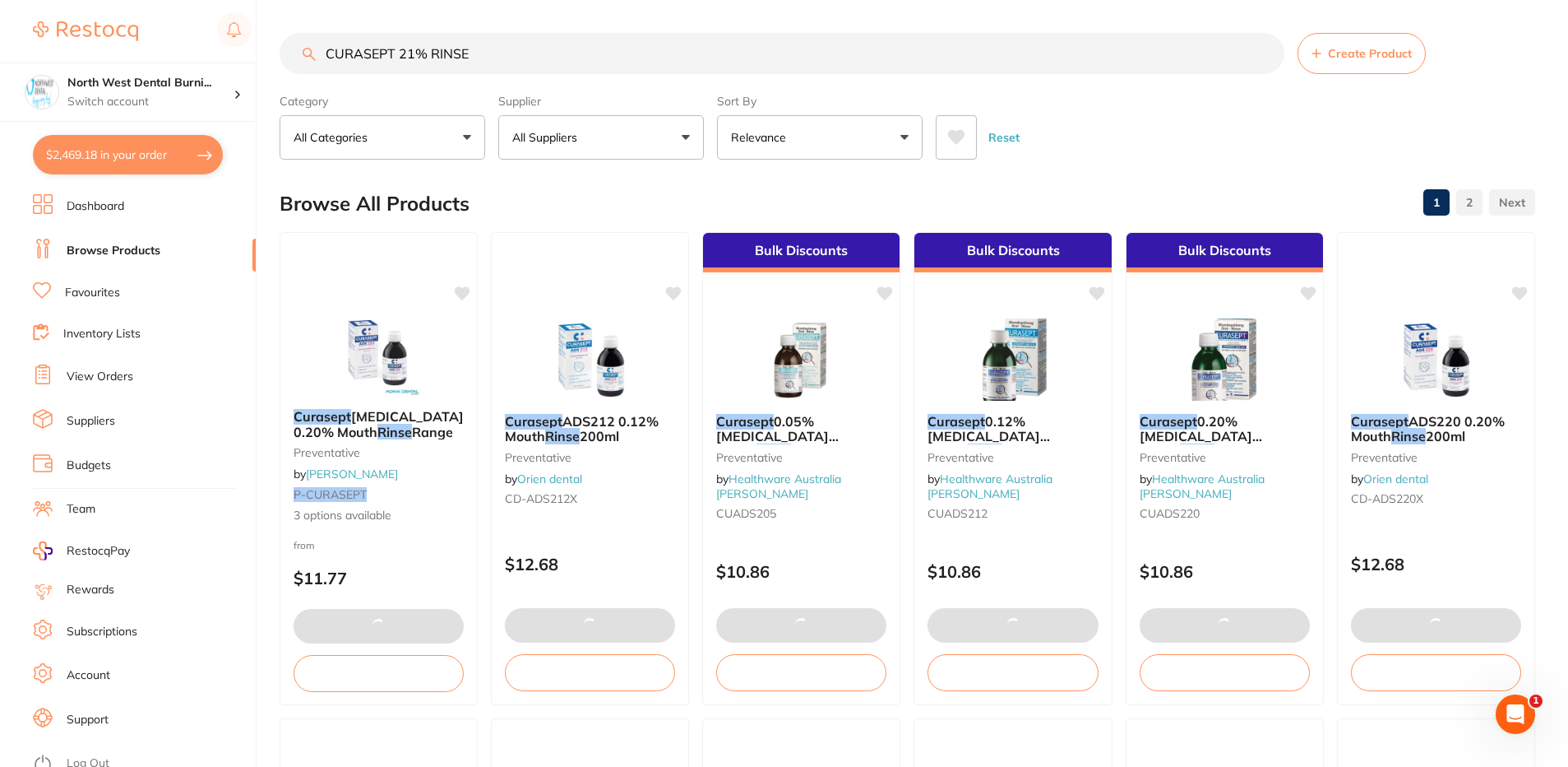
checkbox input "true"
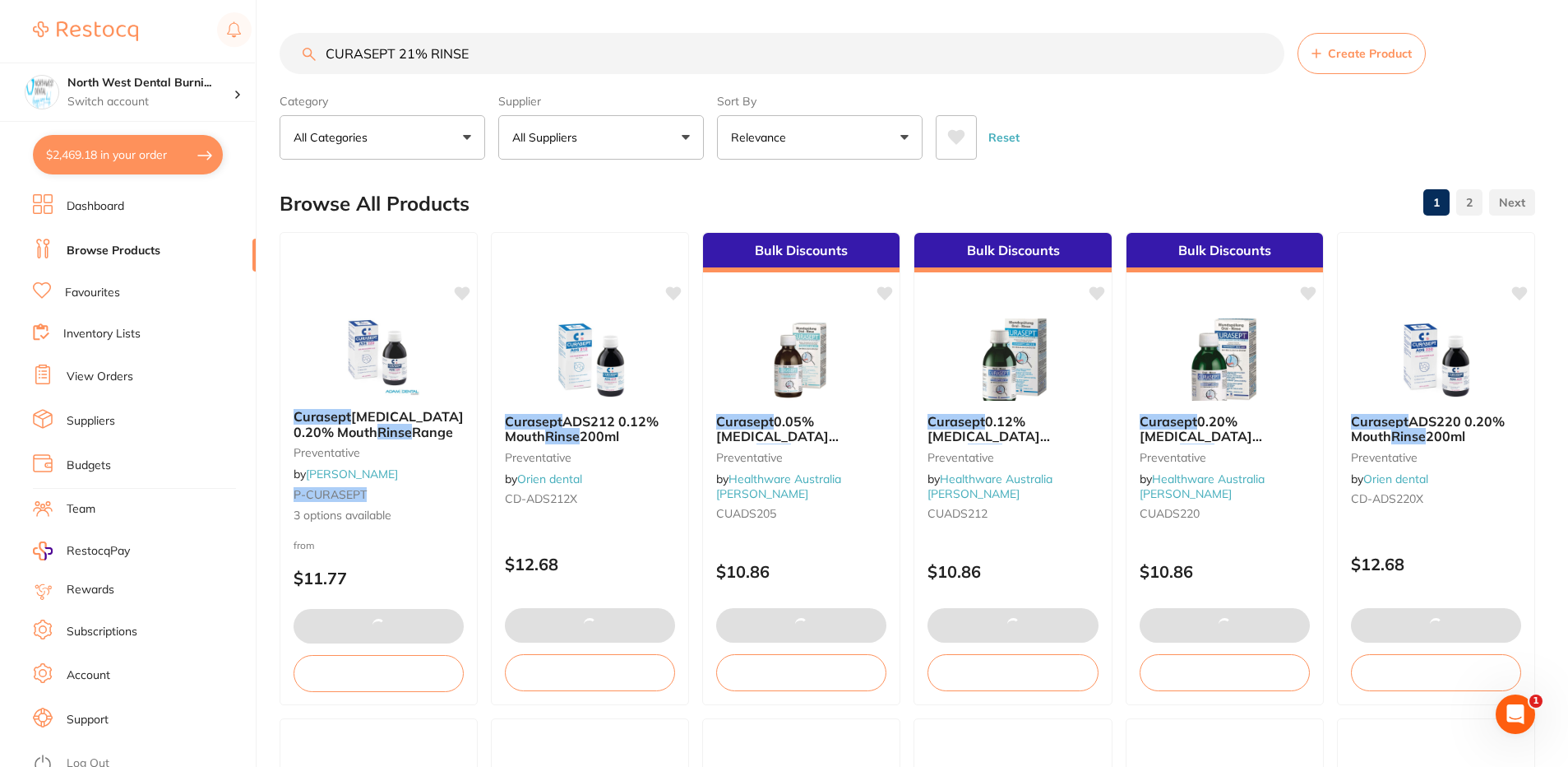
checkbox input "true"
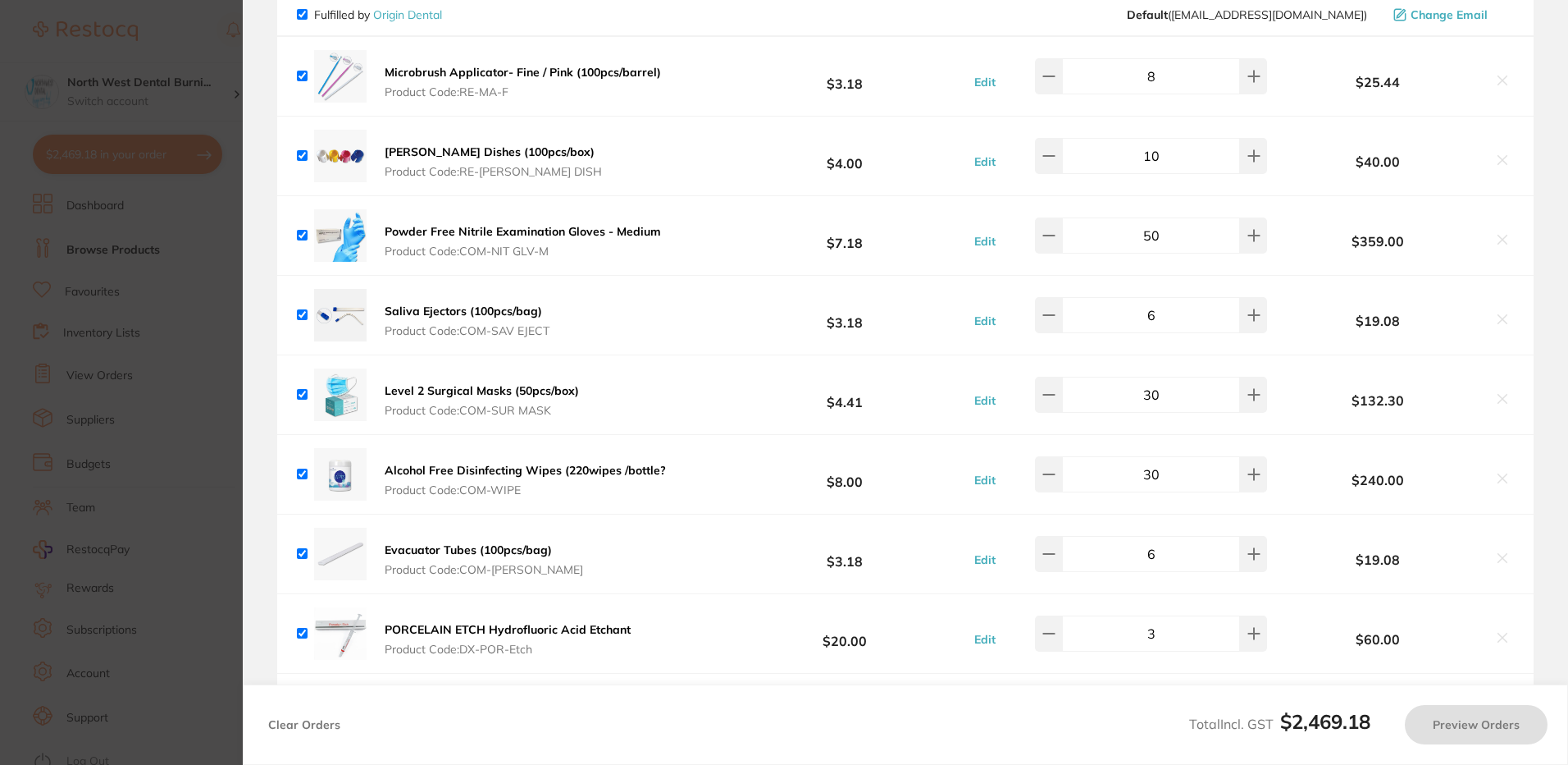
checkbox input "false"
checkbox input "true"
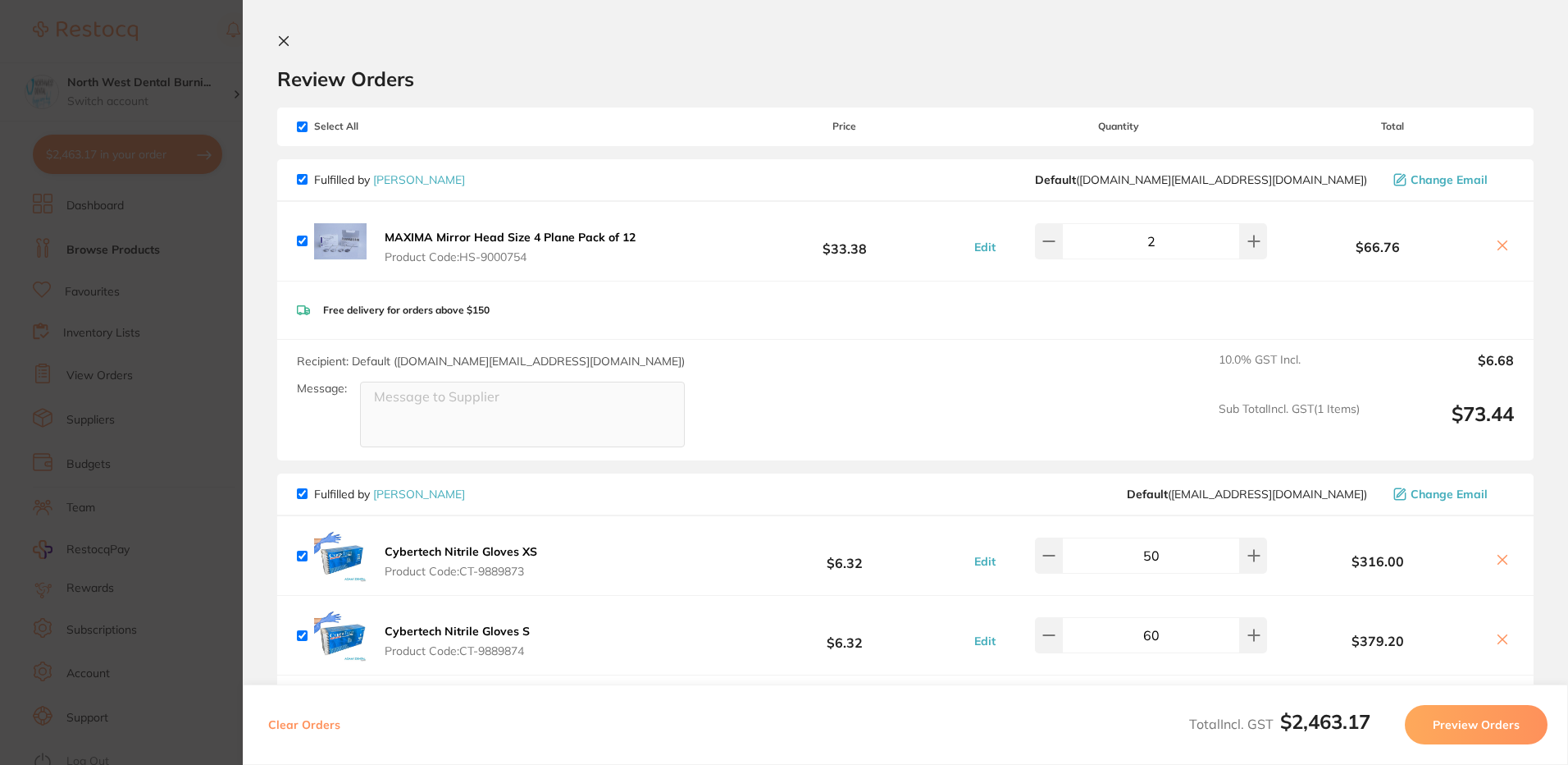
scroll to position [410, 0]
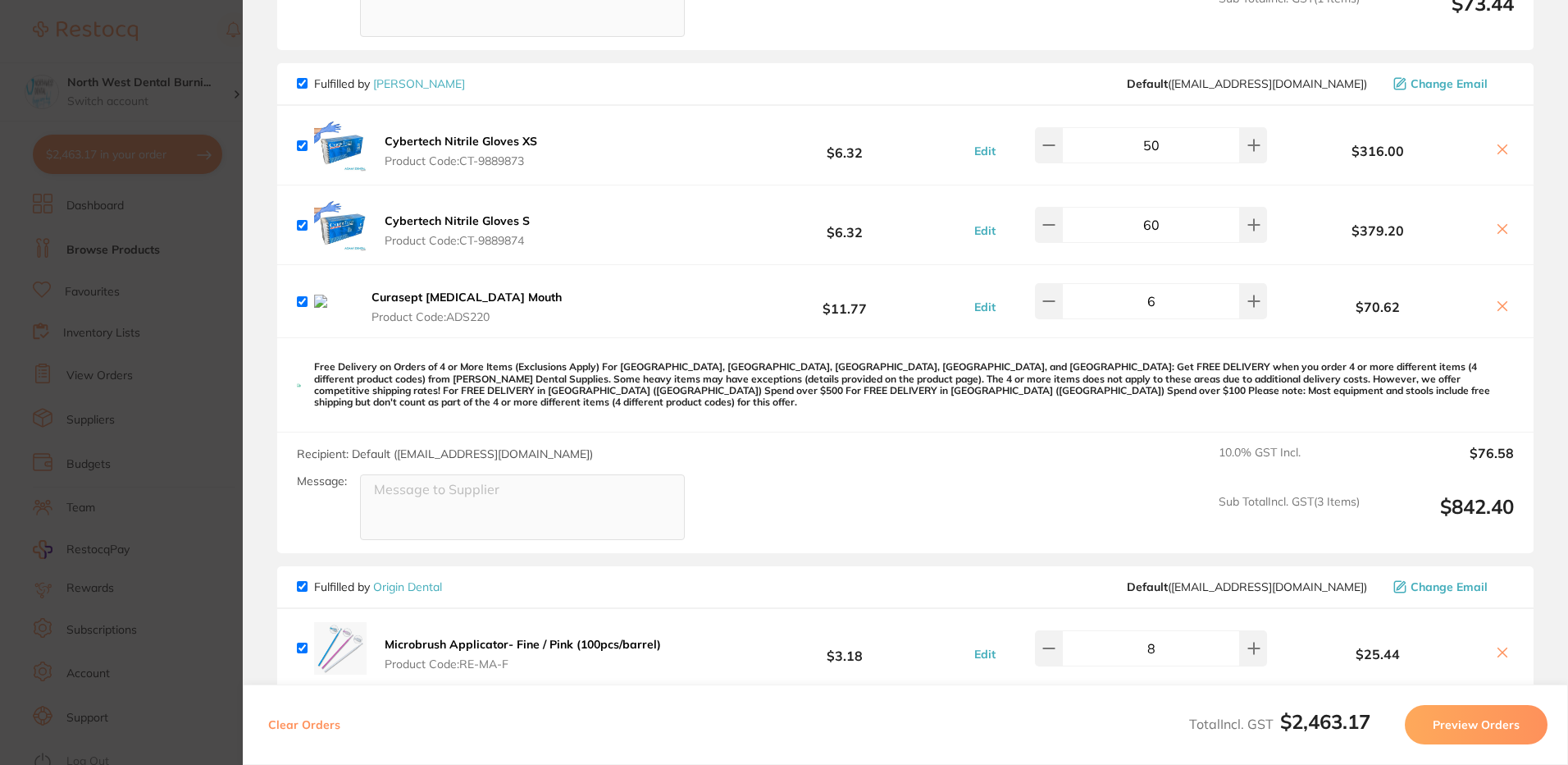
click at [1501, 310] on icon at bounding box center [1503, 305] width 9 height 9
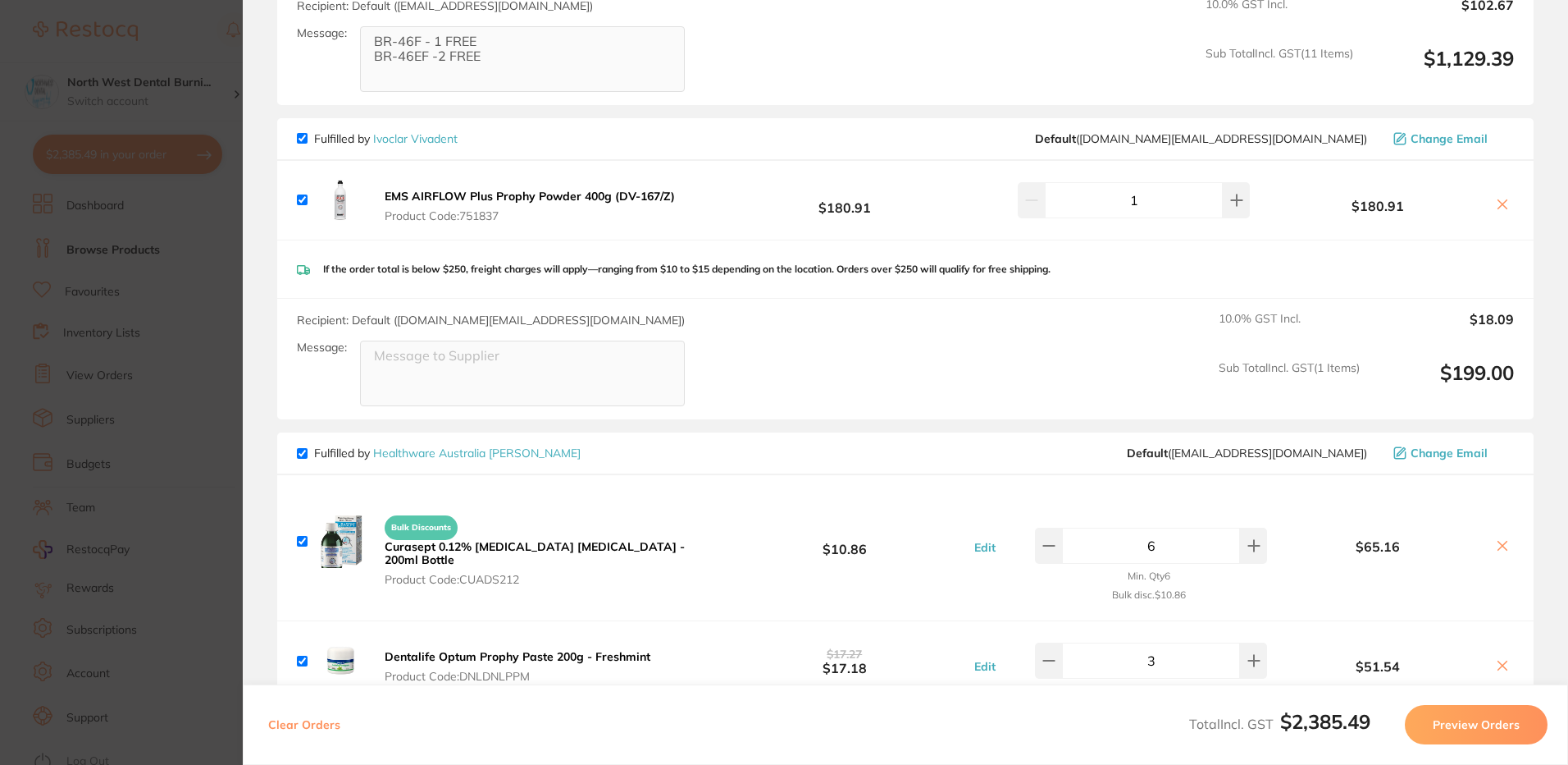
checkbox input "true"
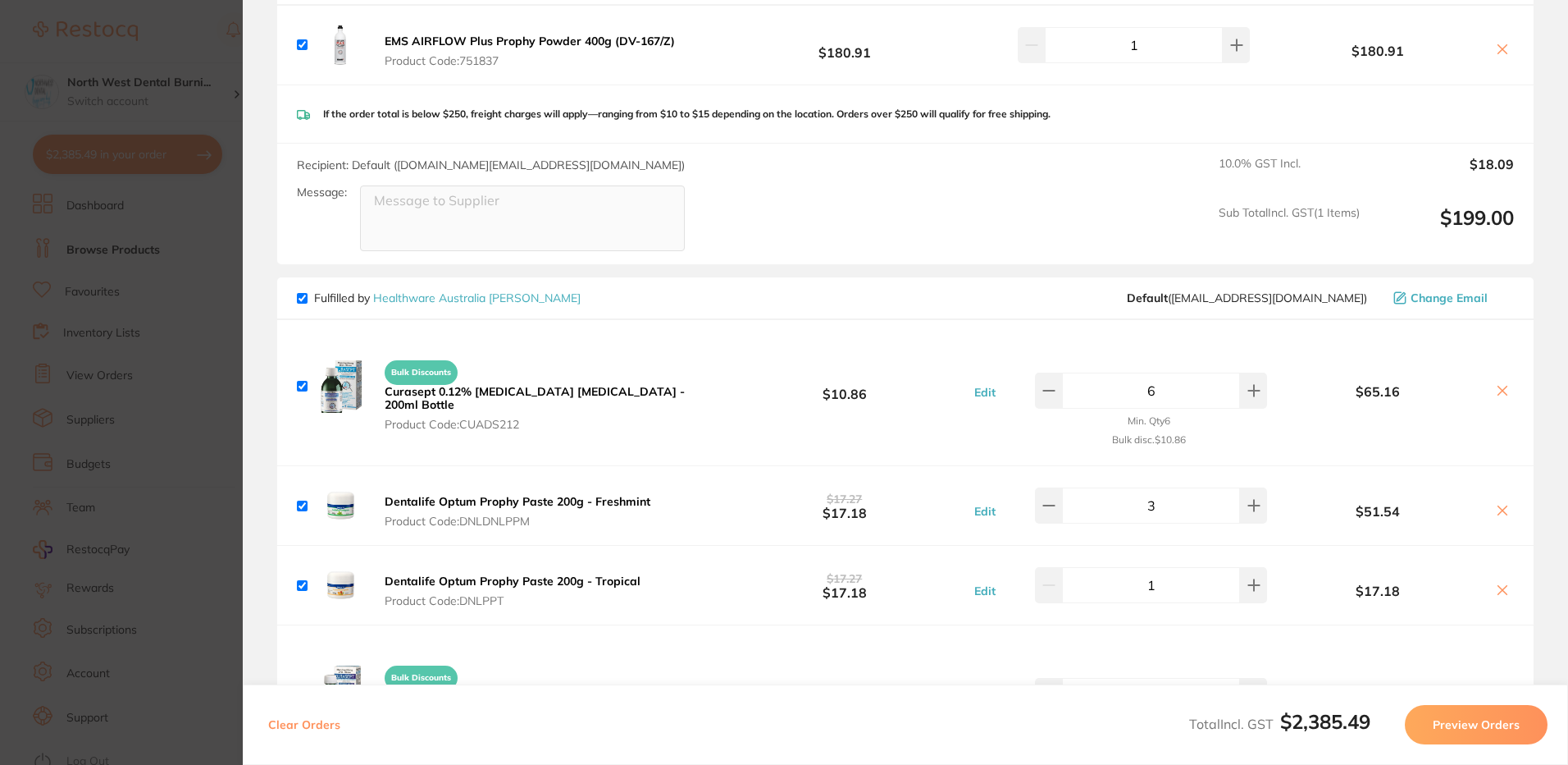
scroll to position [2133, 0]
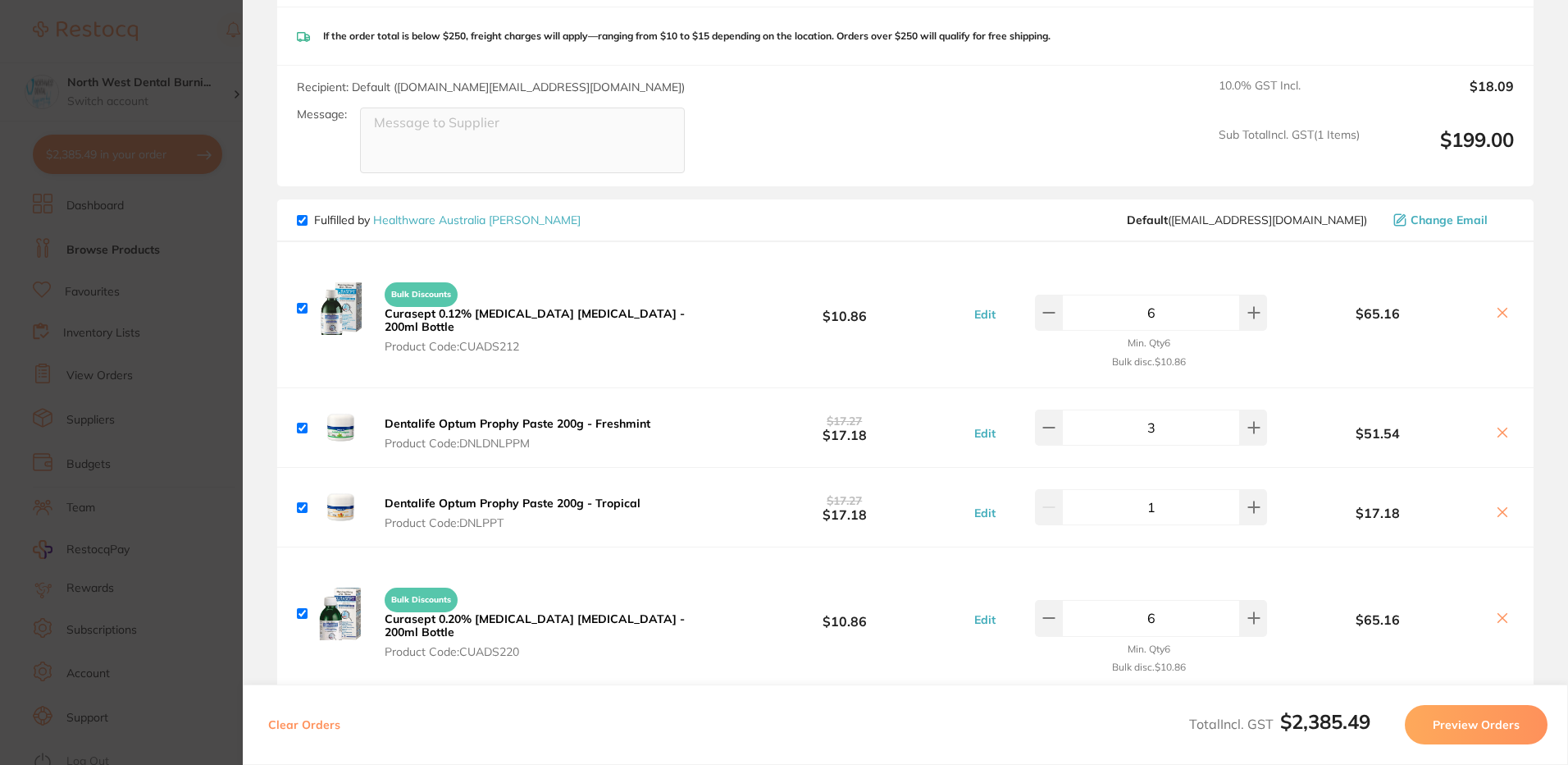
click at [81, 458] on section "Update RRP Set your pre negotiated price for this item. Item Agreed RRP (excl. …" at bounding box center [784, 382] width 1568 height 765
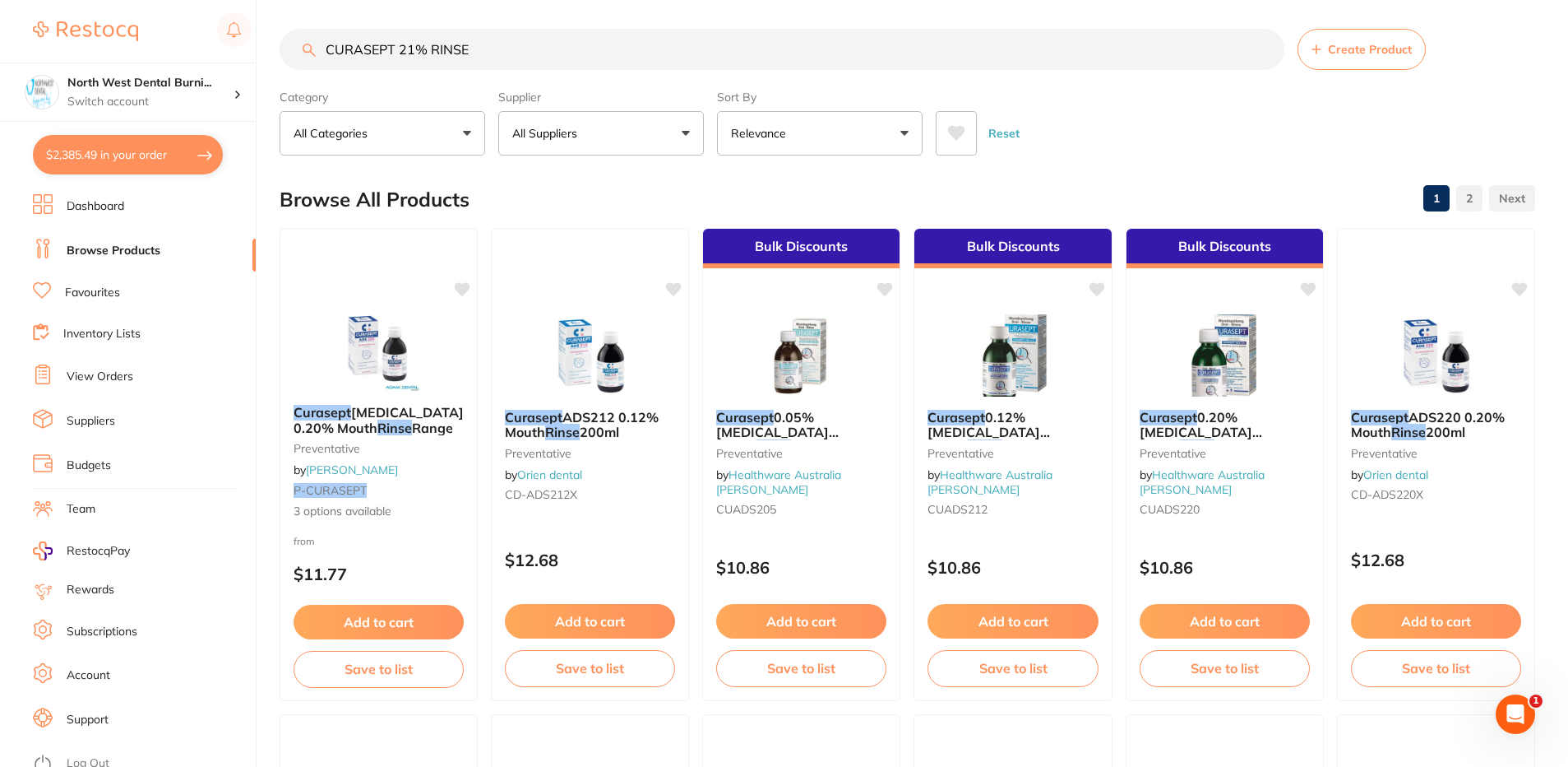
scroll to position [1, 0]
drag, startPoint x: 490, startPoint y: 53, endPoint x: 180, endPoint y: 59, distance: 310.1
click at [180, 59] on div "$2,385.49 North West Dental Burni... Switch account North West Dental Burnie Bu…" at bounding box center [784, 379] width 1568 height 767
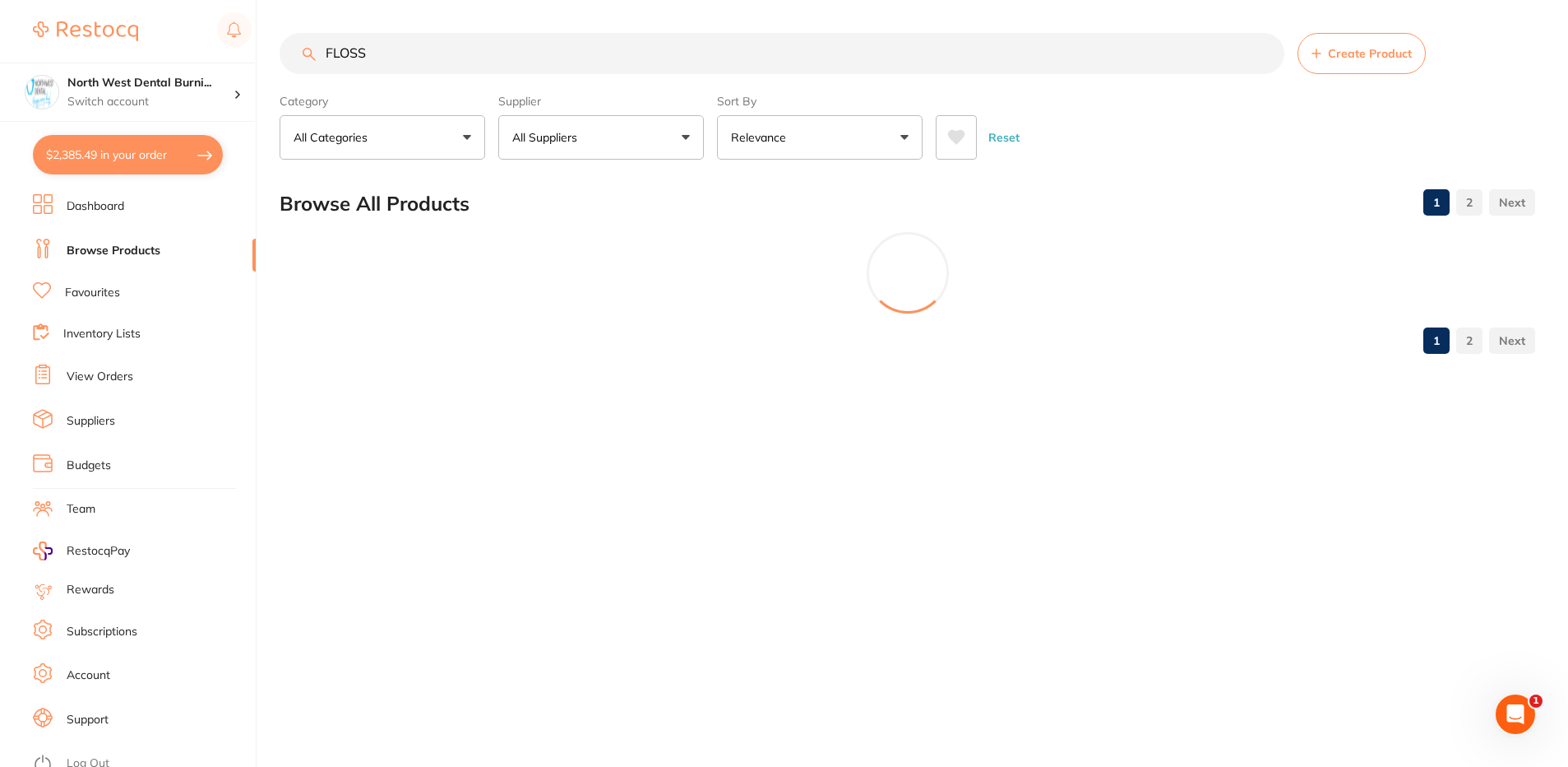
scroll to position [0, 0]
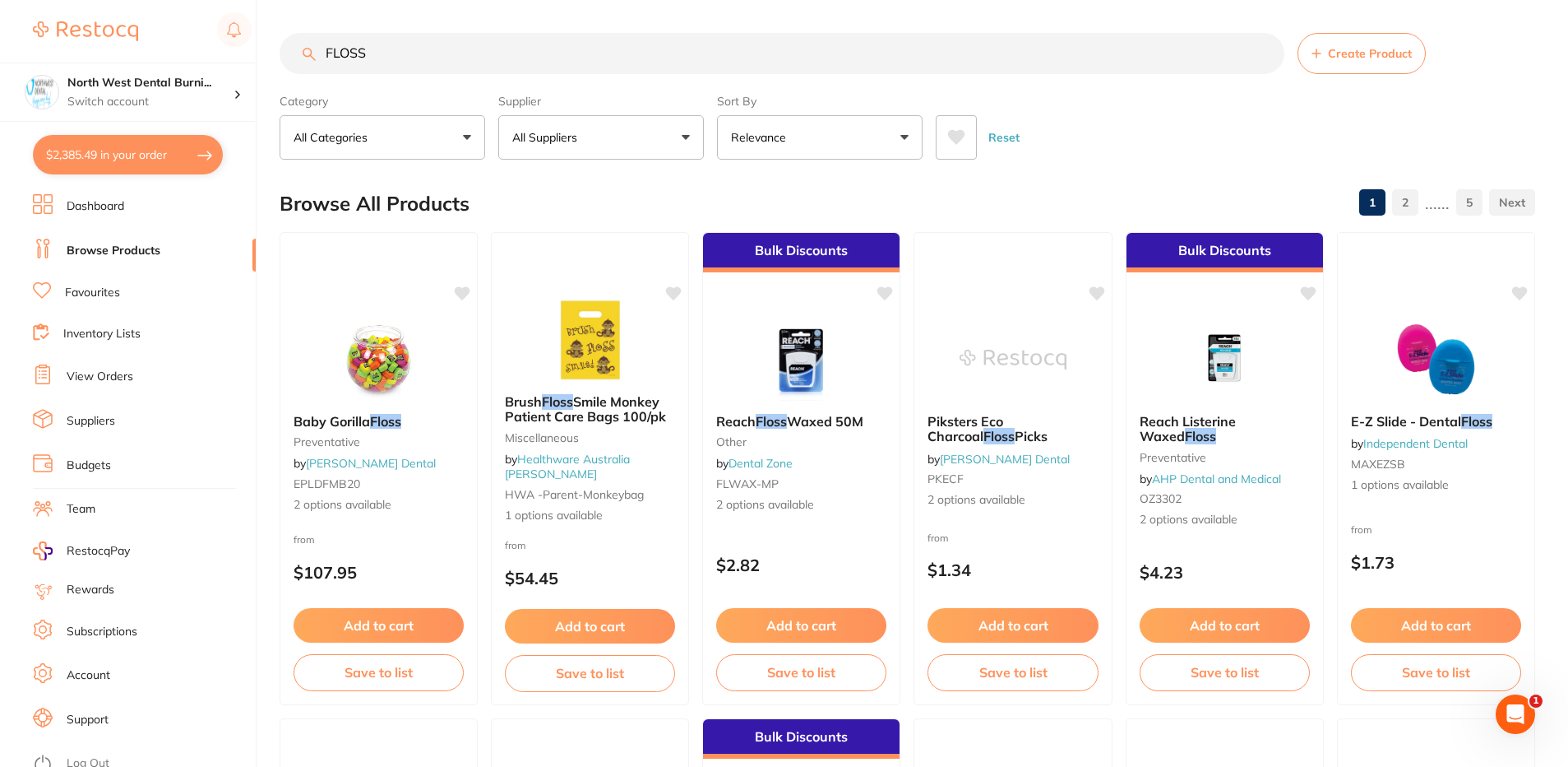
type input "FLOSS"
click at [604, 155] on button "All Suppliers" at bounding box center [601, 137] width 206 height 44
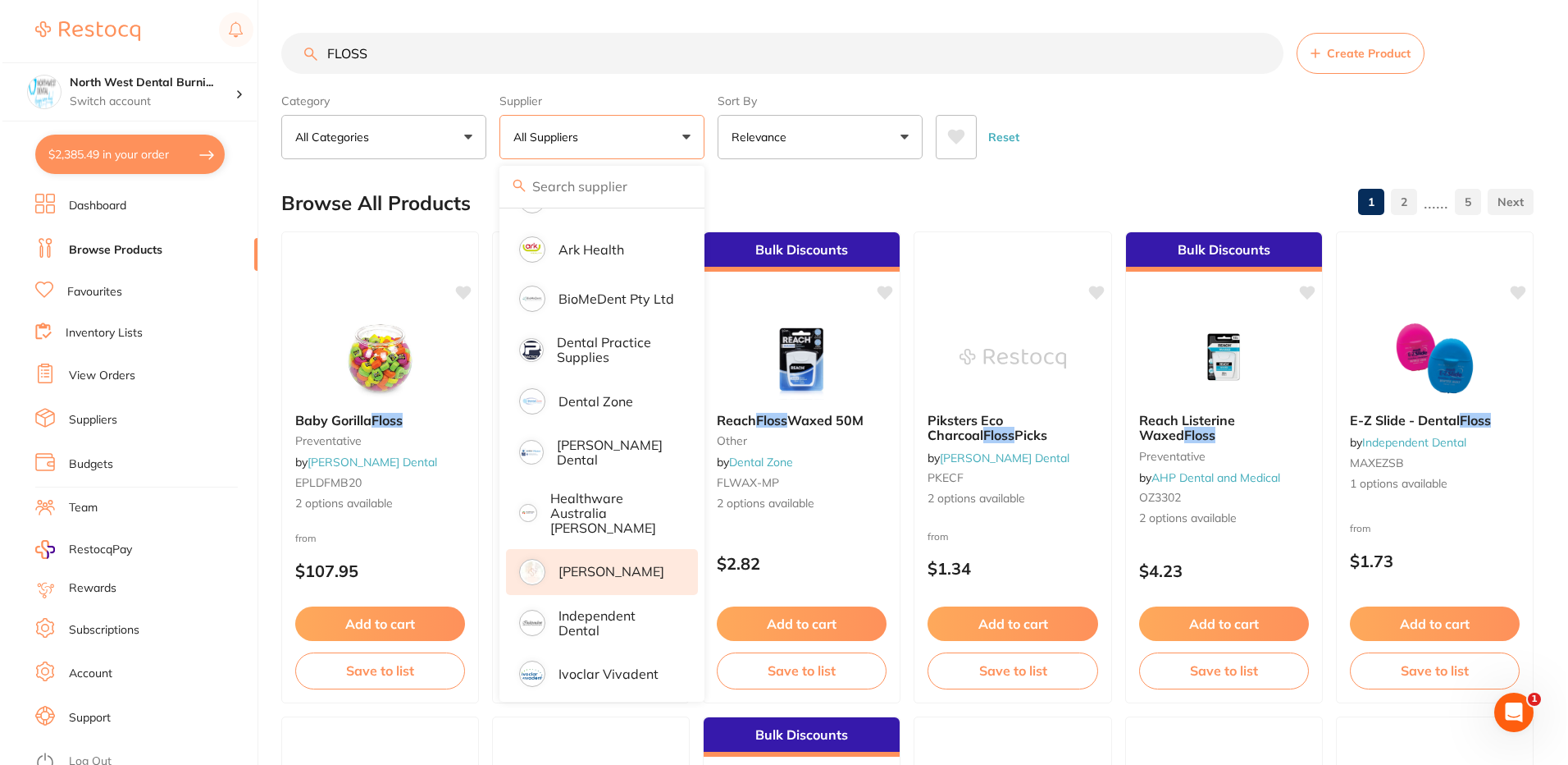
scroll to position [328, 0]
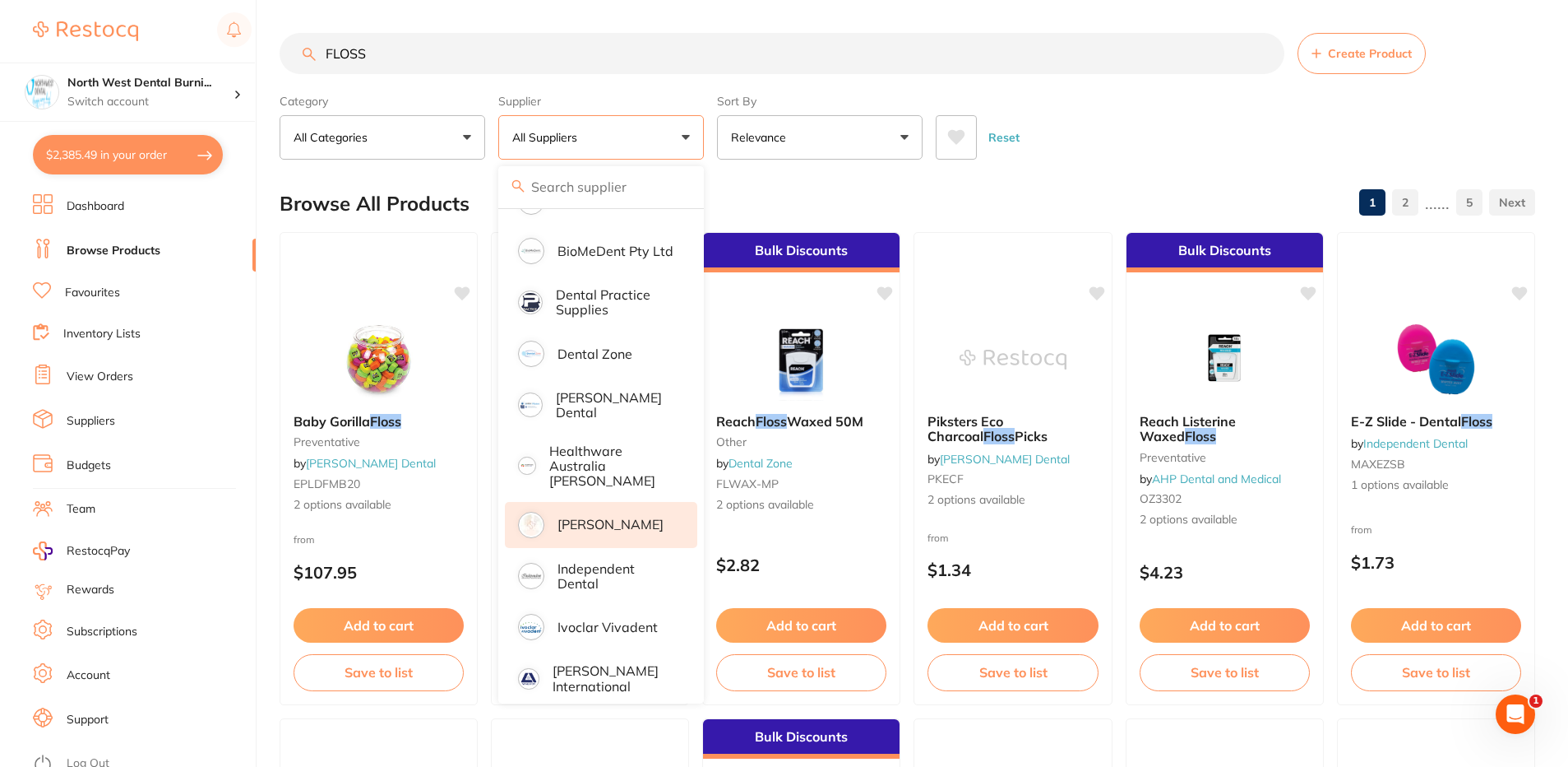
click at [617, 516] on p "[PERSON_NAME]" at bounding box center [611, 523] width 106 height 15
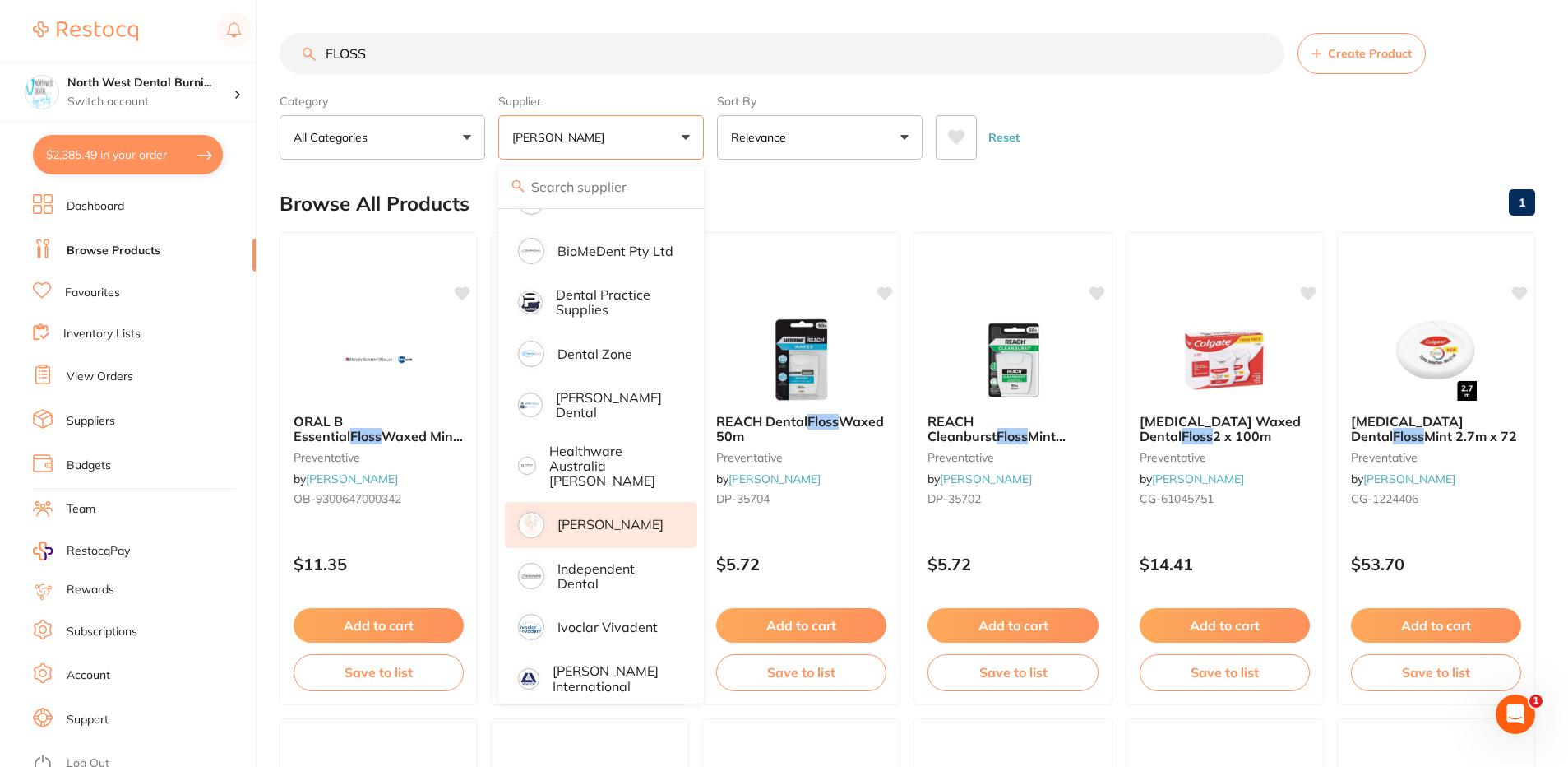
click at [1149, 134] on div "Reset" at bounding box center [1229, 131] width 586 height 57
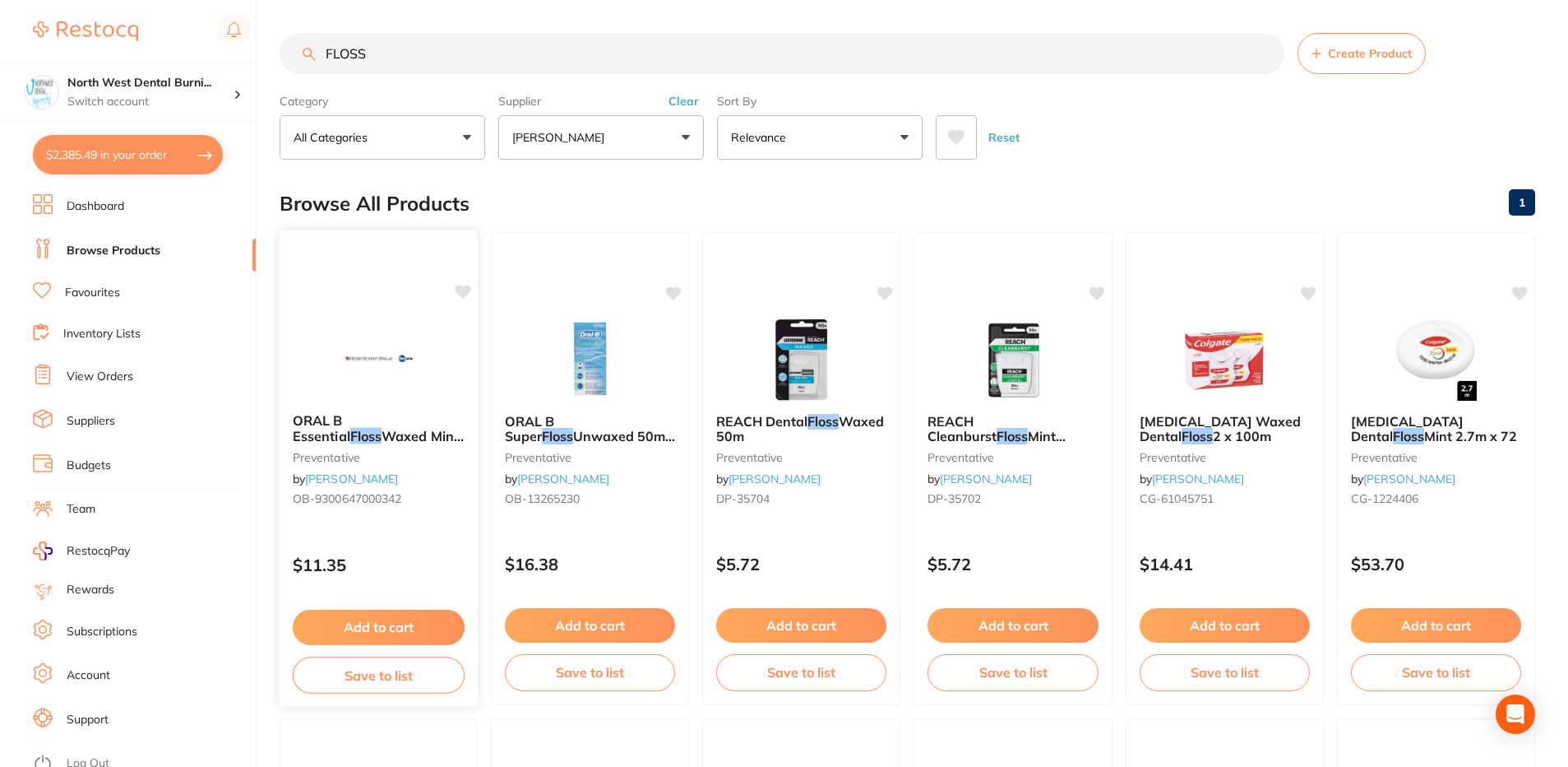
click at [376, 467] on div "ORAL B Essential Floss Waxed Mint 50m Pack of 6 preventative by Henry Schein Ha…" at bounding box center [379, 462] width 199 height 126
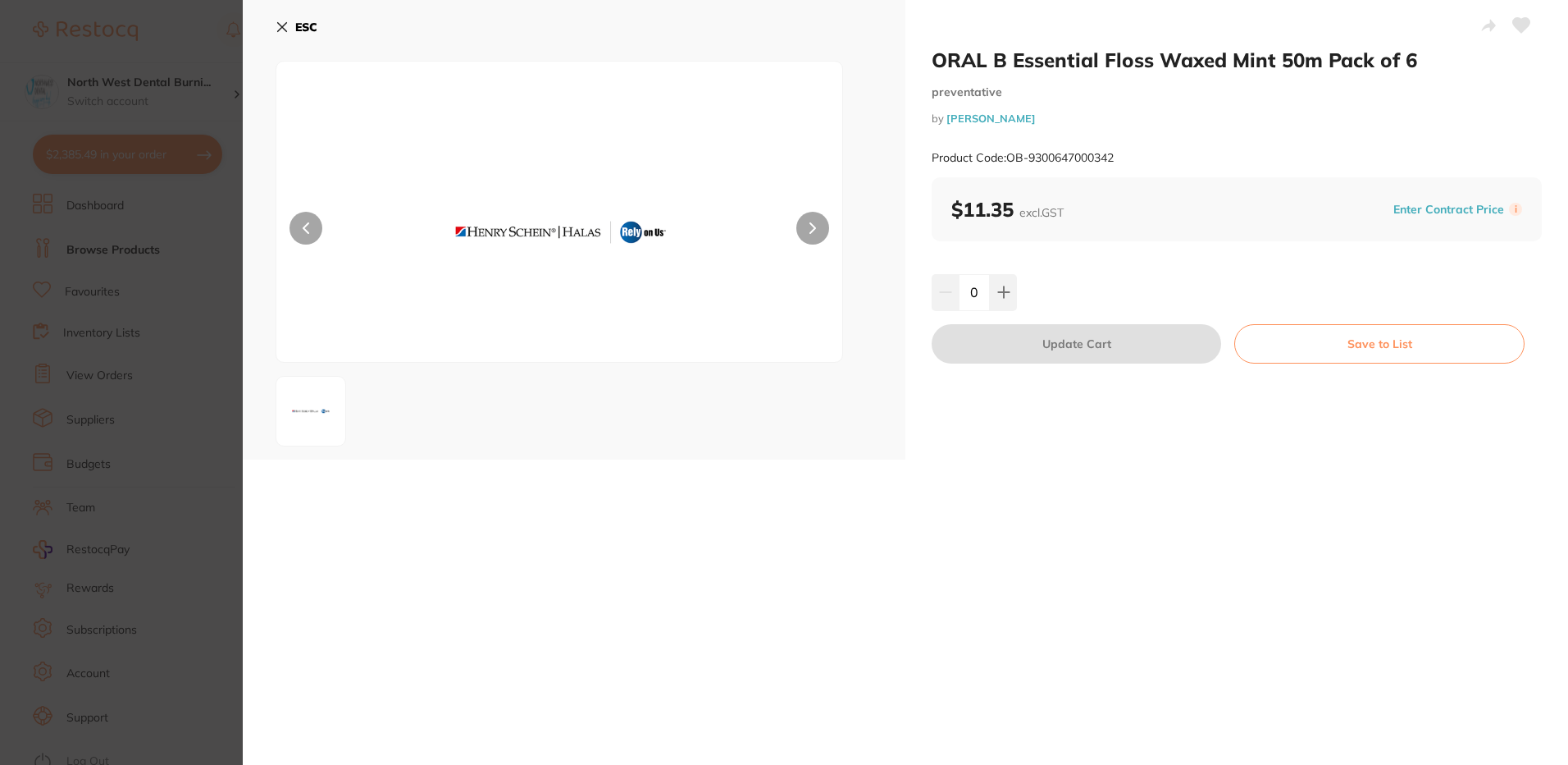
click at [152, 404] on section "ORAL B Essential Floss Waxed Mint 50m Pack of 6 preventative by Henry Schein Ha…" at bounding box center [784, 382] width 1568 height 765
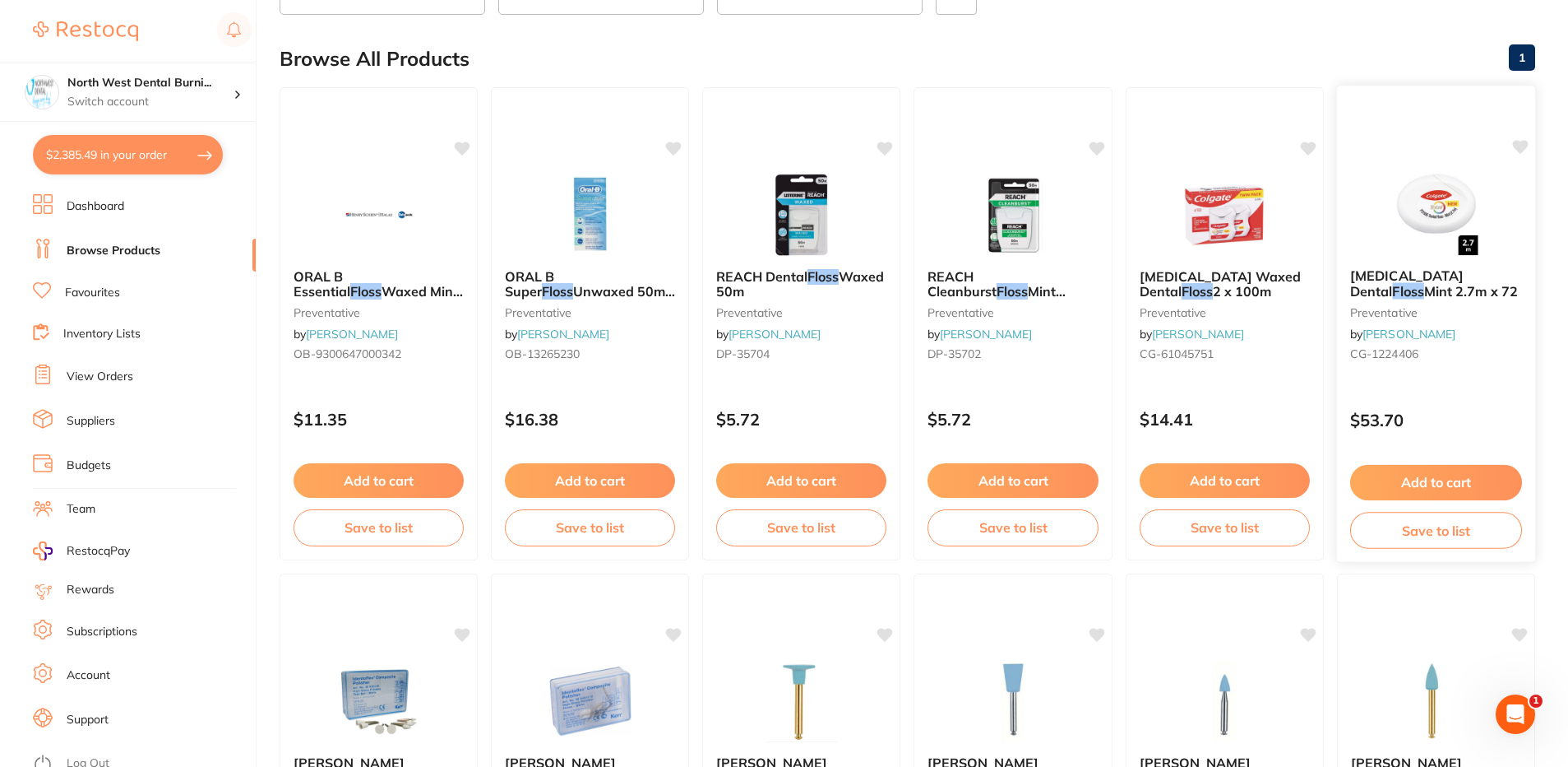
scroll to position [86, 0]
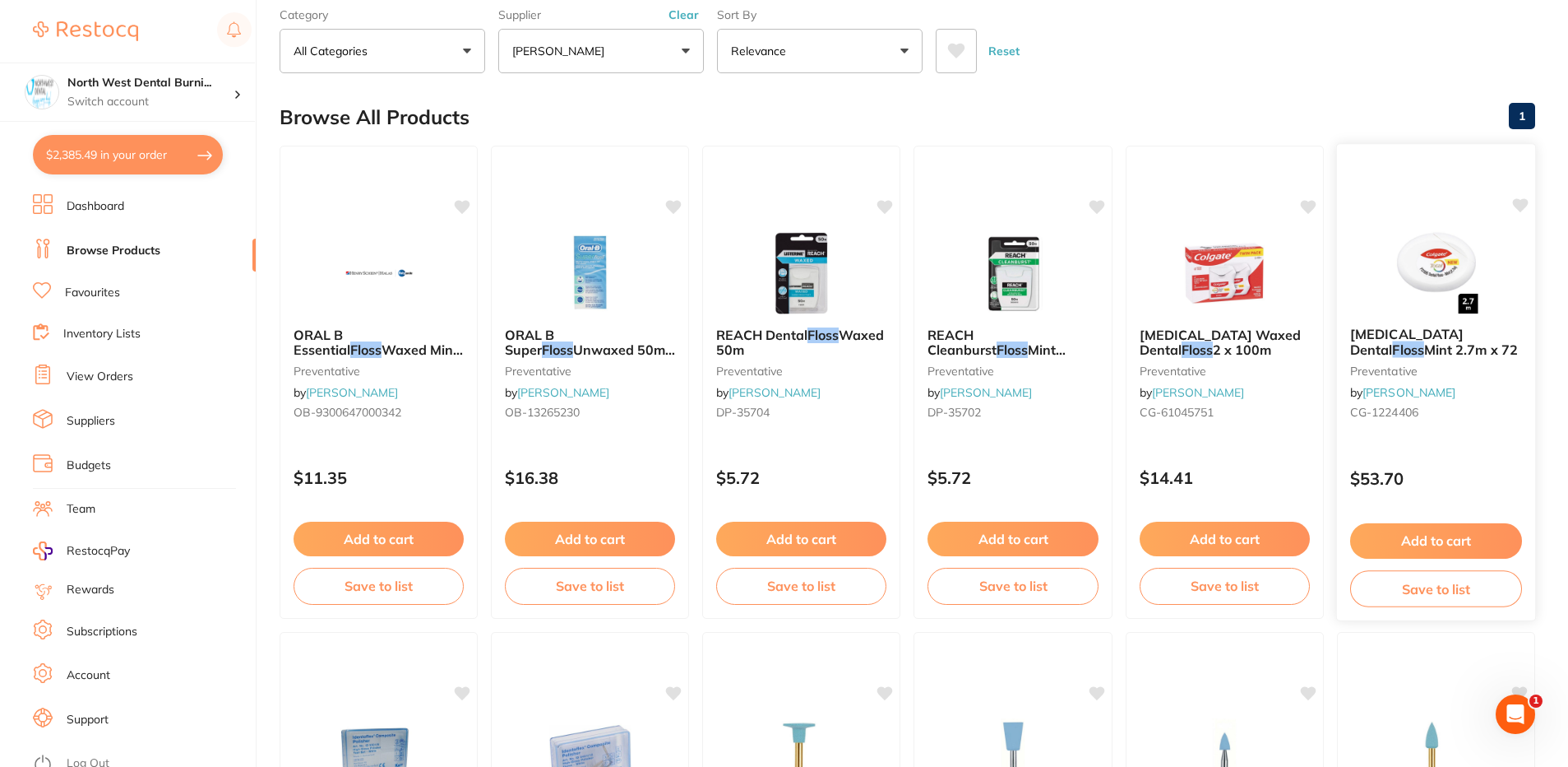
click at [1486, 408] on small "CG-1224406" at bounding box center [1436, 411] width 172 height 13
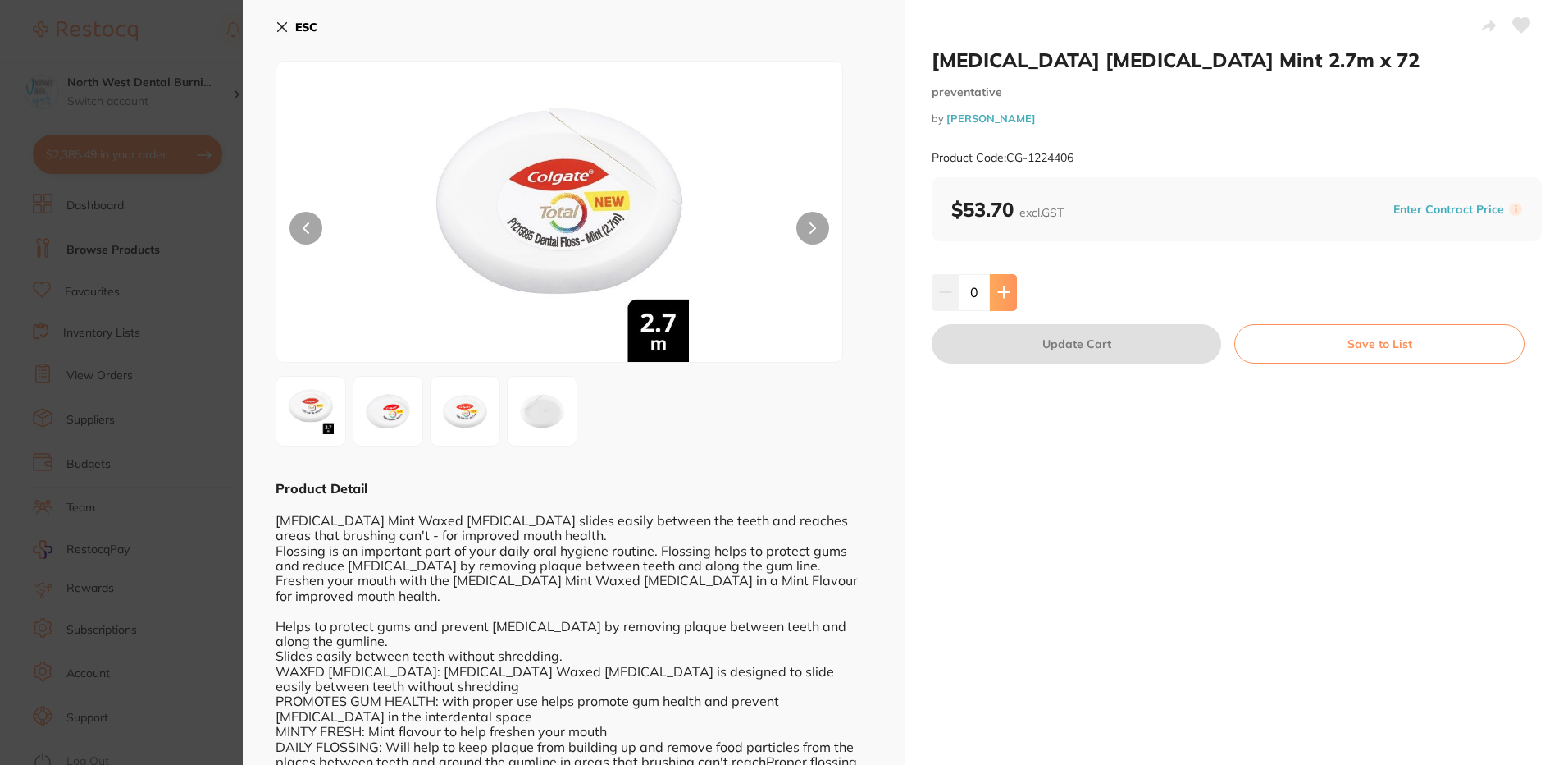
click at [1003, 292] on icon at bounding box center [1003, 292] width 11 height 11
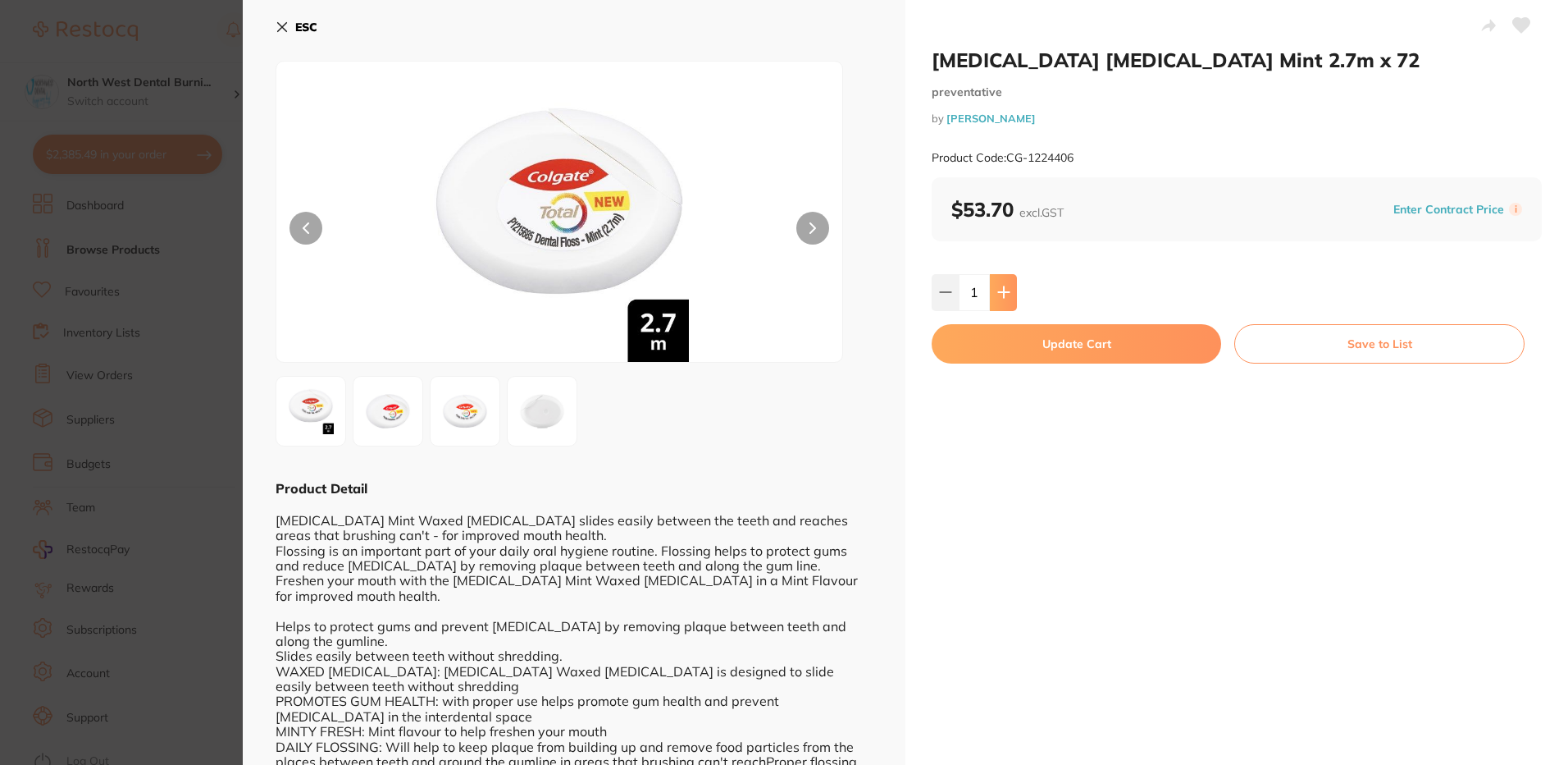
type input "1"
click at [1005, 358] on button "Update Cart" at bounding box center [1076, 343] width 289 height 40
checkbox input "false"
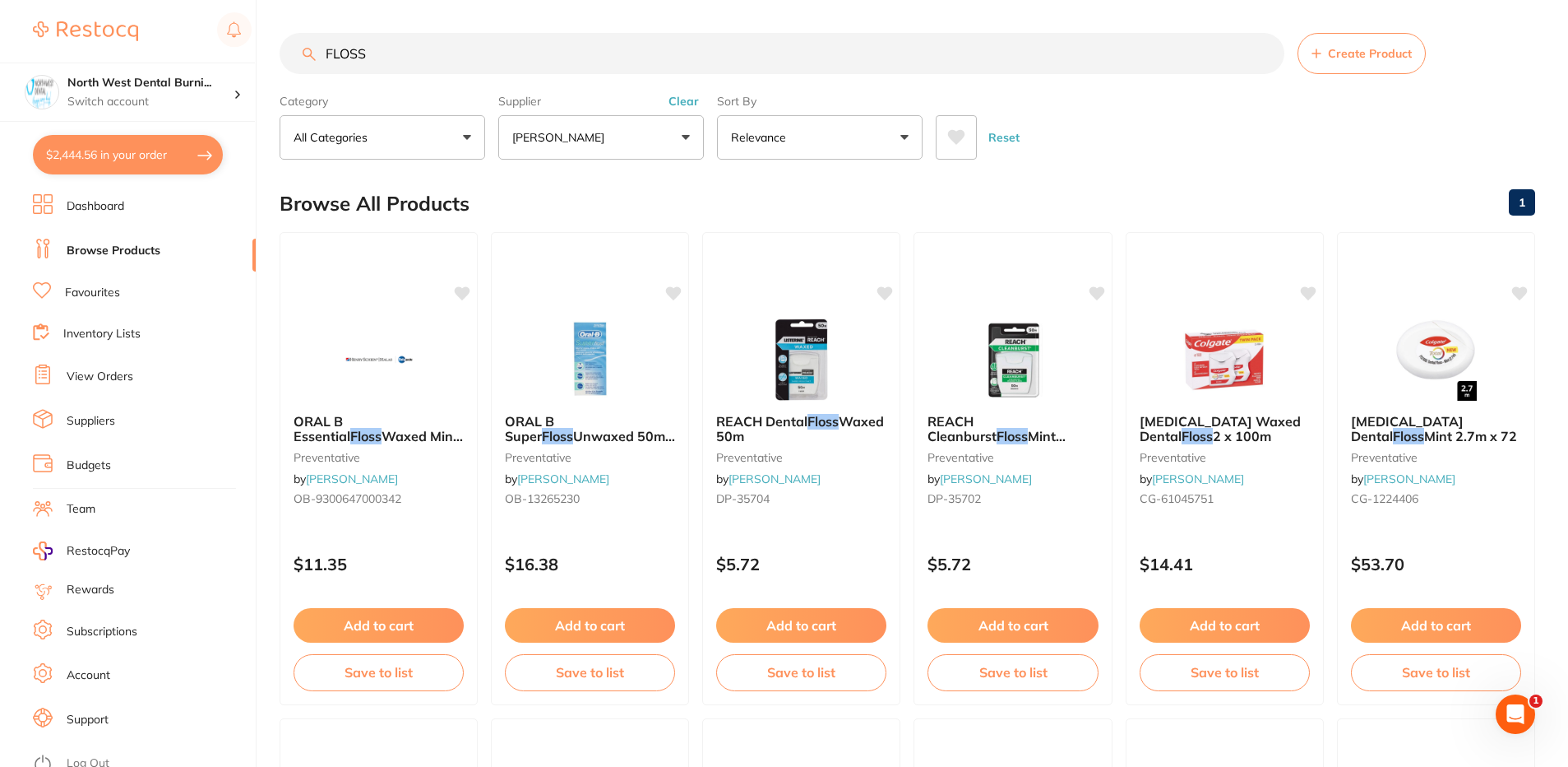
drag, startPoint x: 689, startPoint y: 100, endPoint x: 391, endPoint y: 65, distance: 300.0
click at [686, 99] on button "Clear" at bounding box center [684, 101] width 41 height 15
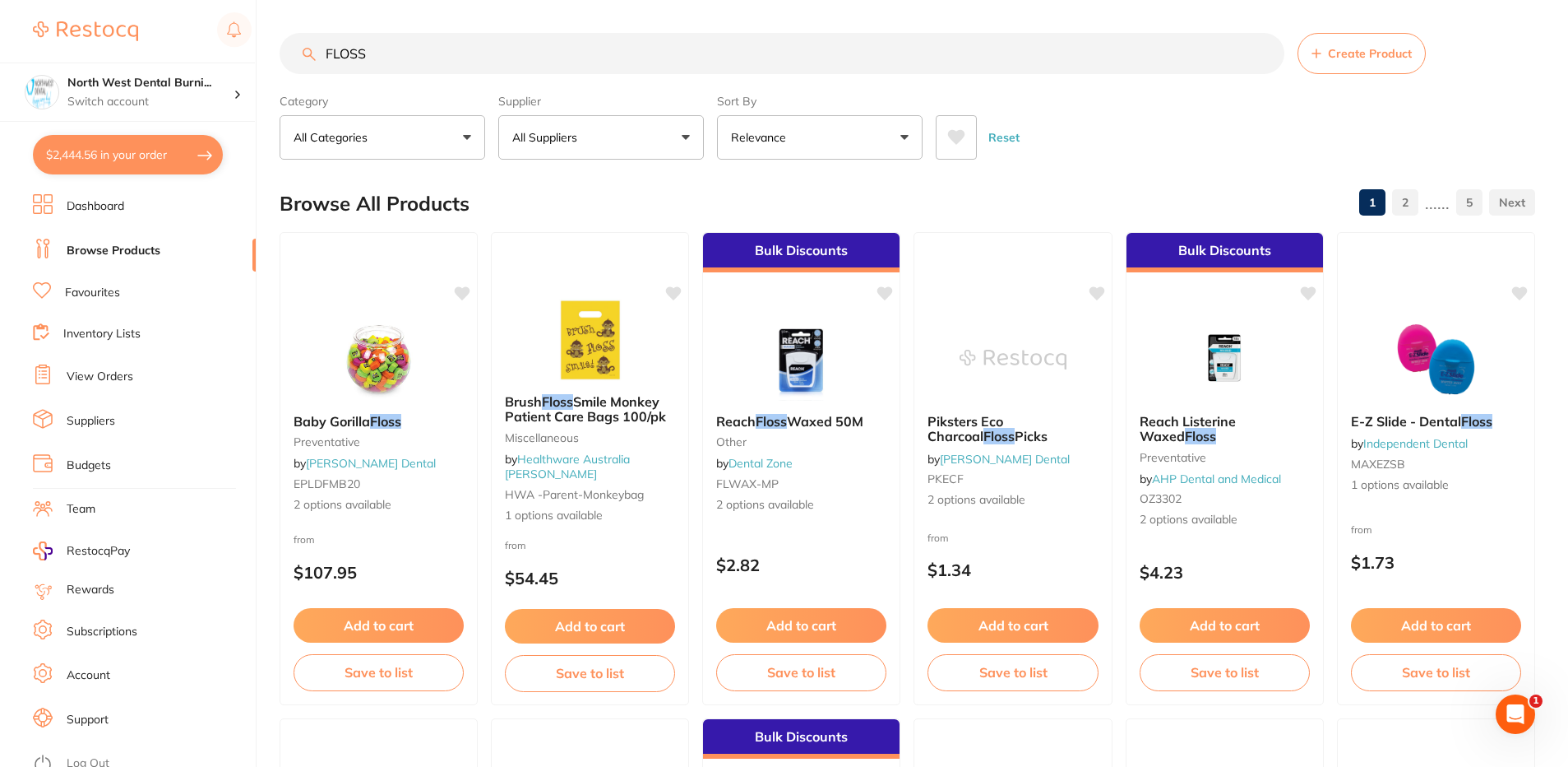
drag, startPoint x: 391, startPoint y: 65, endPoint x: 281, endPoint y: 53, distance: 110.7
click at [284, 54] on input "FLOSS" at bounding box center [782, 53] width 1005 height 41
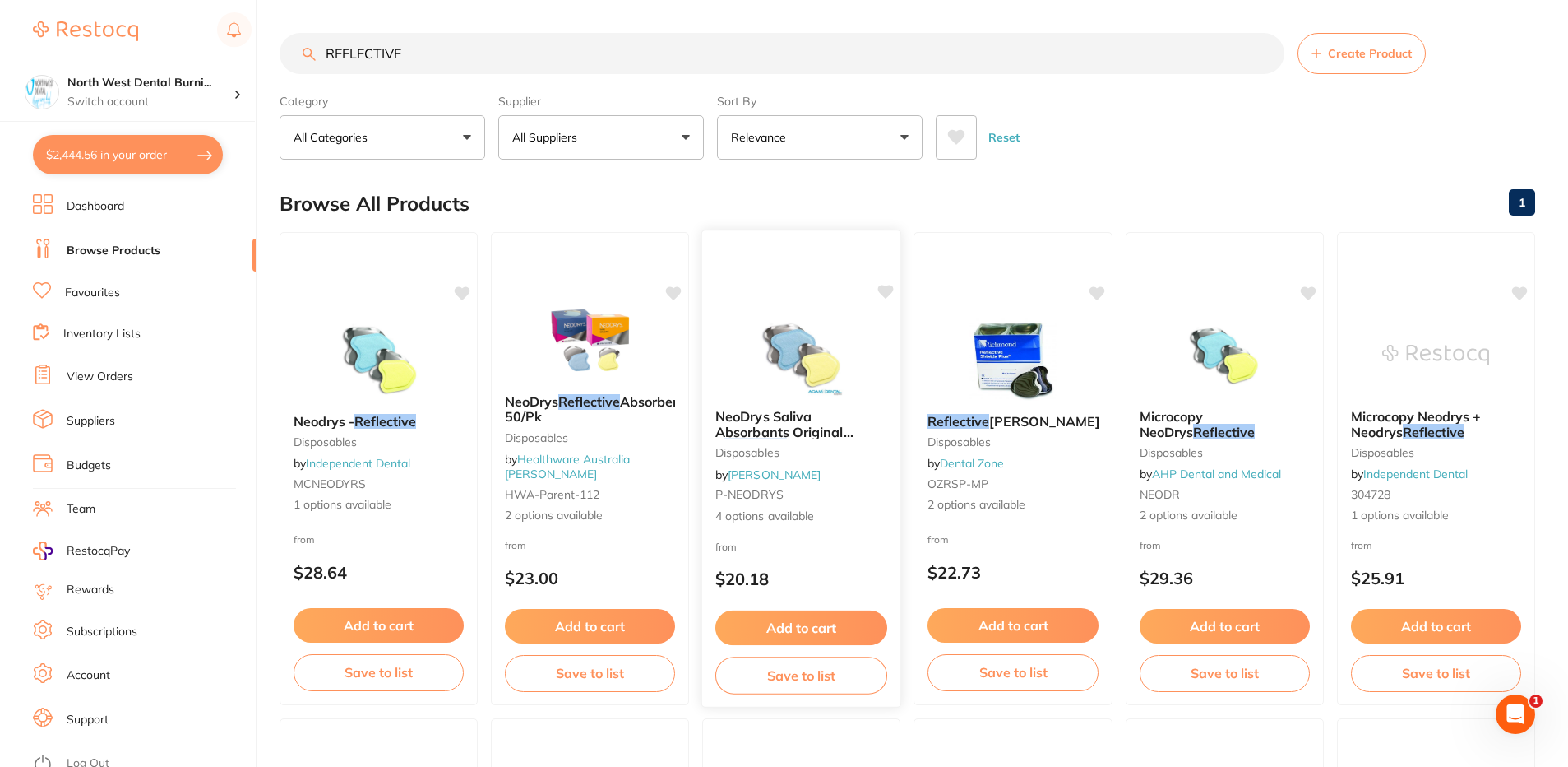
type input "REFLECTIVE"
click at [901, 537] on div "NeoDrys Saliva Absorbants Original & Reflective disposables by Adam Dental P-NE…" at bounding box center [801, 468] width 200 height 477
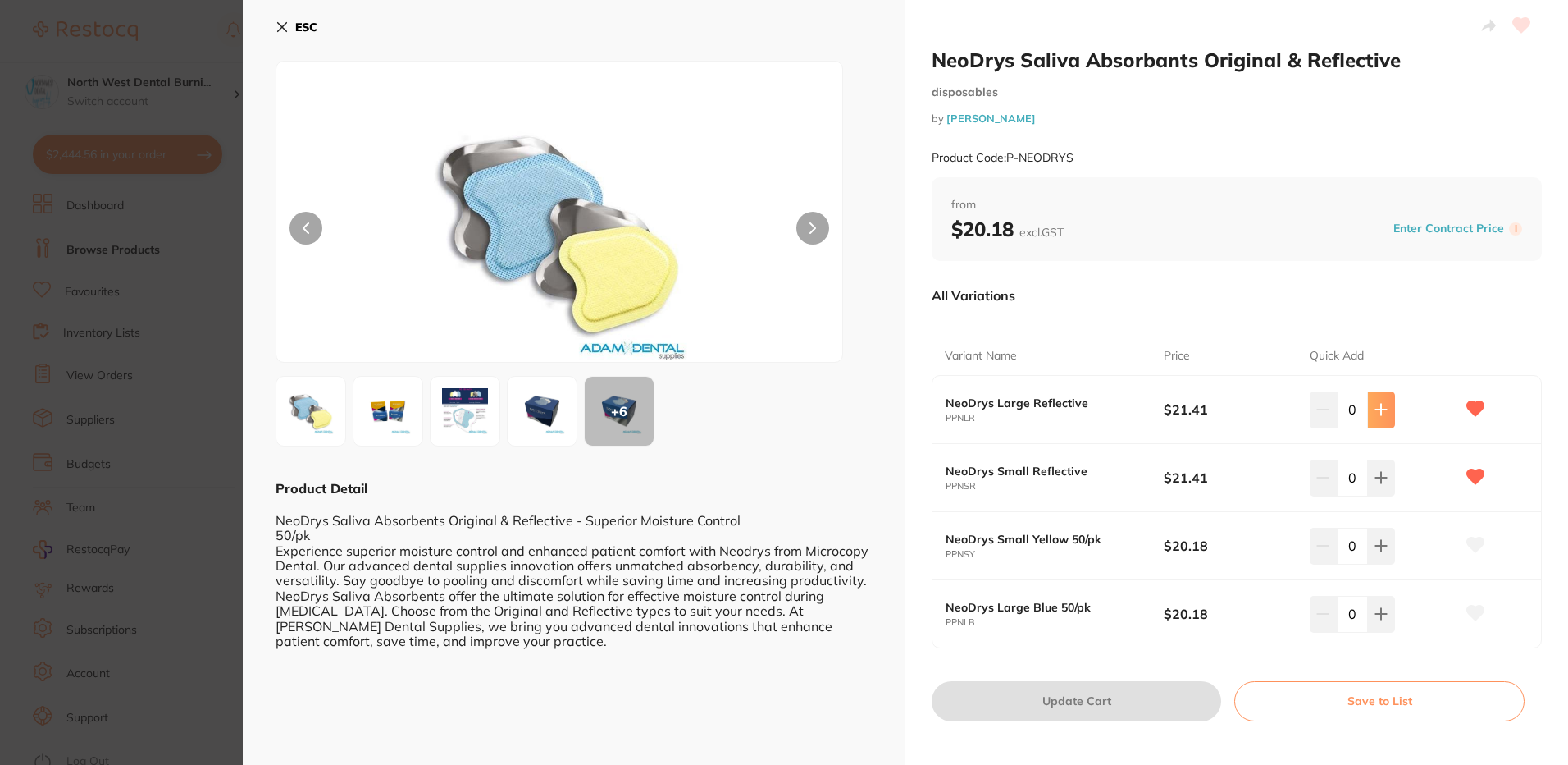
click at [1383, 405] on icon at bounding box center [1381, 409] width 13 height 13
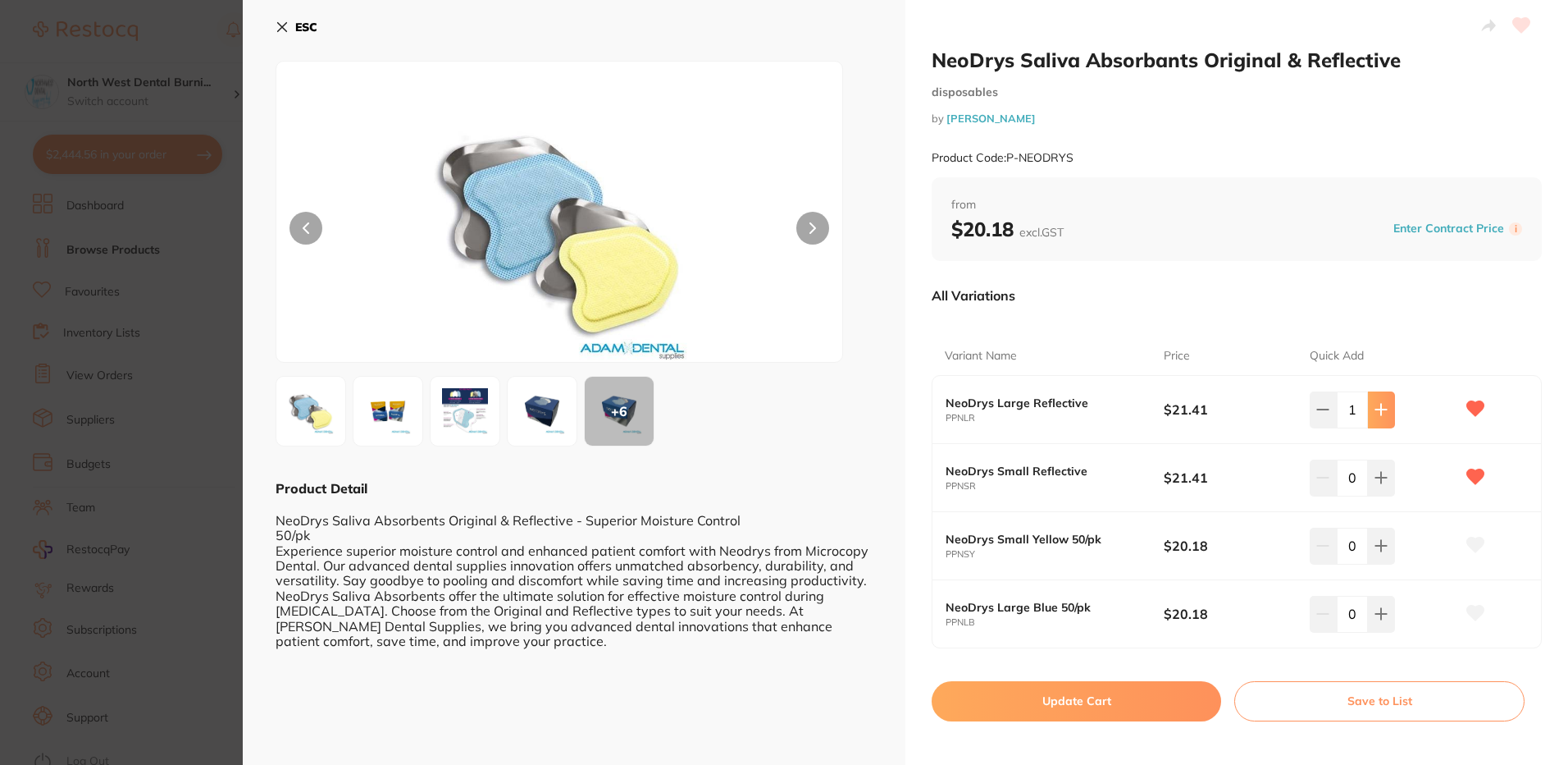
click at [1383, 405] on icon at bounding box center [1381, 409] width 13 height 13
type input "2"
click at [1380, 481] on icon at bounding box center [1381, 477] width 13 height 13
drag, startPoint x: 1380, startPoint y: 481, endPoint x: 1308, endPoint y: 593, distance: 133.1
click at [1380, 482] on icon at bounding box center [1381, 477] width 13 height 13
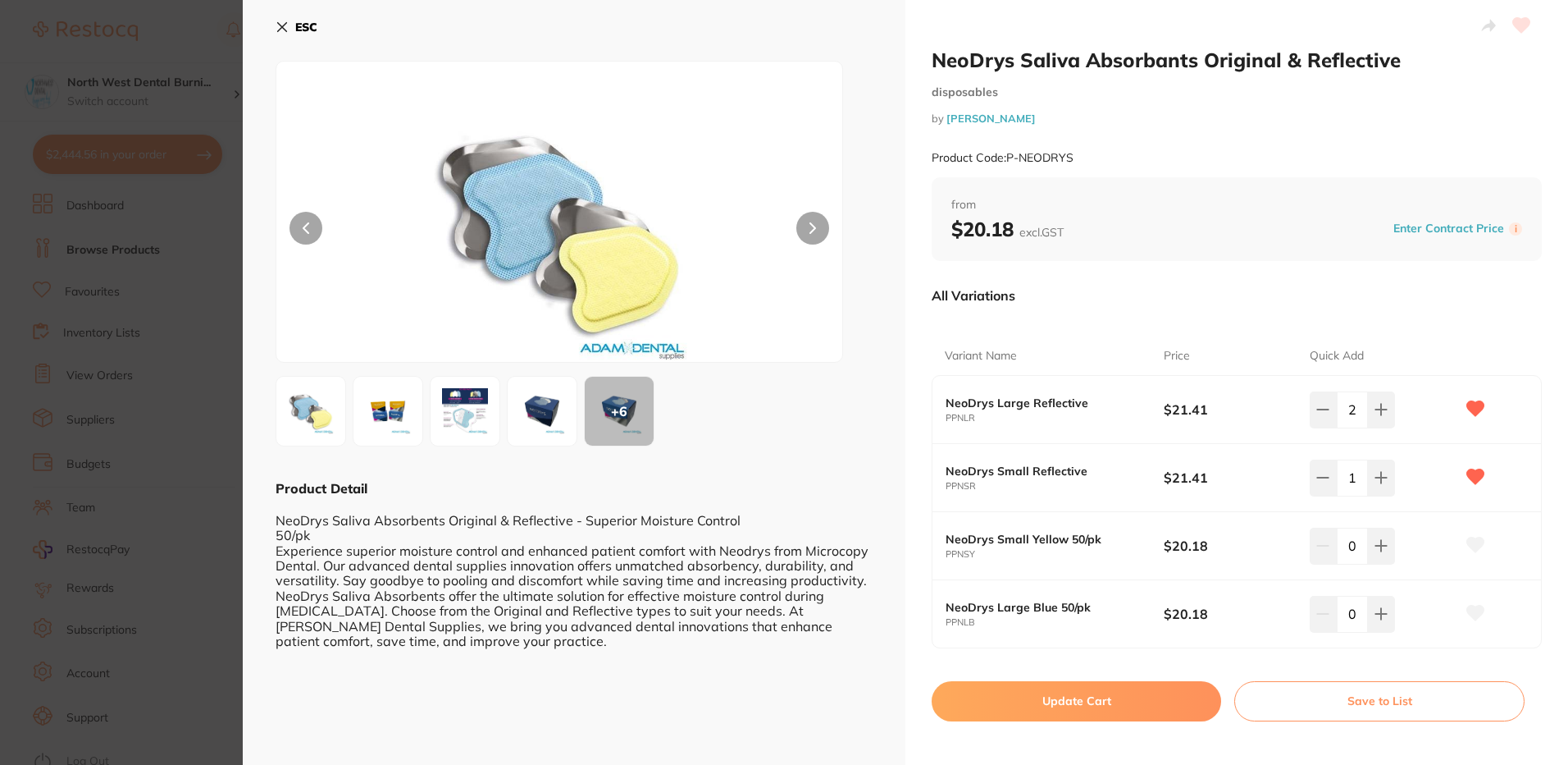
type input "2"
click at [1163, 713] on button "Update Cart" at bounding box center [1076, 701] width 289 height 40
checkbox input "false"
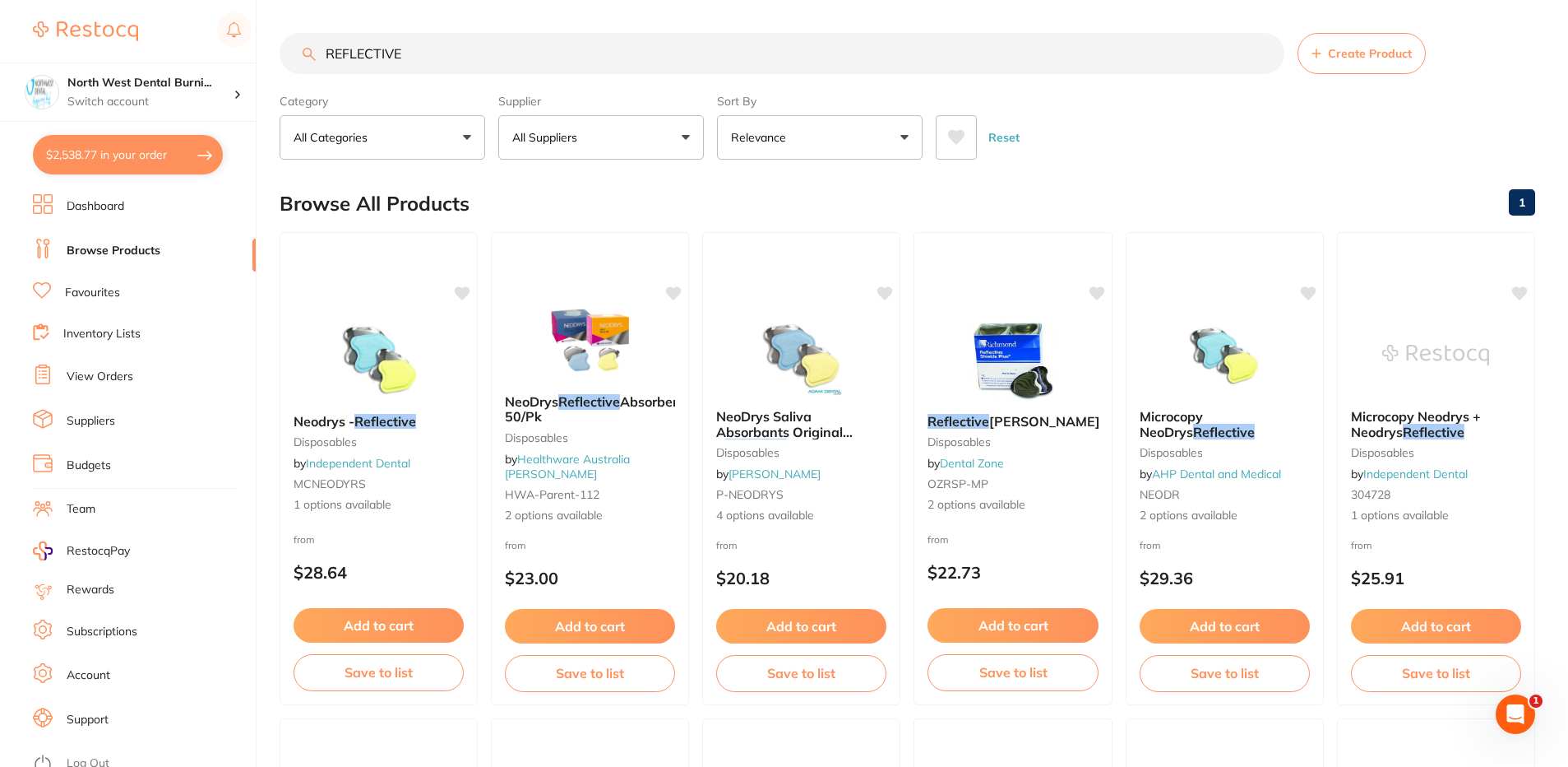
drag, startPoint x: 436, startPoint y: 49, endPoint x: 286, endPoint y: 59, distance: 150.3
click at [292, 61] on input "REFLECTIVE" at bounding box center [782, 53] width 1005 height 41
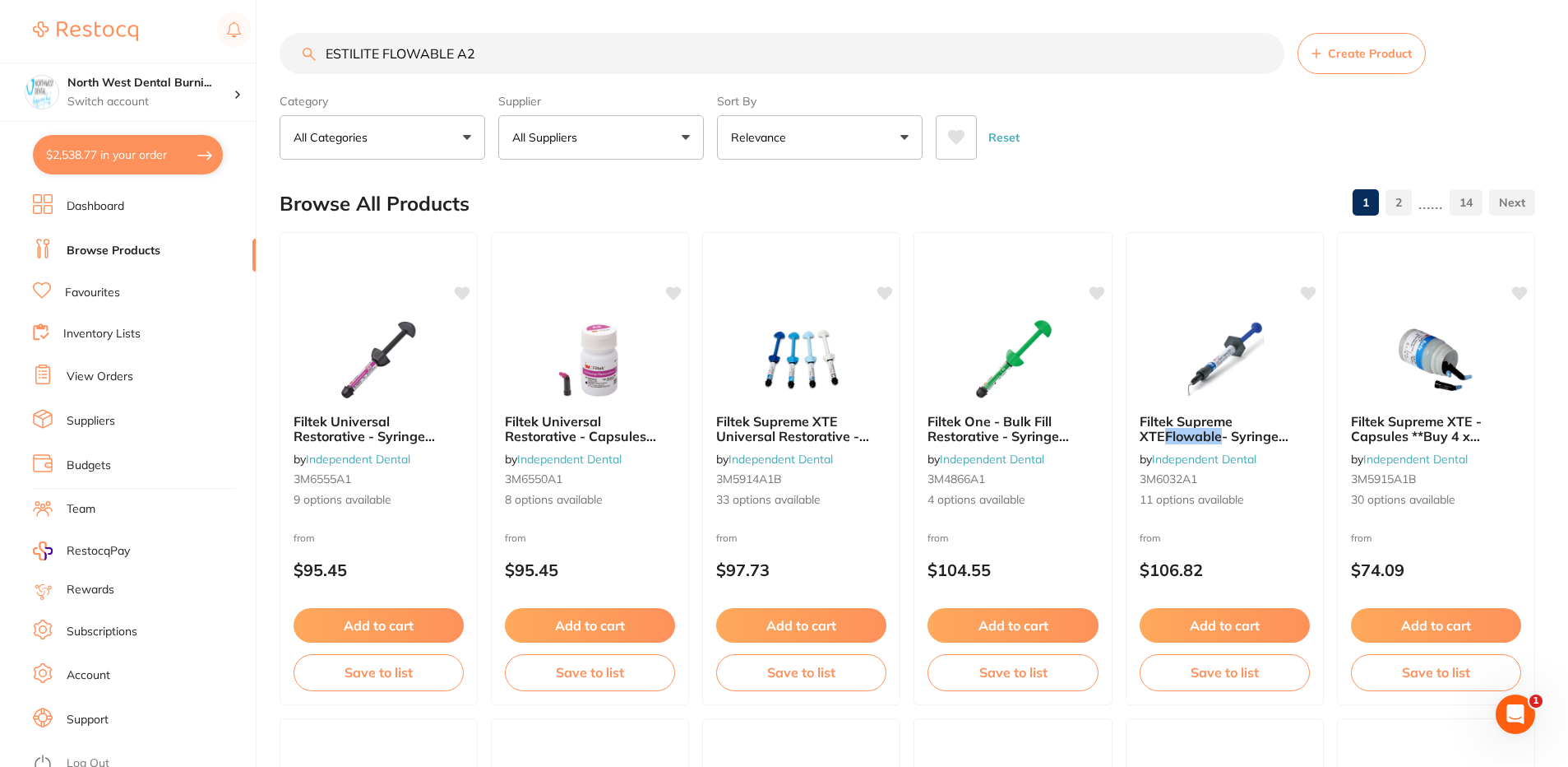
type input "ESTILITE FLOWABLE A2"
click at [574, 149] on button "All Suppliers" at bounding box center [601, 137] width 206 height 44
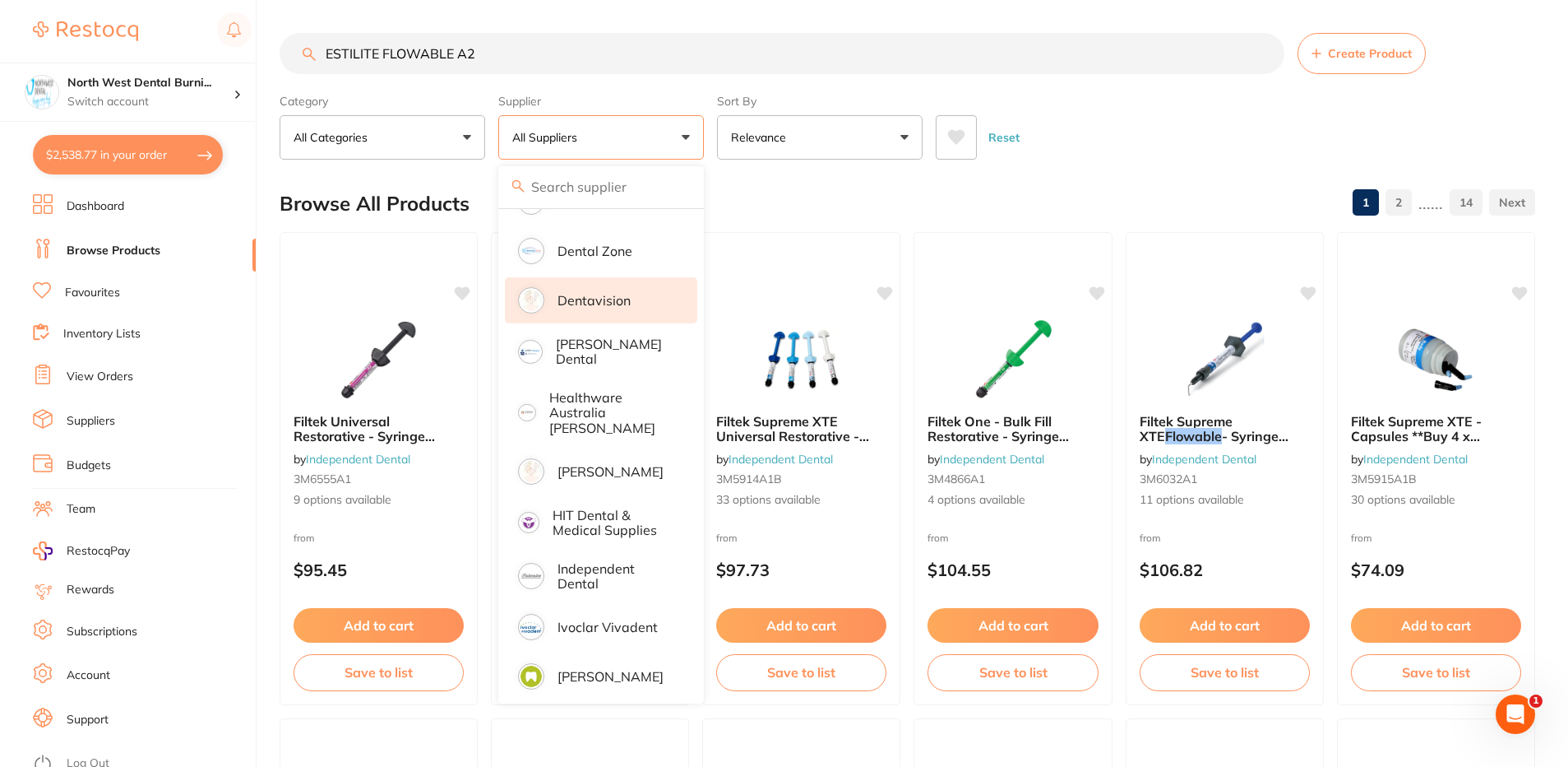
click at [612, 297] on p "Dentavision" at bounding box center [594, 300] width 73 height 15
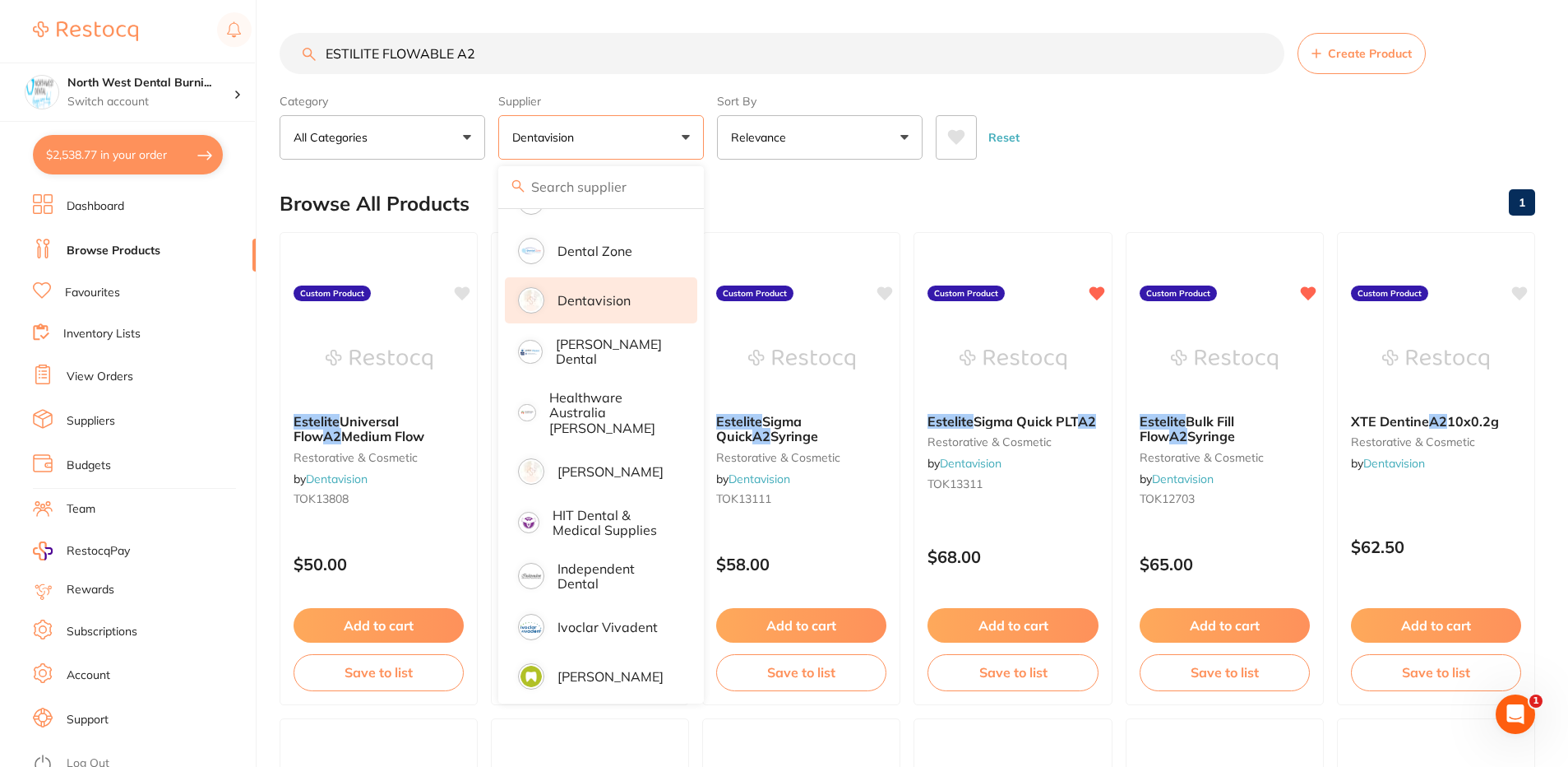
click at [1113, 126] on div "Reset" at bounding box center [1229, 131] width 586 height 57
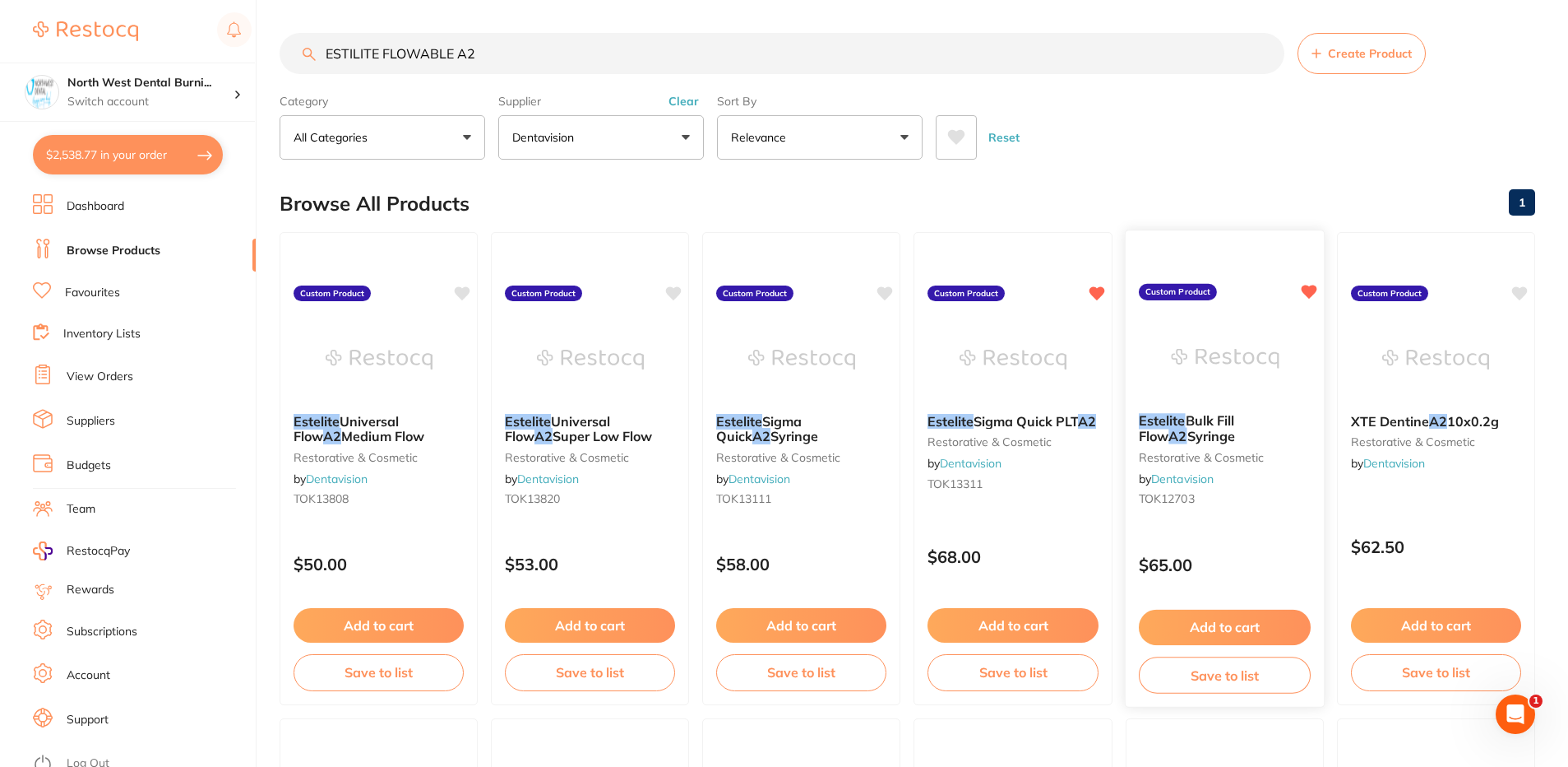
click at [1254, 476] on div "Estelite Bulk Fill Flow A2 Syringe restorative & cosmetic by Dentavision TOK127…" at bounding box center [1225, 462] width 199 height 126
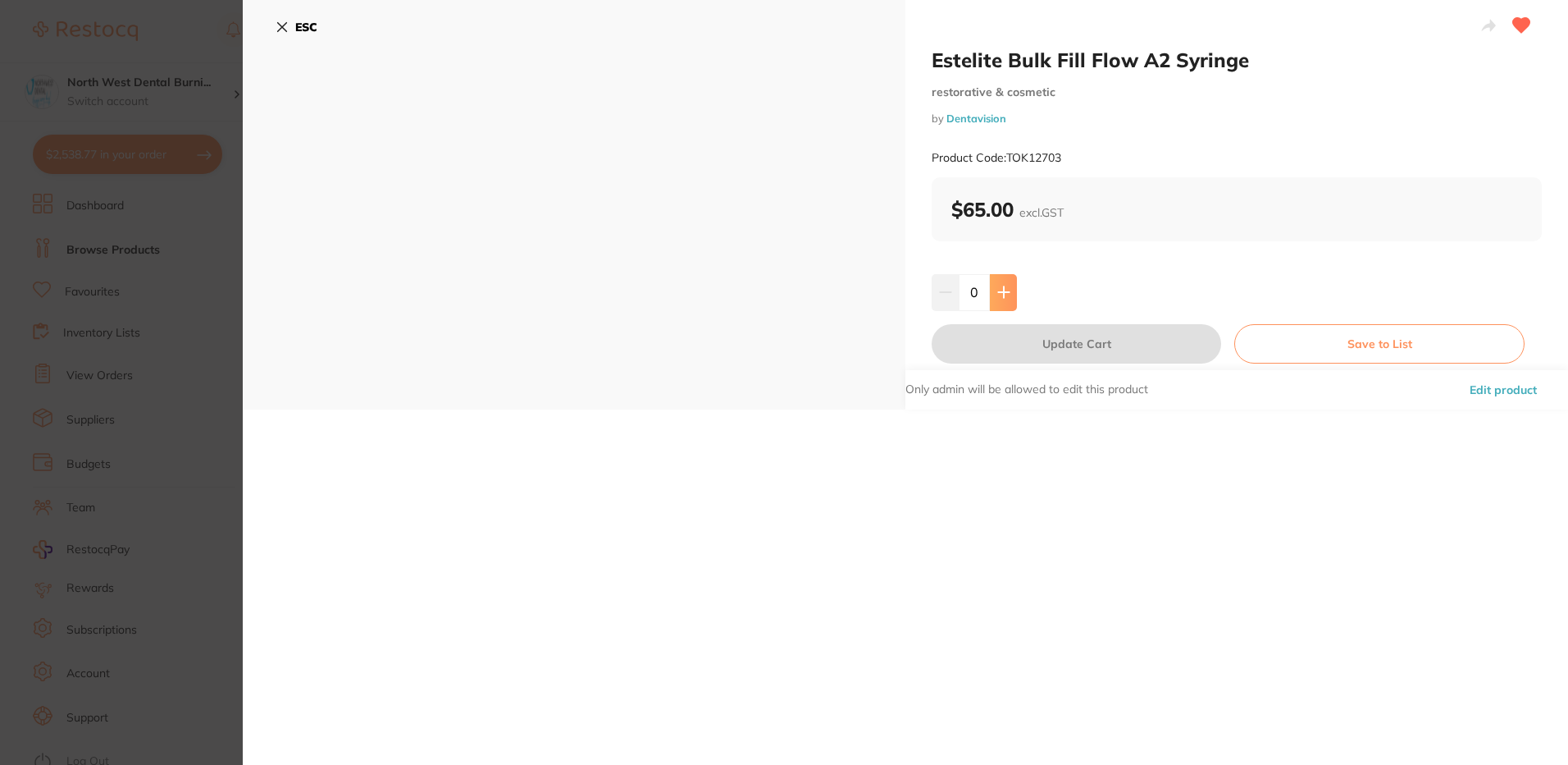
click at [1001, 292] on icon at bounding box center [1003, 292] width 11 height 11
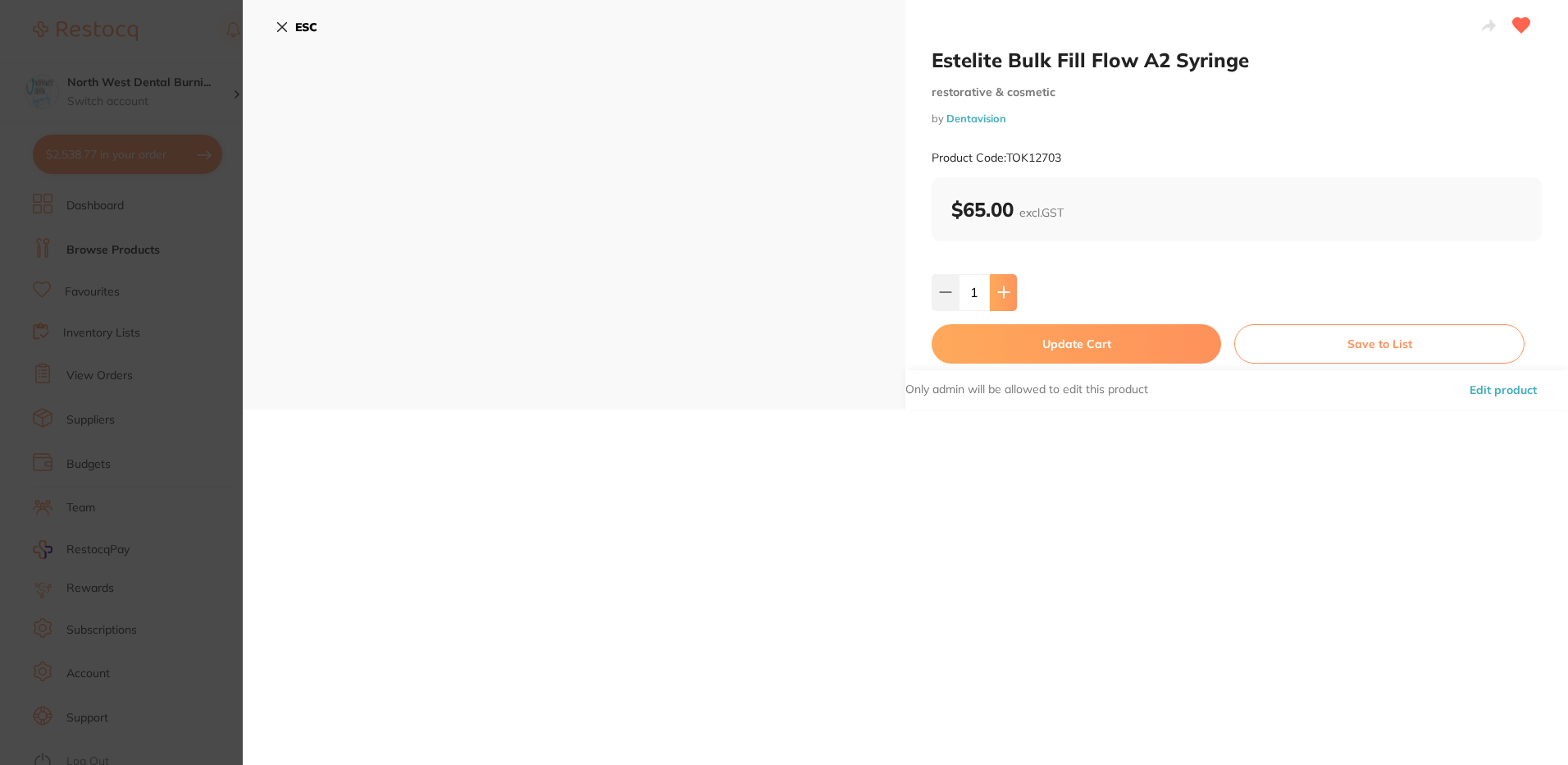
click at [1001, 292] on icon at bounding box center [1003, 292] width 11 height 11
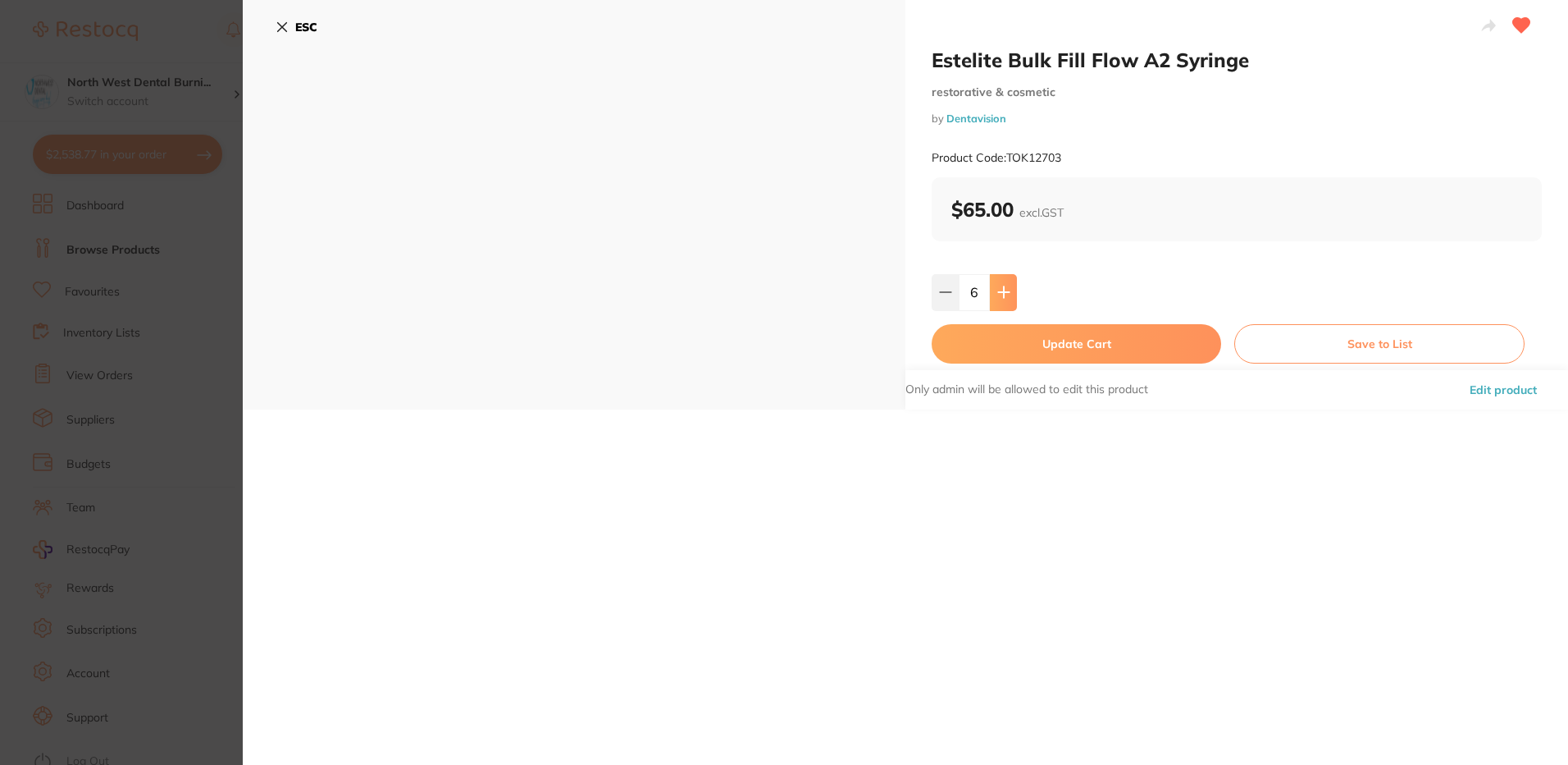
click at [1001, 292] on icon at bounding box center [1003, 292] width 11 height 11
type input "10"
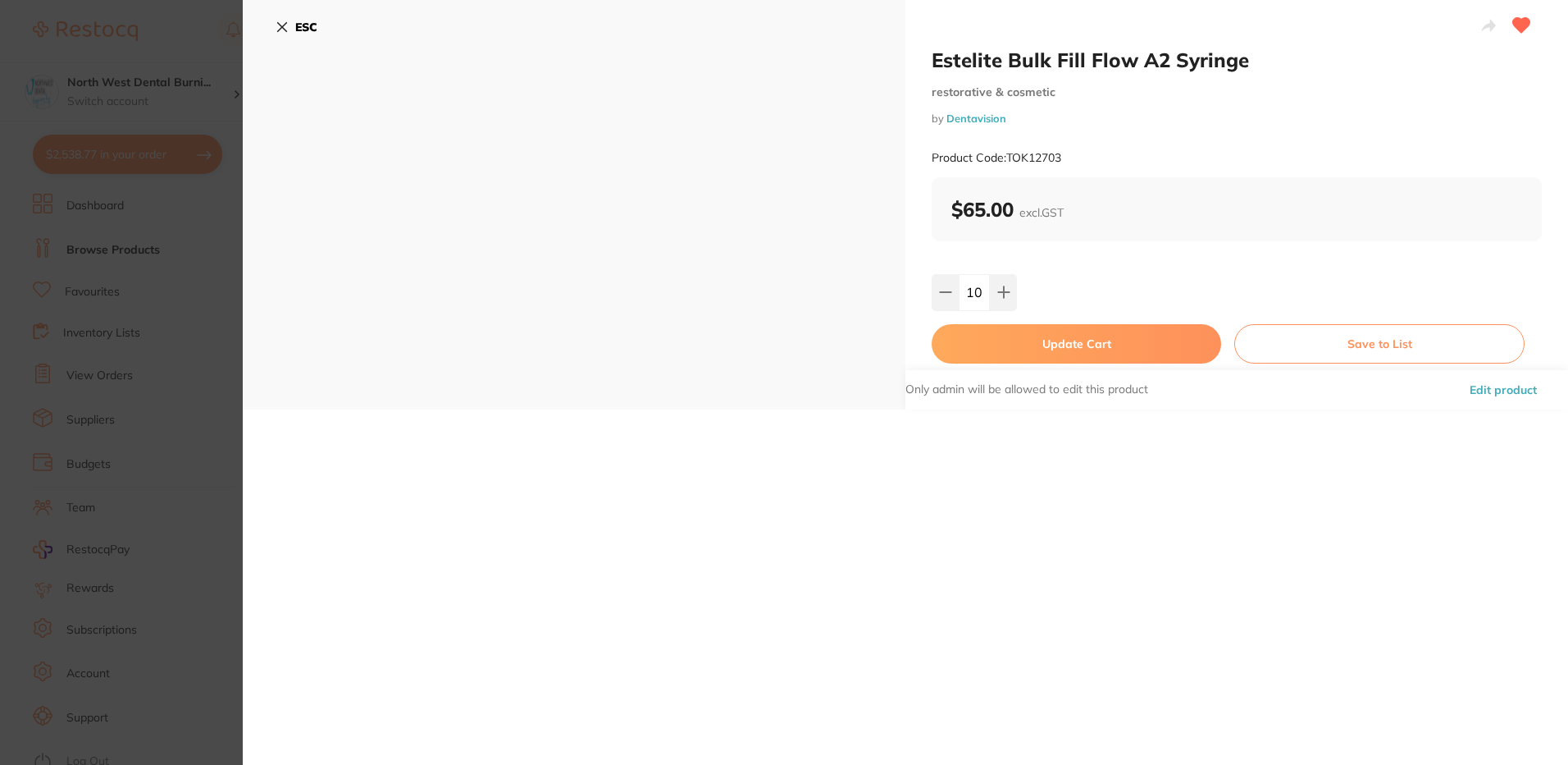
click at [1022, 348] on button "Update Cart" at bounding box center [1076, 343] width 289 height 40
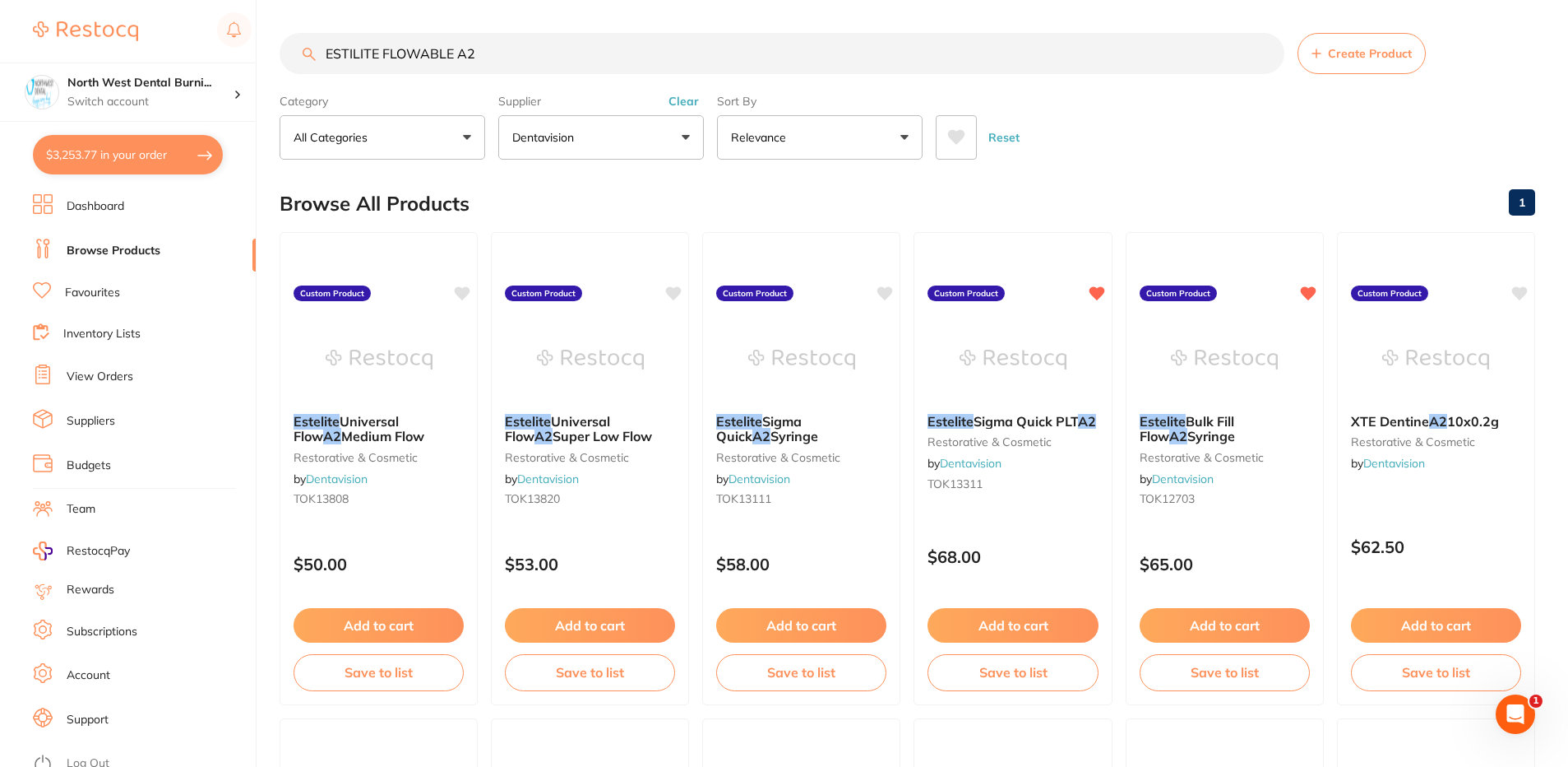
click at [478, 52] on input "ESTILITE FLOWABLE A2" at bounding box center [782, 53] width 1005 height 41
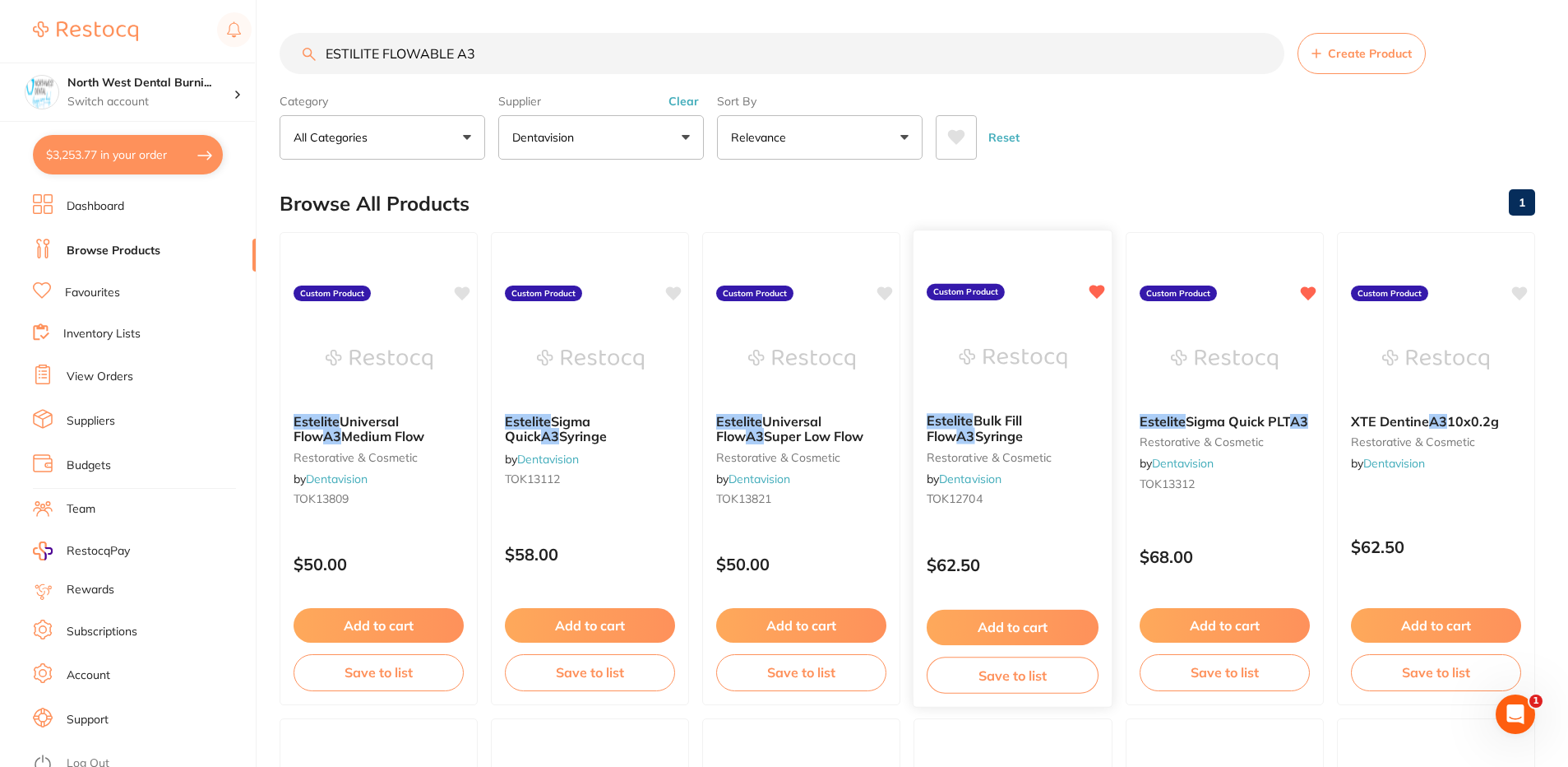
type input "ESTILITE FLOWABLE A3"
click at [1097, 501] on small "TOK12704" at bounding box center [1012, 498] width 172 height 13
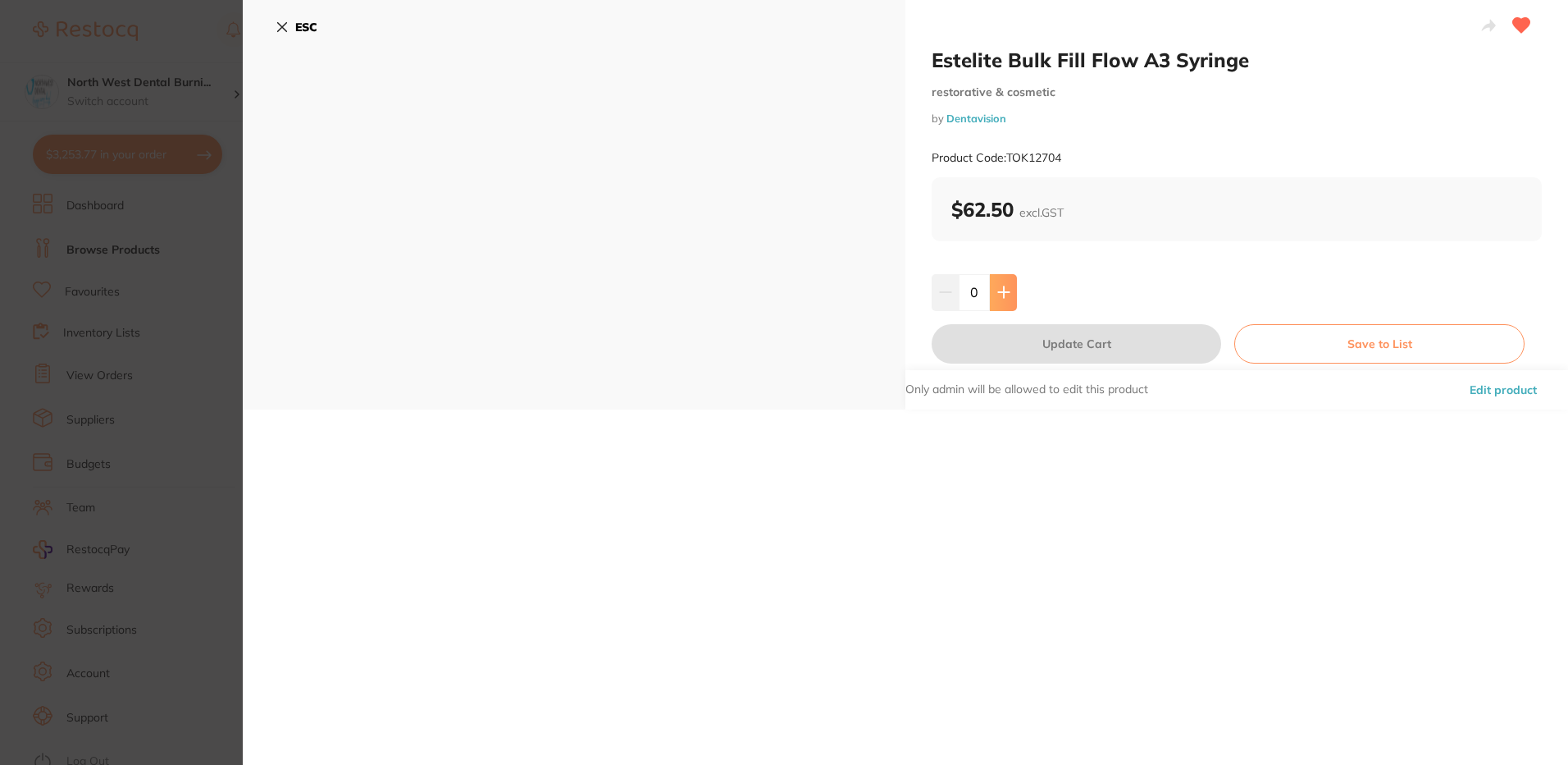
click at [1005, 298] on icon at bounding box center [1003, 291] width 13 height 13
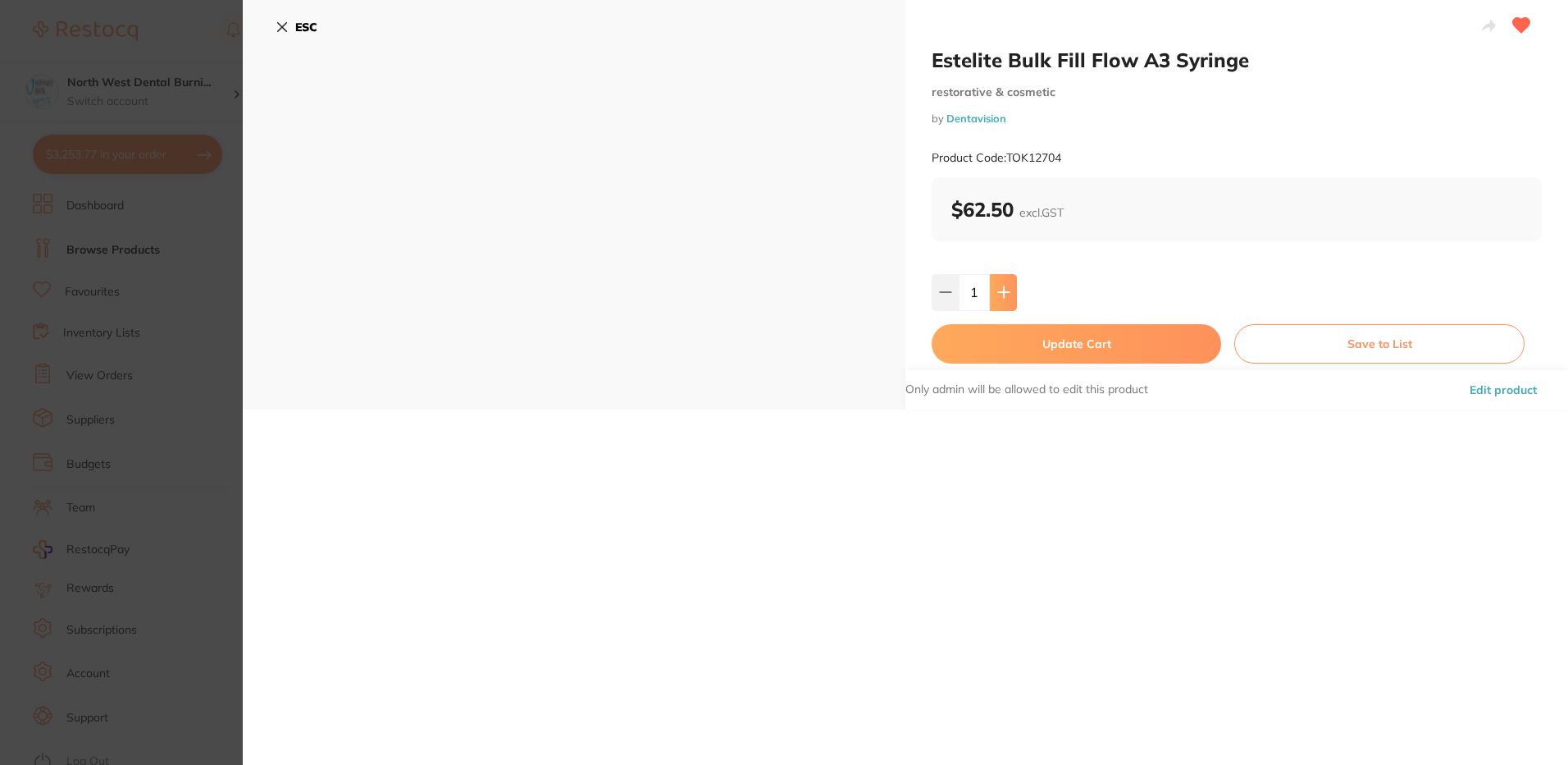
click at [1005, 298] on icon at bounding box center [1003, 291] width 13 height 13
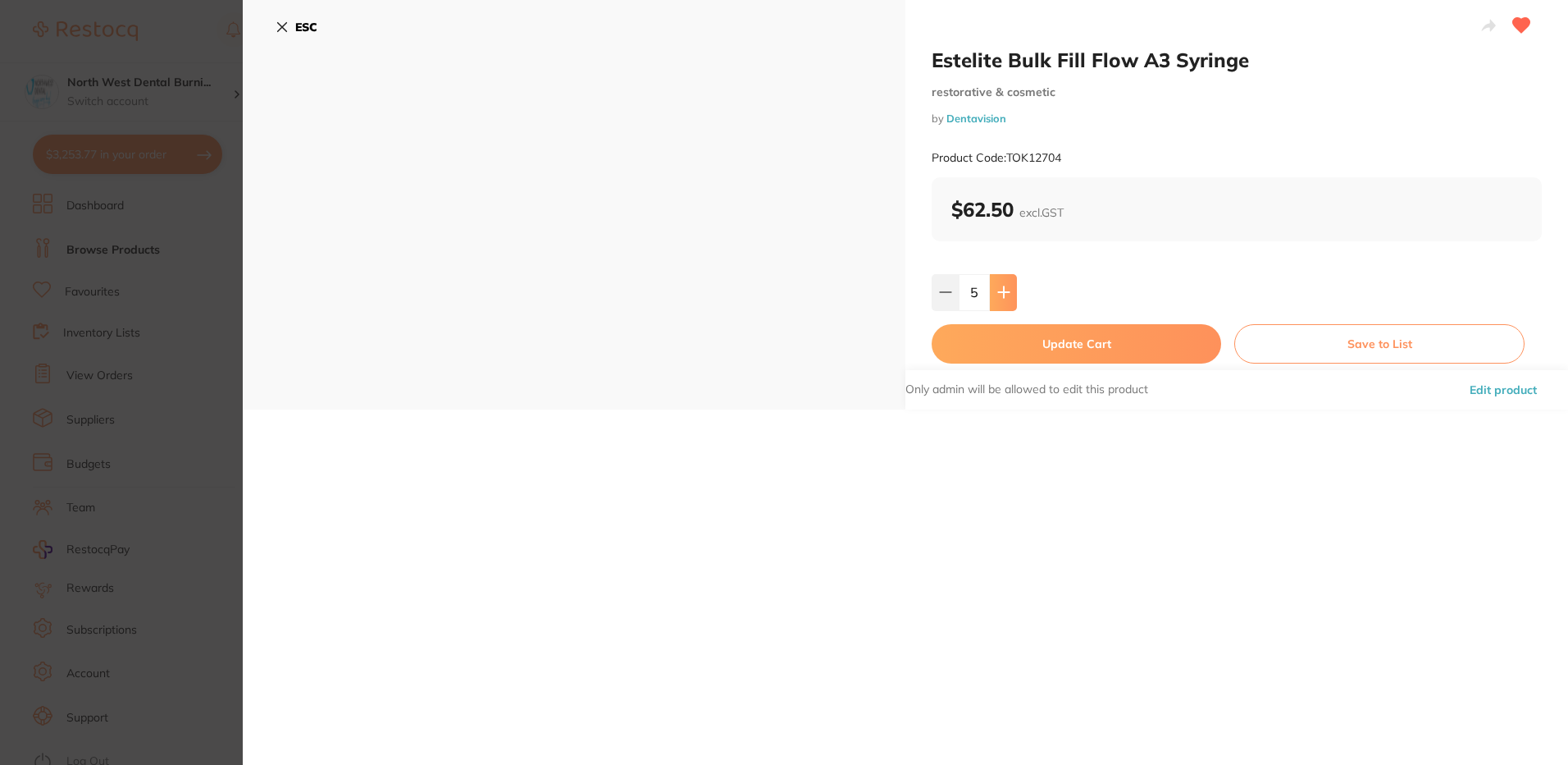
type input "6"
click at [995, 333] on button "Update Cart" at bounding box center [1076, 343] width 289 height 40
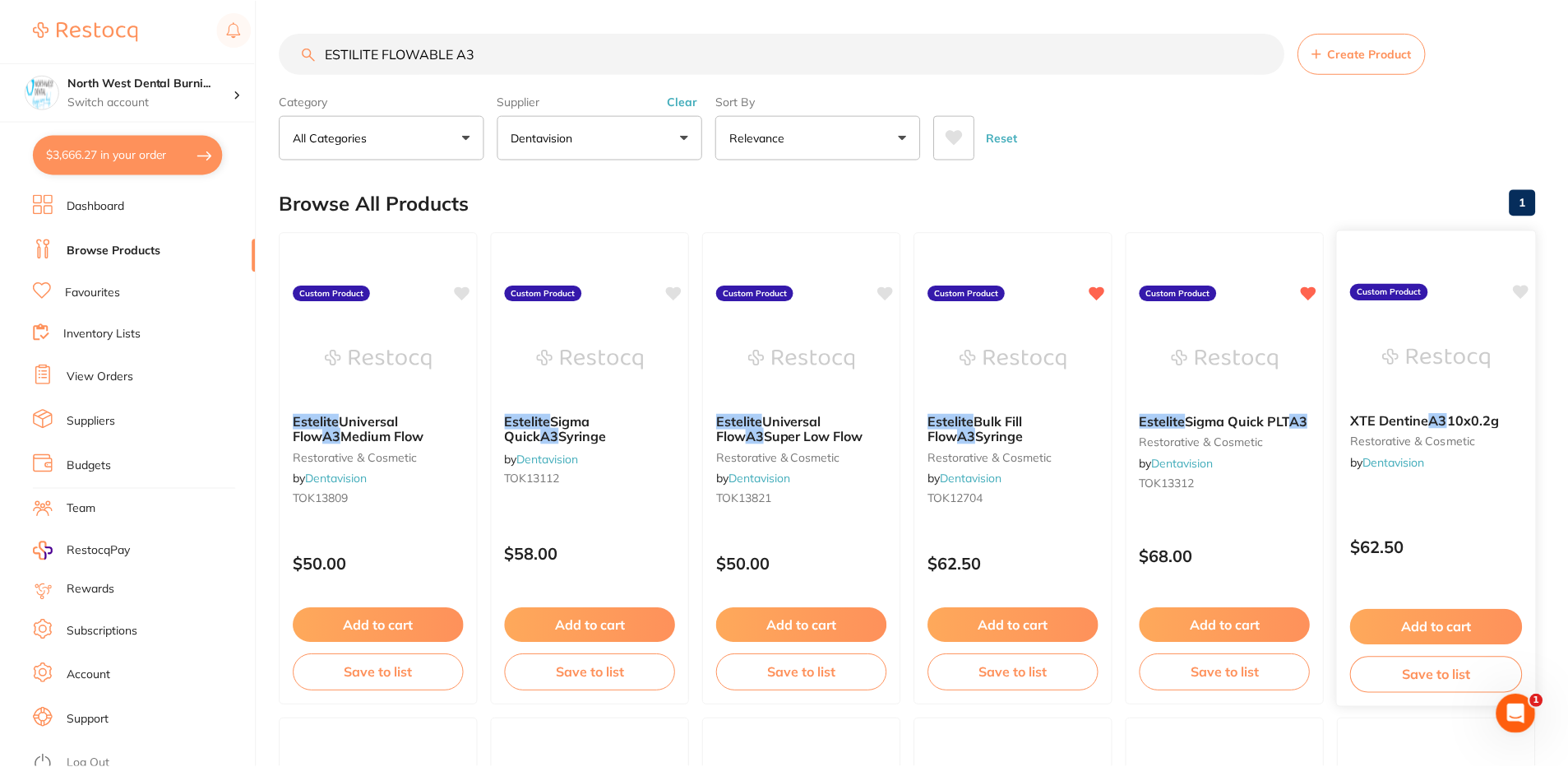
scroll to position [4, 0]
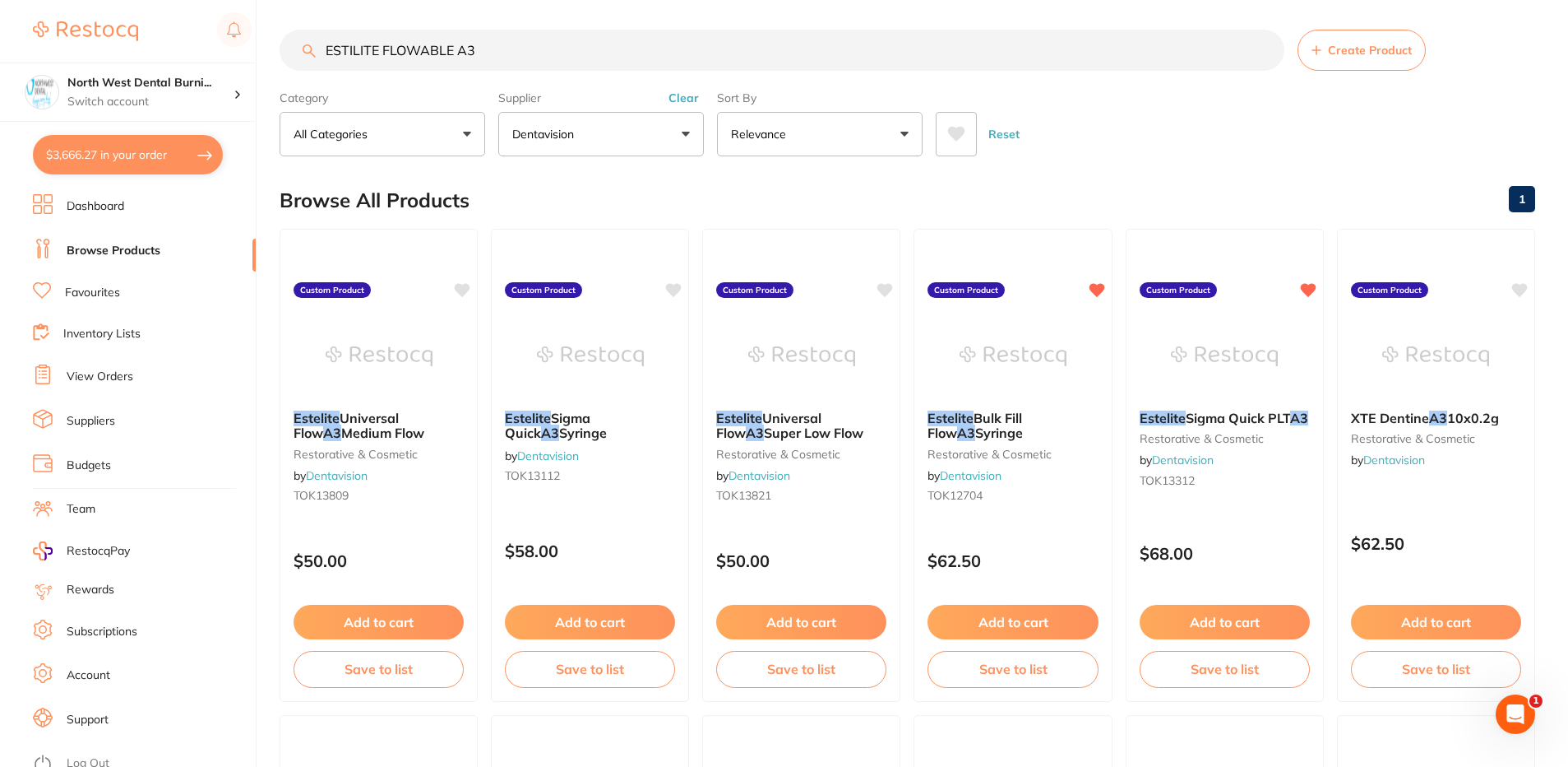
click at [679, 98] on button "Clear" at bounding box center [684, 98] width 41 height 15
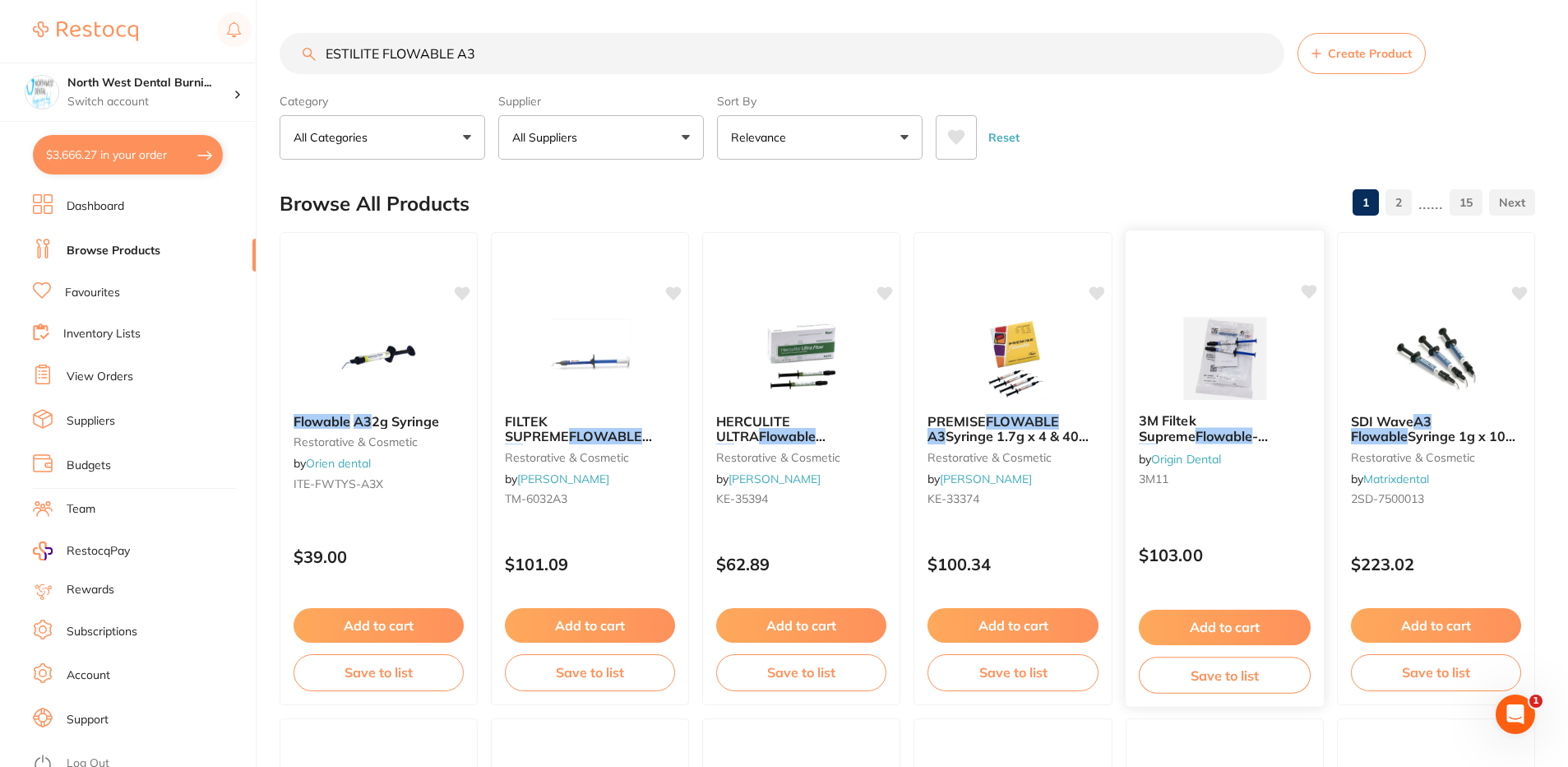
drag, startPoint x: 529, startPoint y: 50, endPoint x: 1280, endPoint y: 234, distance: 773.2
click at [257, 62] on div "$3,666.27 North West Dental Burni... Switch account North West Dental Burnie Bu…" at bounding box center [784, 383] width 1568 height 767
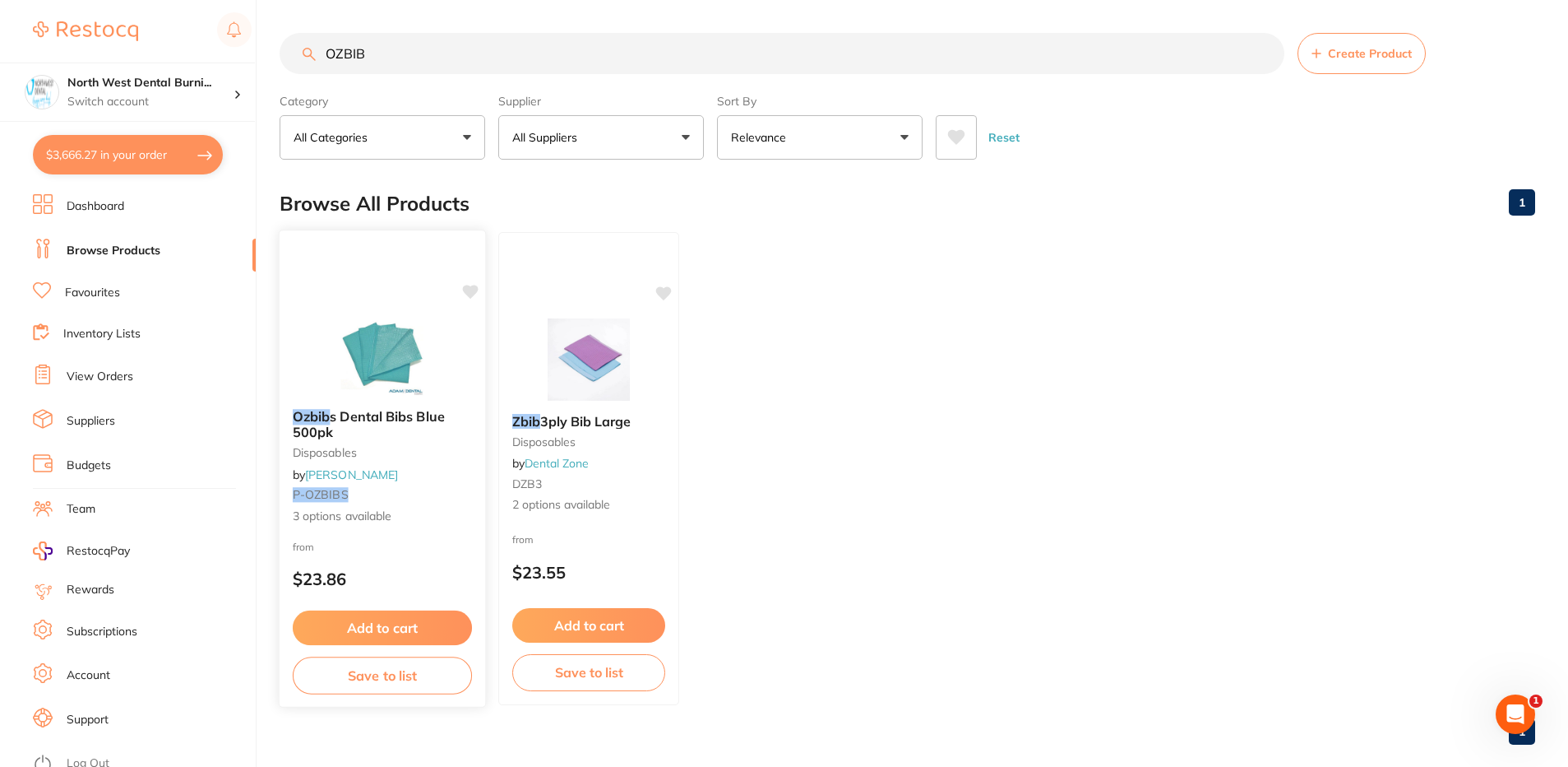
type input "OZBIB"
click at [450, 429] on b "Ozbib s Dental Bibs Blue 500pk" at bounding box center [382, 424] width 179 height 30
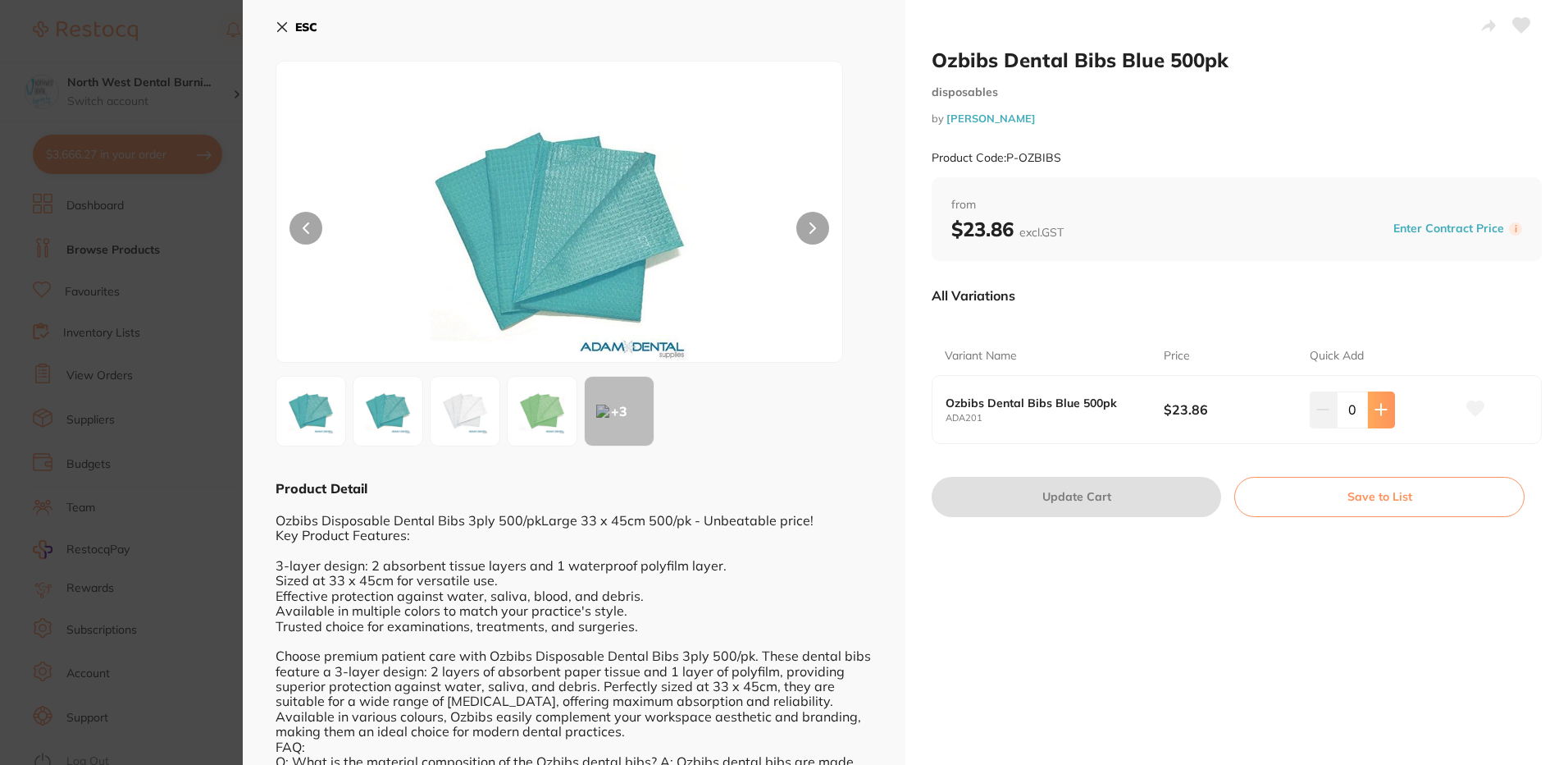
click at [1379, 409] on icon at bounding box center [1381, 409] width 11 height 11
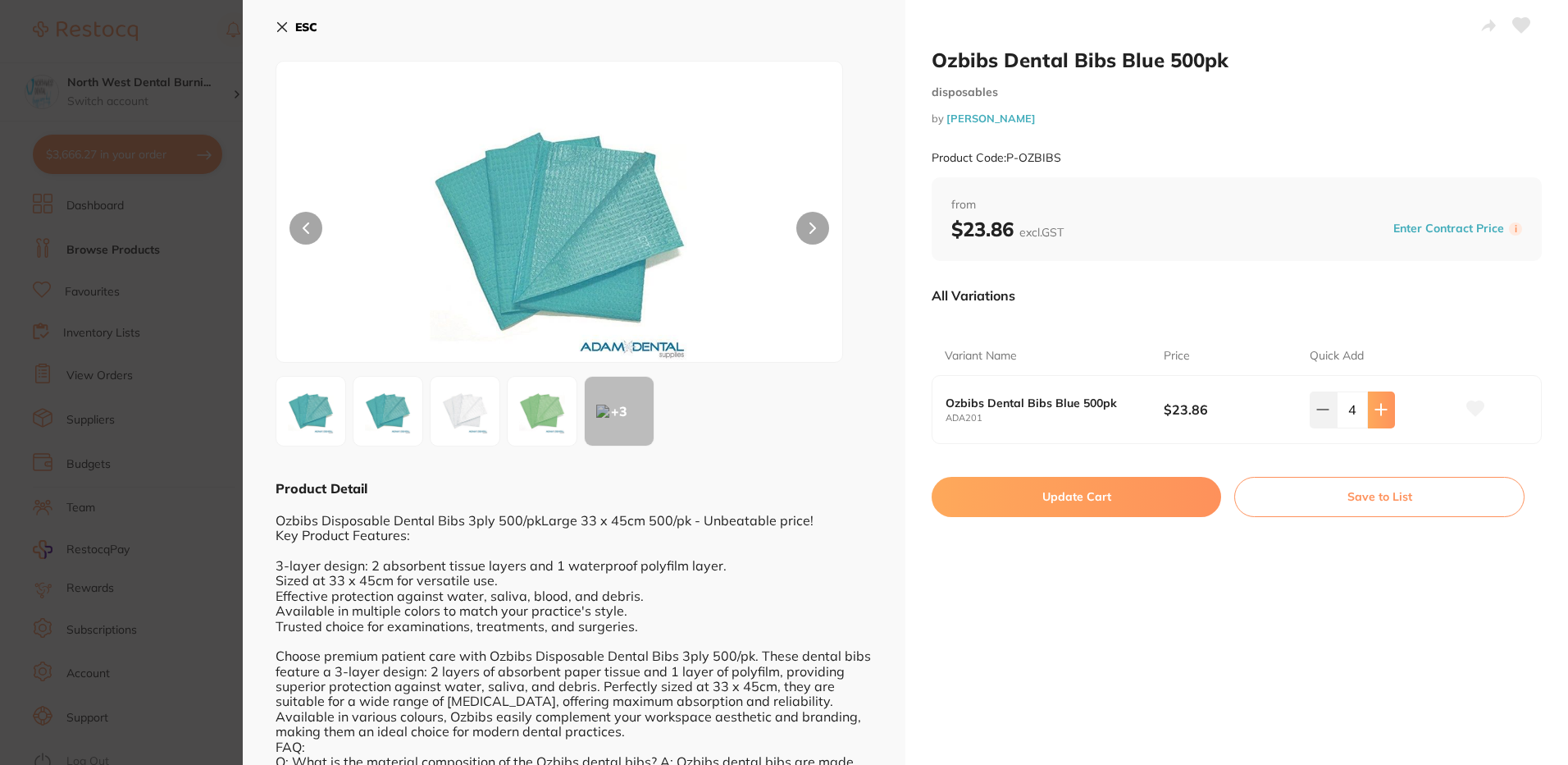
type input "5"
click at [1146, 502] on button "Update Cart" at bounding box center [1076, 496] width 289 height 40
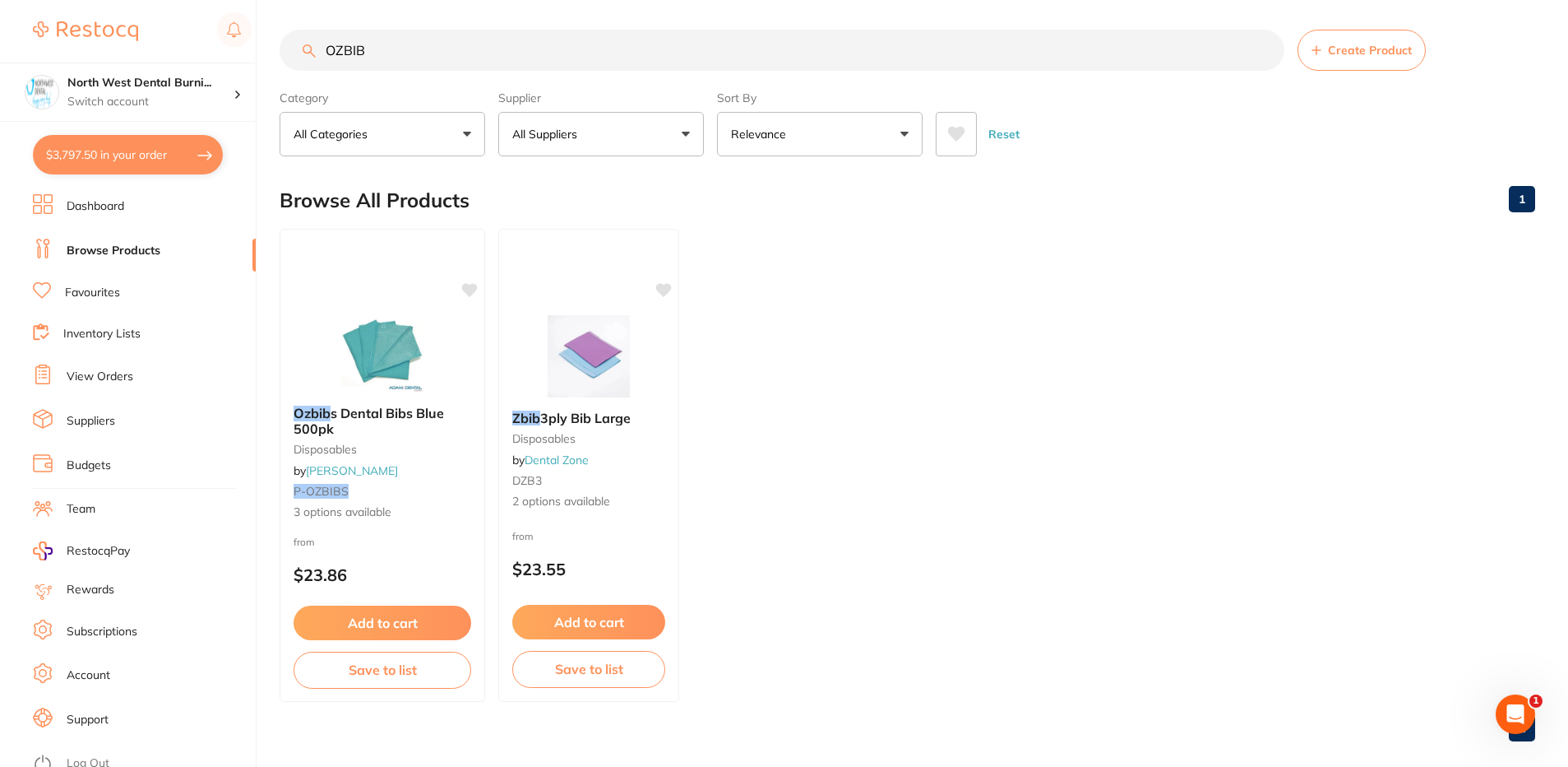
scroll to position [2458, 0]
drag, startPoint x: 461, startPoint y: 41, endPoint x: 190, endPoint y: 43, distance: 271.0
click at [189, 43] on div "$3,797.50 North West Dental Burni... Switch account North West Dental Burnie Bu…" at bounding box center [784, 380] width 1568 height 767
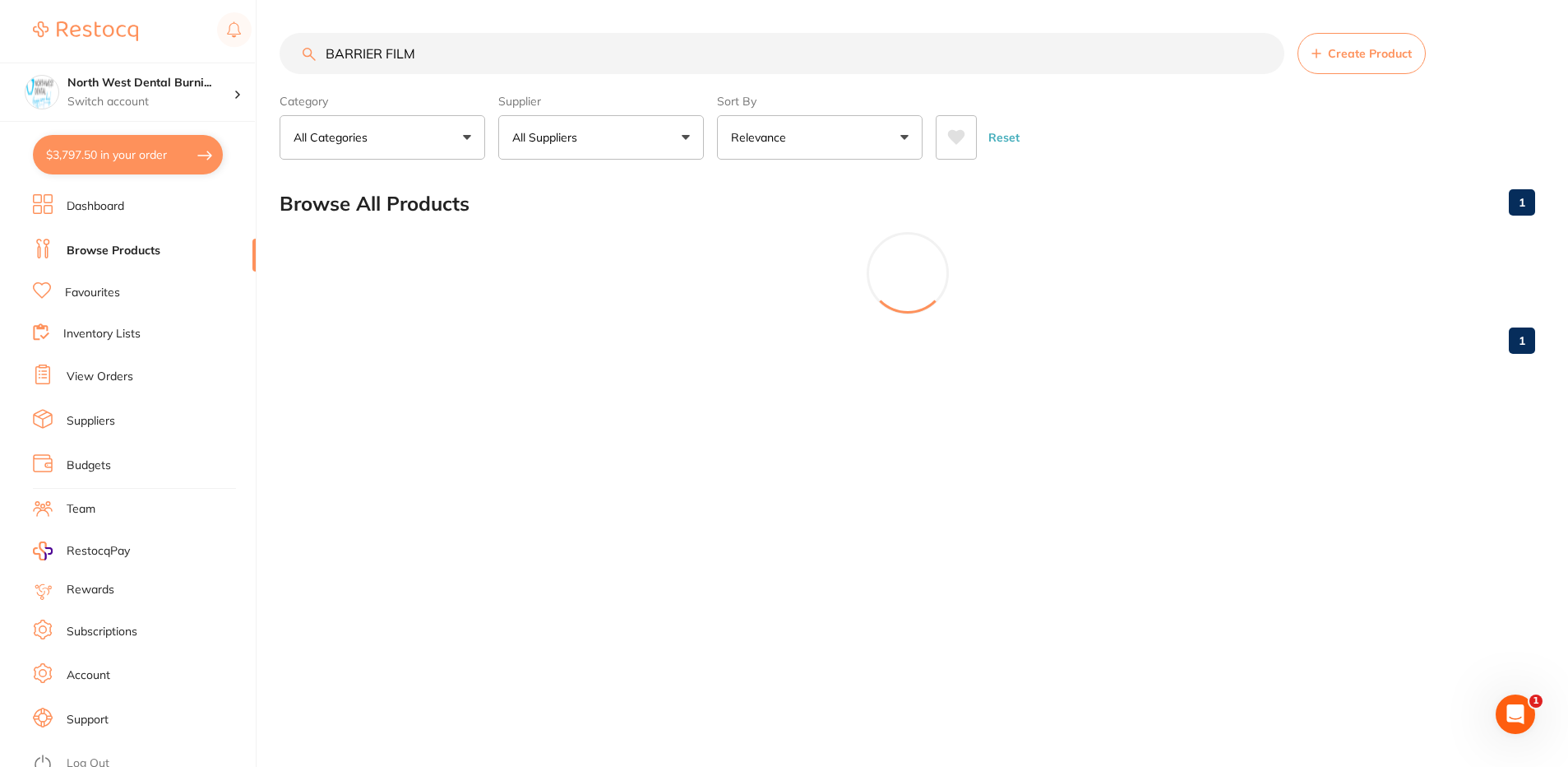
scroll to position [0, 0]
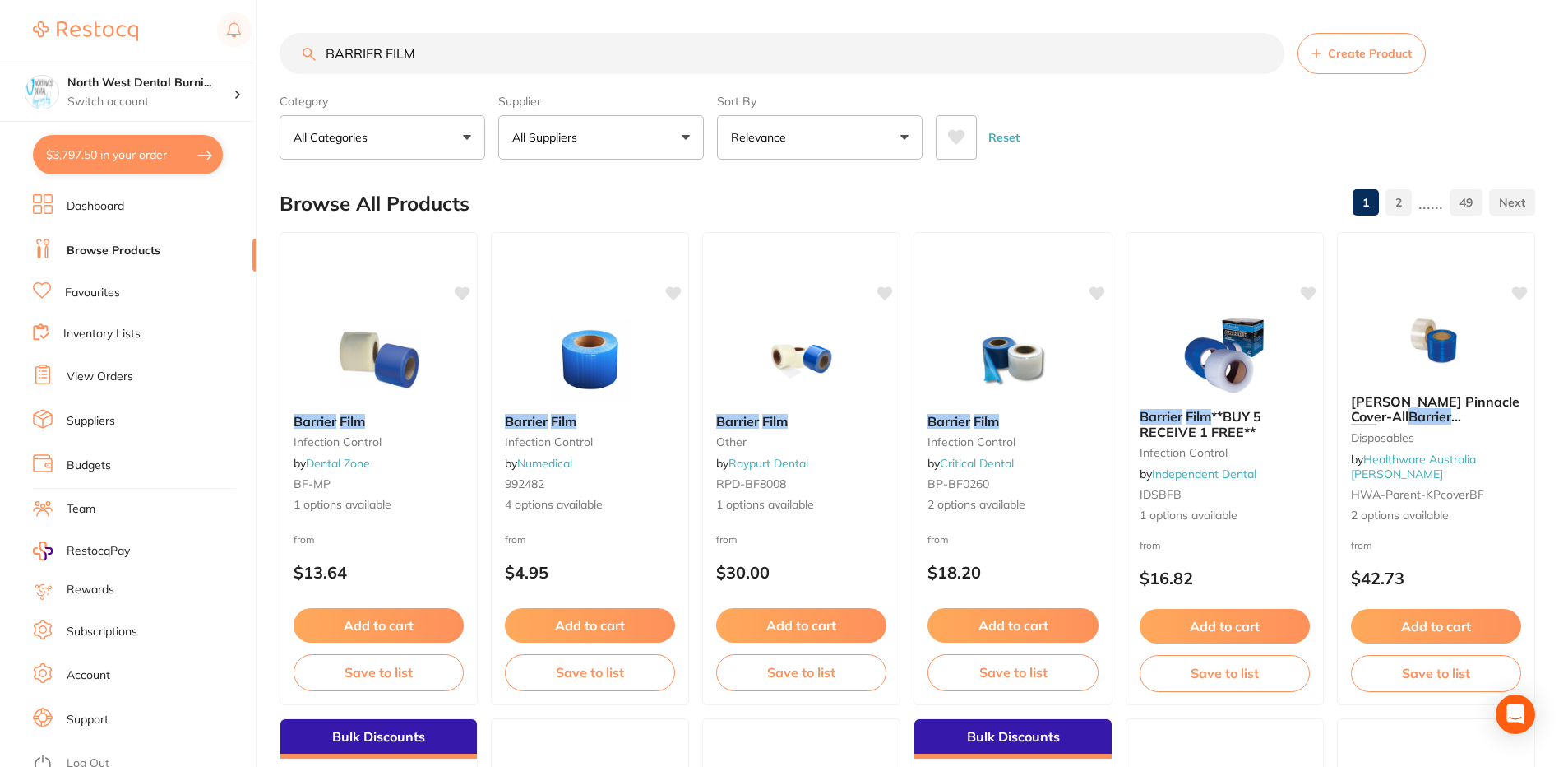
type input "BARRIER FILM"
click at [647, 138] on button "All Suppliers" at bounding box center [601, 137] width 206 height 44
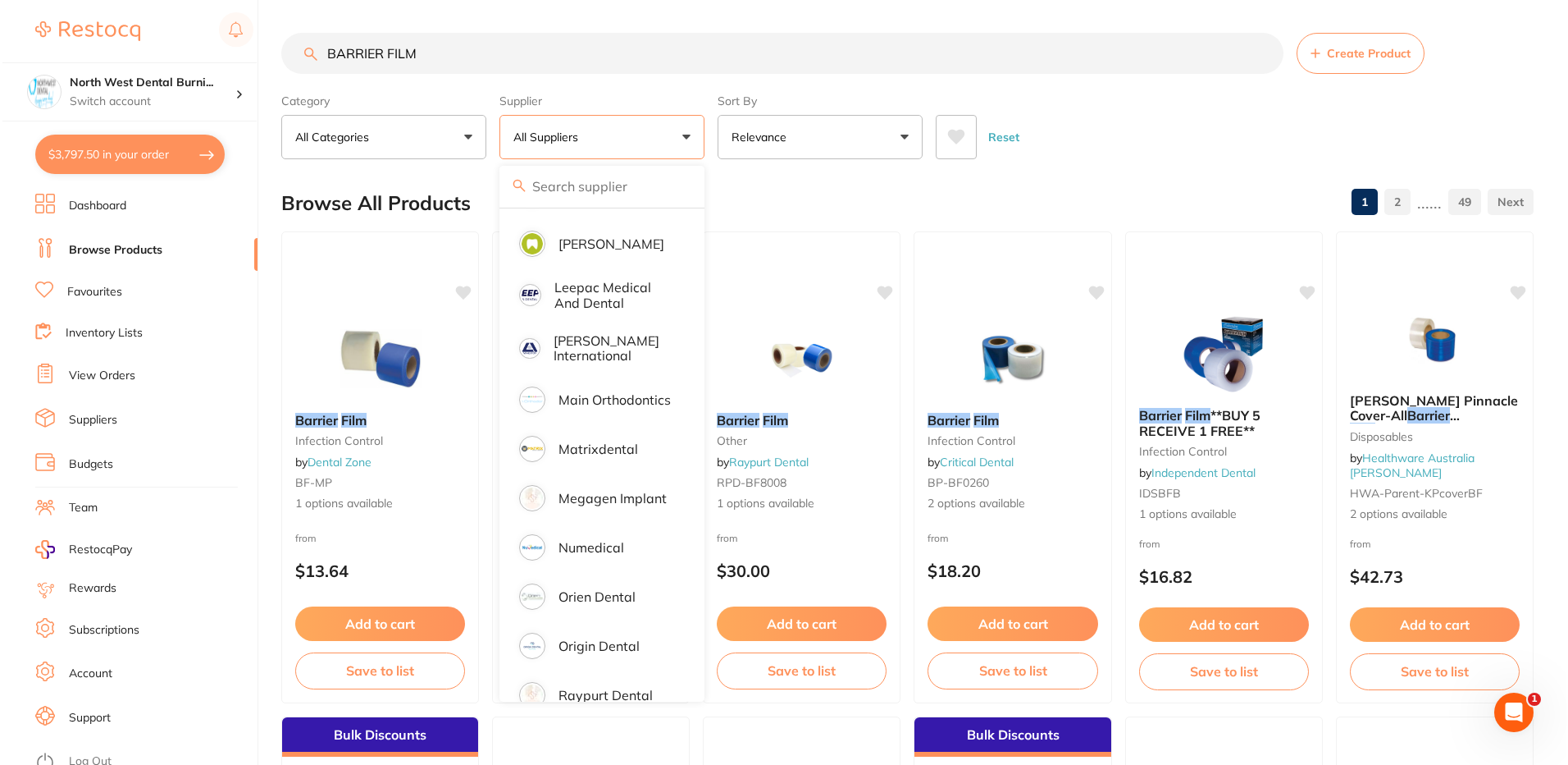
scroll to position [1225, 0]
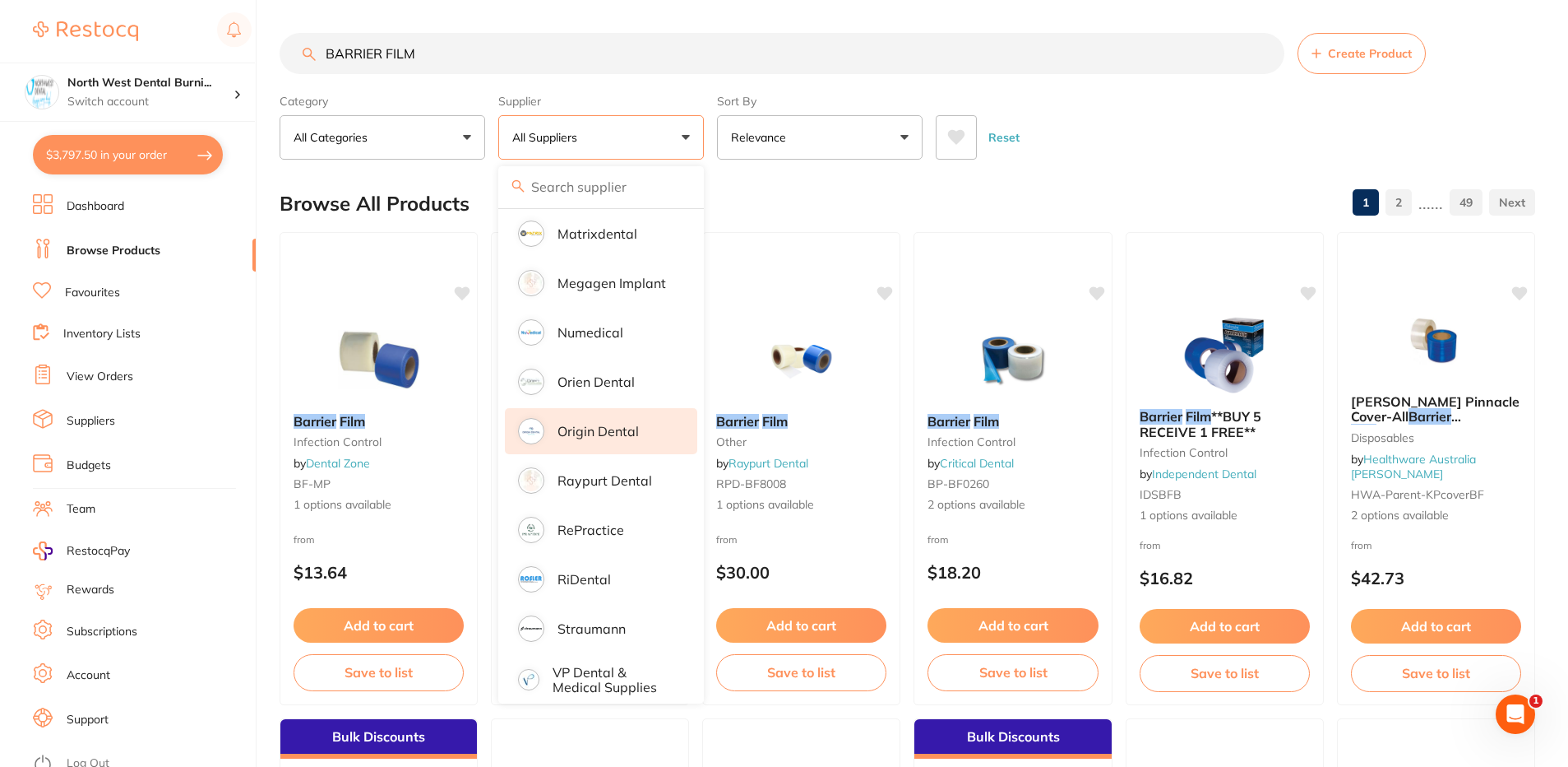
click at [613, 425] on li "Origin Dental" at bounding box center [601, 431] width 192 height 46
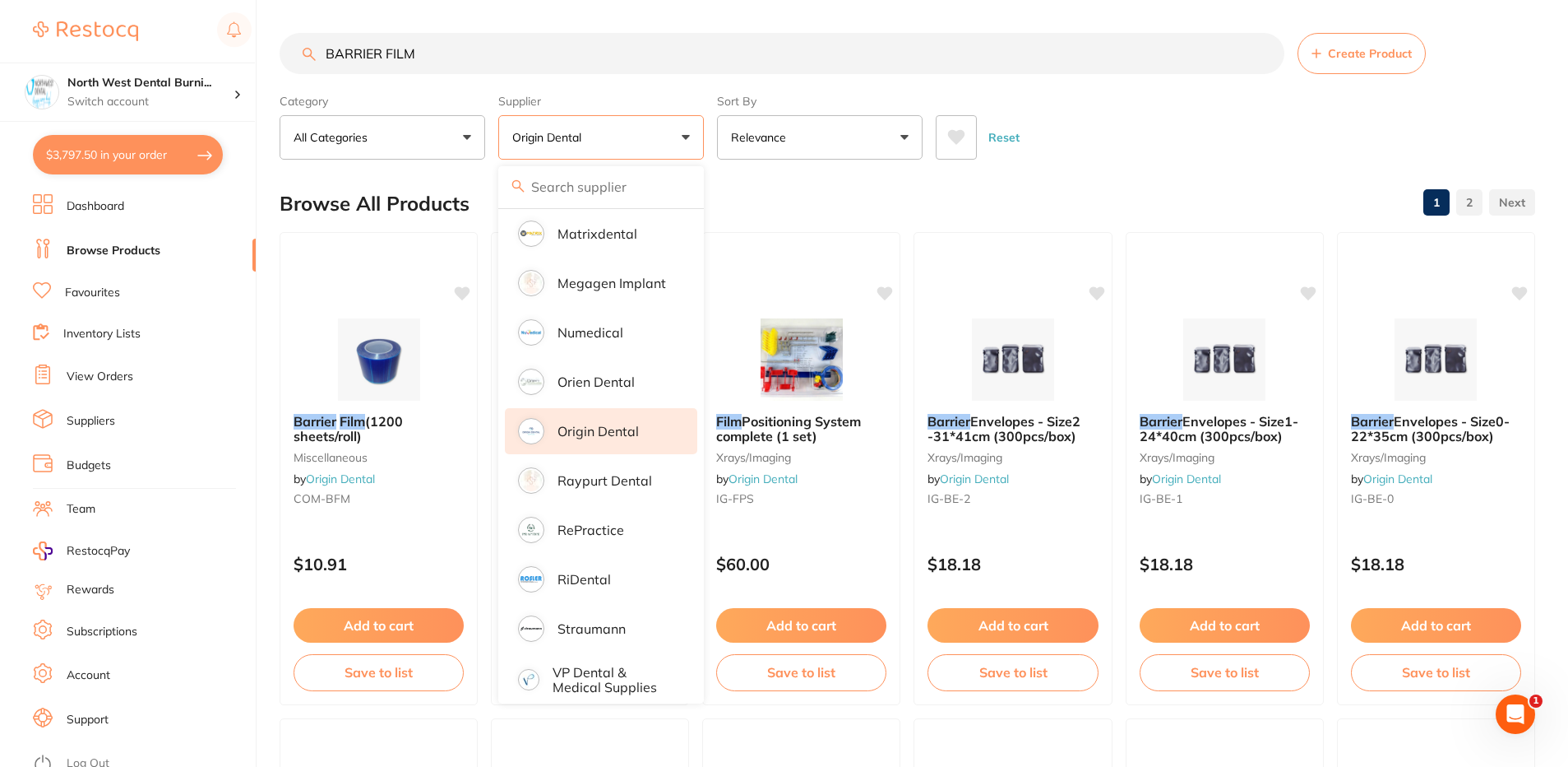
click at [1188, 146] on div "Reset" at bounding box center [1229, 131] width 586 height 57
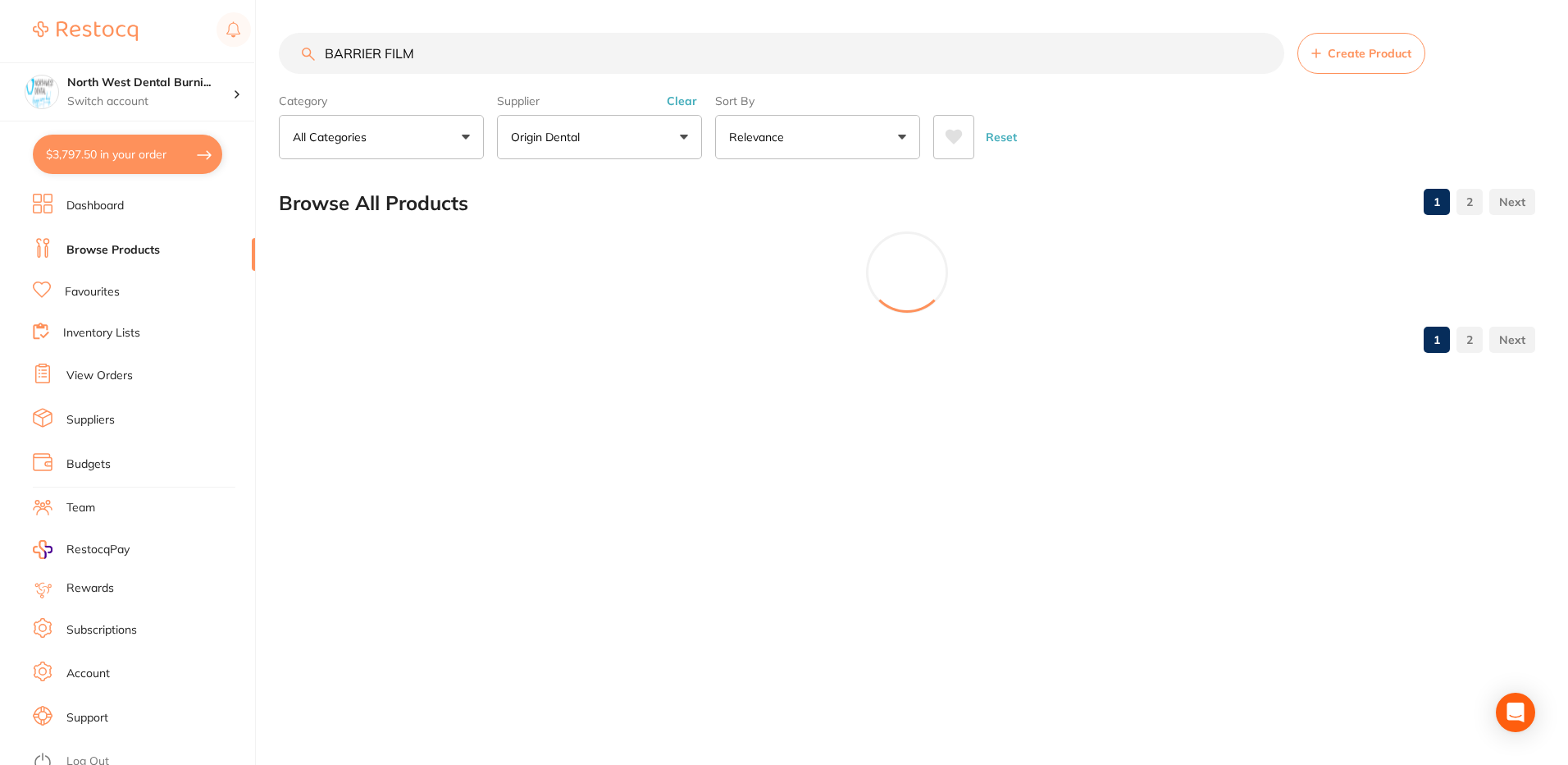
click at [404, 430] on div "BARRIER FILM Create Product Category All Categories All Categories 3D Printing …" at bounding box center [923, 382] width 1289 height 765
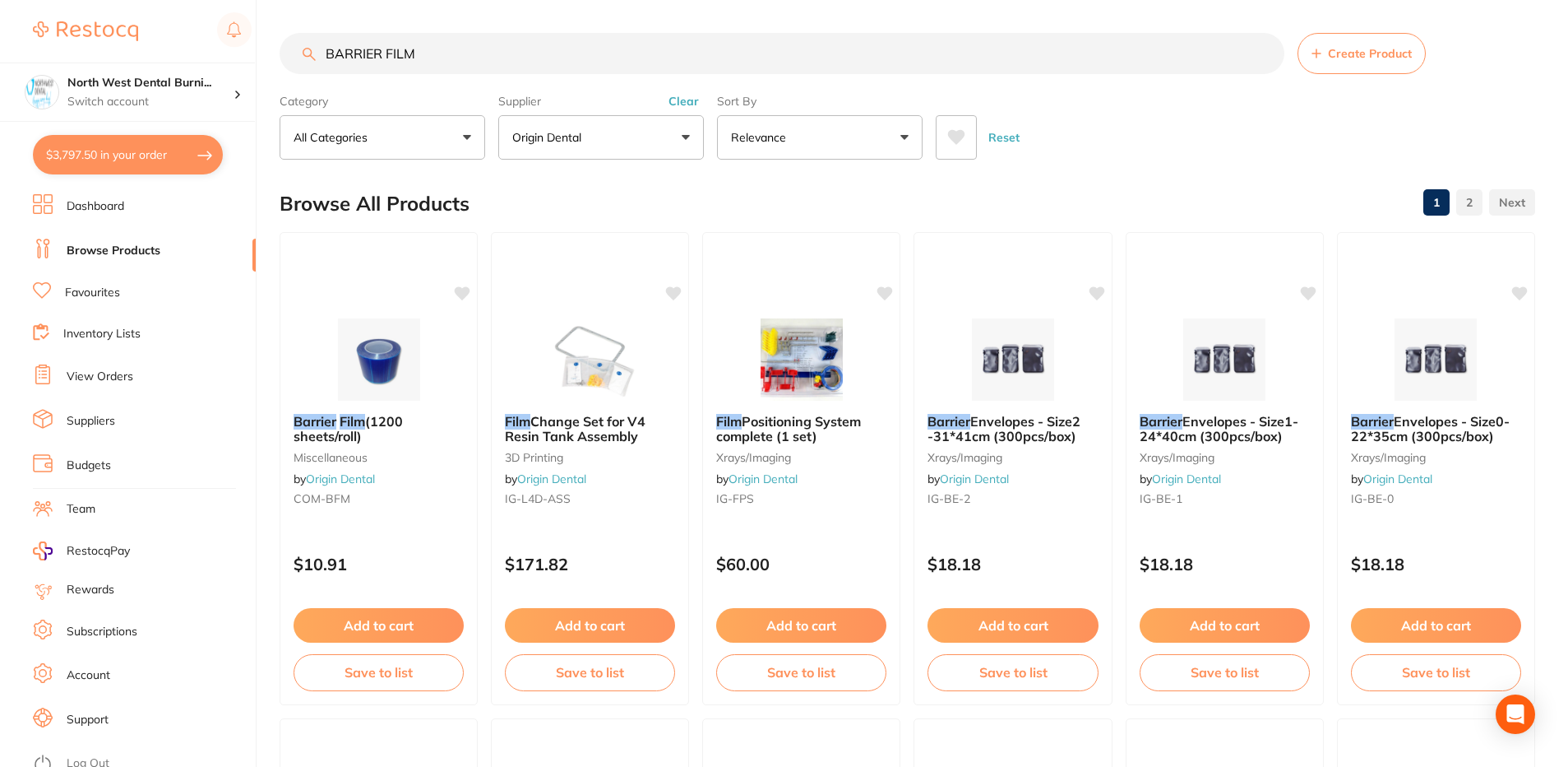
click at [420, 438] on div "BARRIER FILM Create Product Category All Categories All Categories 3D Printing …" at bounding box center [924, 383] width 1288 height 767
click at [310, 349] on div at bounding box center [379, 359] width 197 height 82
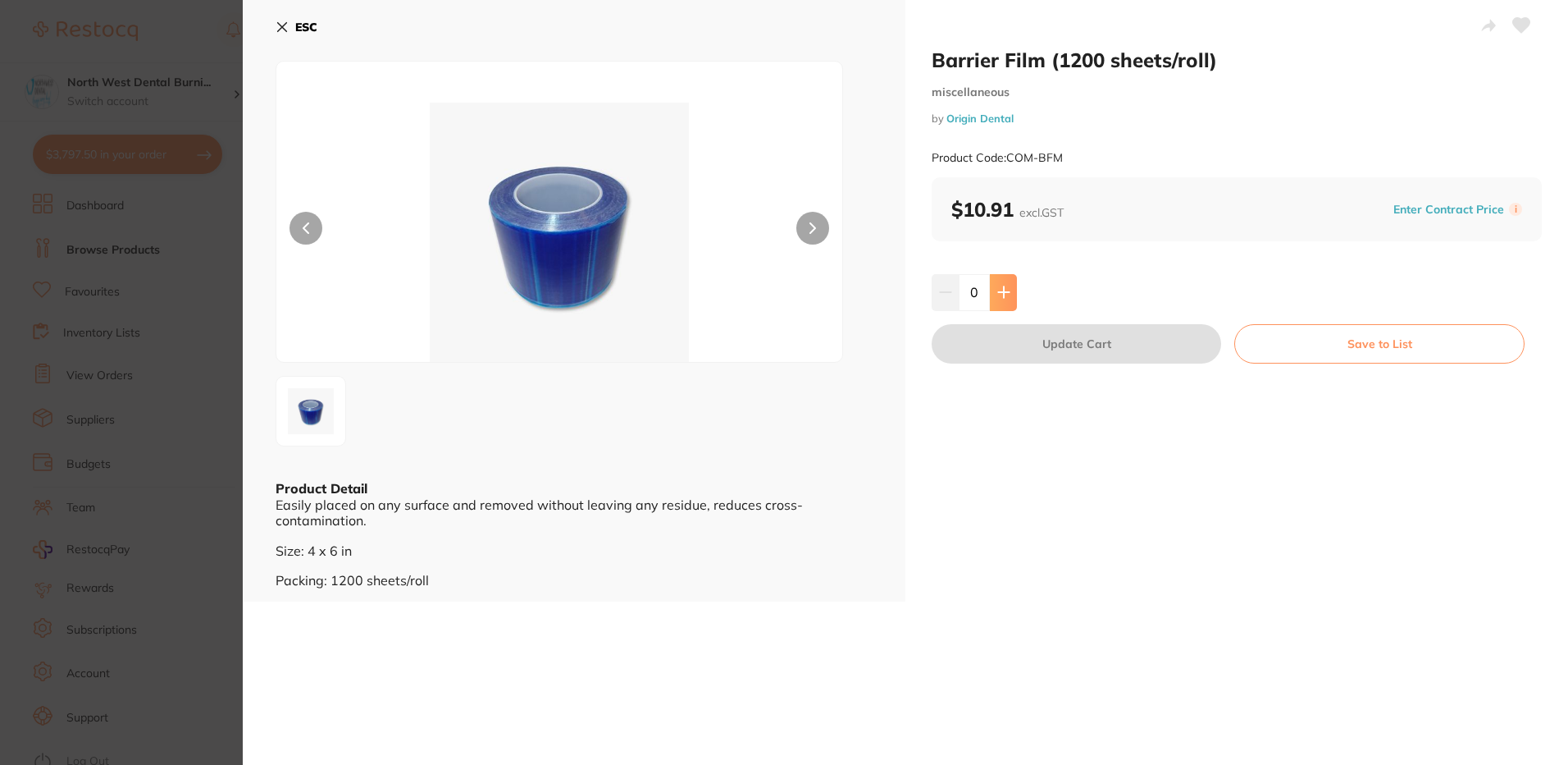
click at [994, 284] on button at bounding box center [1003, 291] width 27 height 36
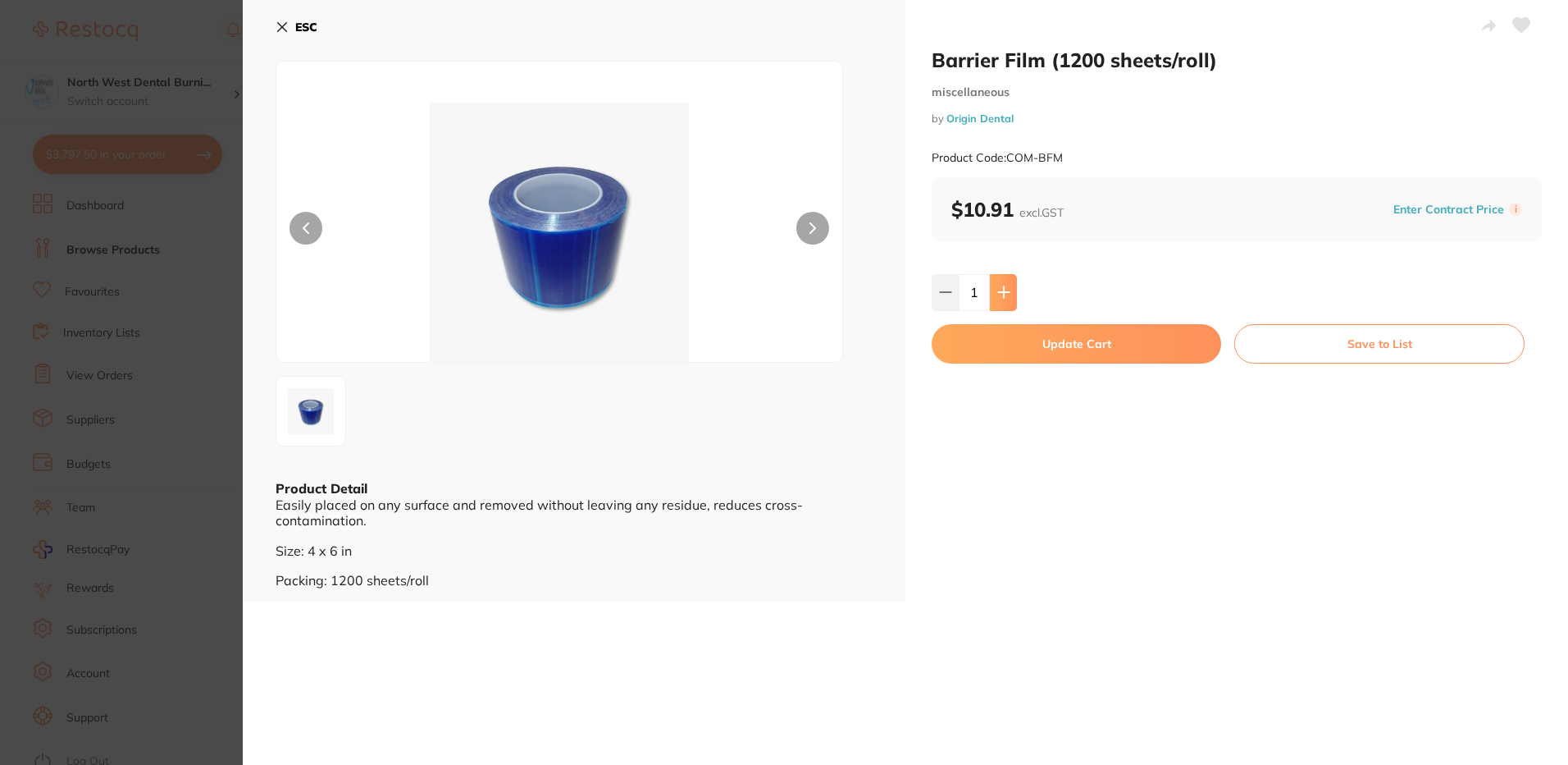
click at [999, 291] on icon at bounding box center [1003, 291] width 13 height 13
type input "4"
click at [1018, 349] on button "Update Cart" at bounding box center [1076, 343] width 289 height 40
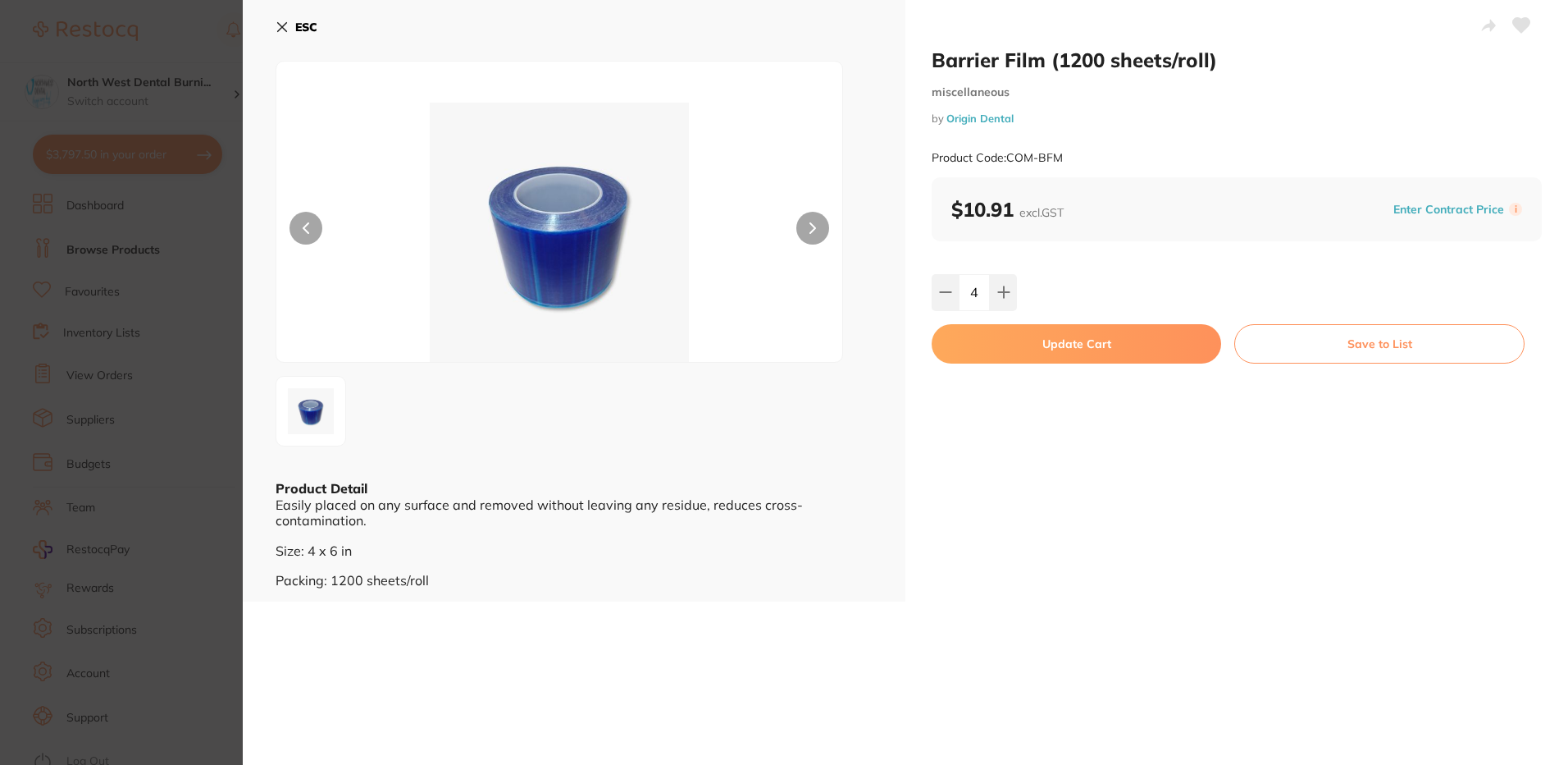
checkbox input "false"
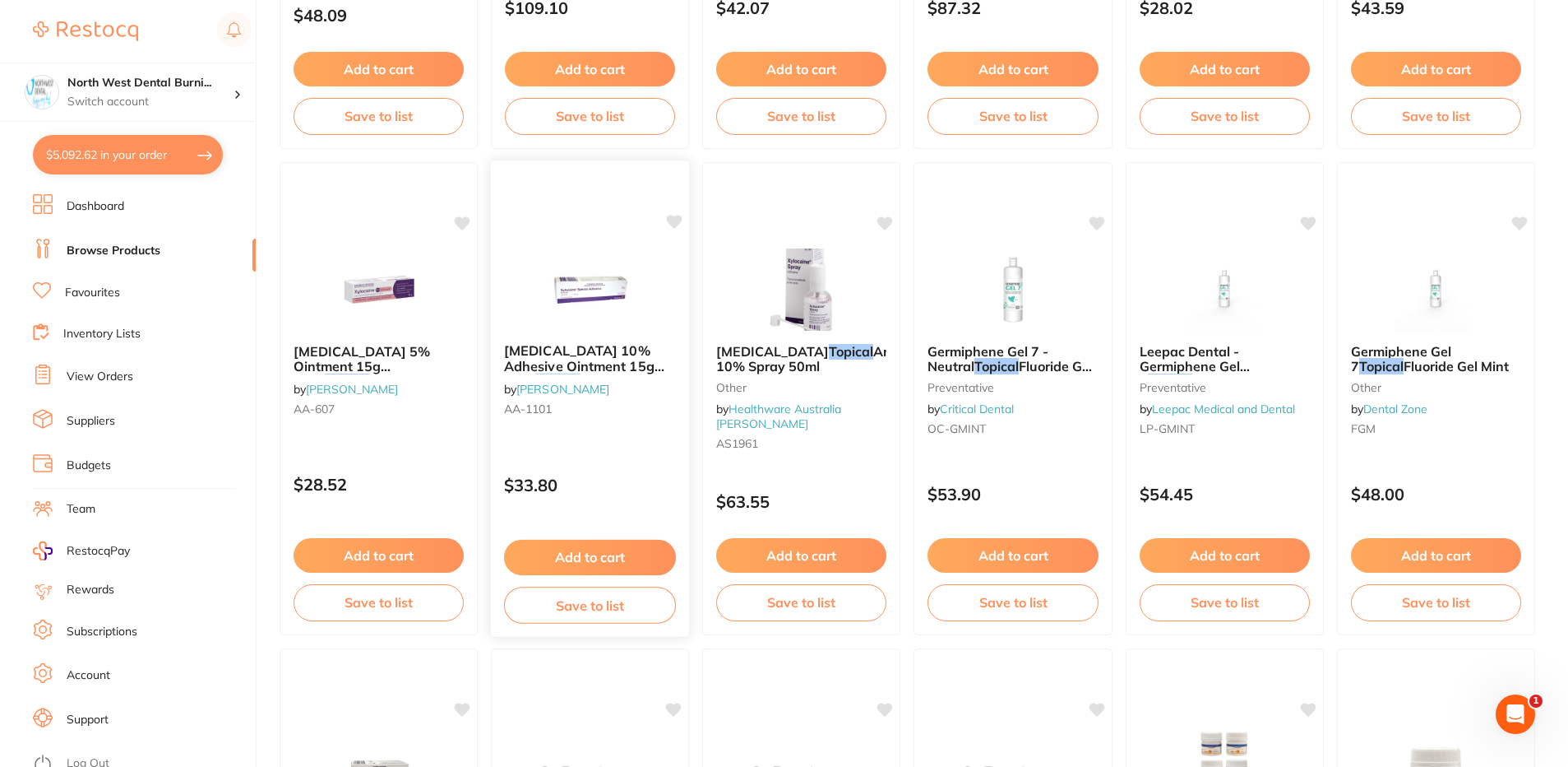
scroll to position [741, 0]
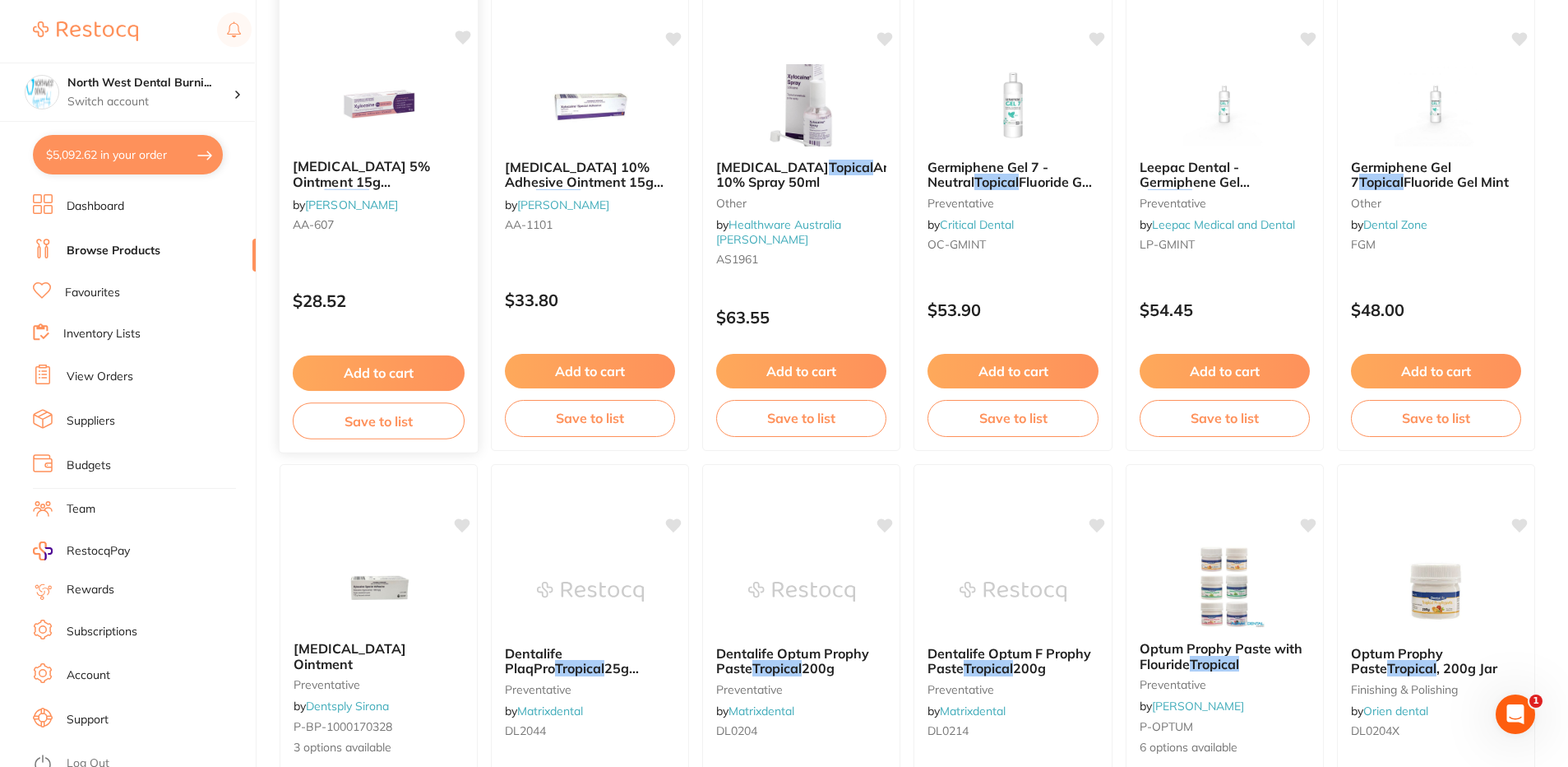
type input "TOPICAL"
click at [408, 266] on div "XYLOCAINE 5% Ointment 15g Tube Topical Anaesthetic by Henry Schein Halas AA-607…" at bounding box center [379, 214] width 200 height 477
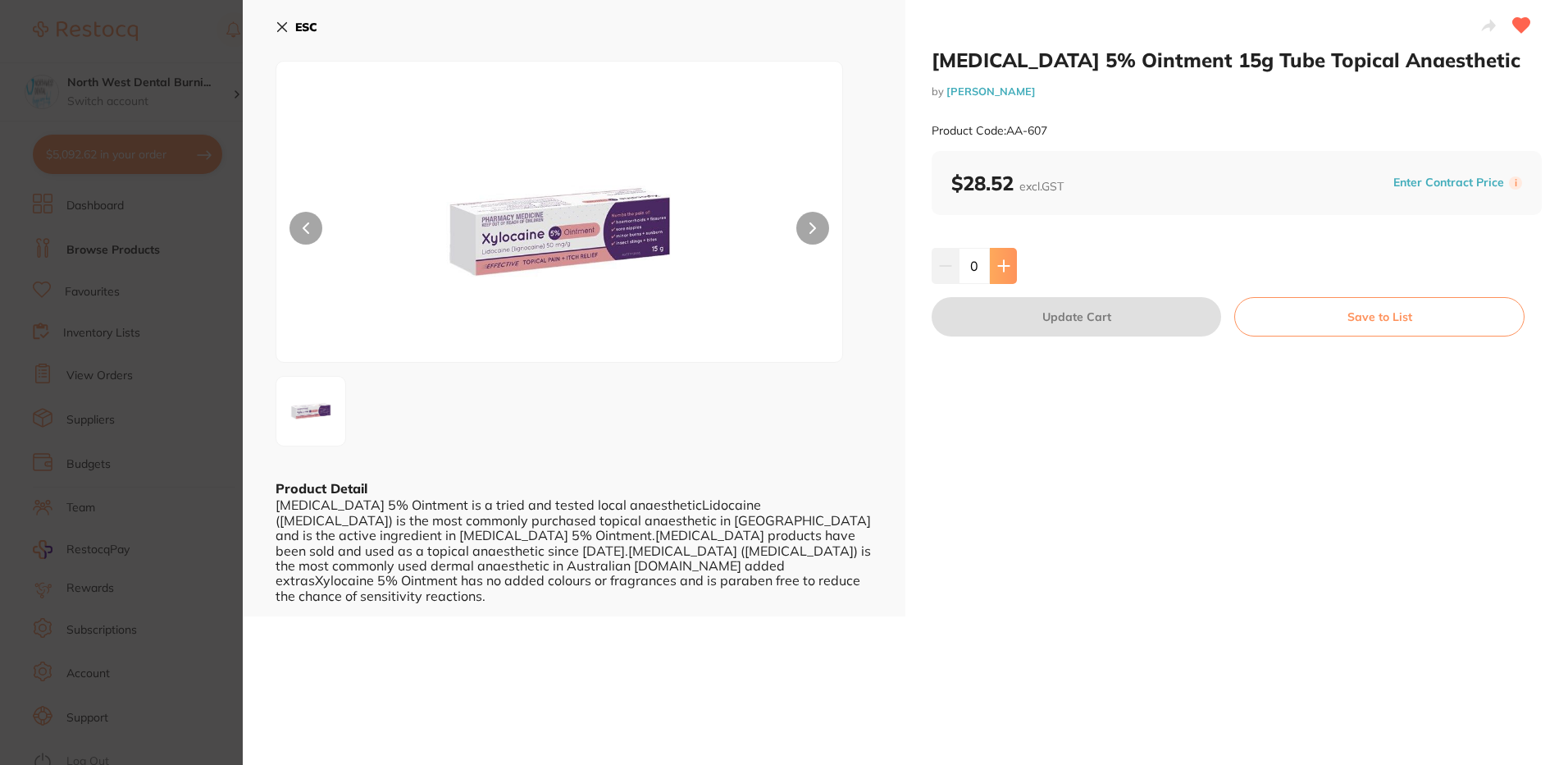
click at [1002, 271] on icon at bounding box center [1003, 265] width 11 height 11
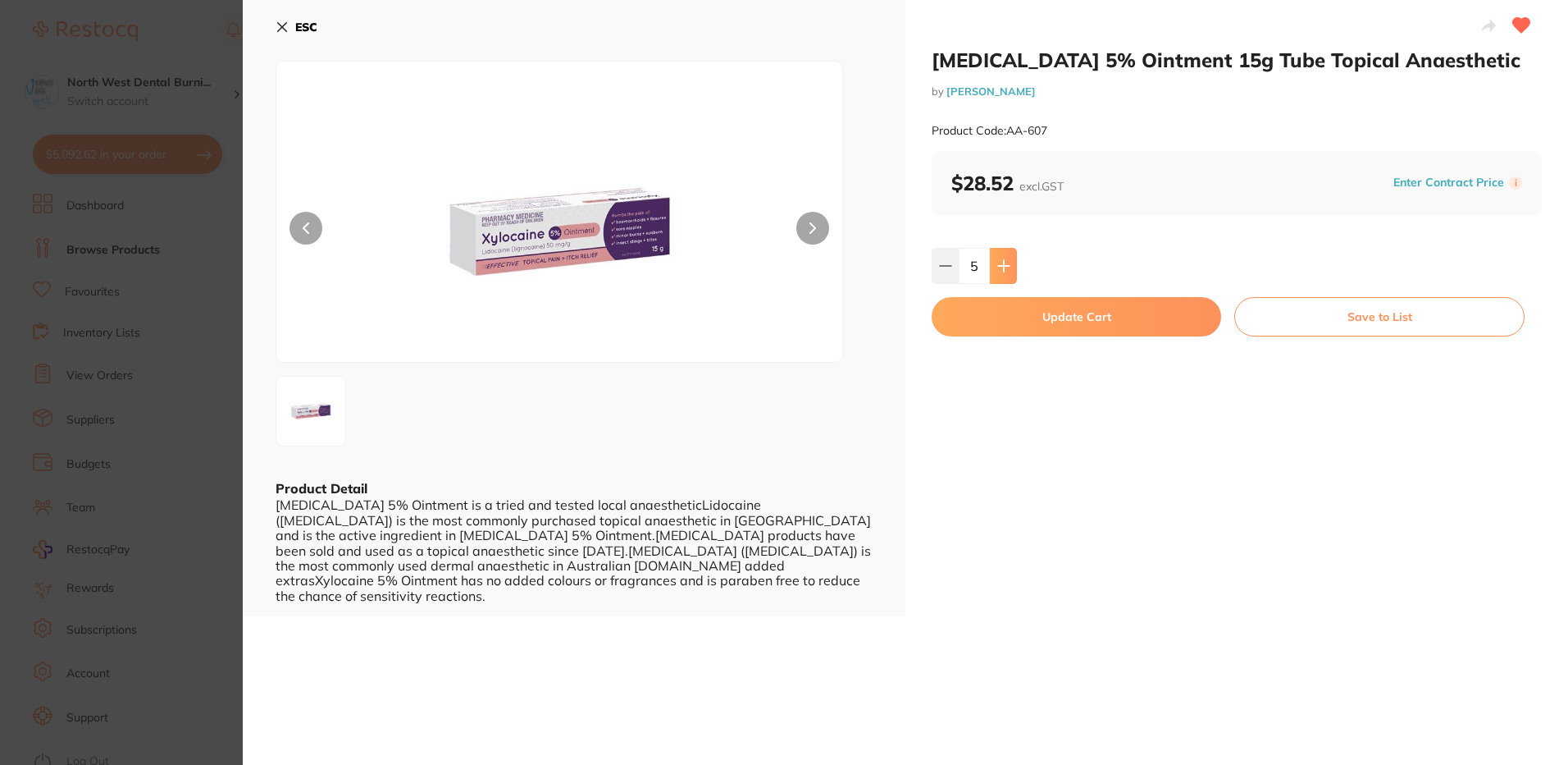
click at [1002, 271] on icon at bounding box center [1003, 265] width 11 height 11
type input "6"
click at [1018, 320] on button "Update Cart" at bounding box center [1076, 316] width 289 height 40
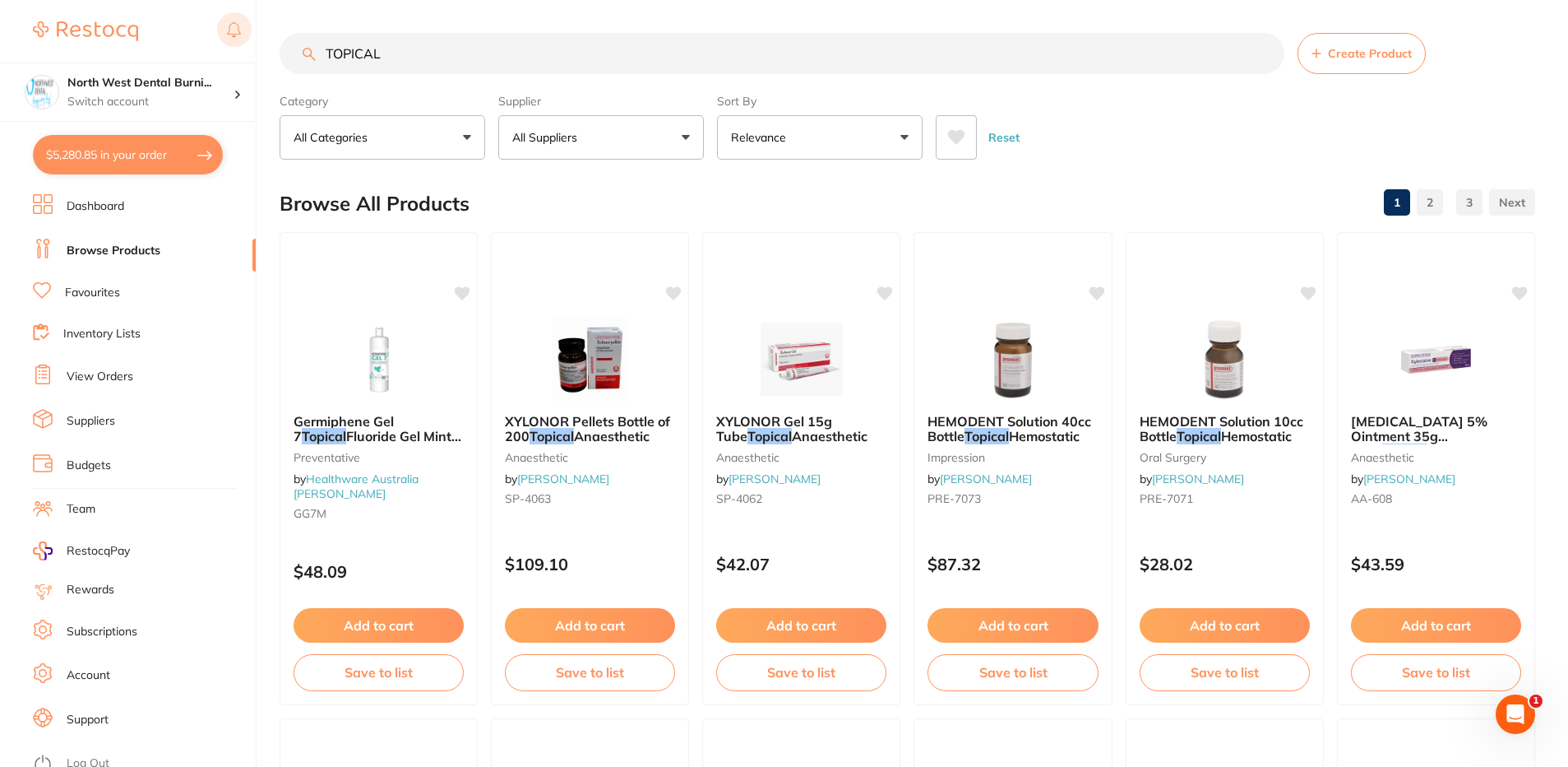
drag, startPoint x: 424, startPoint y: 55, endPoint x: 222, endPoint y: 49, distance: 202.1
click at [224, 51] on div "$5,280.85 North West Dental Burni... Switch account North West Dental Burnie Bu…" at bounding box center [784, 383] width 1568 height 767
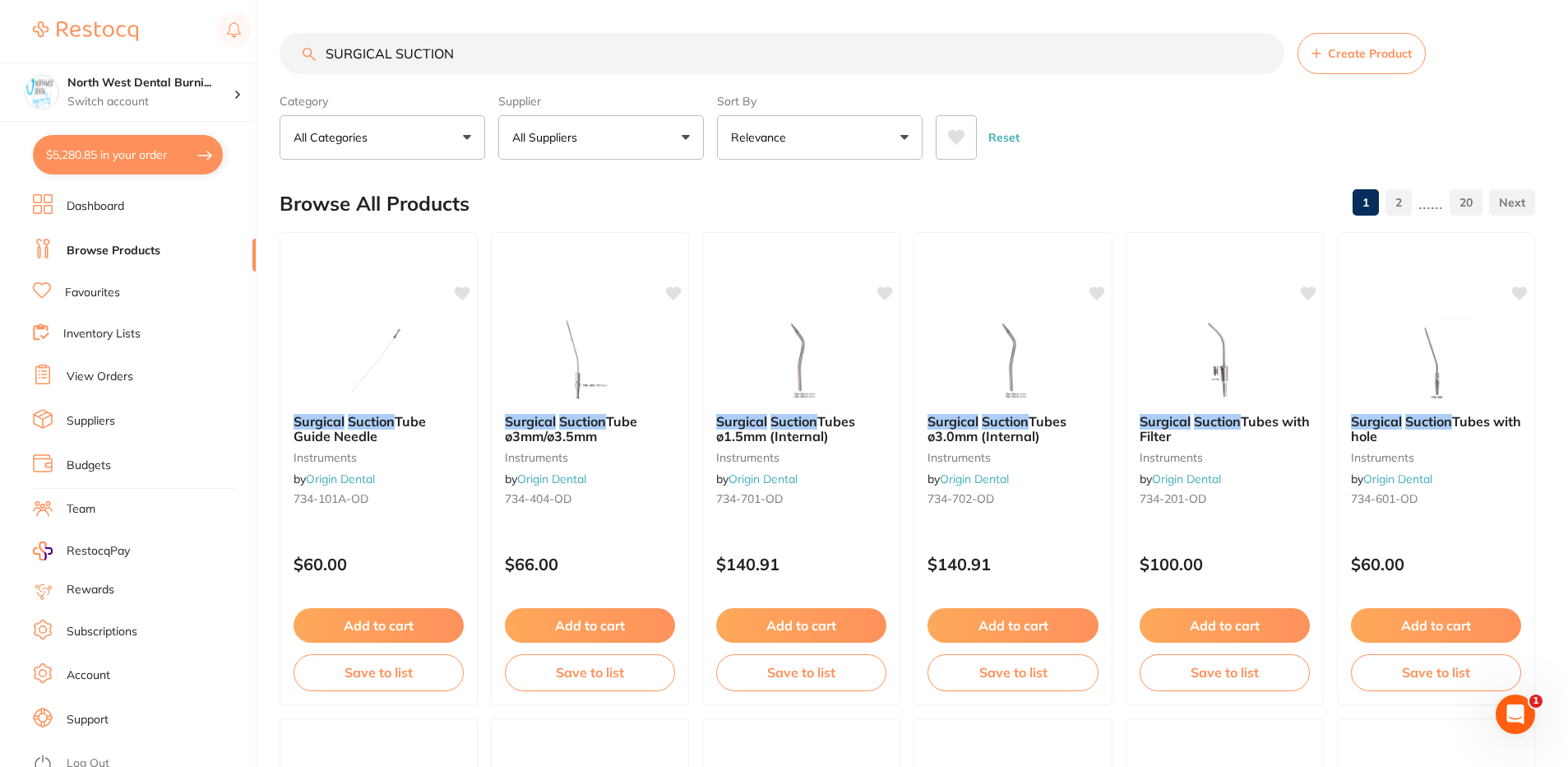
click at [626, 127] on button "All Suppliers" at bounding box center [601, 137] width 206 height 44
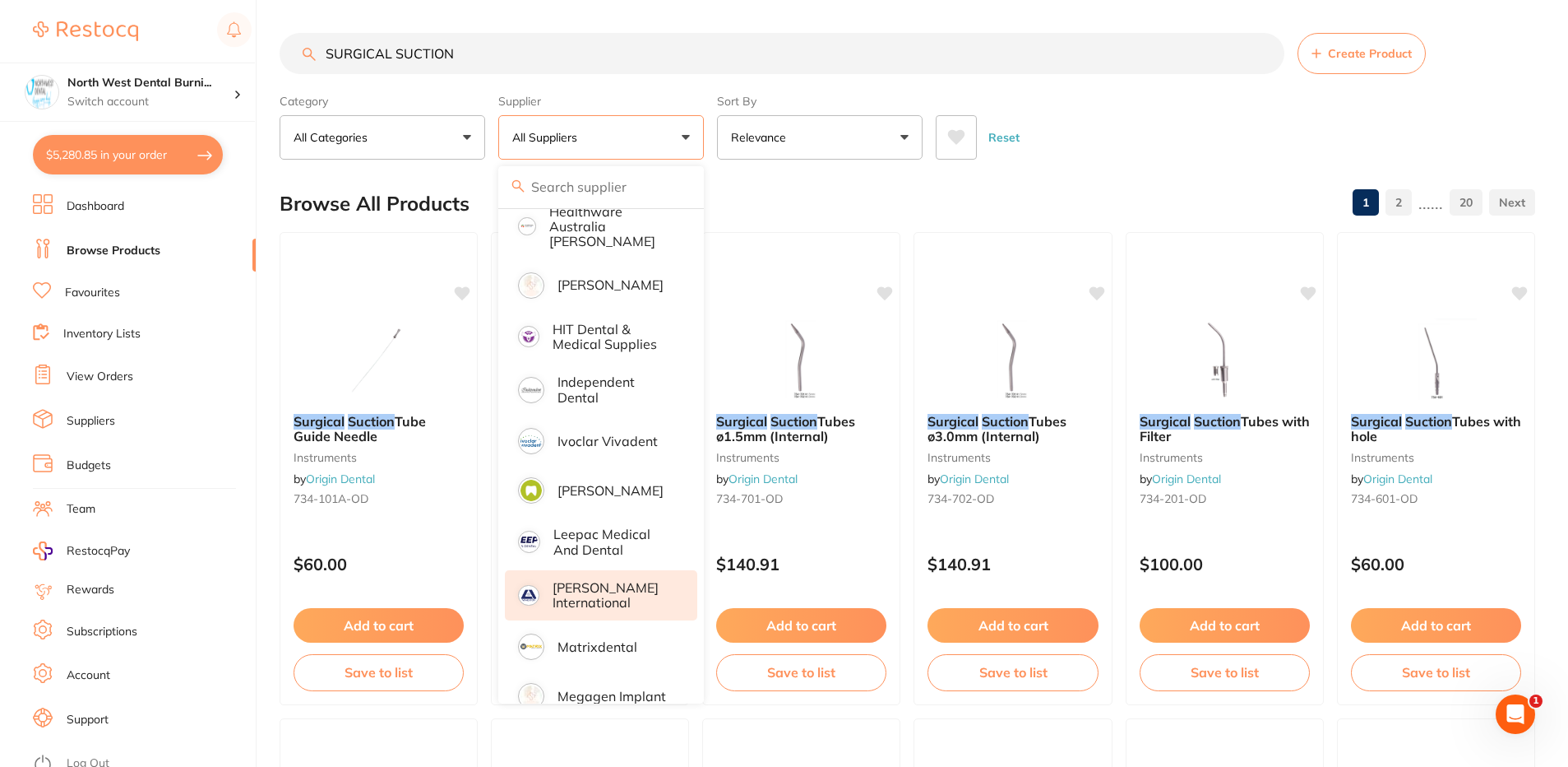
scroll to position [823, 0]
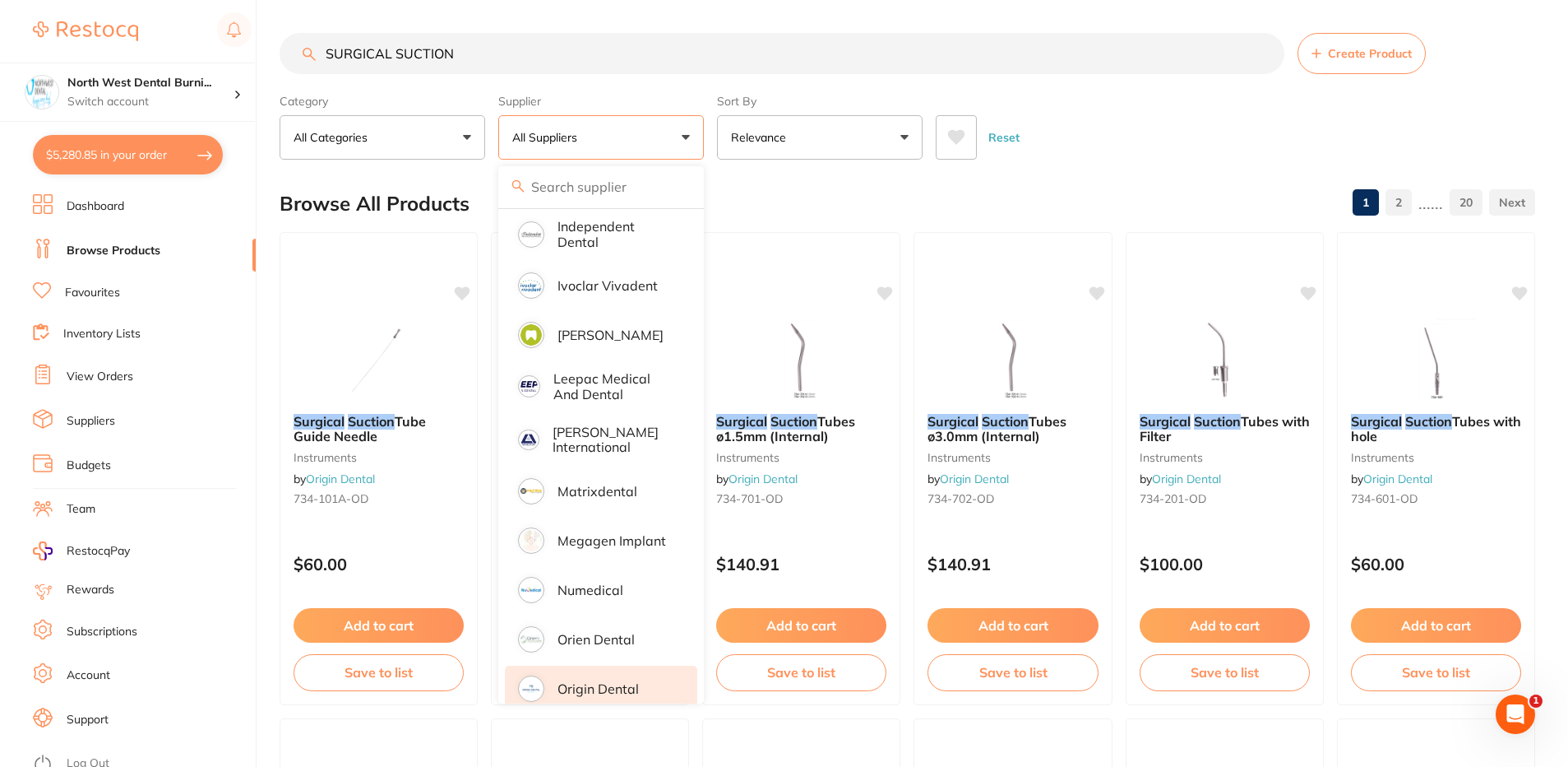
click at [628, 683] on li "Origin Dental" at bounding box center [601, 688] width 192 height 46
click at [510, 47] on input "SURGICAL SUCTION" at bounding box center [782, 53] width 1005 height 41
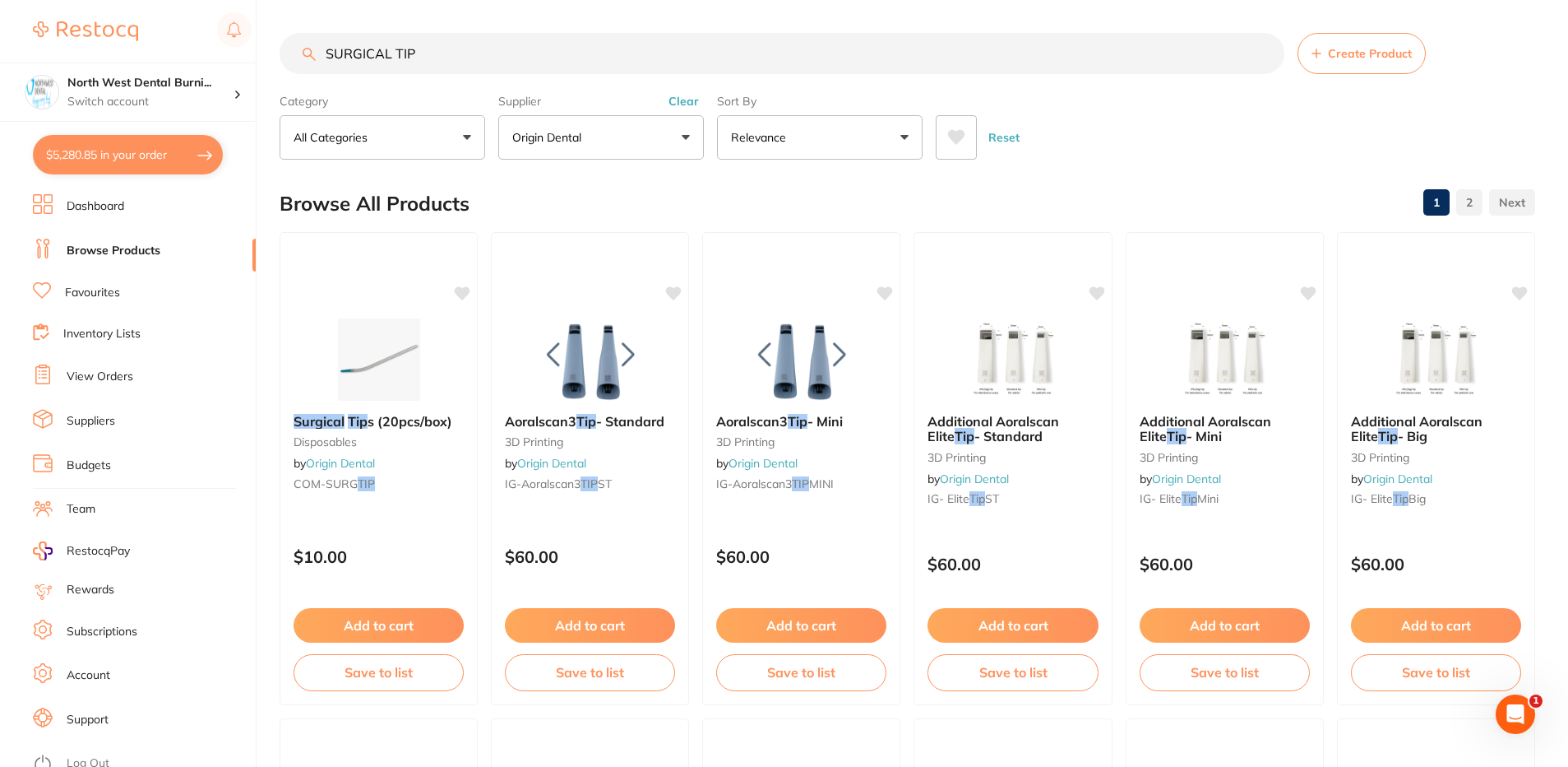
type input "SURGICAL TIP"
click at [437, 469] on div "SURGICAL TIP Create Product Category All Categories All Categories 3D Printing …" at bounding box center [924, 383] width 1288 height 767
click at [382, 425] on span "s (20pcs/box)" at bounding box center [410, 420] width 86 height 17
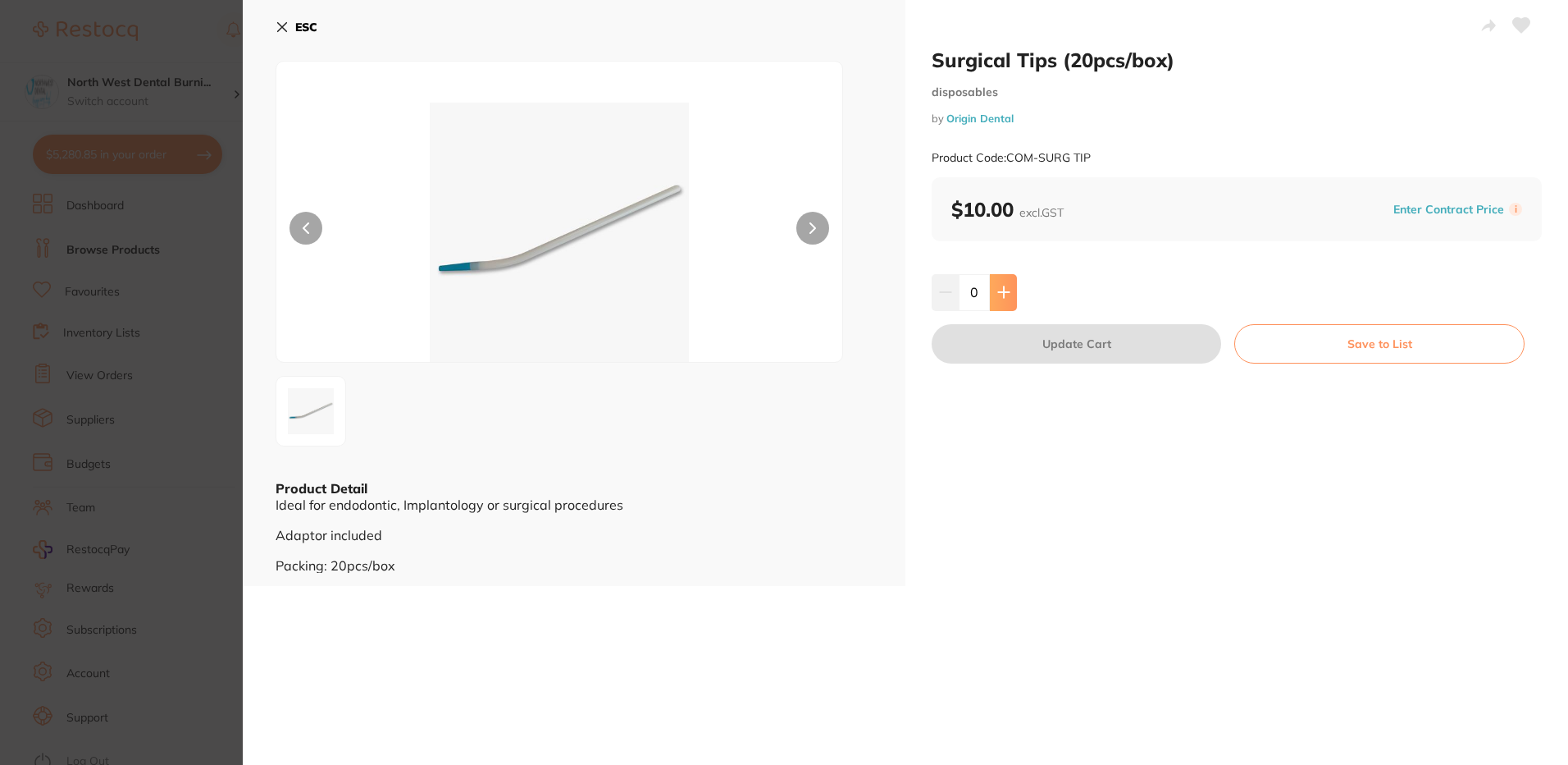
click at [1007, 292] on icon at bounding box center [1003, 292] width 11 height 11
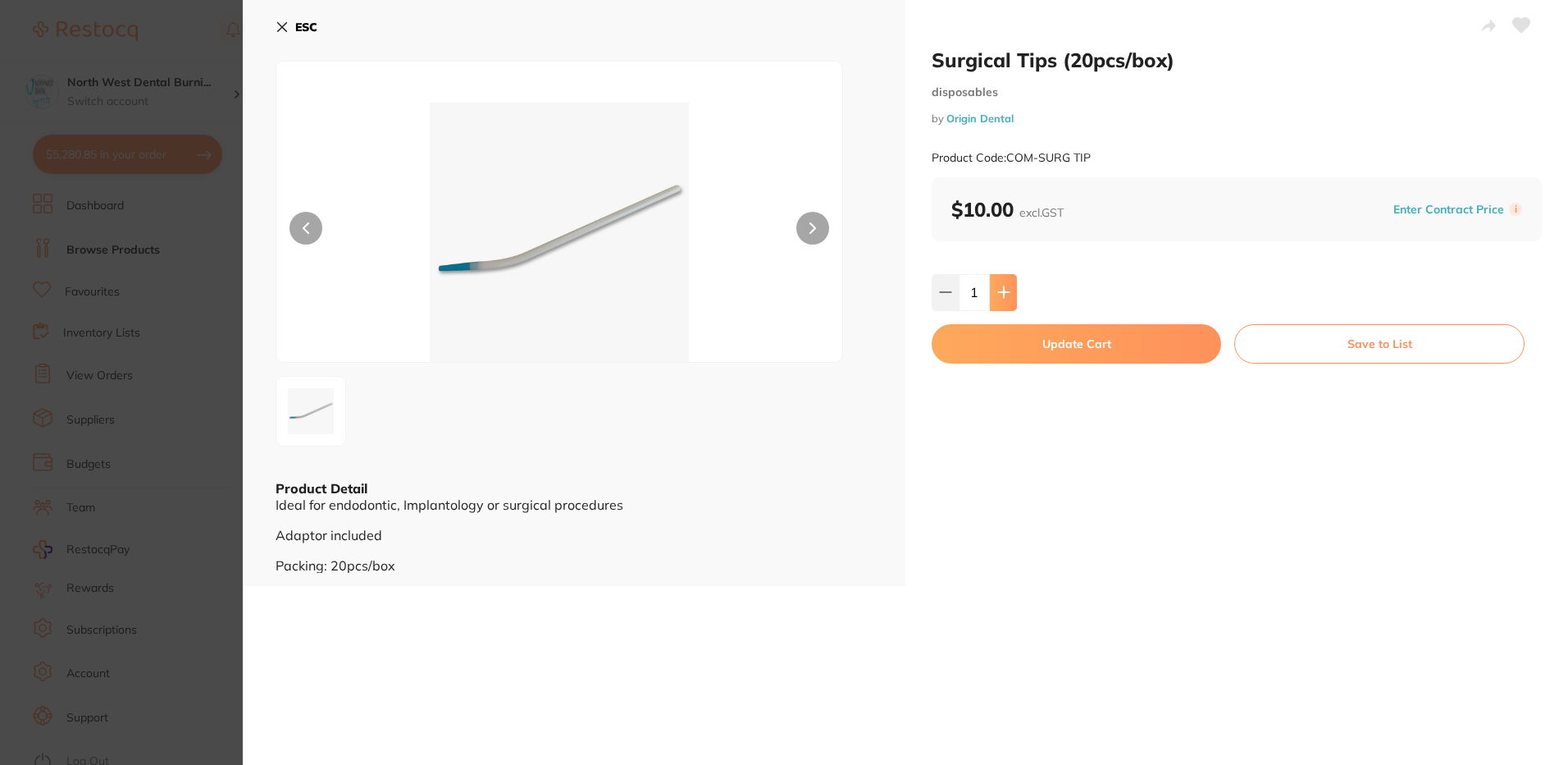
click at [1007, 292] on icon at bounding box center [1003, 292] width 11 height 11
type input "5"
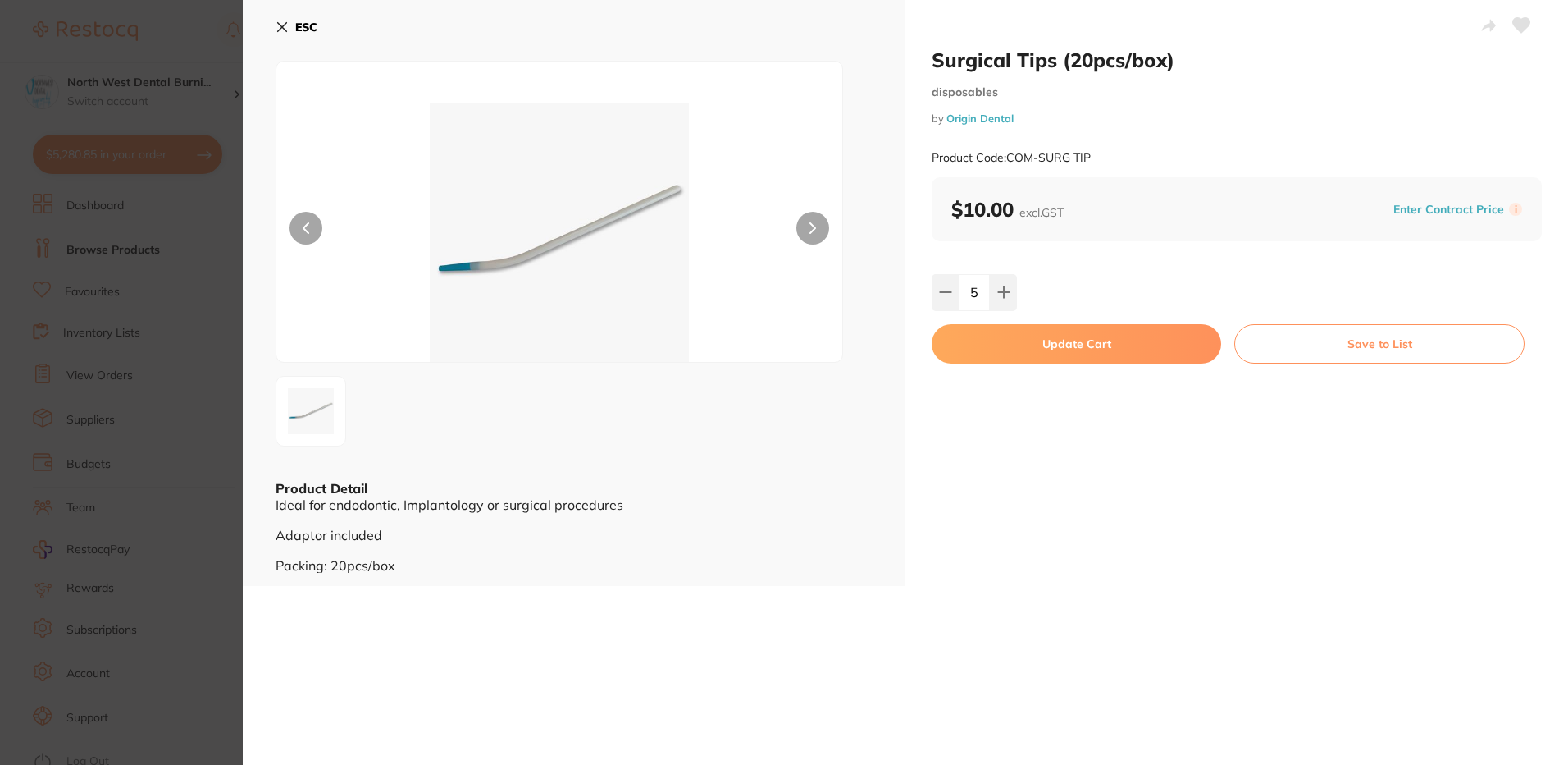
click at [1021, 345] on button "Update Cart" at bounding box center [1076, 343] width 289 height 40
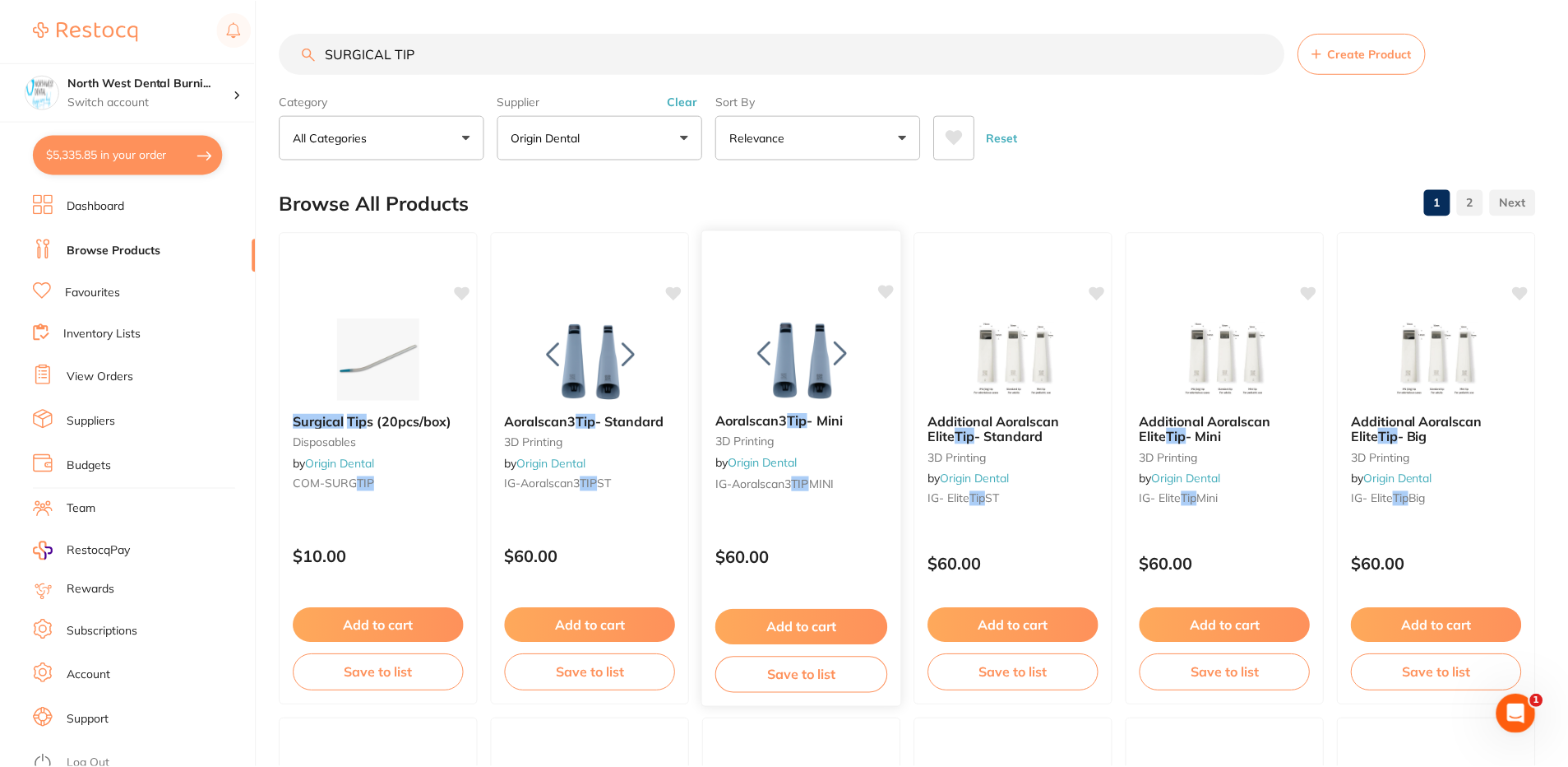
scroll to position [2871, 0]
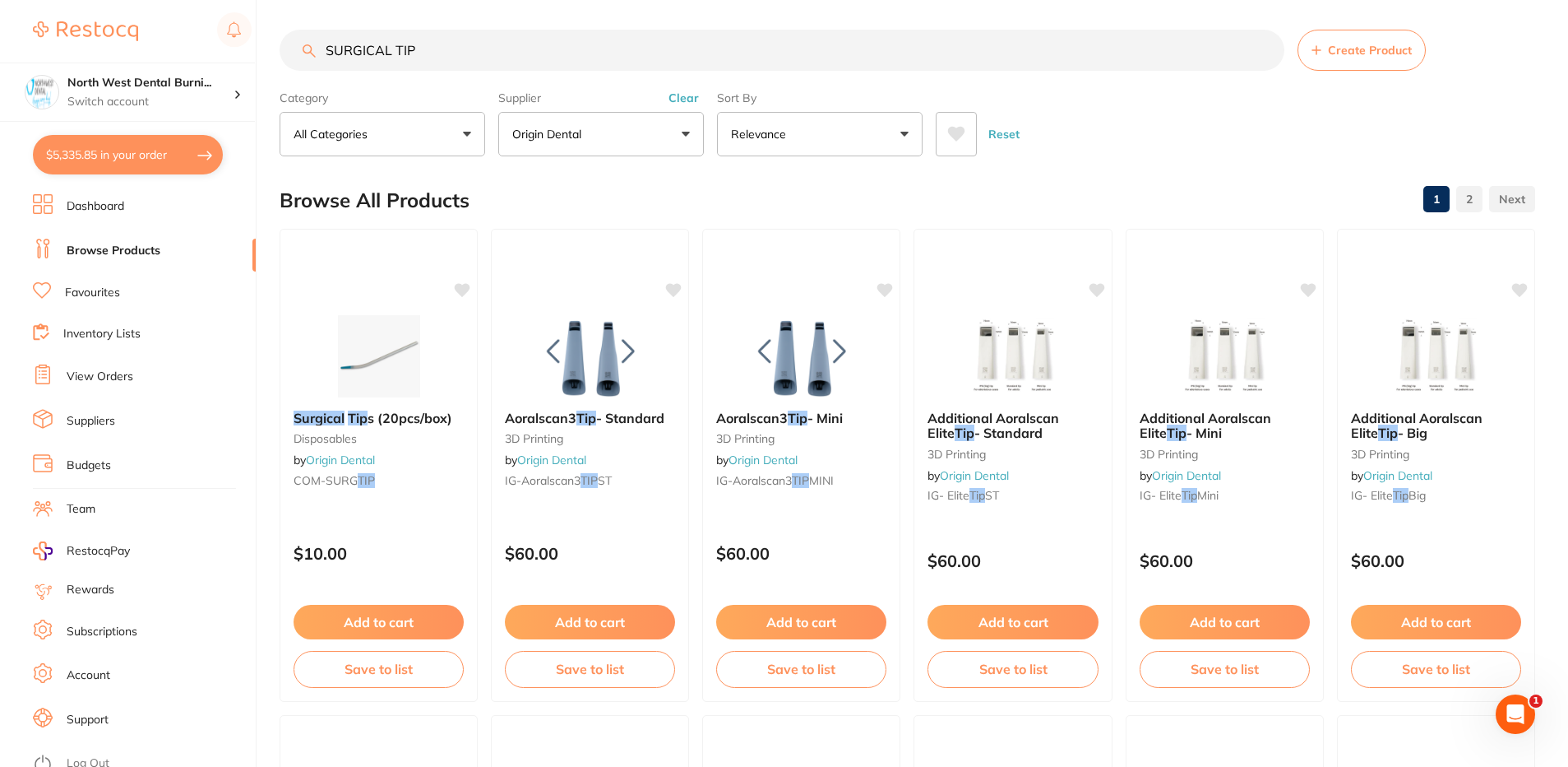
drag, startPoint x: 443, startPoint y: 50, endPoint x: 252, endPoint y: 56, distance: 191.1
click at [252, 56] on div "$5,335.85 North West Dental Burni... Switch account North West Dental Burnie Bu…" at bounding box center [784, 380] width 1568 height 767
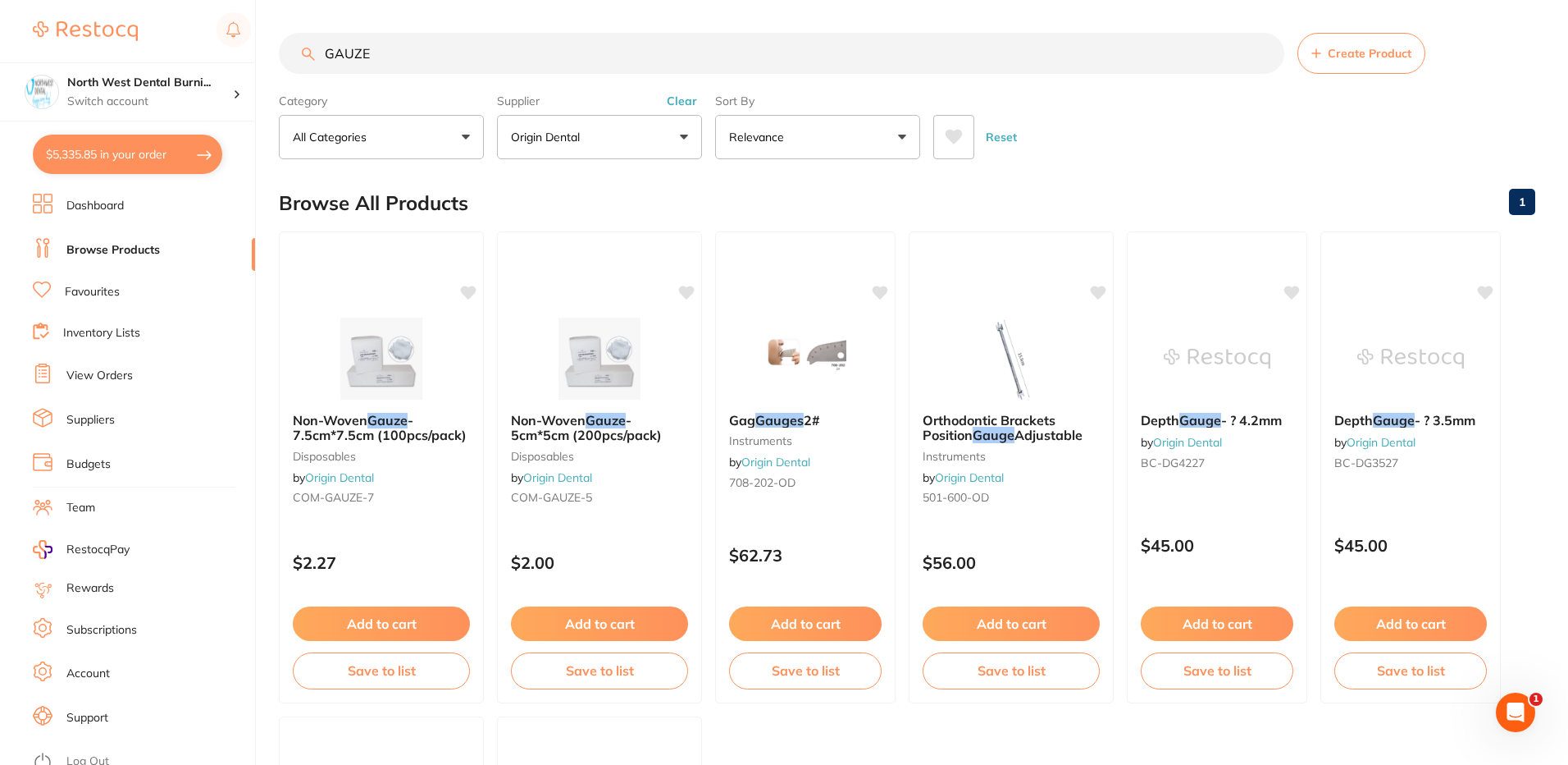
scroll to position [718, 0]
type input "GAUZE"
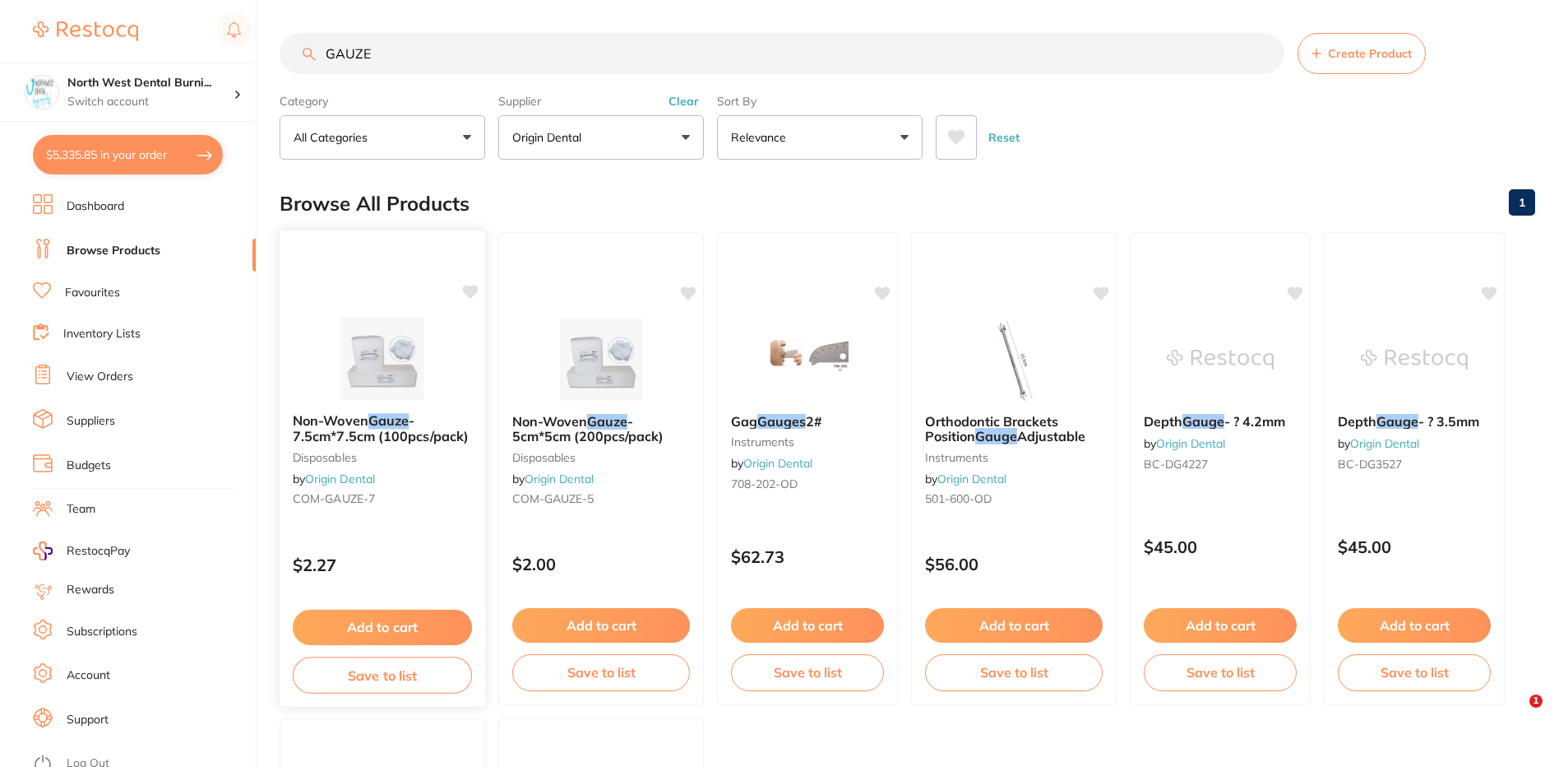
click at [409, 394] on img at bounding box center [382, 358] width 108 height 83
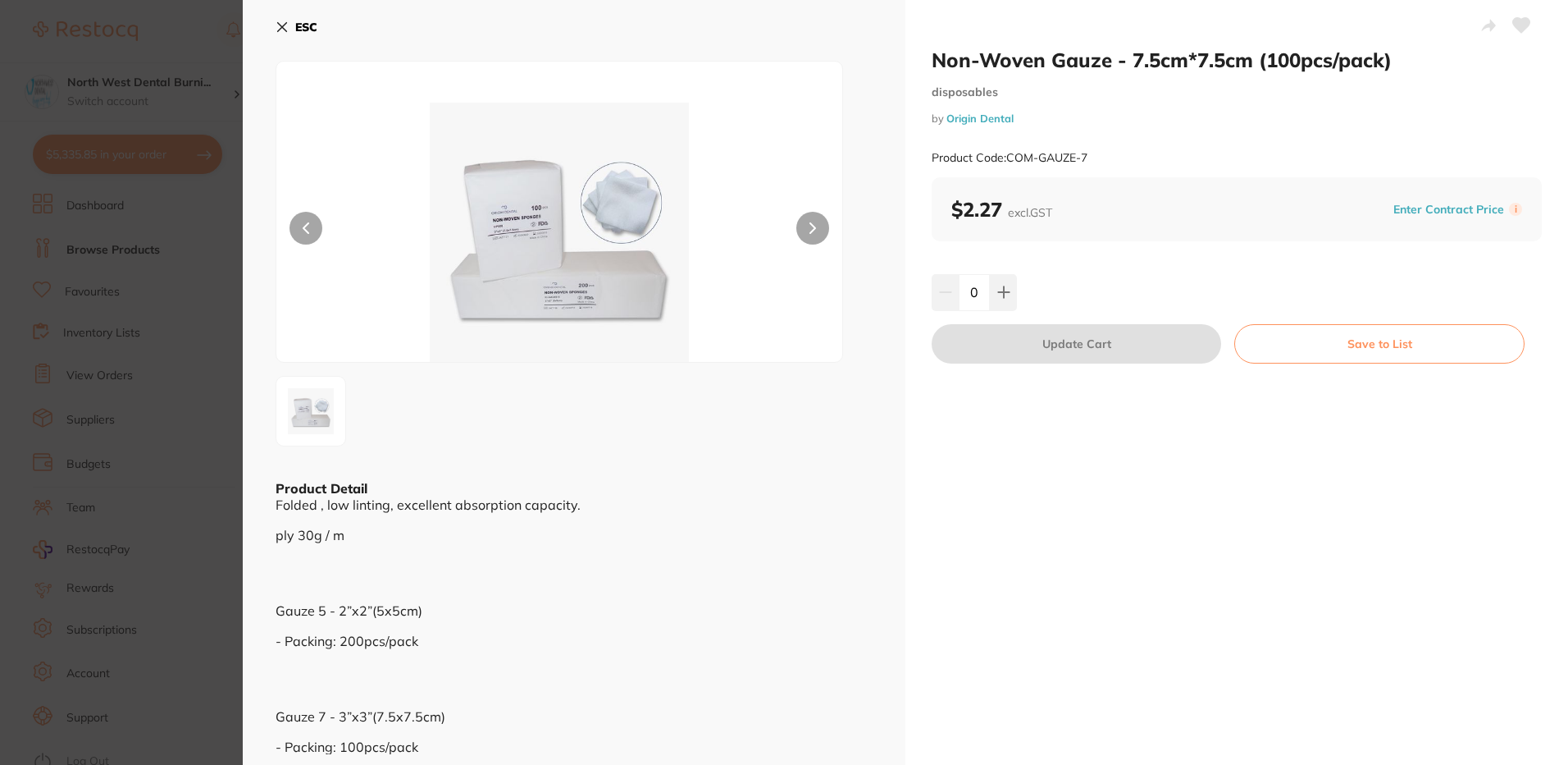
click at [982, 293] on input "0" at bounding box center [973, 291] width 31 height 36
type input "35"
click at [1120, 469] on div "Non-Woven Gauze - 7.5cm*7.5cm (100pcs/pack) disposables by Origin Dental Produc…" at bounding box center [1236, 383] width 663 height 767
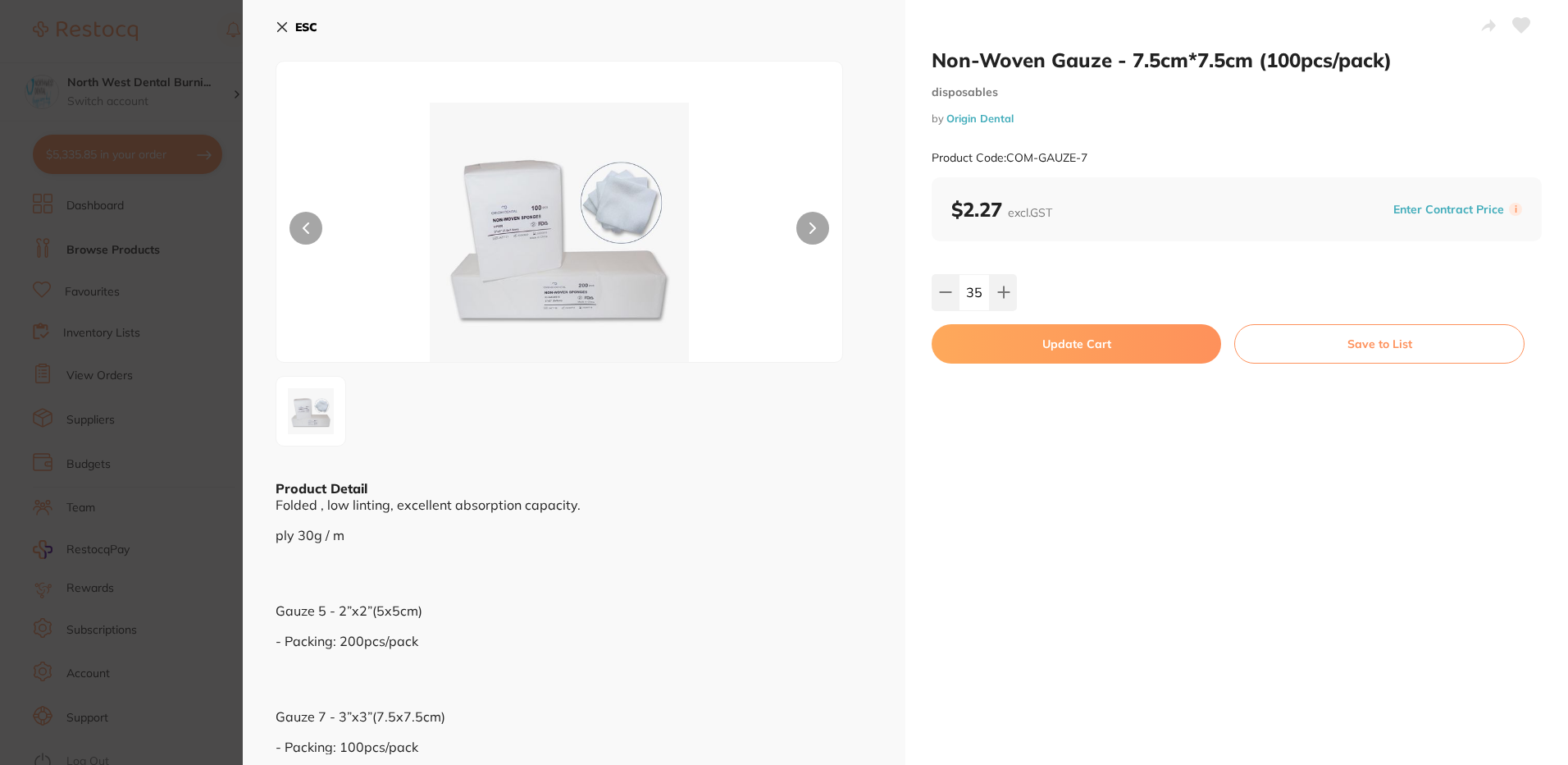
click at [1089, 345] on button "Update Cart" at bounding box center [1076, 343] width 289 height 40
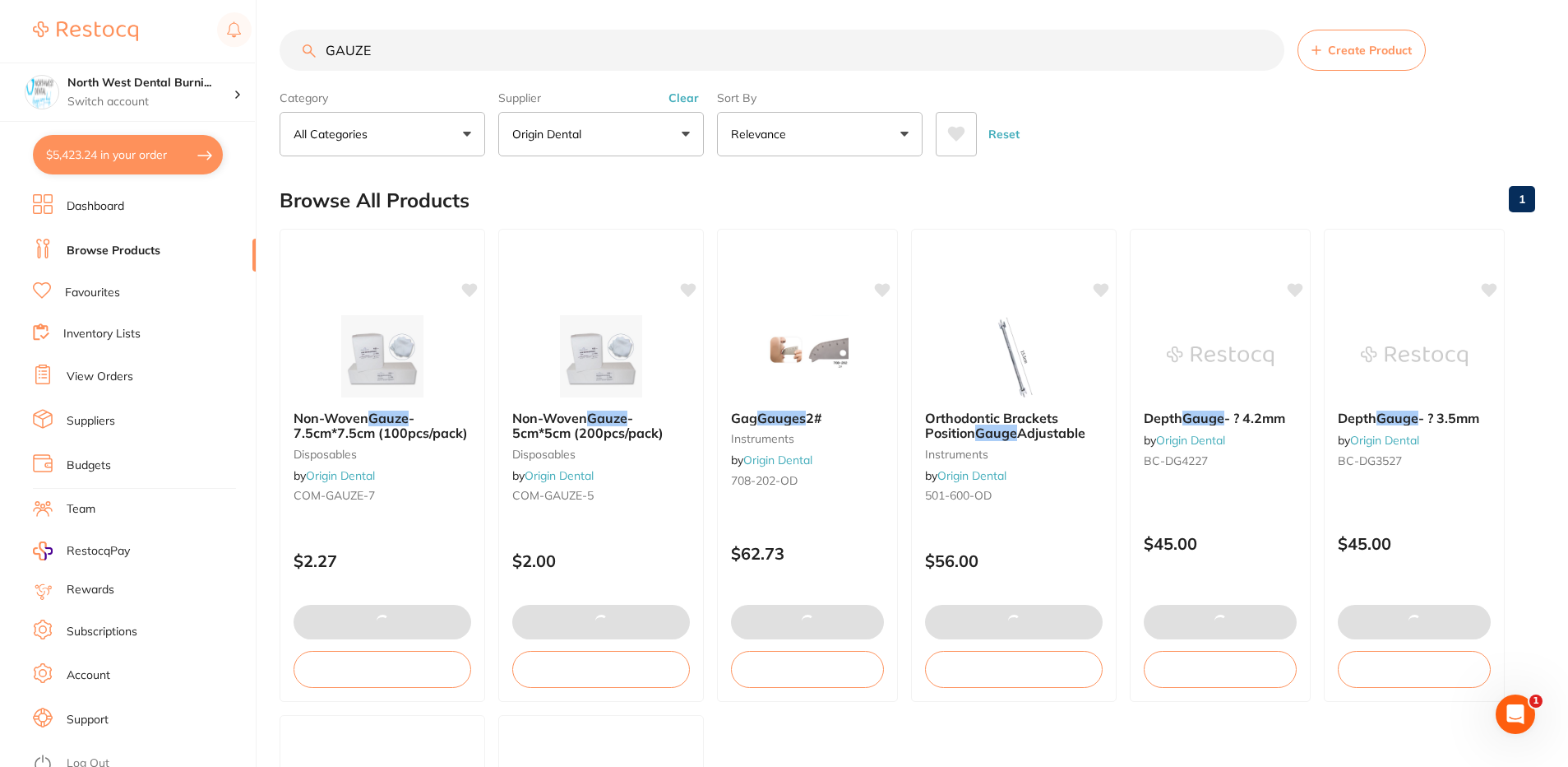
scroll to position [1, 0]
drag, startPoint x: 429, startPoint y: 67, endPoint x: 306, endPoint y: 68, distance: 123.0
click at [306, 68] on input "GAUZE" at bounding box center [782, 50] width 1005 height 41
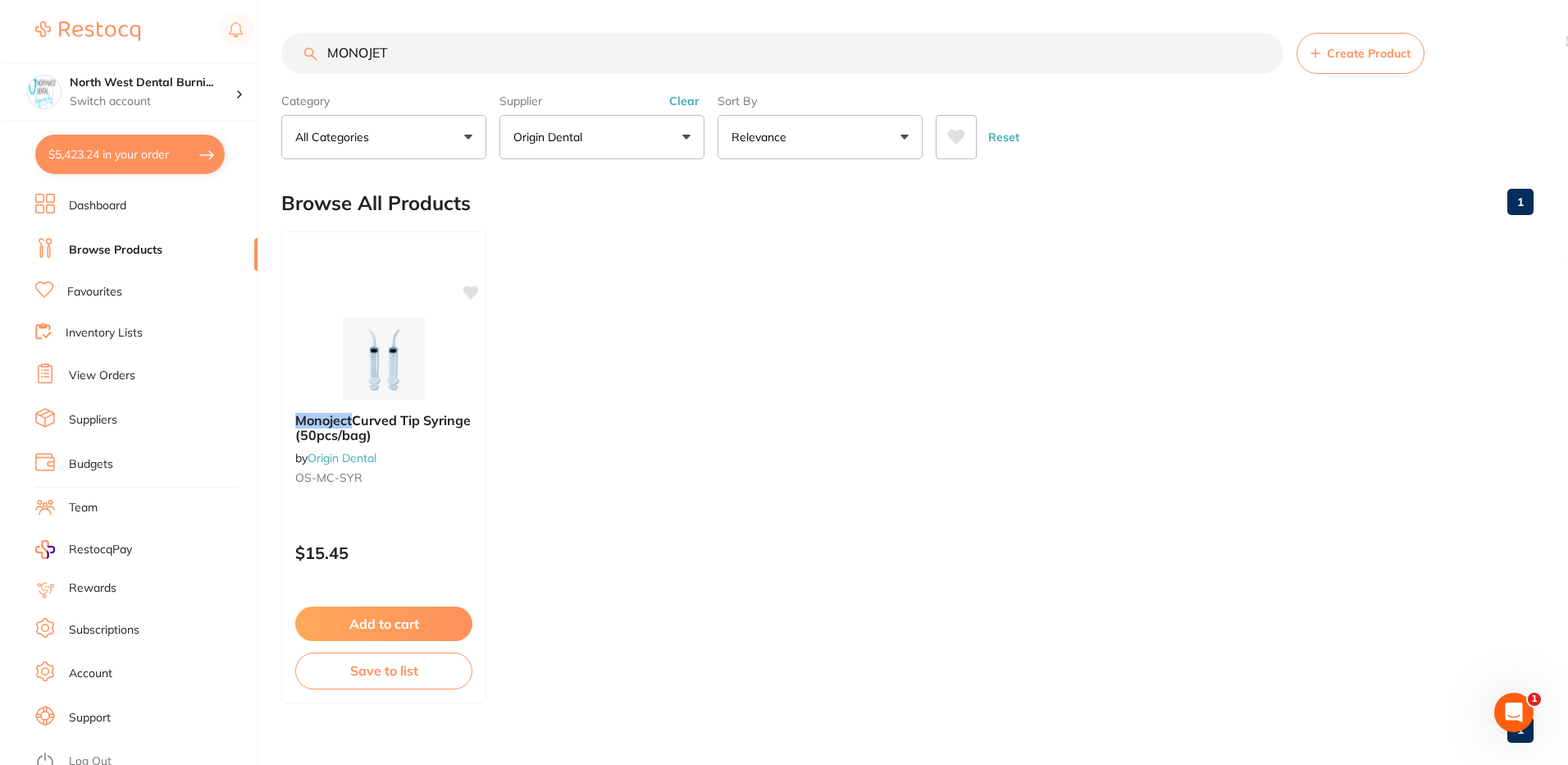
scroll to position [365, 0]
type input "MONOJET"
click at [452, 489] on div "Monoject Curved Tip Syringe (50pcs/bag) by Origin Dental OS-MC-SYR" at bounding box center [381, 452] width 203 height 104
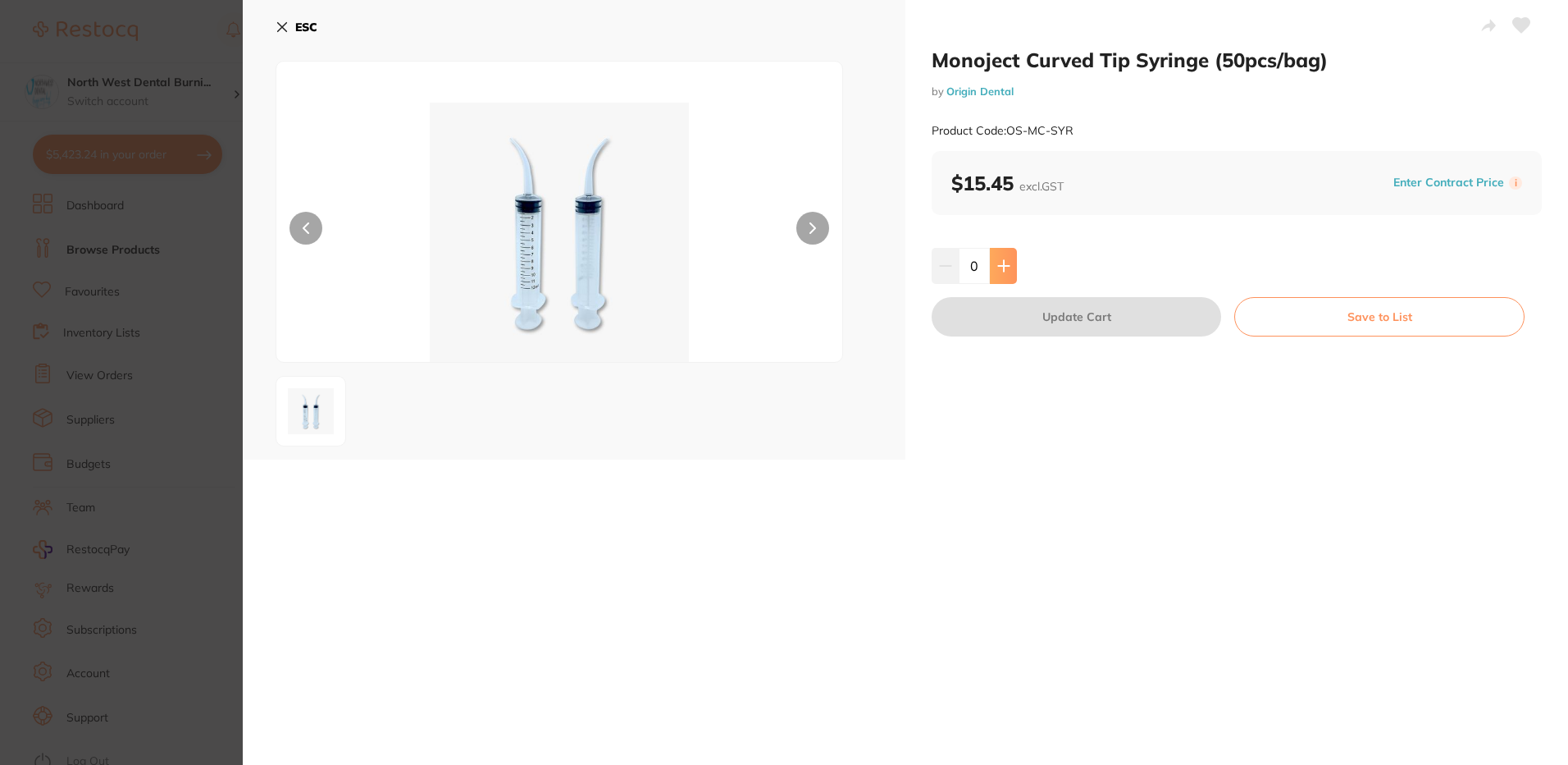
click at [997, 271] on icon at bounding box center [1003, 265] width 13 height 13
type input "3"
click at [1000, 316] on button "Update Cart" at bounding box center [1076, 316] width 289 height 40
